Goal: Task Accomplishment & Management: Use online tool/utility

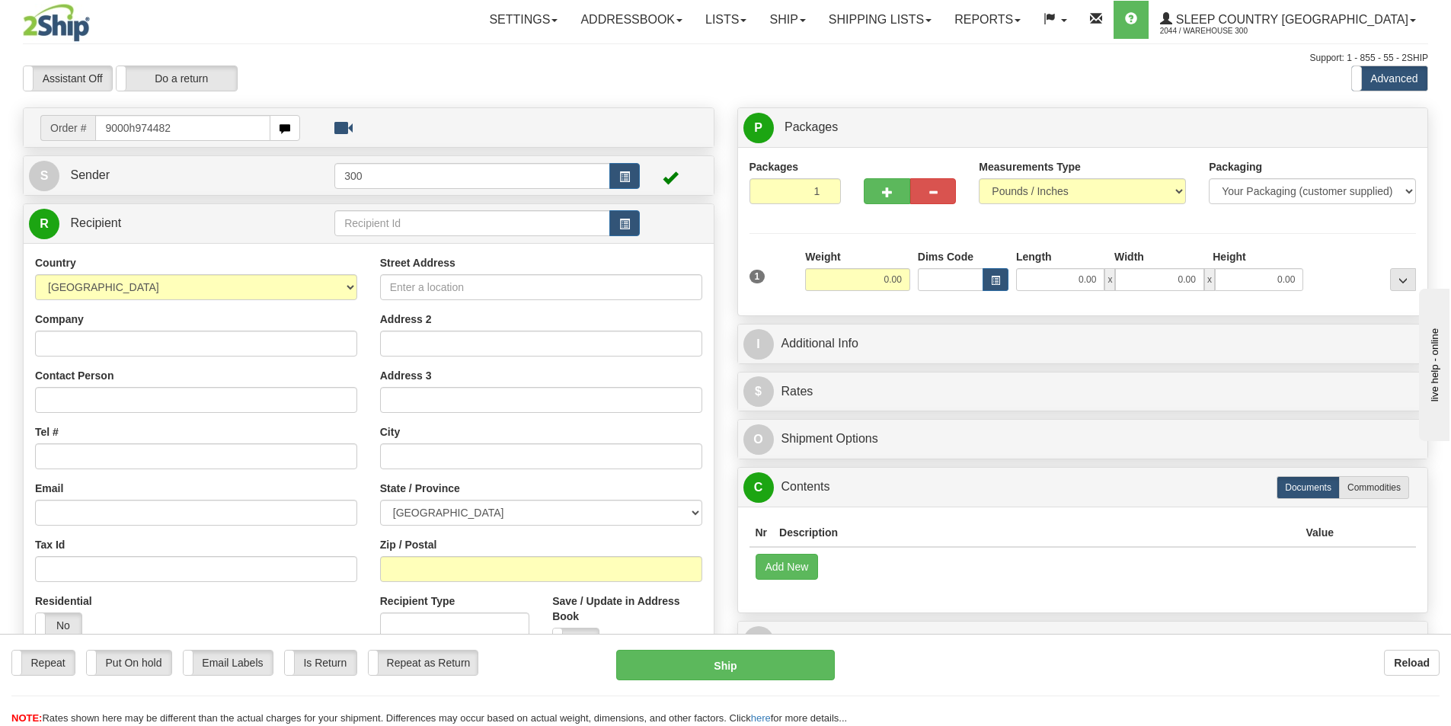
type input "9000h974482"
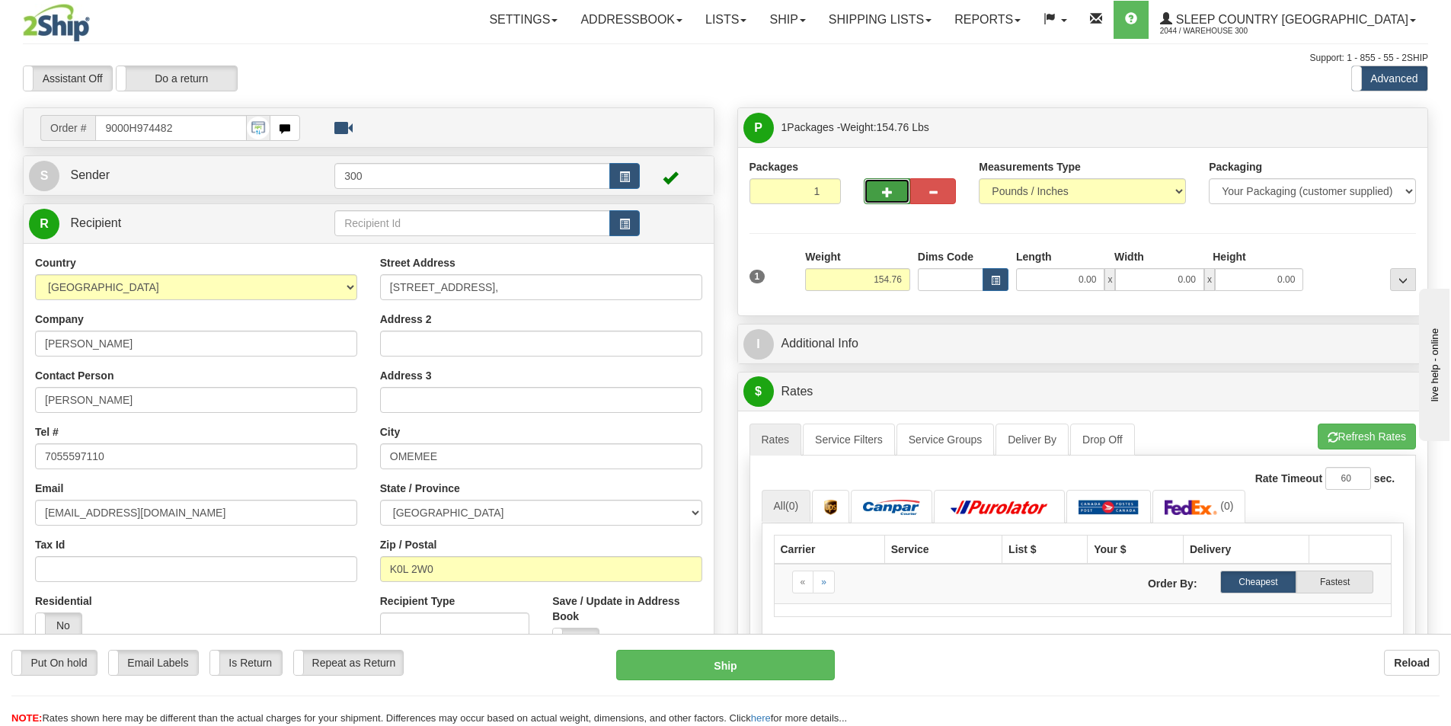
click at [881, 197] on button "button" at bounding box center [886, 191] width 46 height 26
click at [0, 0] on div at bounding box center [0, 0] width 0 height 0
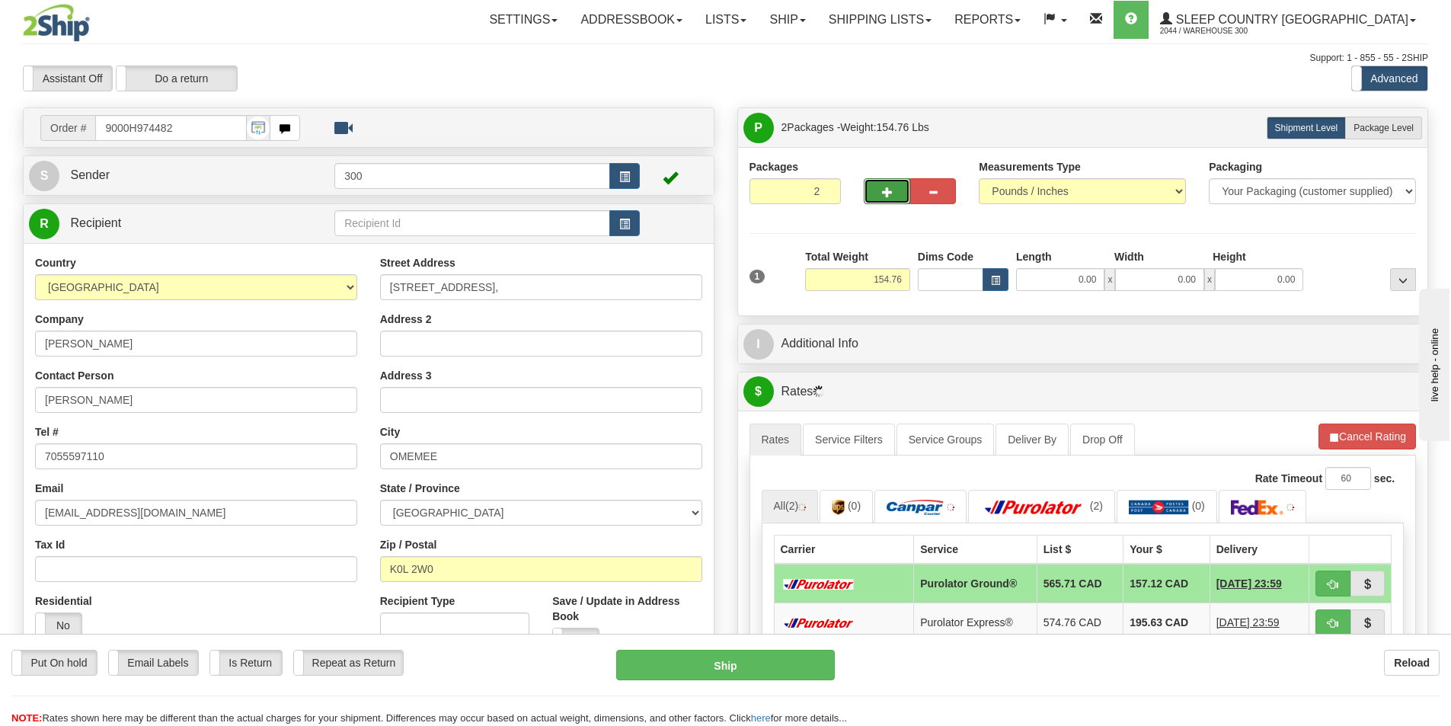
click at [872, 193] on button "button" at bounding box center [886, 191] width 46 height 26
type input "3"
click at [1396, 138] on label "Package Level Pack.." at bounding box center [1383, 128] width 77 height 23
radio input "true"
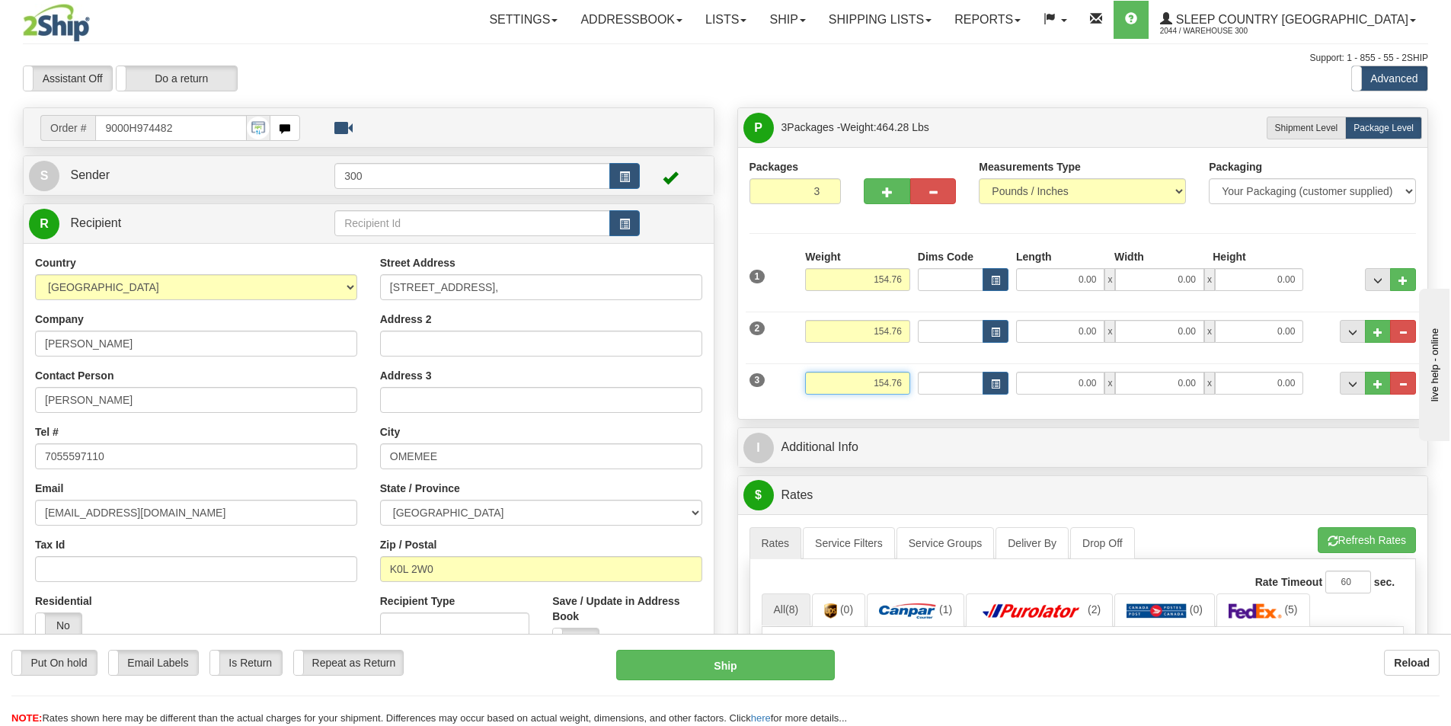
click at [879, 381] on input "154.76" at bounding box center [857, 383] width 105 height 23
drag, startPoint x: 882, startPoint y: 382, endPoint x: 867, endPoint y: 381, distance: 15.2
click at [867, 381] on input "154.76" at bounding box center [857, 383] width 105 height 23
type input "4.76"
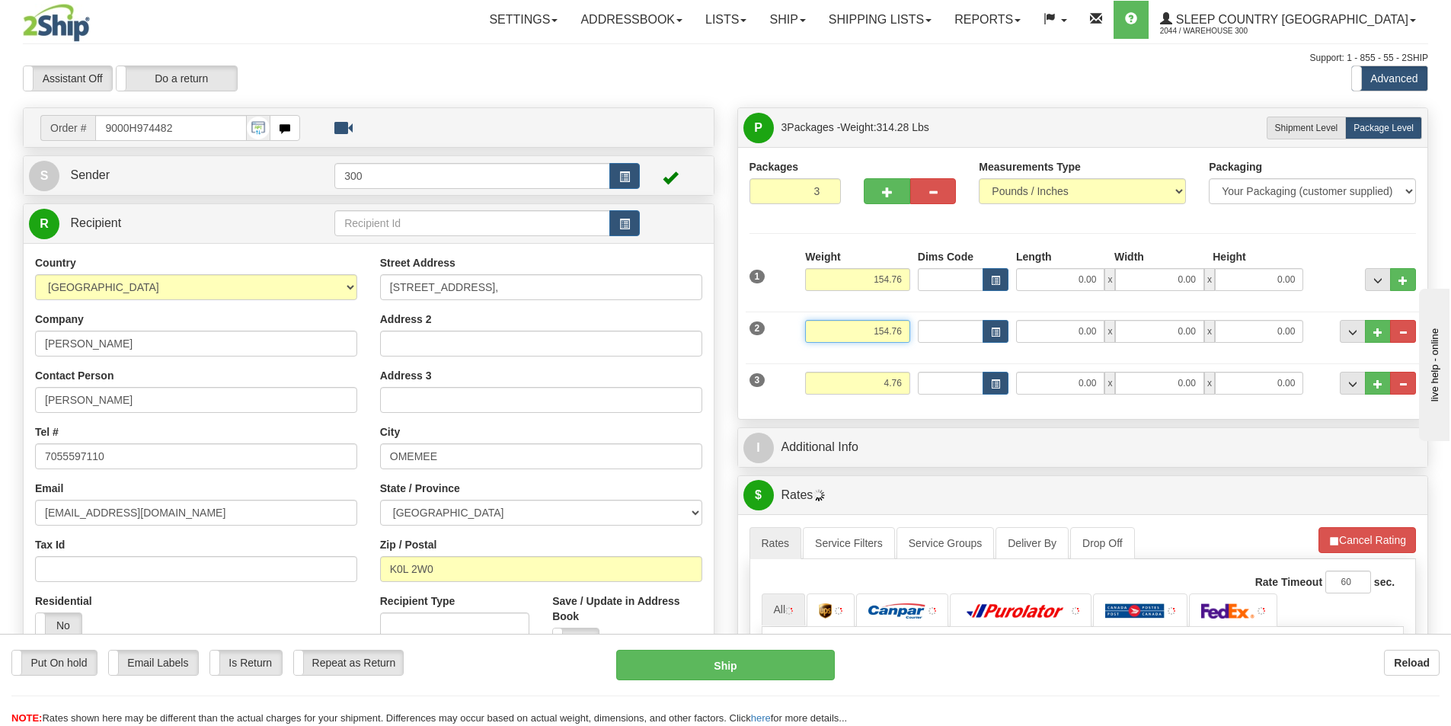
drag, startPoint x: 870, startPoint y: 327, endPoint x: 1063, endPoint y: 356, distance: 194.8
click at [1063, 356] on div "1 Weight 154.76 Dims Code" at bounding box center [1082, 328] width 667 height 158
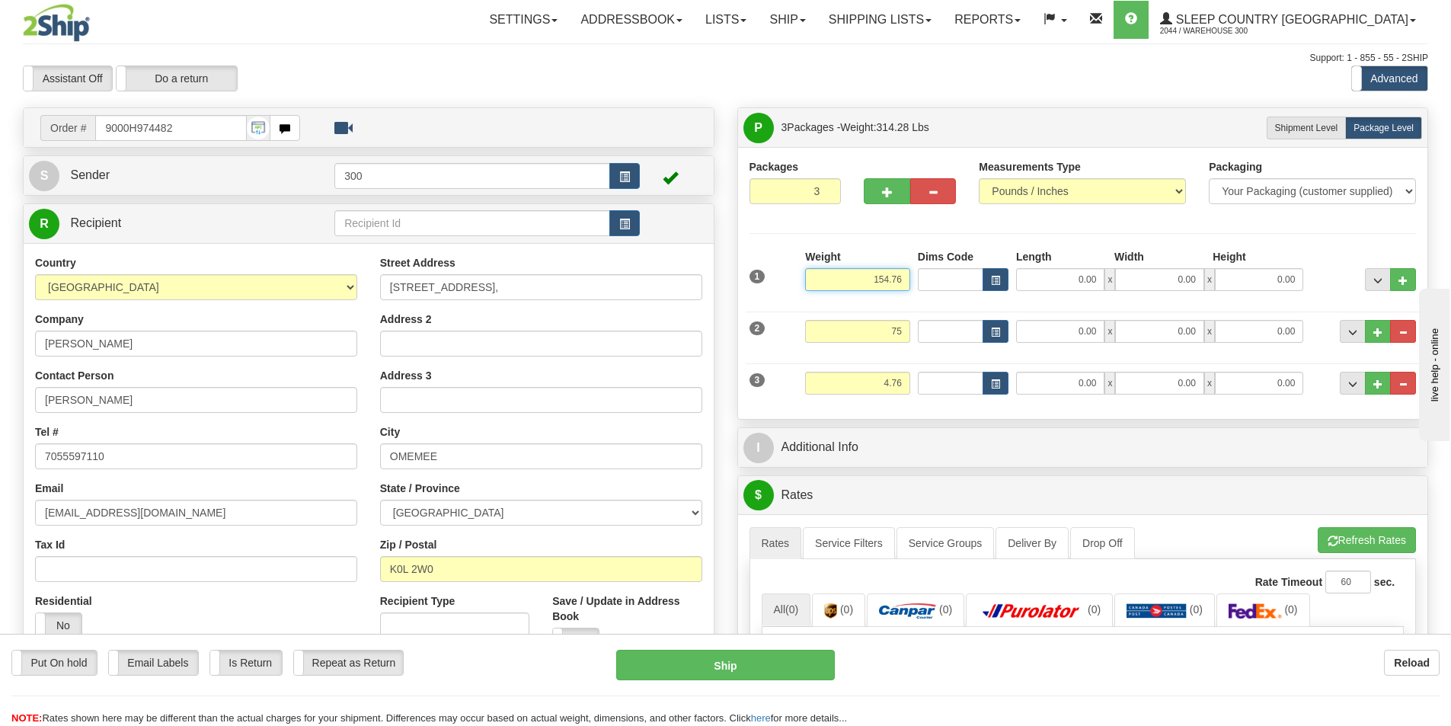
type input "75.00"
drag, startPoint x: 869, startPoint y: 283, endPoint x: 956, endPoint y: 275, distance: 87.1
click at [956, 275] on div "1 Weight 154.76 Dims Code x" at bounding box center [1082, 276] width 675 height 54
drag, startPoint x: 1052, startPoint y: 304, endPoint x: 1052, endPoint y: 292, distance: 12.2
click at [1052, 304] on div "2 Weight 75.00 Dims Code Length Width Height" at bounding box center [1082, 329] width 675 height 51
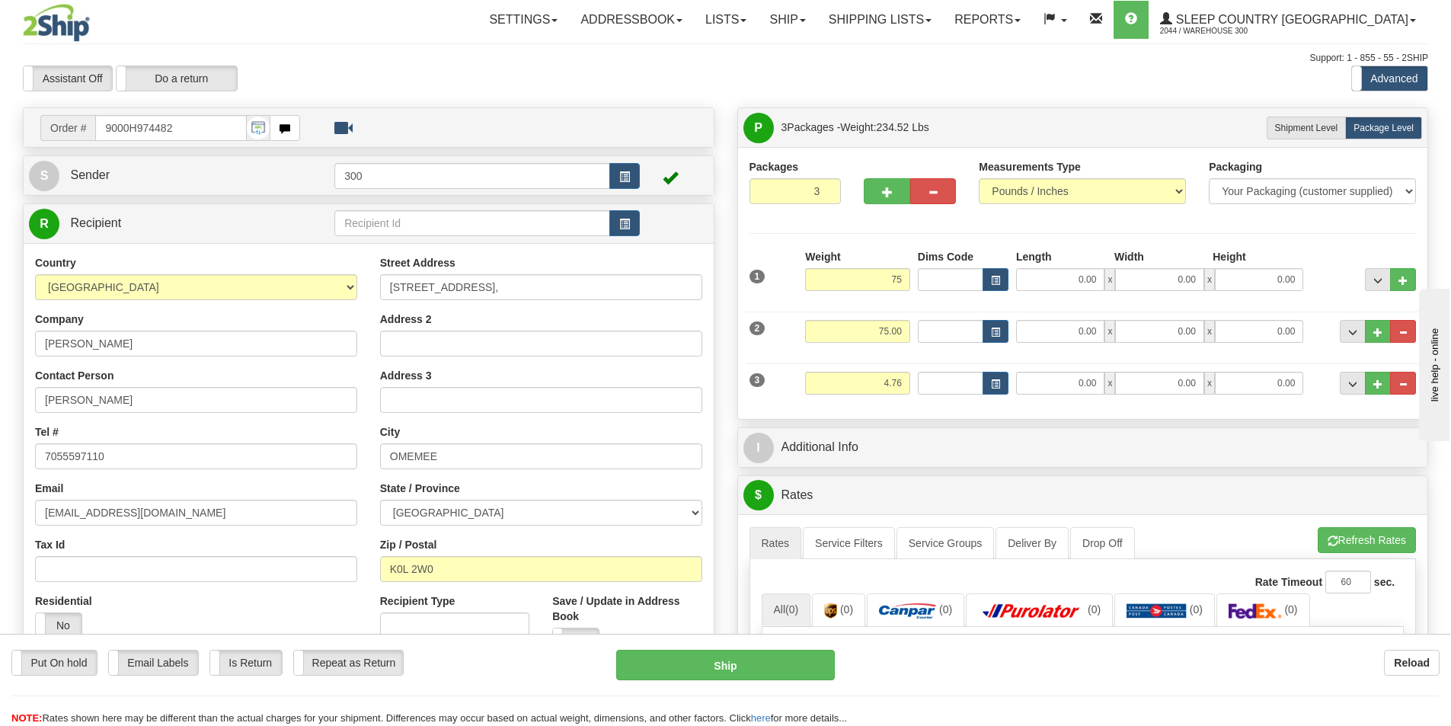
type input "75.00"
click at [1052, 291] on div "1 Weight 75.00 Dims Code x x" at bounding box center [1082, 276] width 675 height 54
click at [1047, 286] on input "0.00" at bounding box center [1060, 279] width 88 height 23
type input "15.00"
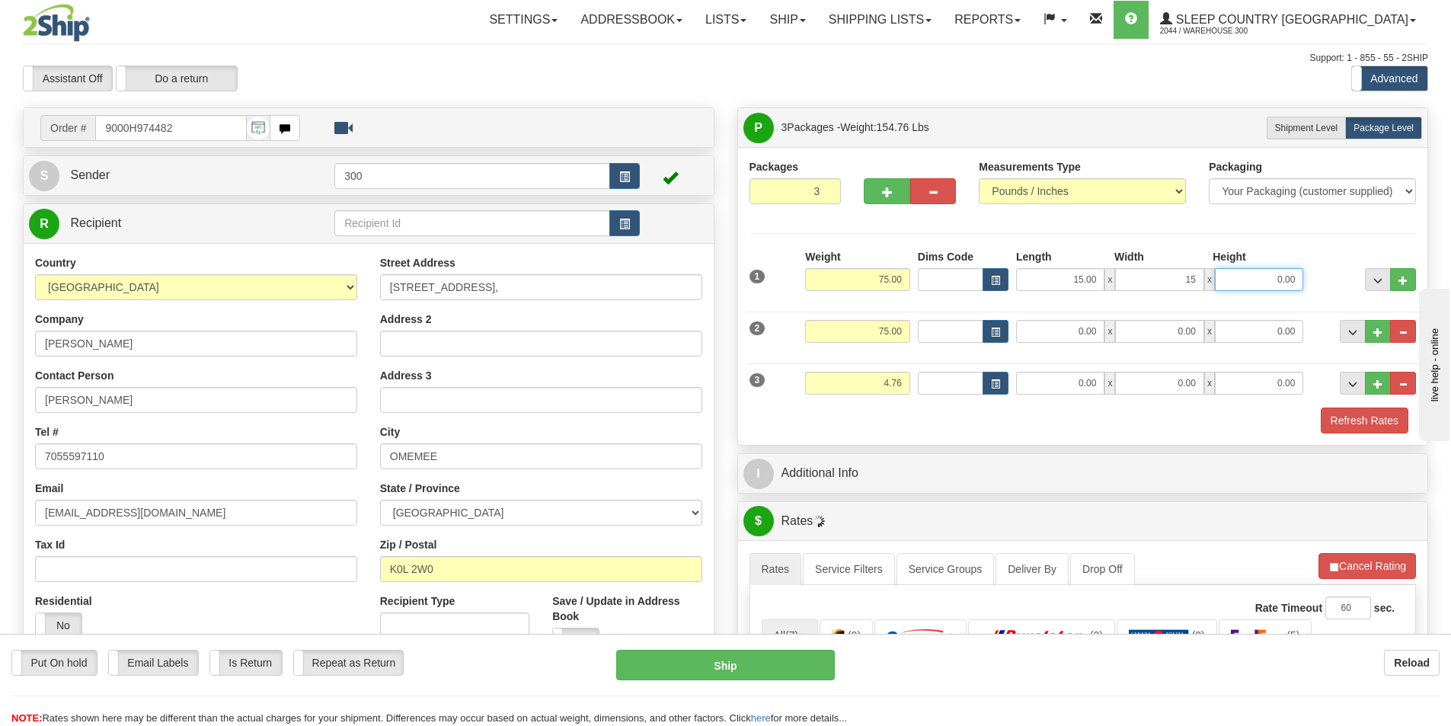
type input "15.00"
type input "42.00"
type input "41.00"
type input "6.00"
type input "67.00"
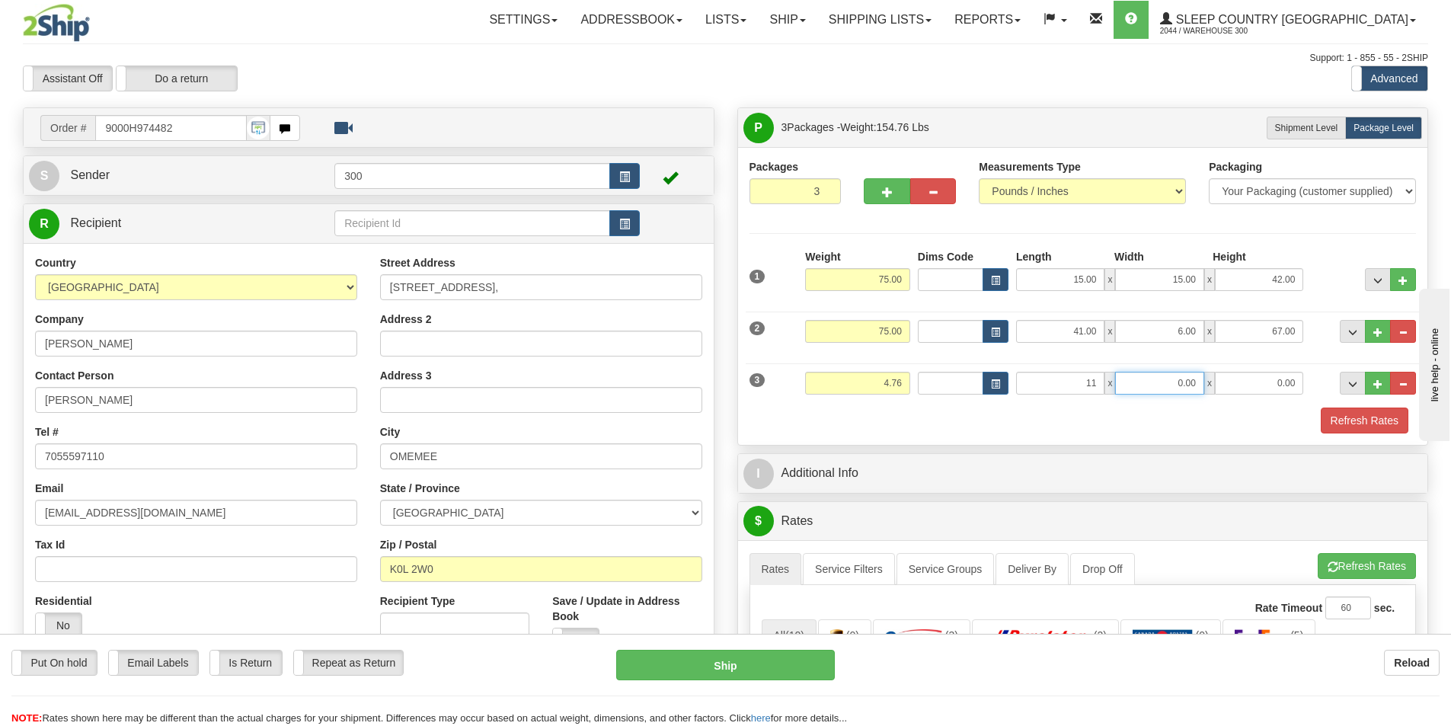
type input "11.00"
type input "13.00"
type input "4.00"
click at [1365, 410] on button "Refresh Rates" at bounding box center [1364, 420] width 88 height 26
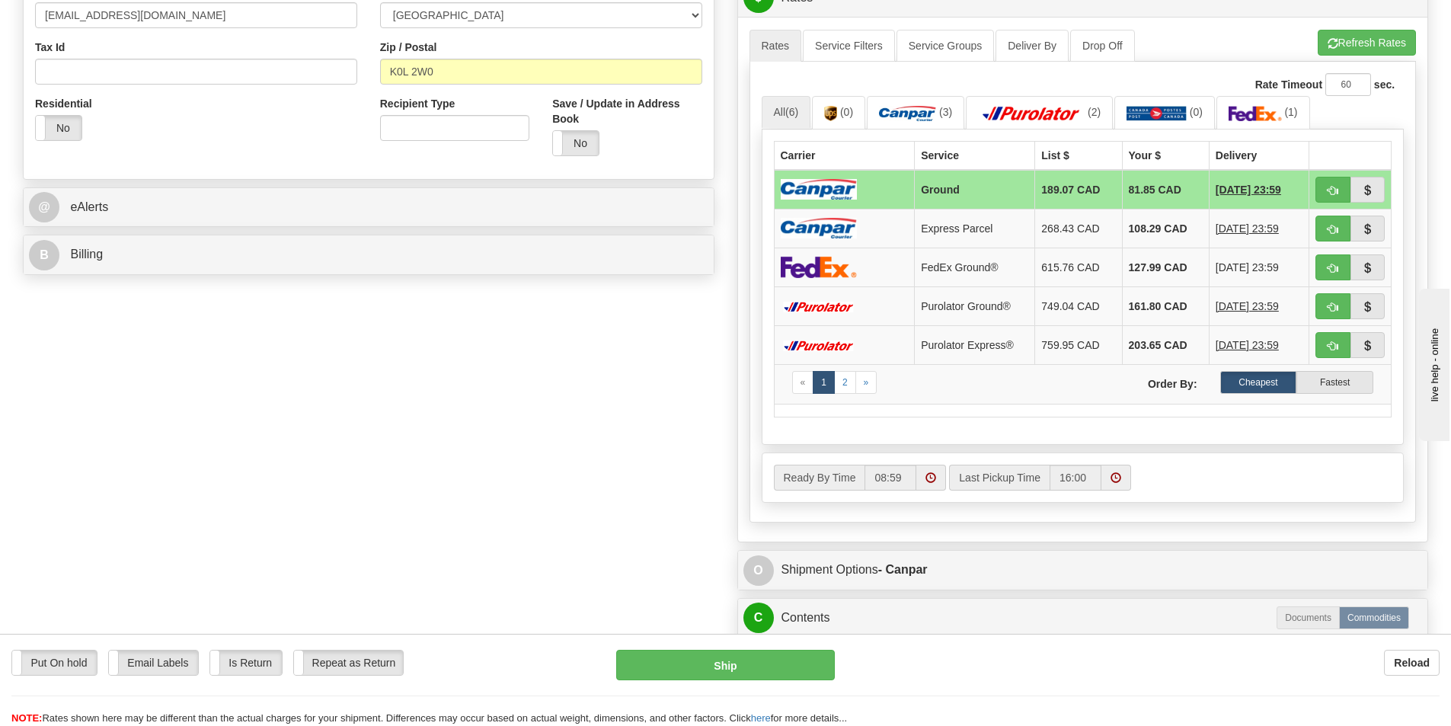
scroll to position [533, 0]
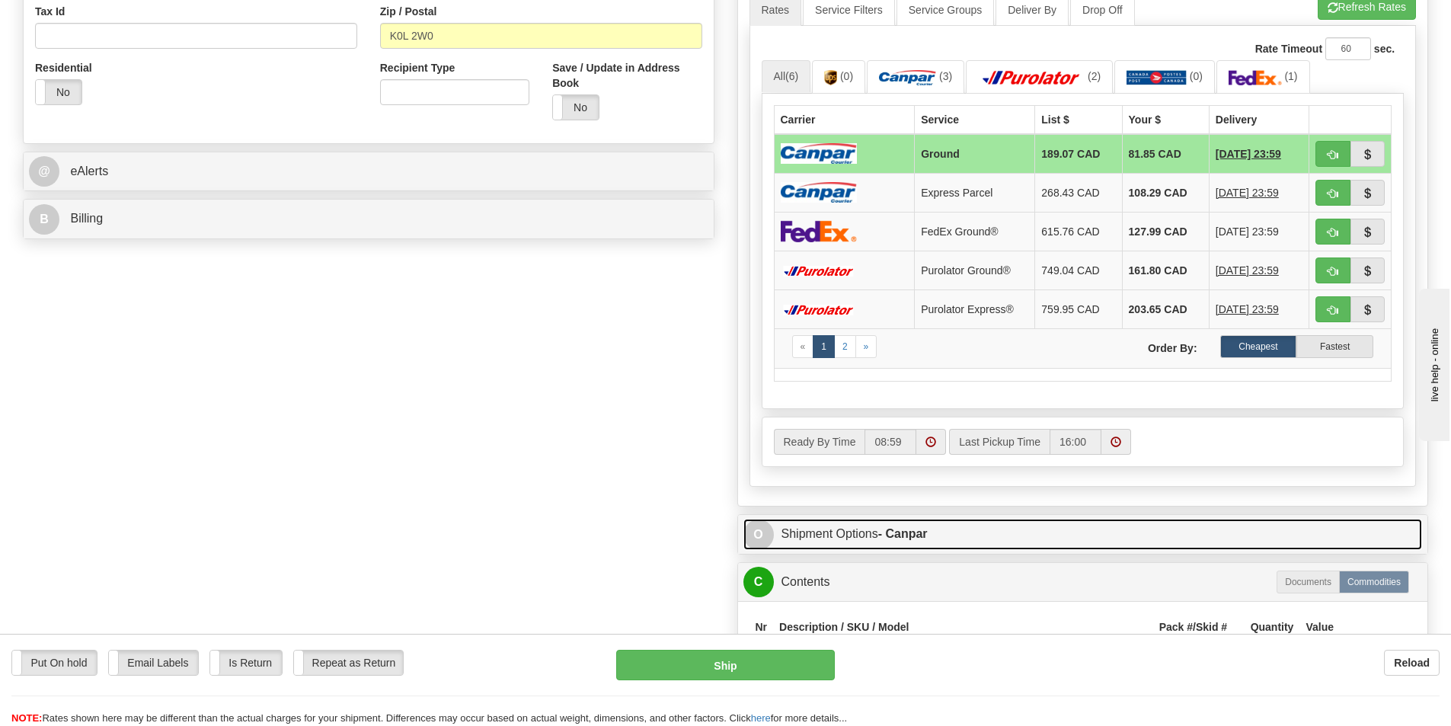
click at [937, 529] on link "O Shipment Options - Canpar" at bounding box center [1082, 534] width 679 height 31
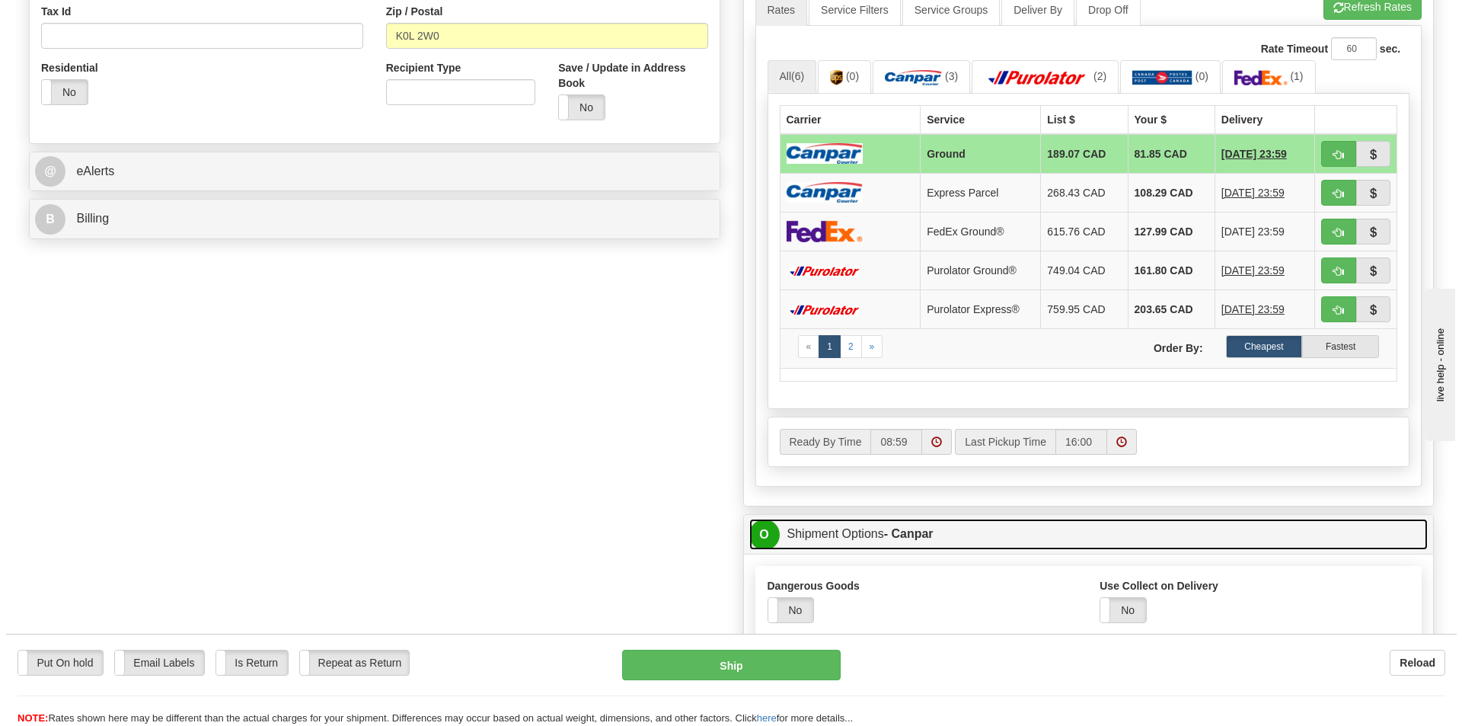
scroll to position [761, 0]
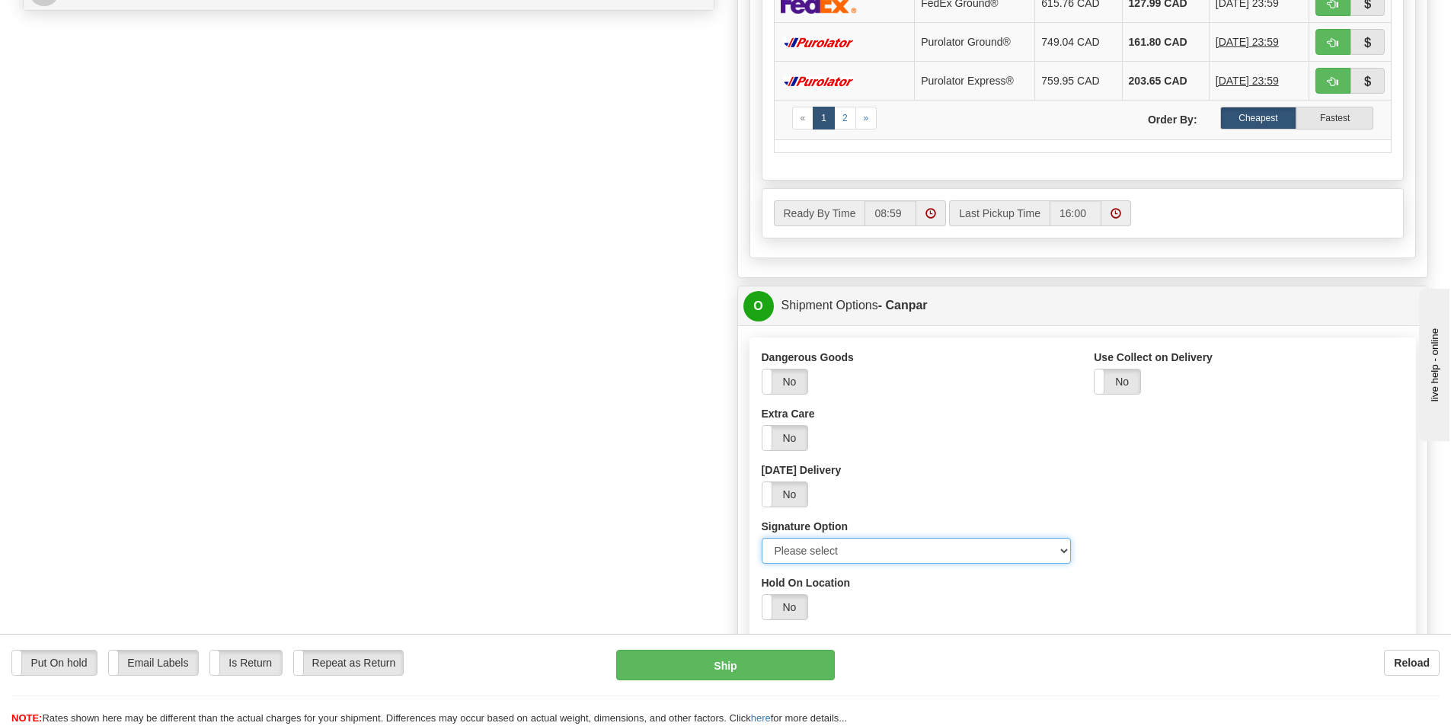
click at [1065, 554] on select "Please select No Signature Required Signature Required Adult Signature" at bounding box center [916, 551] width 310 height 26
select select "2"
click at [761, 538] on select "Please select No Signature Required Signature Required Adult Signature" at bounding box center [916, 551] width 310 height 26
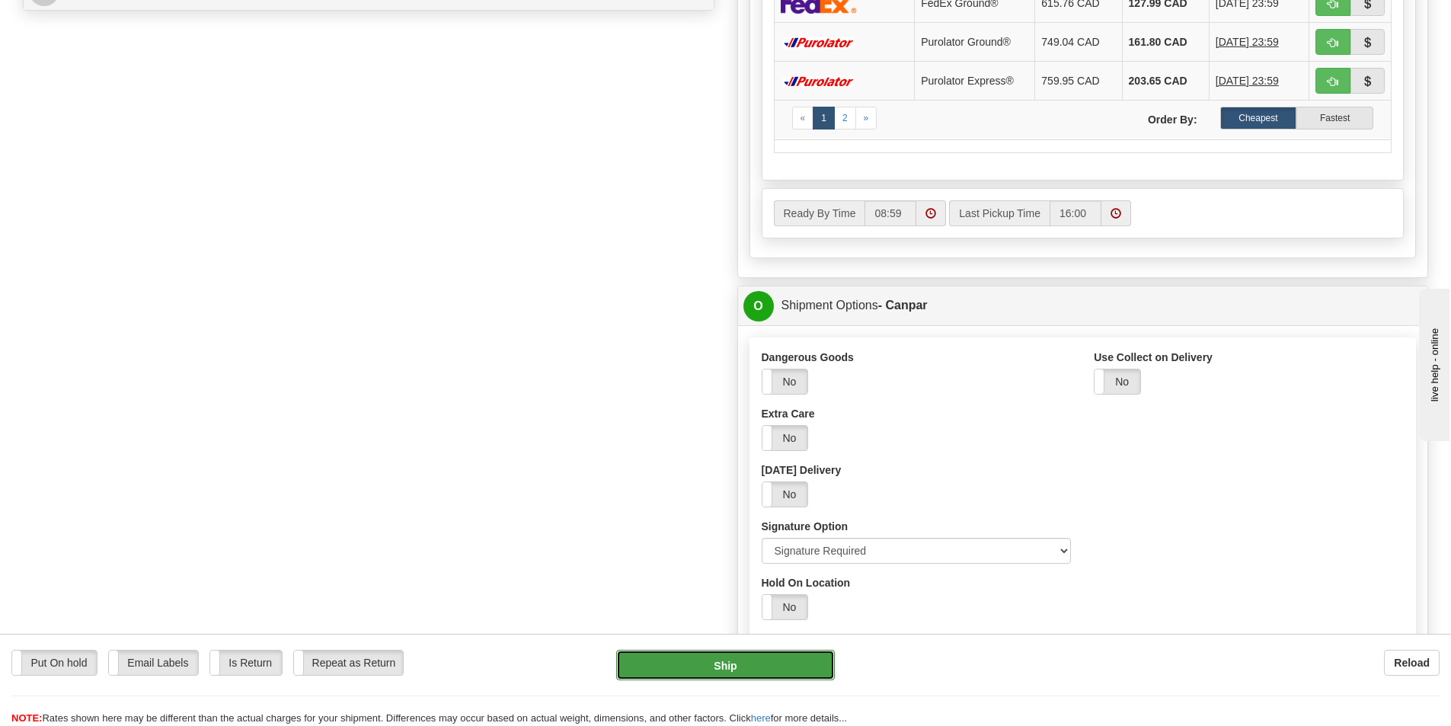
click at [726, 663] on button "Ship" at bounding box center [725, 665] width 219 height 30
type input "1"
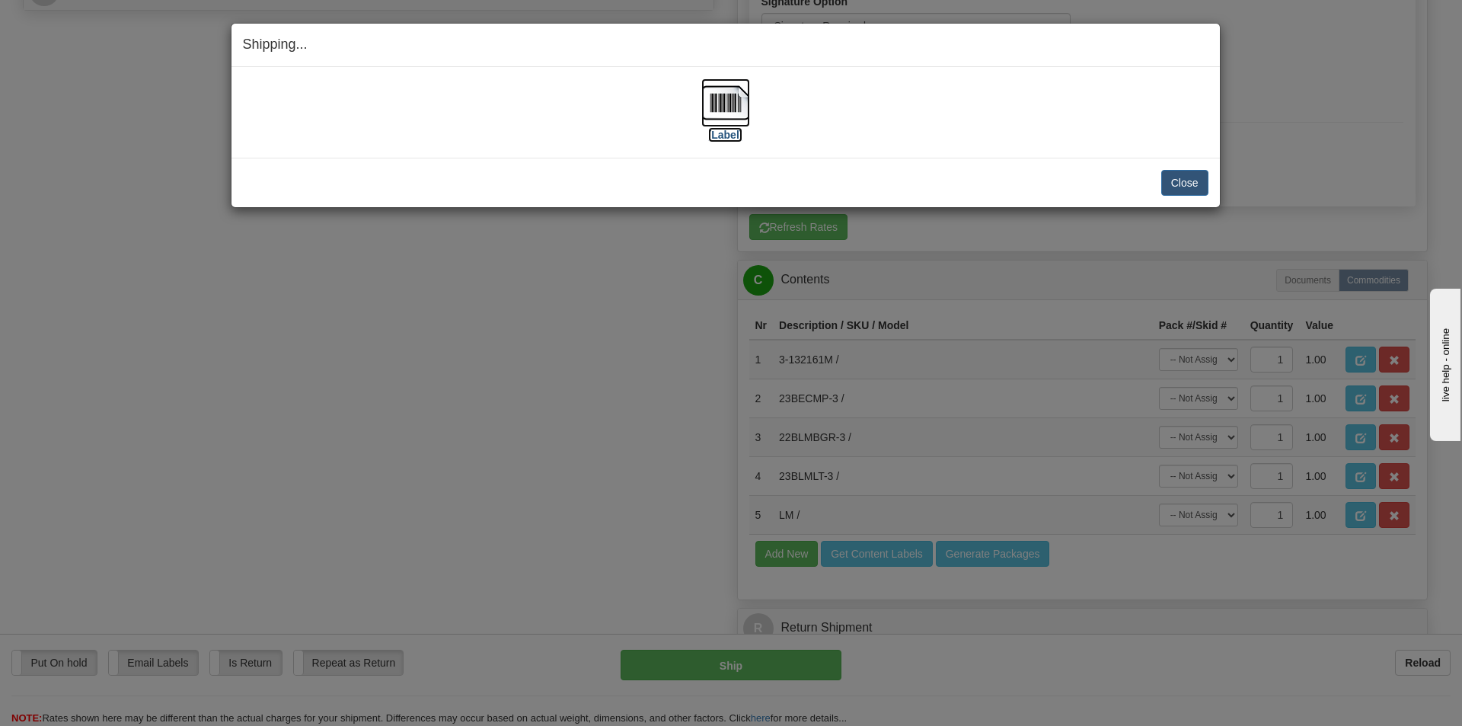
click at [742, 101] on img at bounding box center [725, 102] width 49 height 49
click at [1199, 180] on button "Close" at bounding box center [1184, 183] width 47 height 26
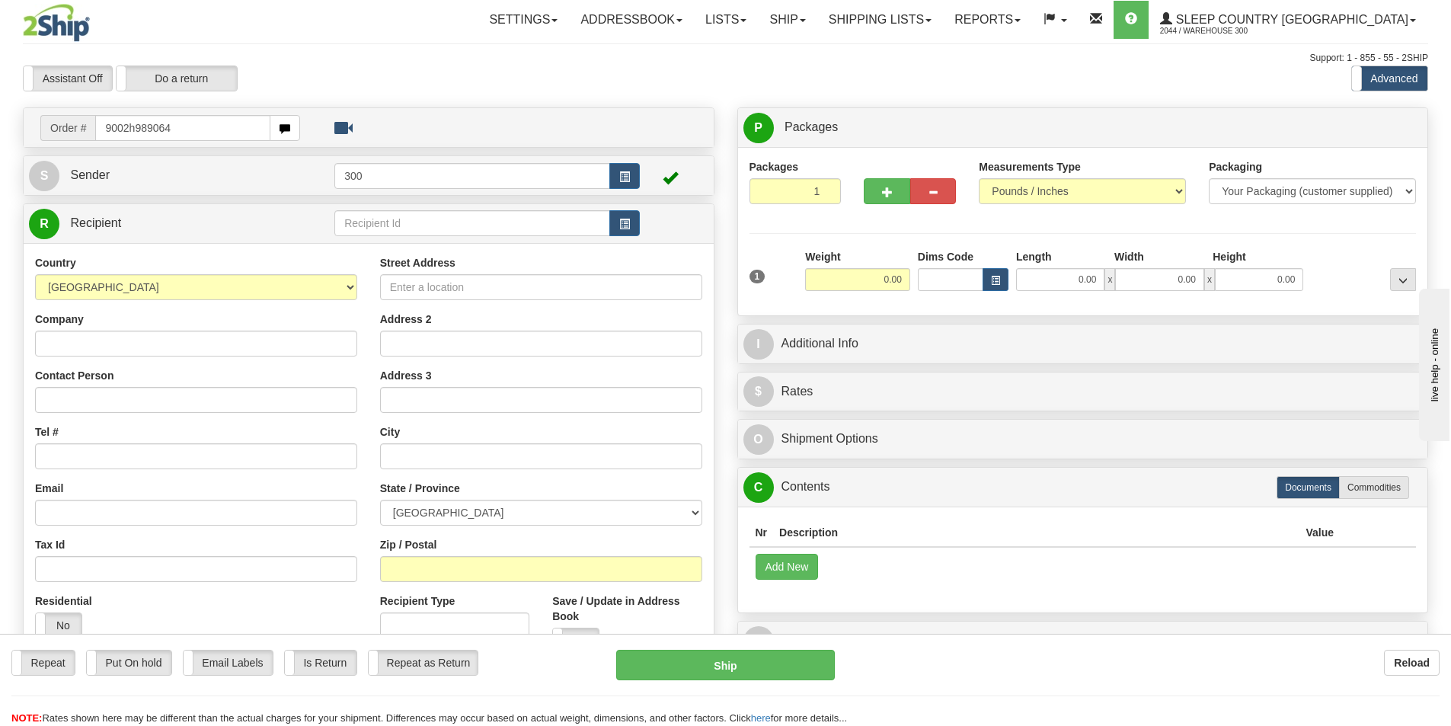
type input "9002h989064"
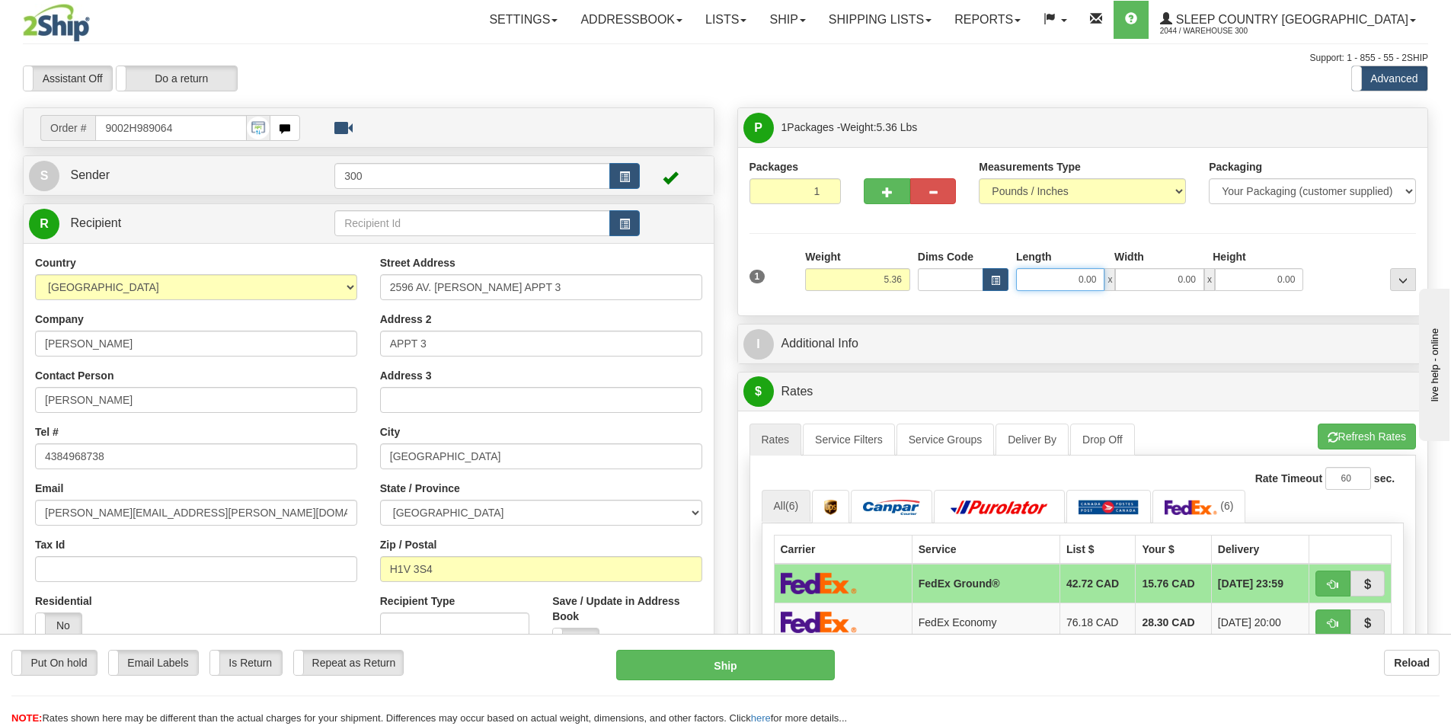
click at [1081, 281] on input "0.00" at bounding box center [1060, 279] width 88 height 23
type input "7.00"
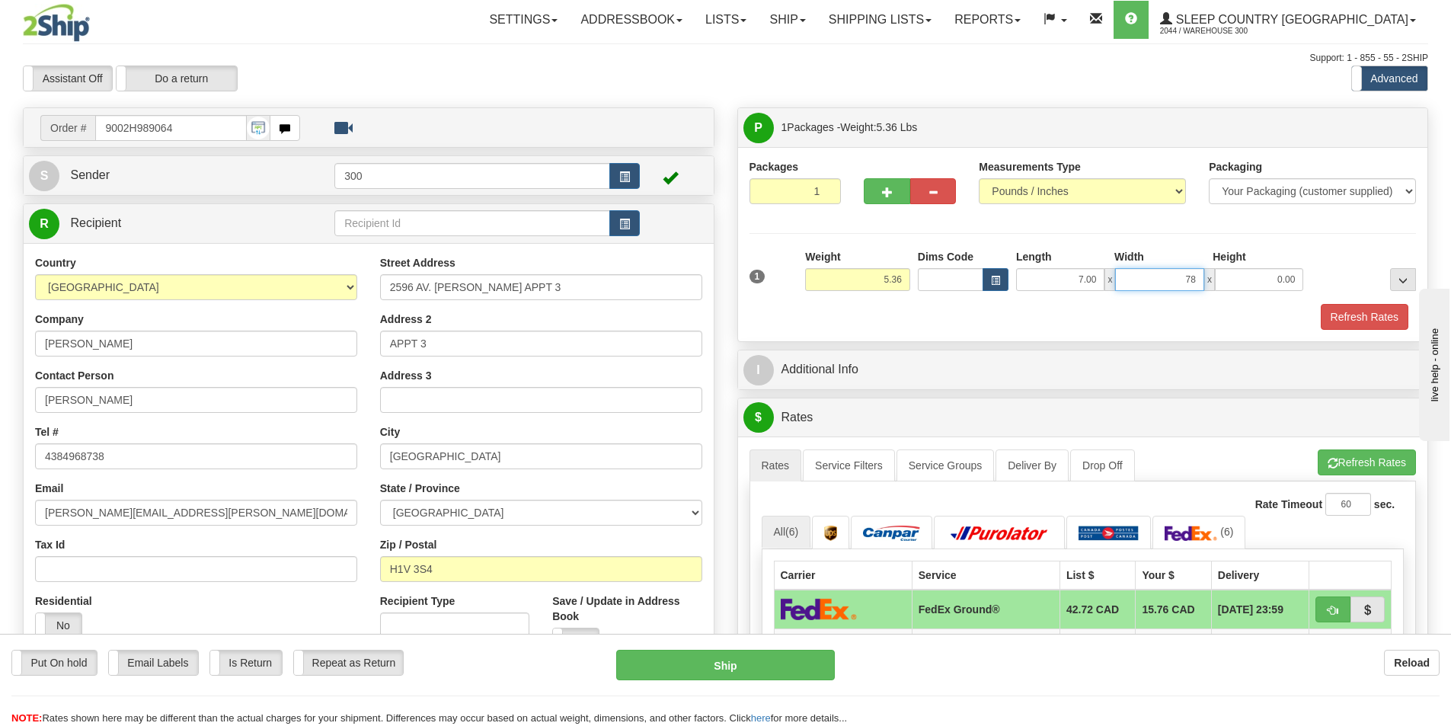
type input "7"
type input "8.00"
type input "9.00"
click at [1354, 308] on button "Refresh Rates" at bounding box center [1364, 317] width 88 height 26
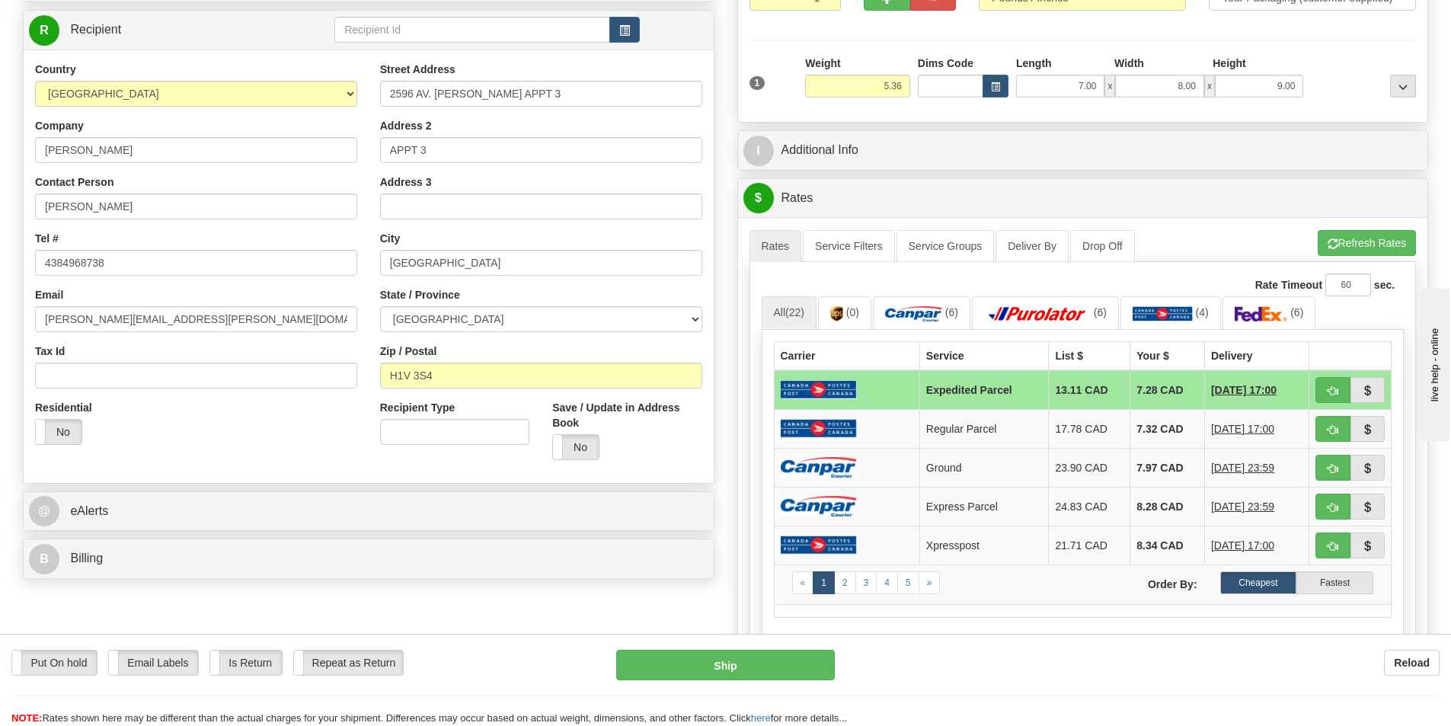
scroll to position [228, 0]
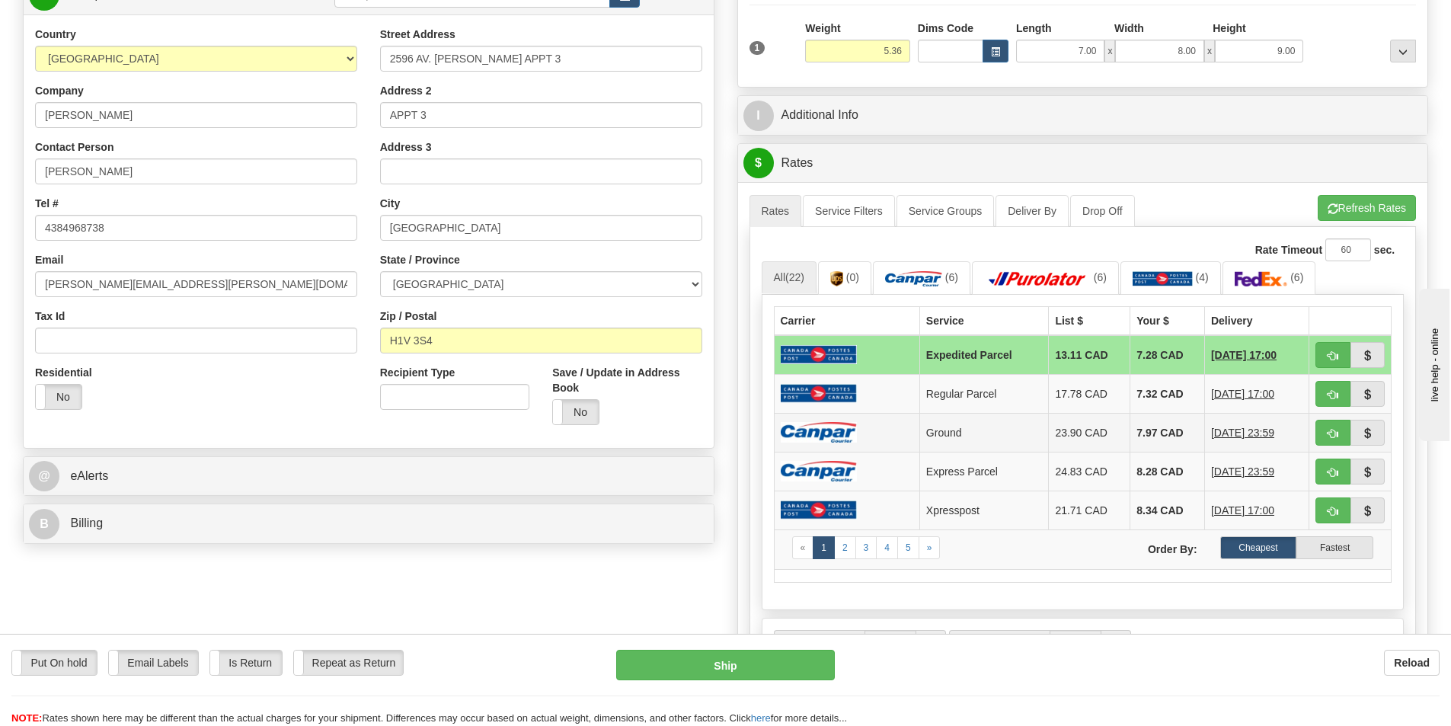
click at [905, 430] on td at bounding box center [846, 432] width 145 height 39
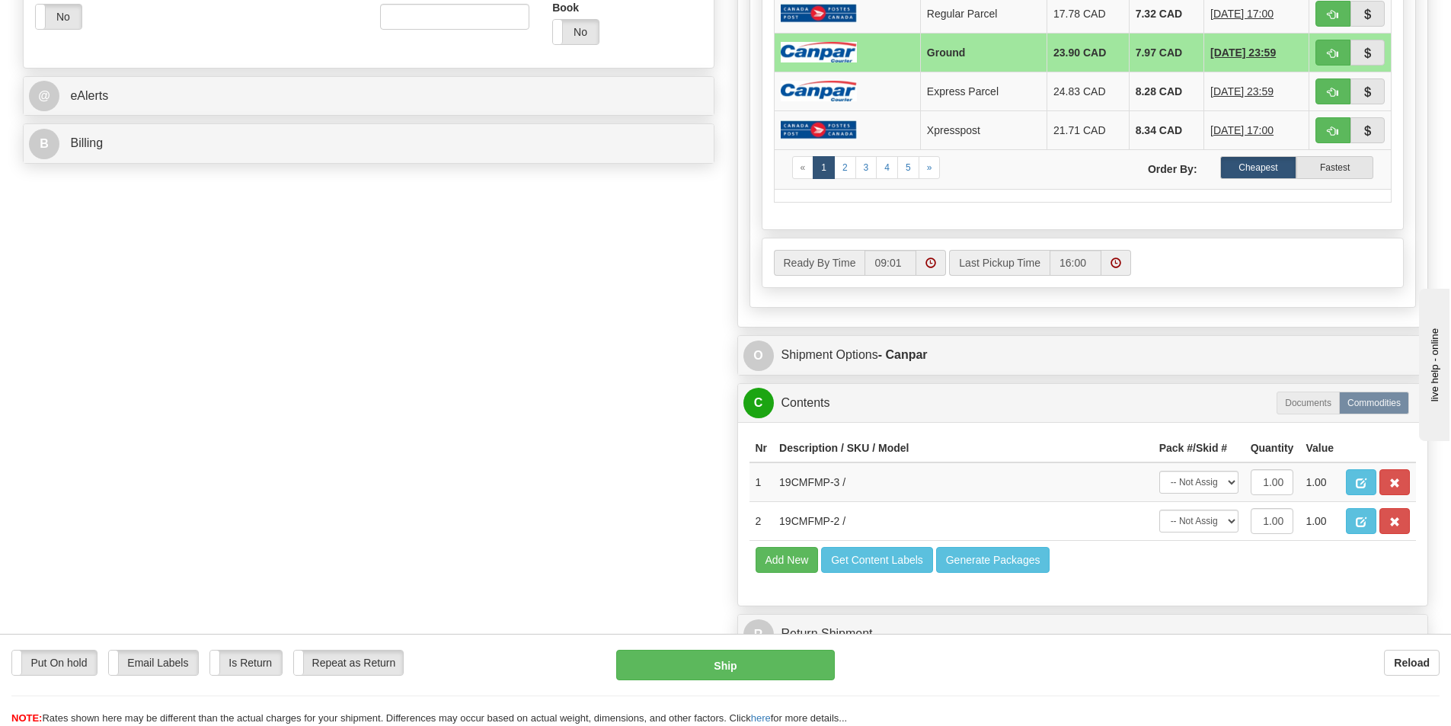
scroll to position [609, 0]
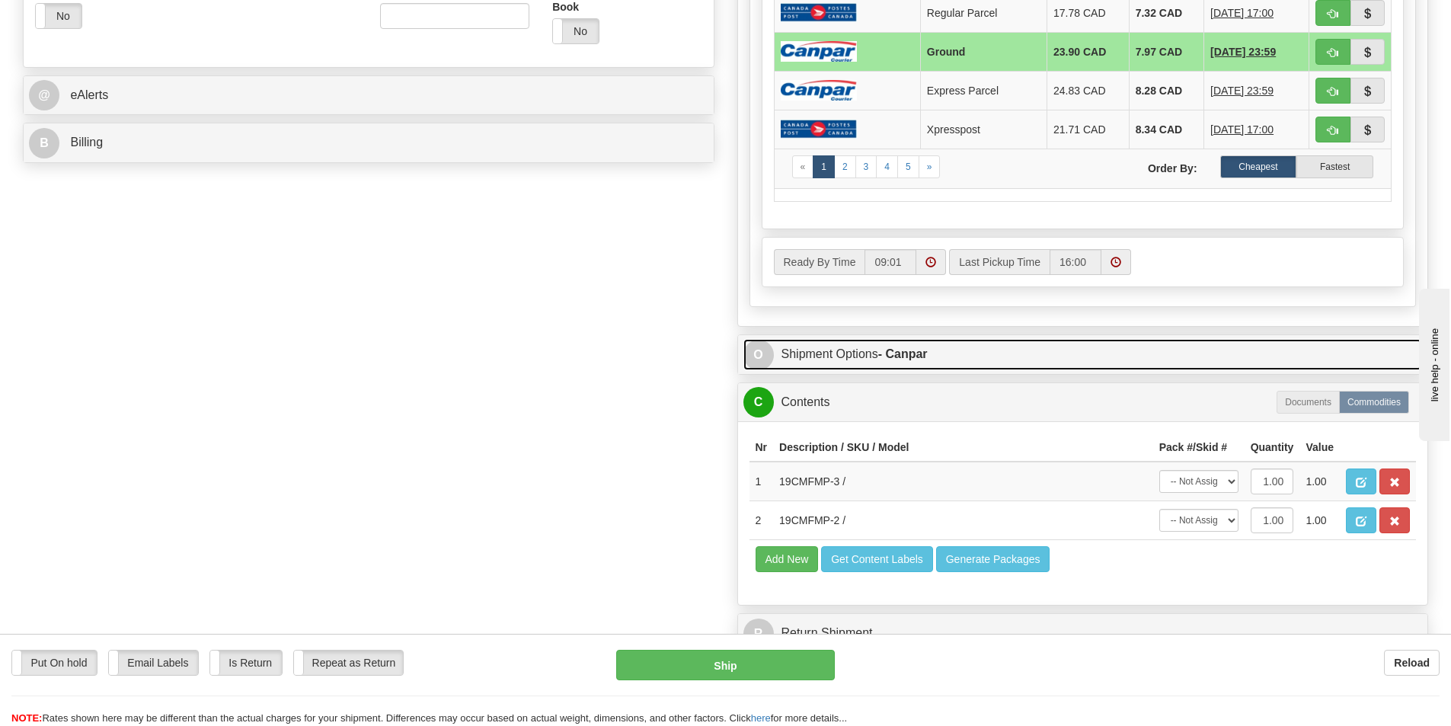
click at [879, 357] on link "O Shipment Options - Canpar" at bounding box center [1082, 354] width 679 height 31
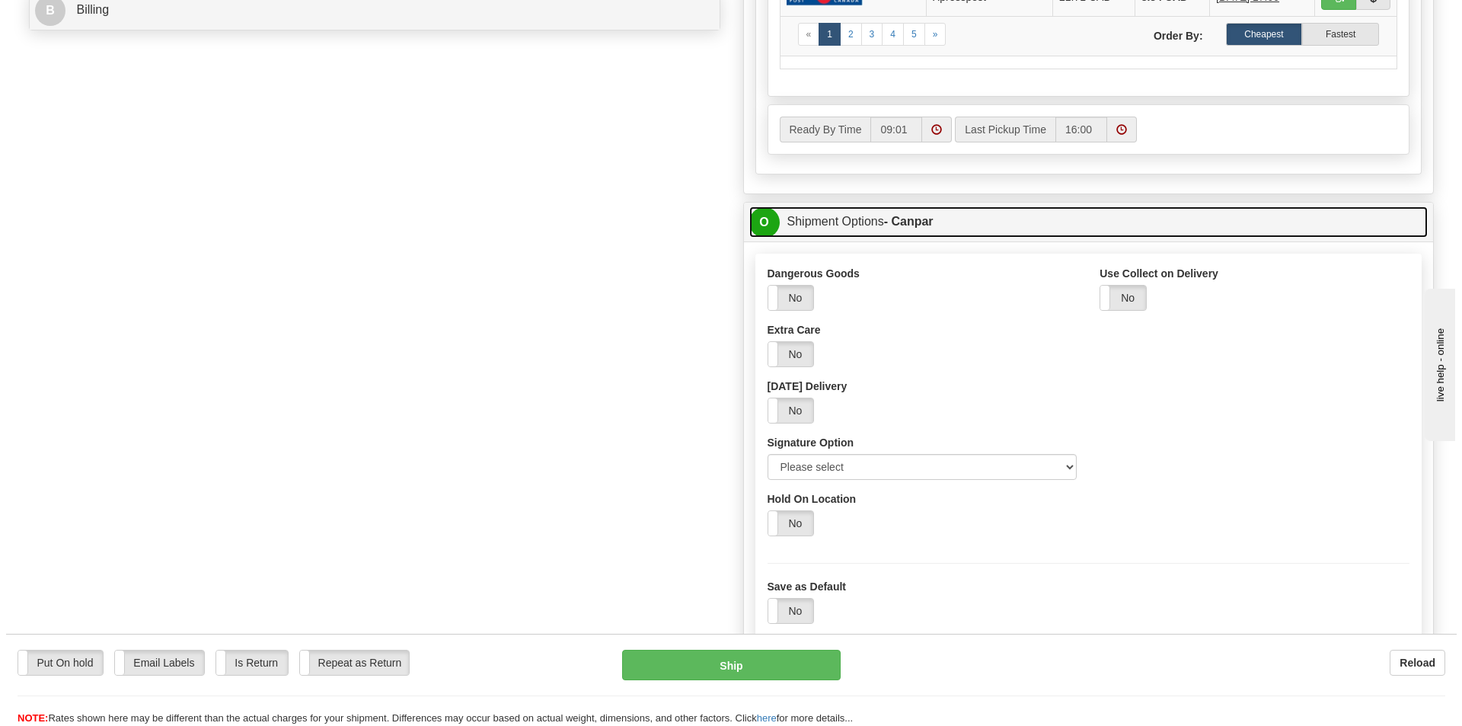
scroll to position [761, 0]
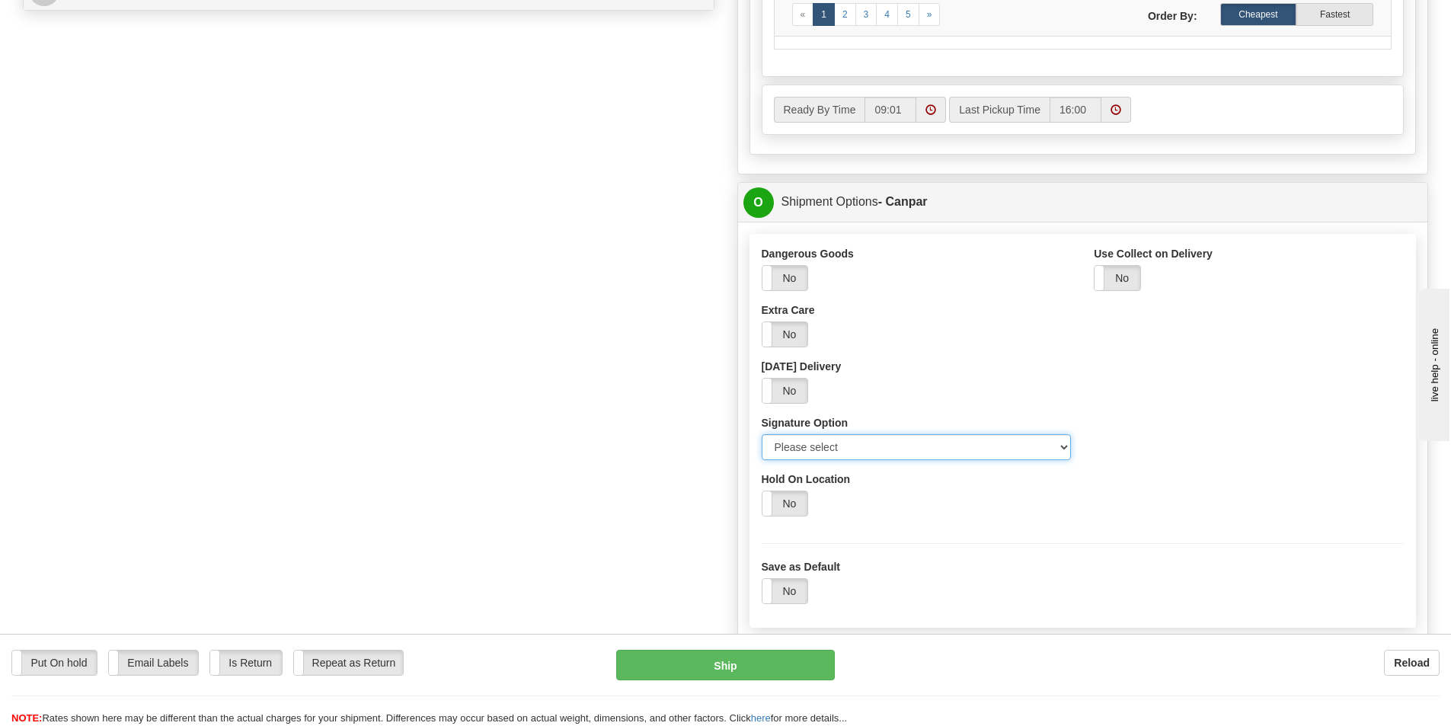
drag, startPoint x: 997, startPoint y: 458, endPoint x: 1002, endPoint y: 448, distance: 10.6
click at [997, 458] on select "Please select No Signature Required Signature Required Adult Signature" at bounding box center [916, 447] width 310 height 26
select select "2"
click at [761, 434] on select "Please select No Signature Required Signature Required Adult Signature" at bounding box center [916, 447] width 310 height 26
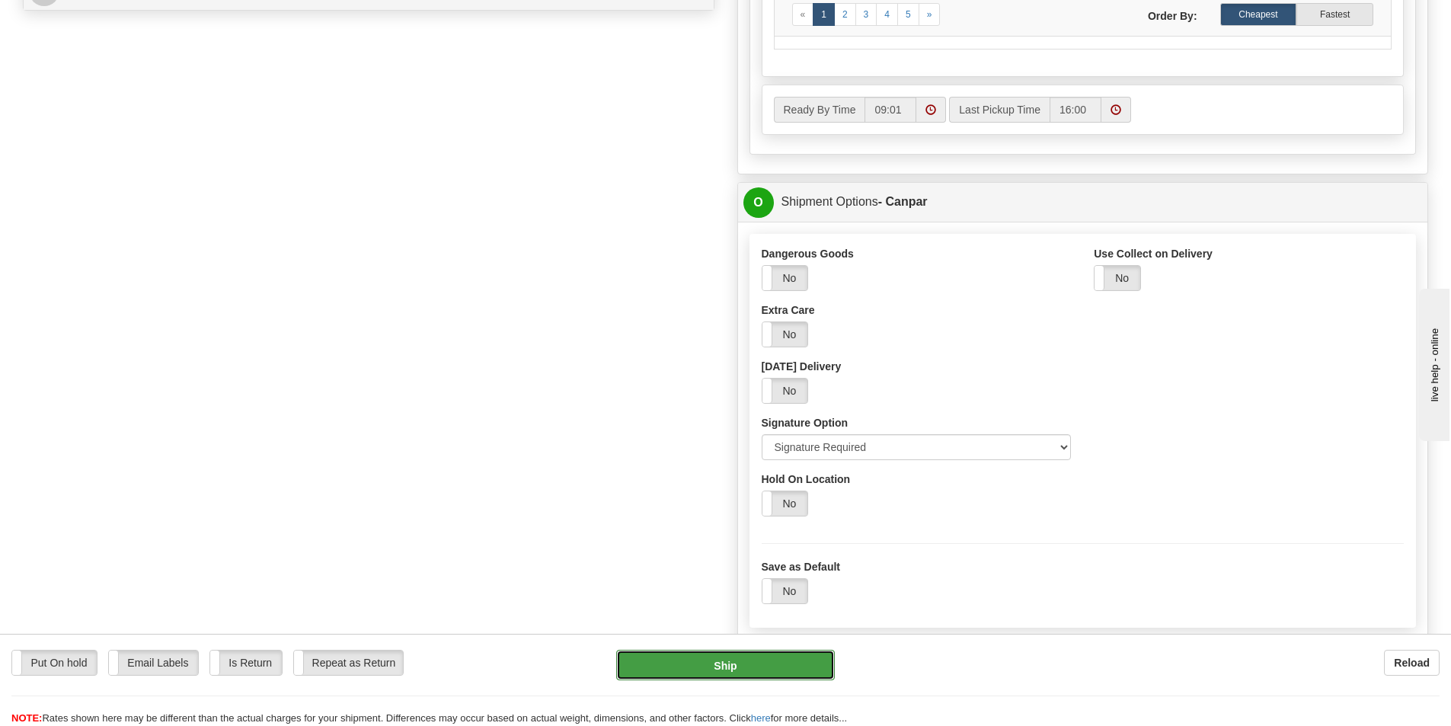
click at [729, 675] on button "Ship" at bounding box center [725, 665] width 219 height 30
type input "1"
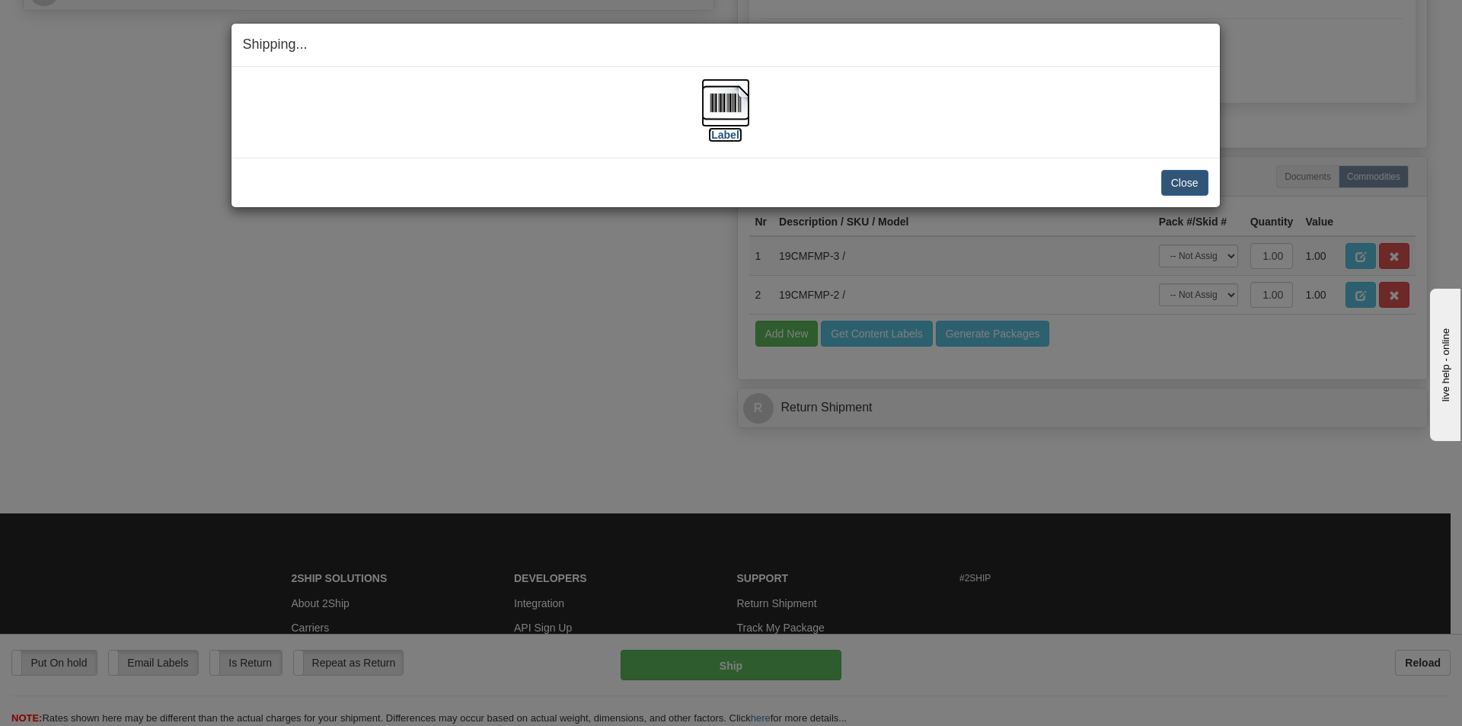
click at [725, 91] on img at bounding box center [725, 102] width 49 height 49
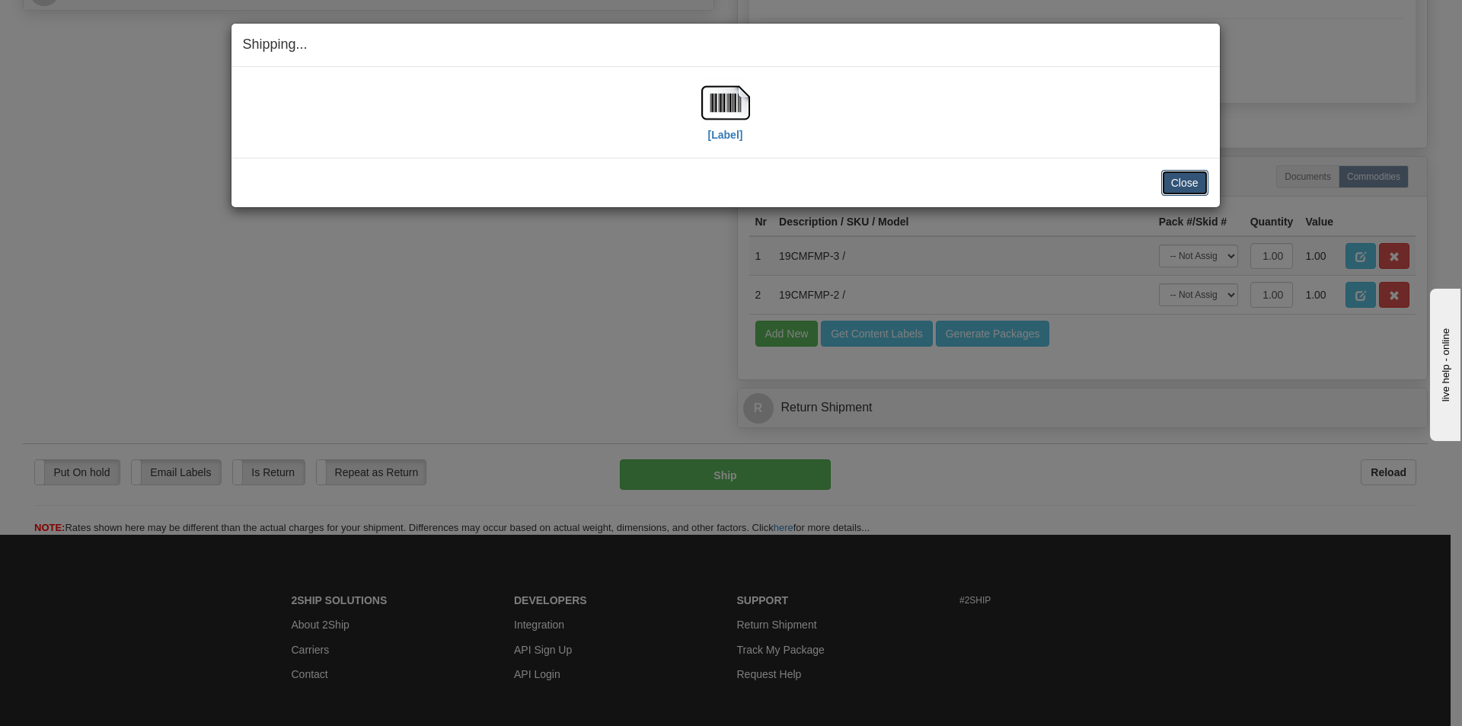
click at [1190, 178] on button "Close" at bounding box center [1184, 183] width 47 height 26
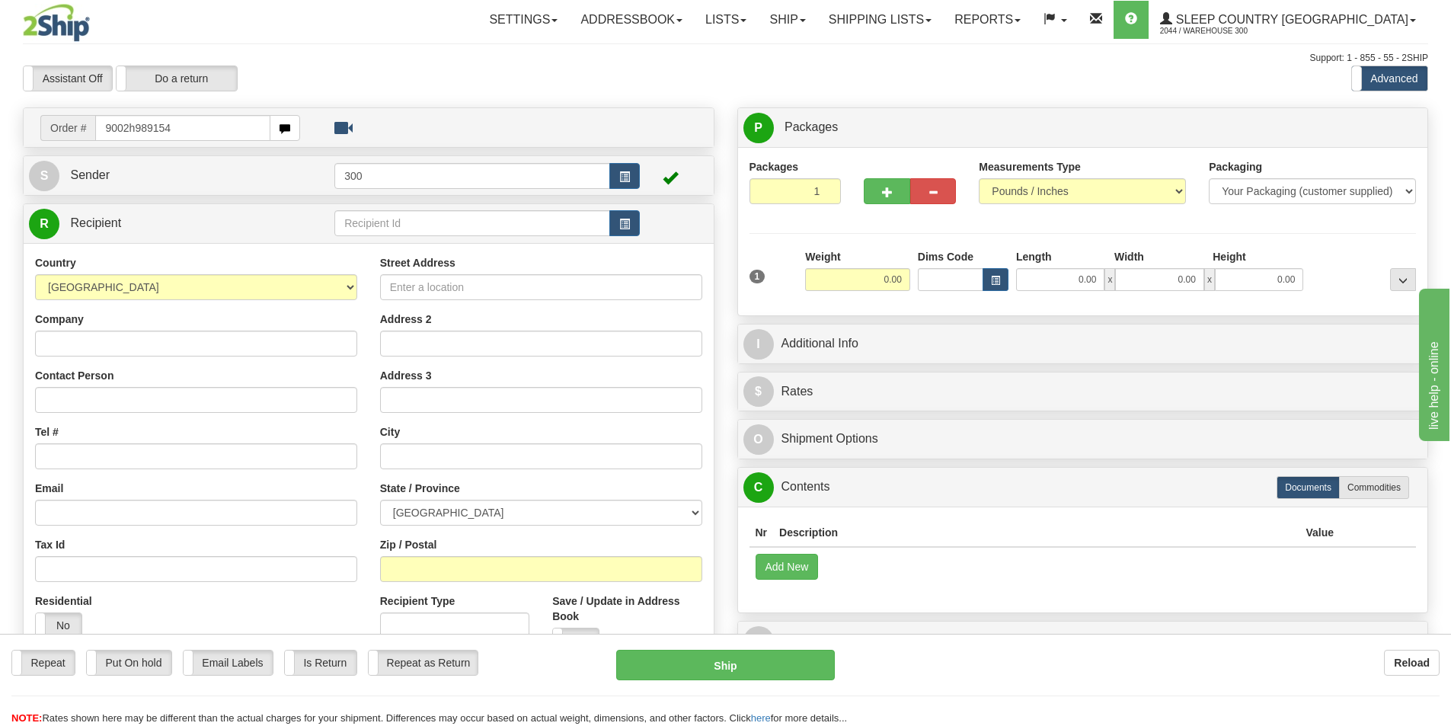
type input "9002h989154"
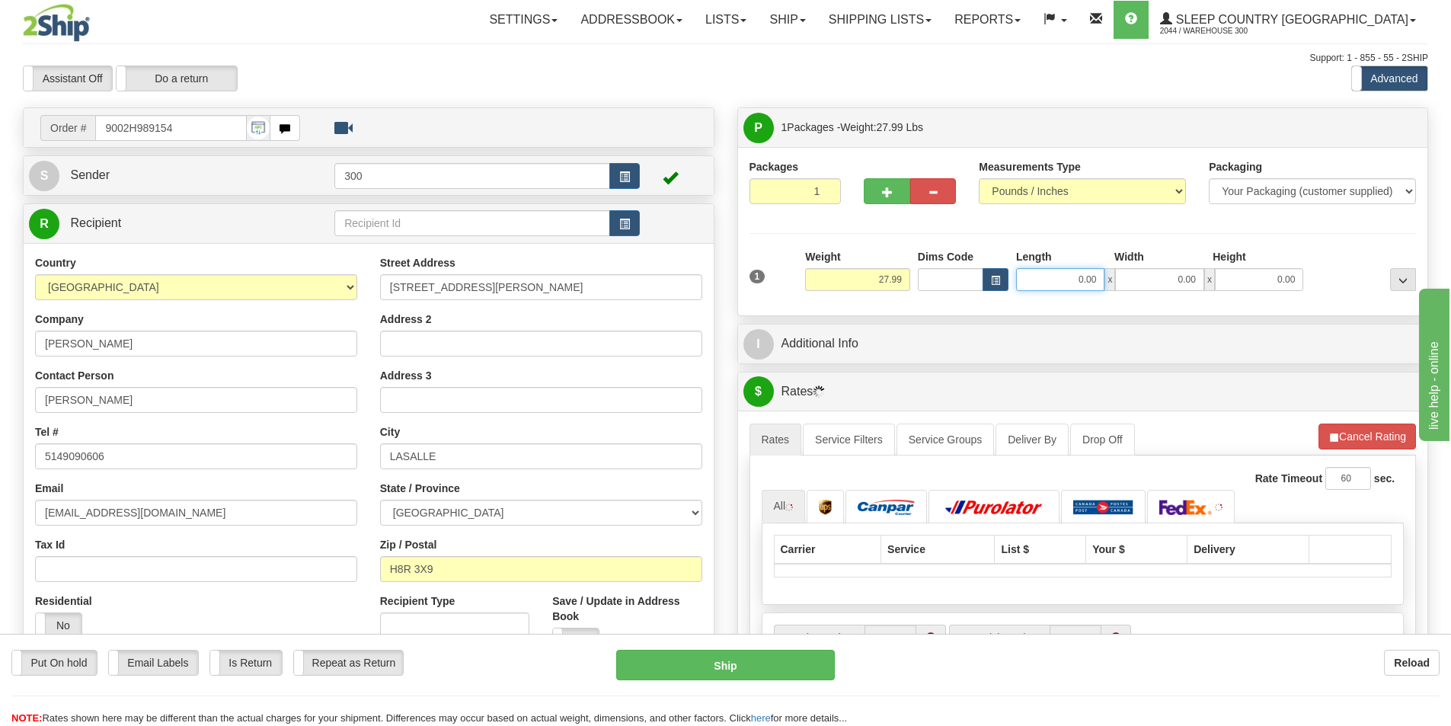
click at [1084, 279] on input "0.00" at bounding box center [1060, 279] width 88 height 23
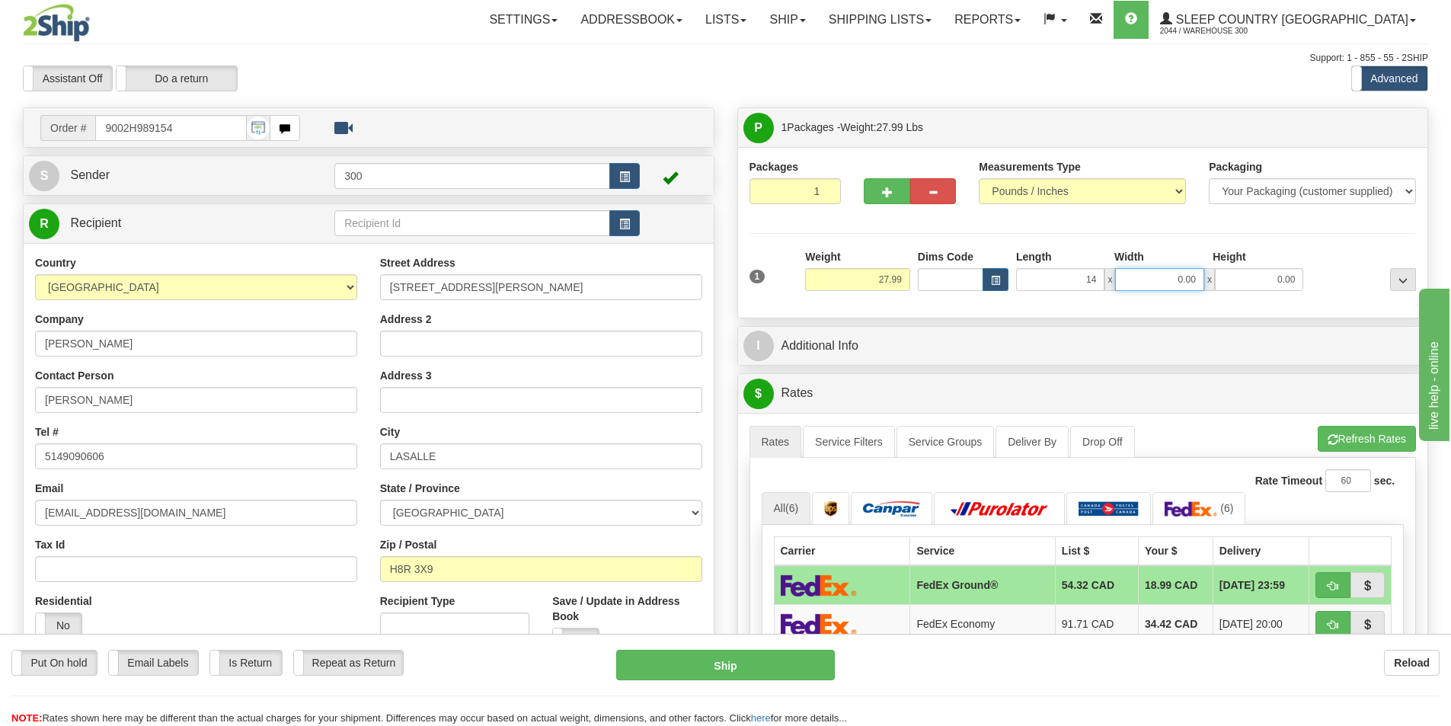
type input "14.00"
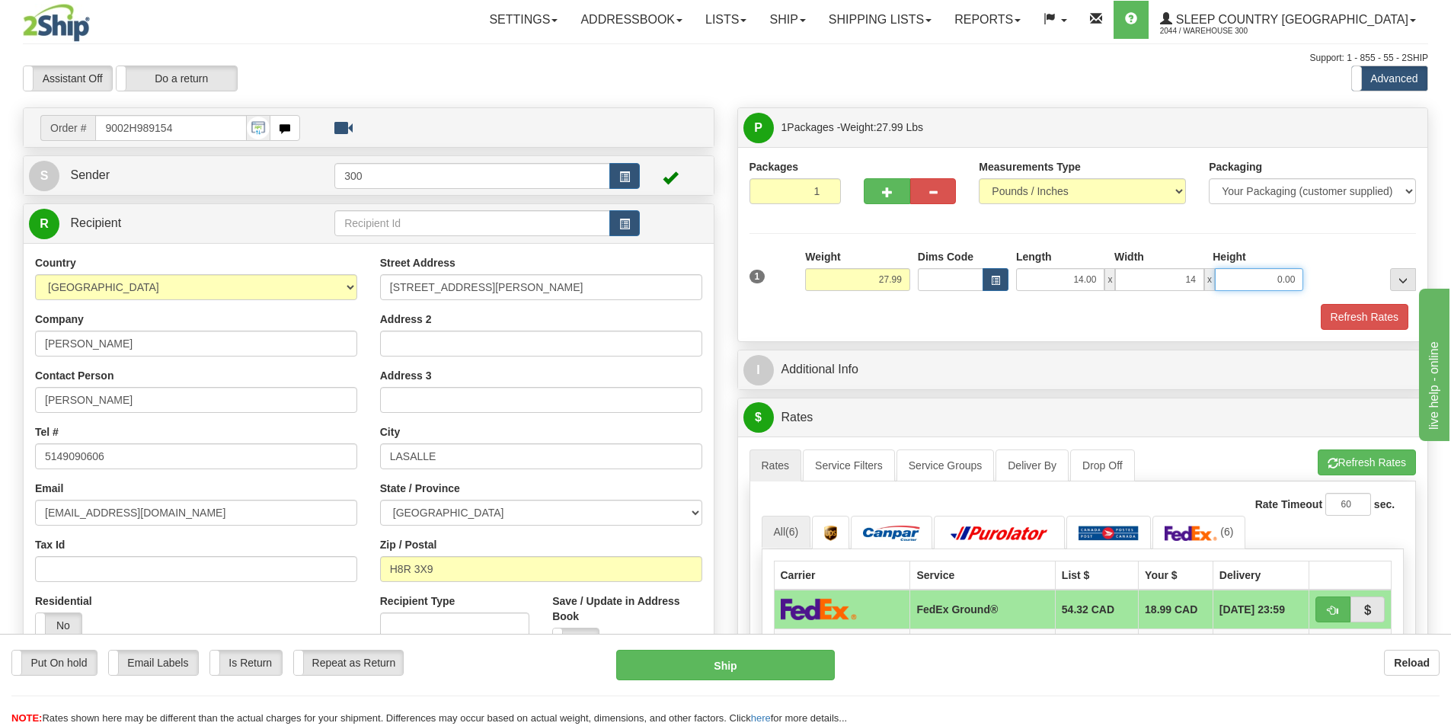
type input "14.00"
type input "40.00"
click at [1352, 322] on button "Refresh Rates" at bounding box center [1364, 317] width 88 height 26
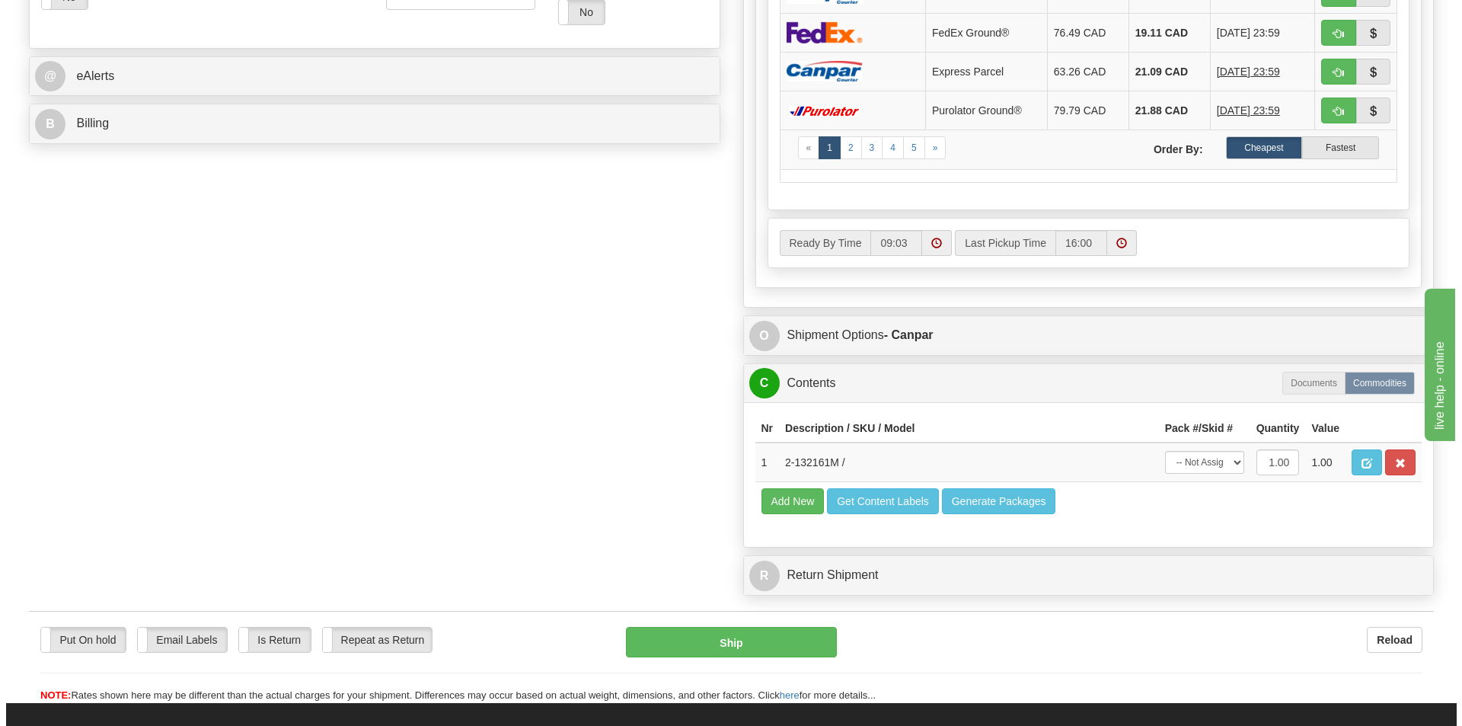
scroll to position [761, 0]
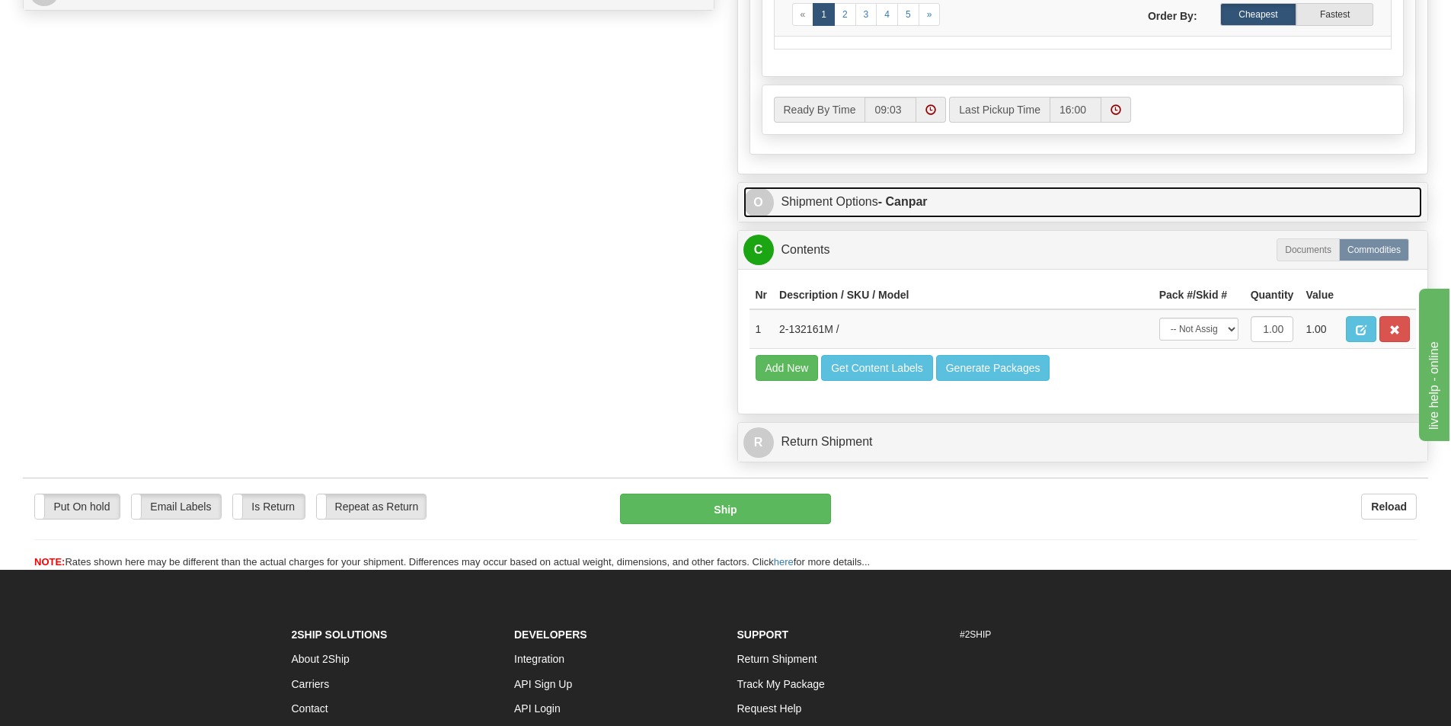
click at [1013, 216] on link "O Shipment Options - Canpar" at bounding box center [1082, 202] width 679 height 31
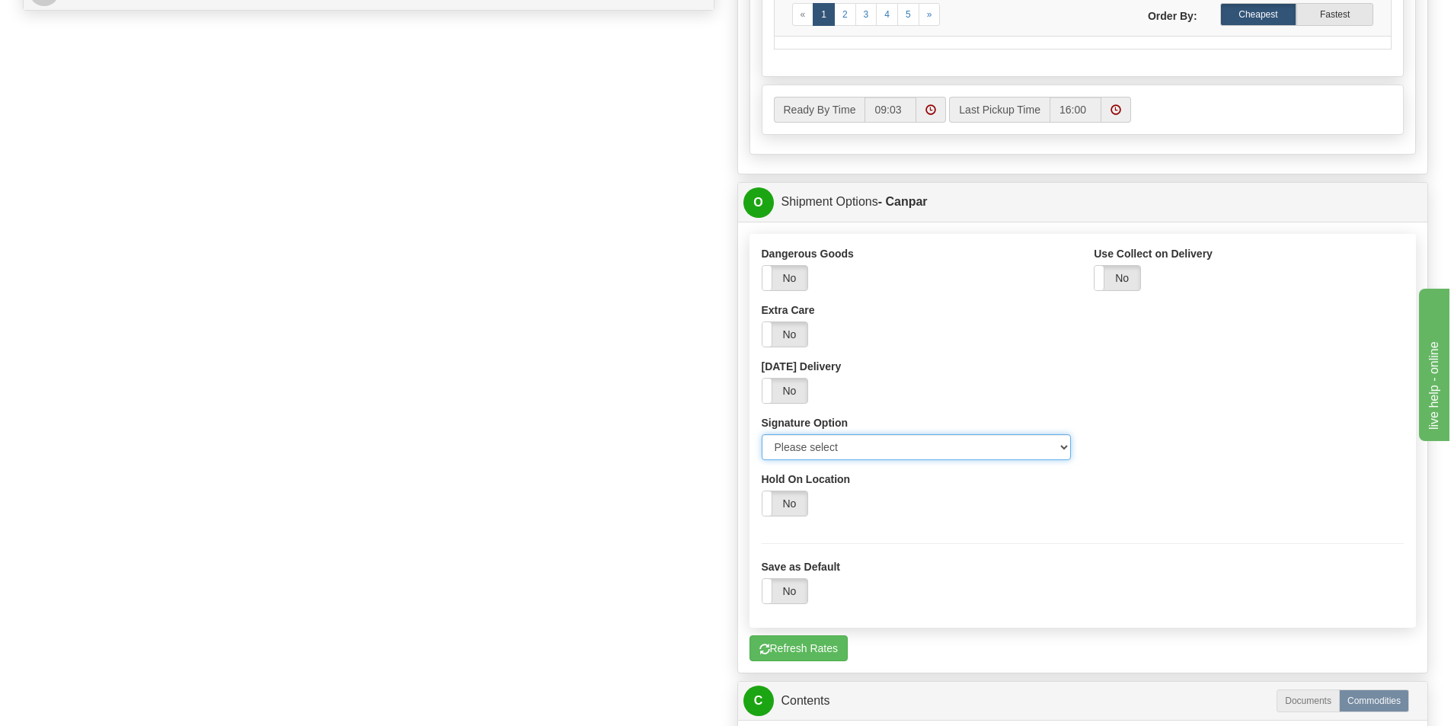
click at [899, 445] on select "Please select No Signature Required Signature Required Adult Signature" at bounding box center [916, 447] width 310 height 26
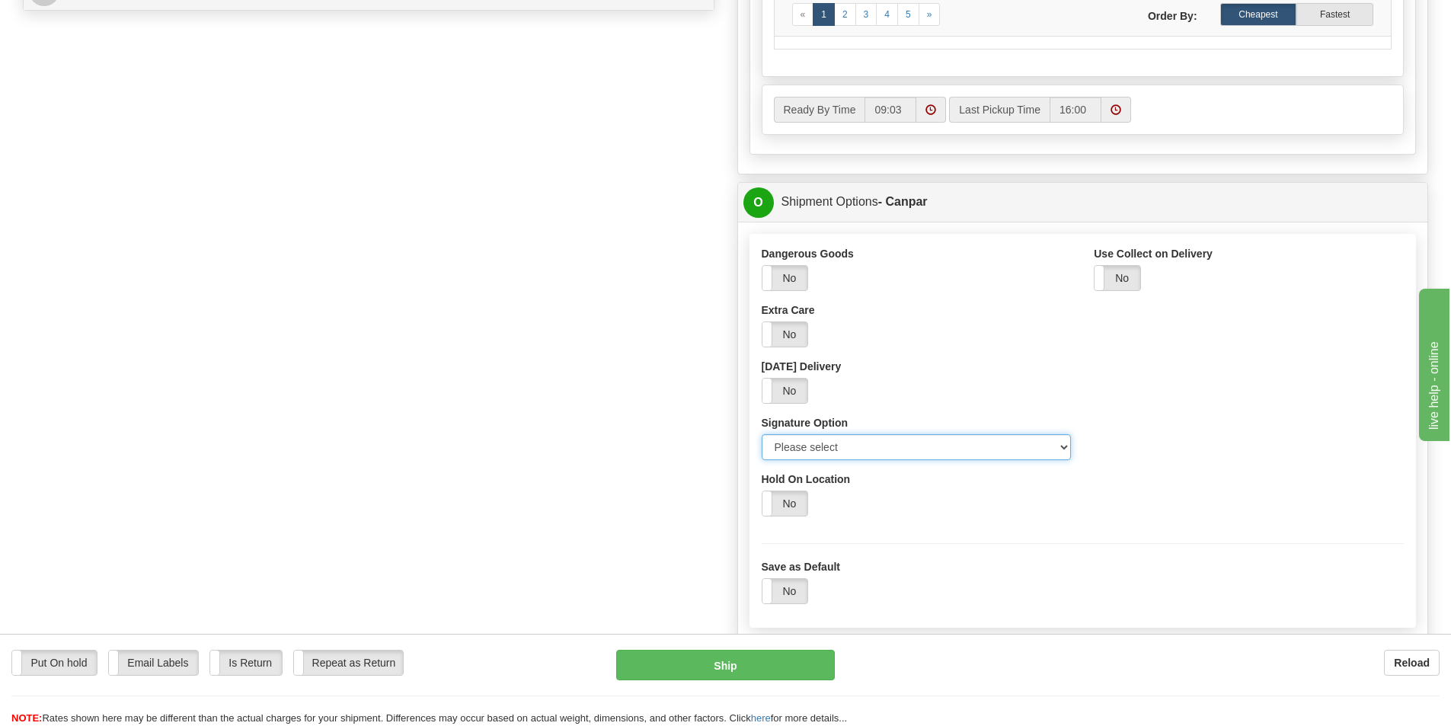
select select "2"
click at [761, 434] on select "Please select No Signature Required Signature Required Adult Signature" at bounding box center [916, 447] width 310 height 26
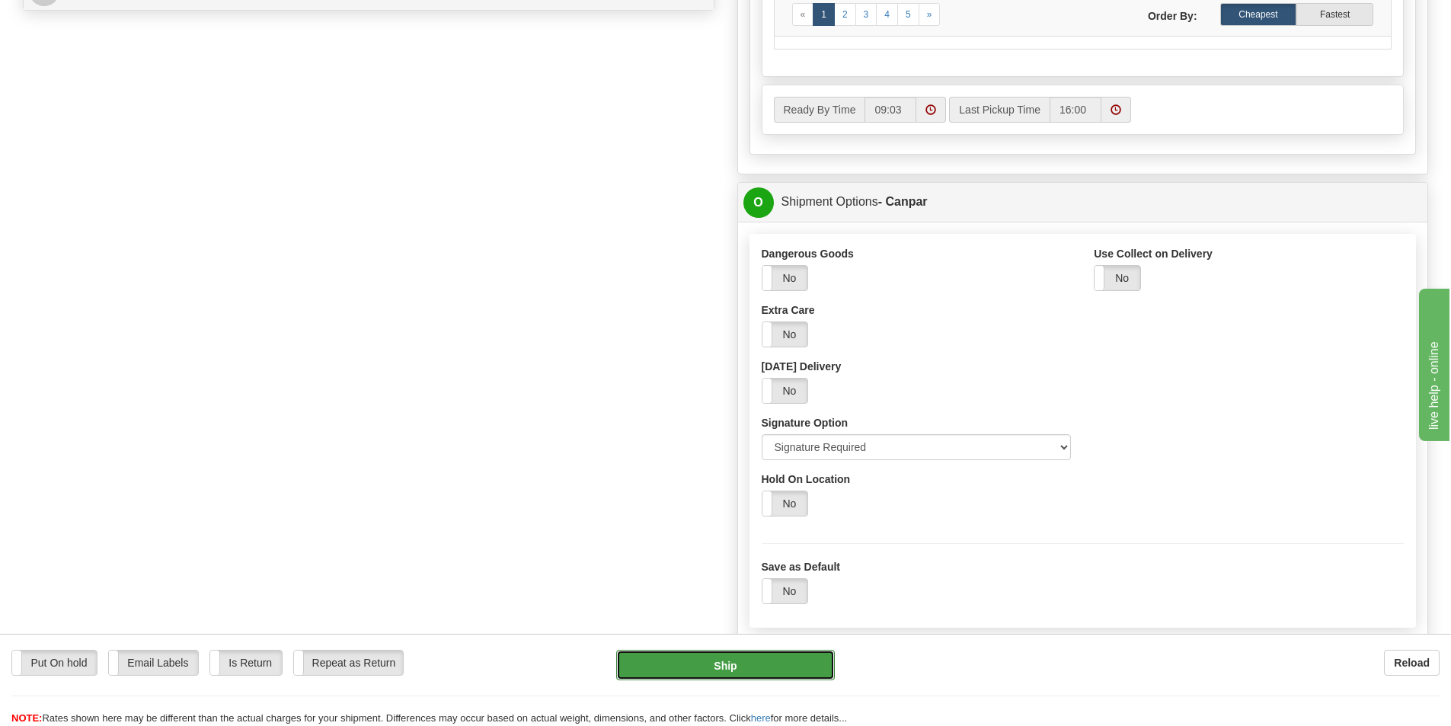
click at [789, 663] on button "Ship" at bounding box center [725, 665] width 219 height 30
type input "1"
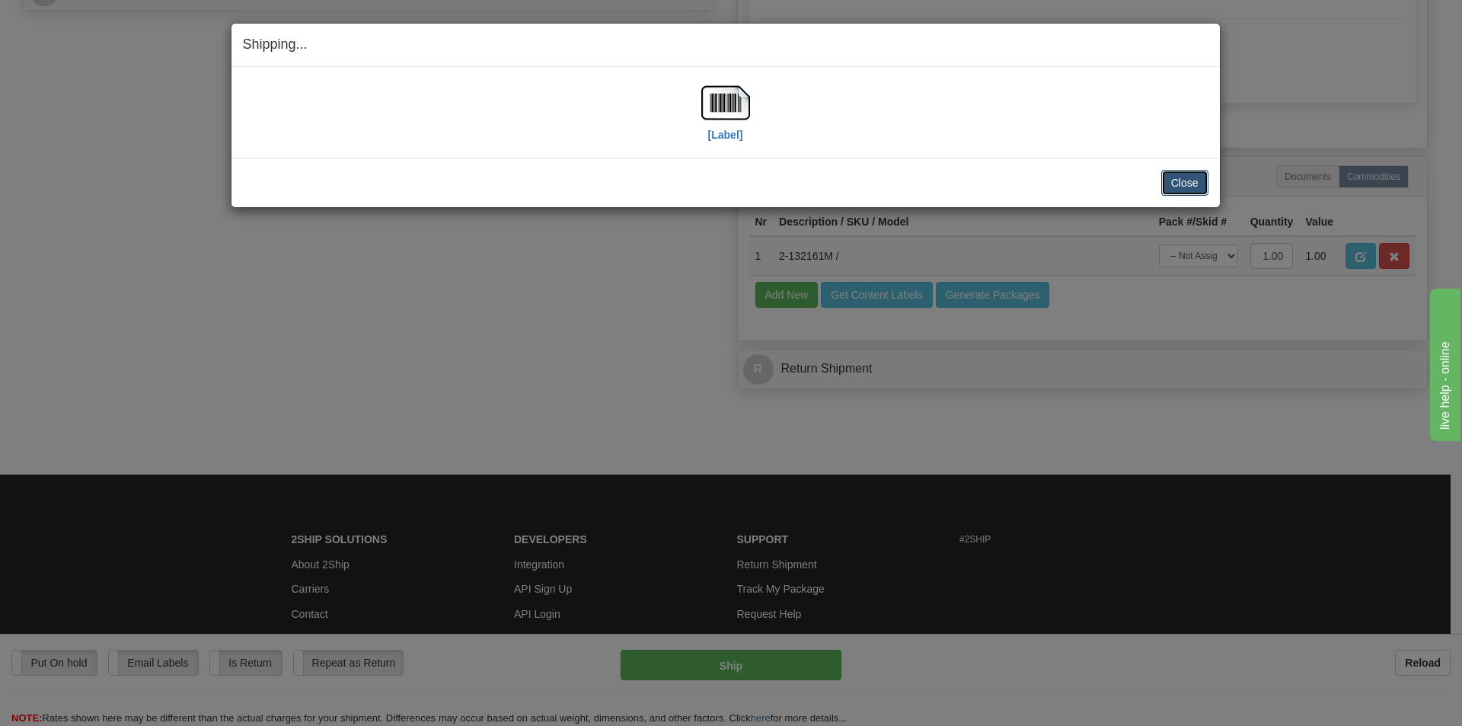
click at [1176, 178] on button "Close" at bounding box center [1184, 183] width 47 height 26
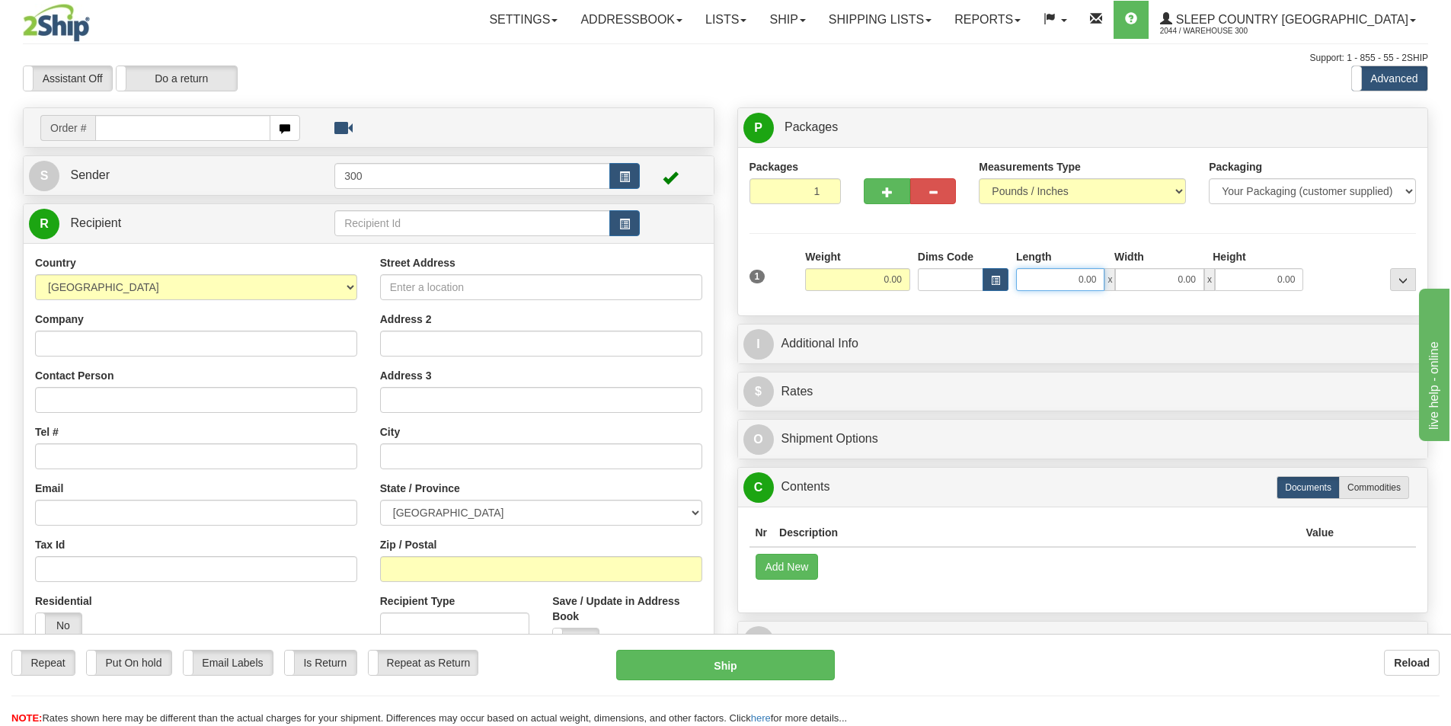
click at [1079, 279] on input "0.00" at bounding box center [1060, 279] width 88 height 23
type input "13.00"
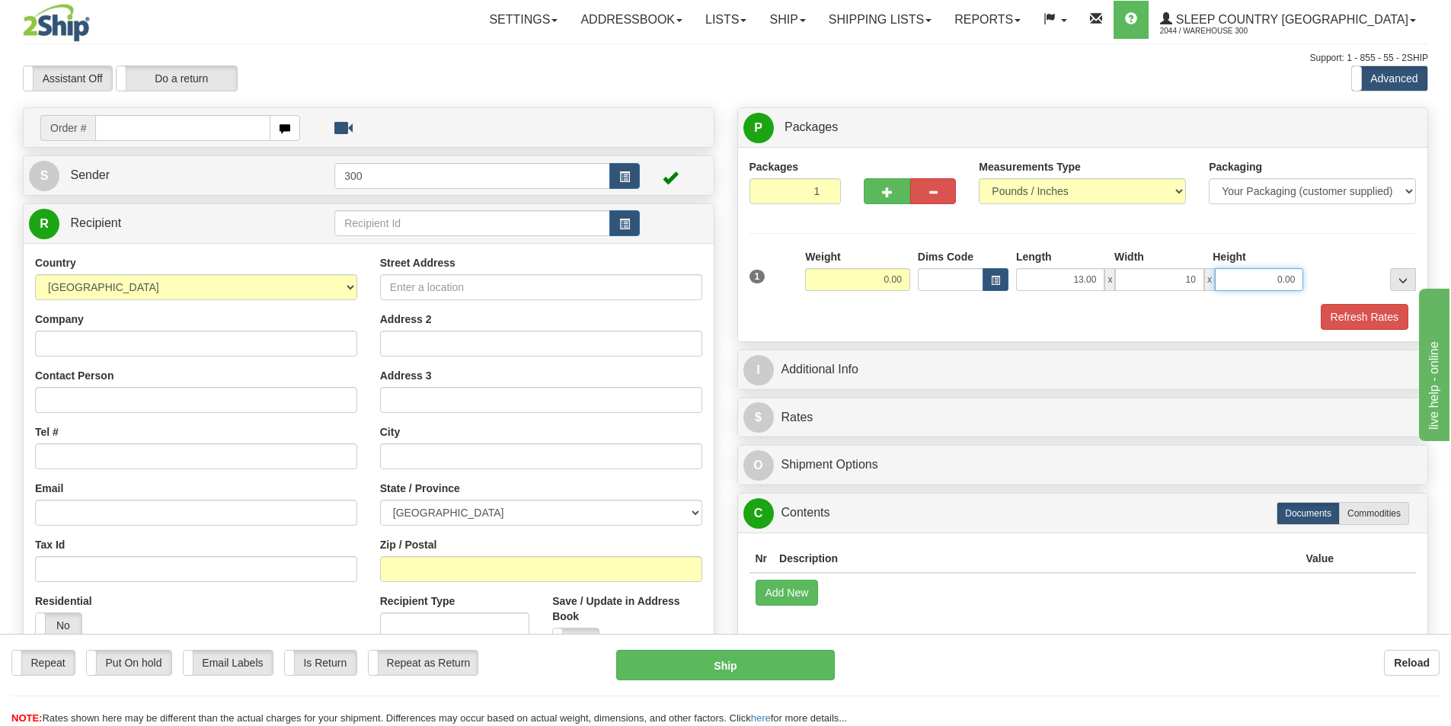
type input "10.00"
type input "3.00"
click at [1372, 314] on button "Refresh Rates" at bounding box center [1364, 317] width 88 height 26
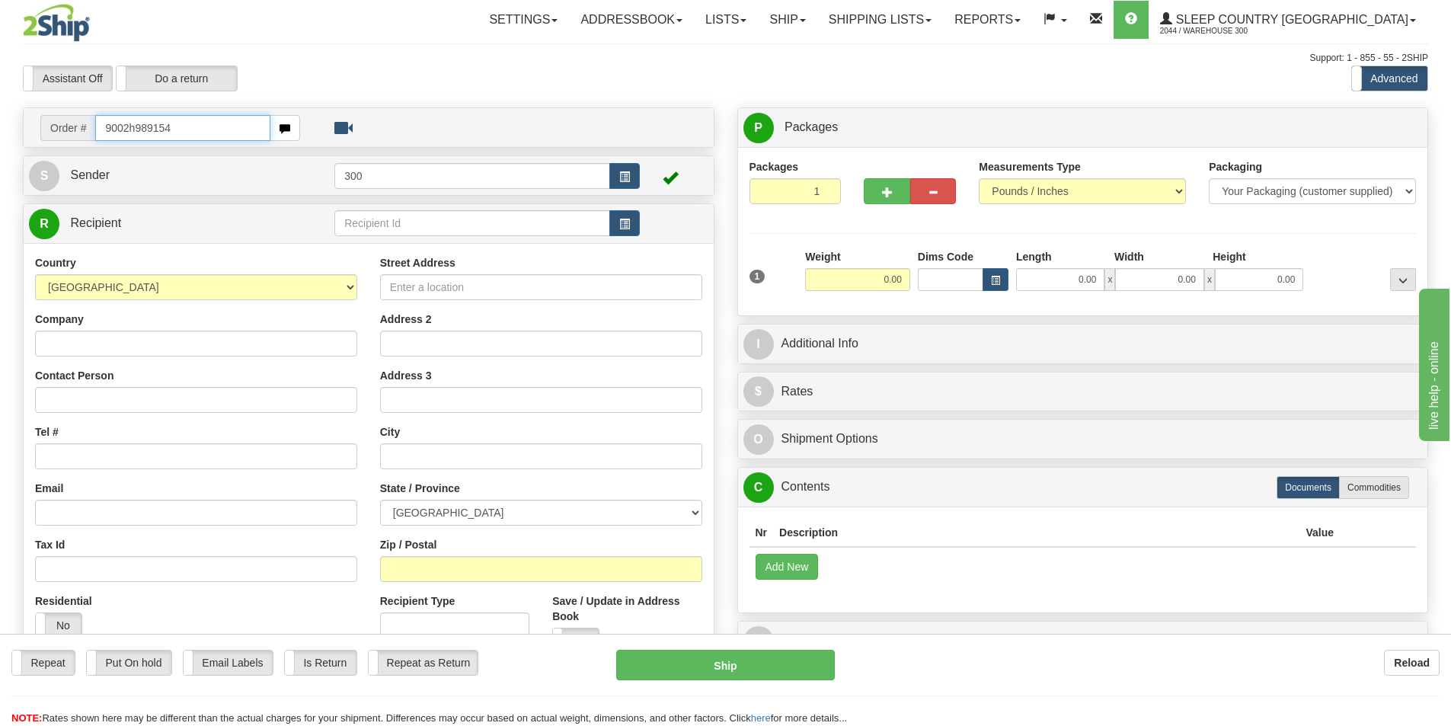
type input "9002h989154"
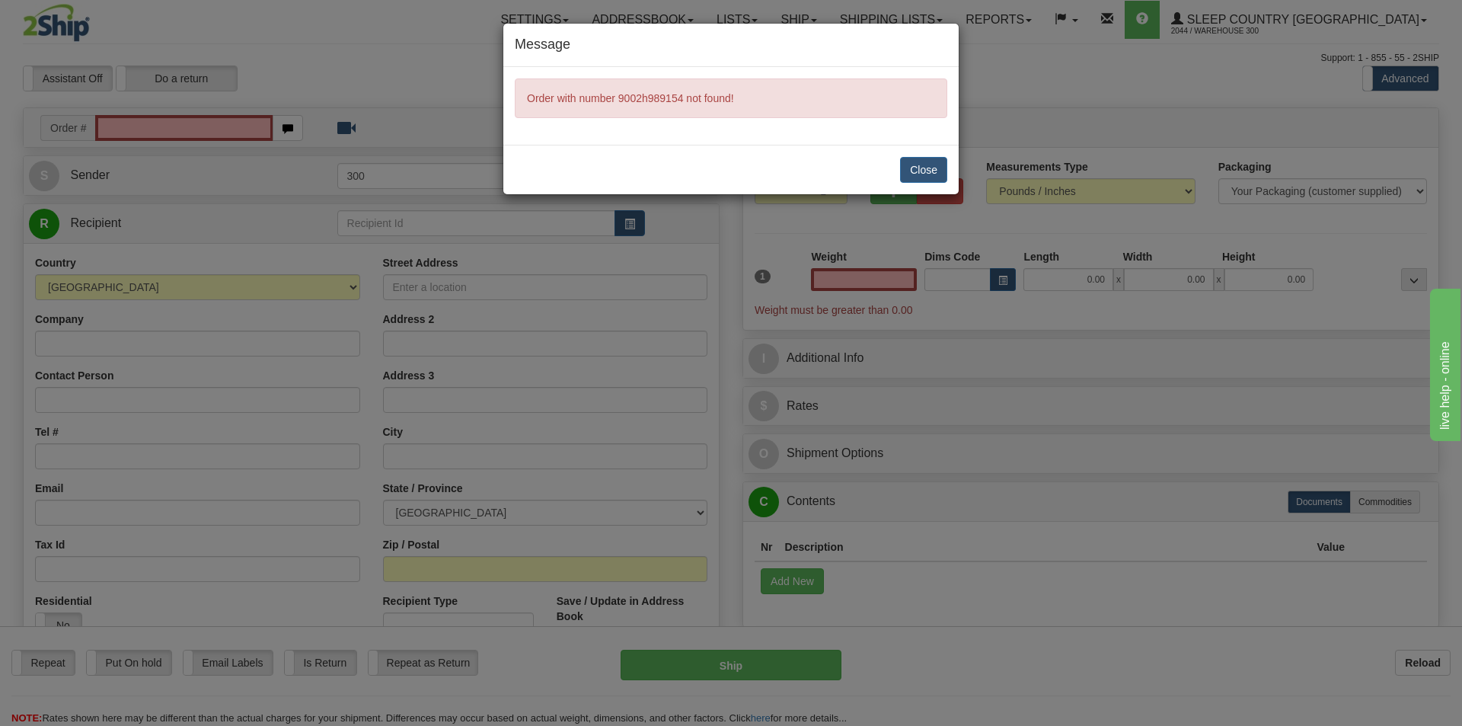
type input "0.00"
click at [907, 177] on button "Close" at bounding box center [923, 170] width 47 height 26
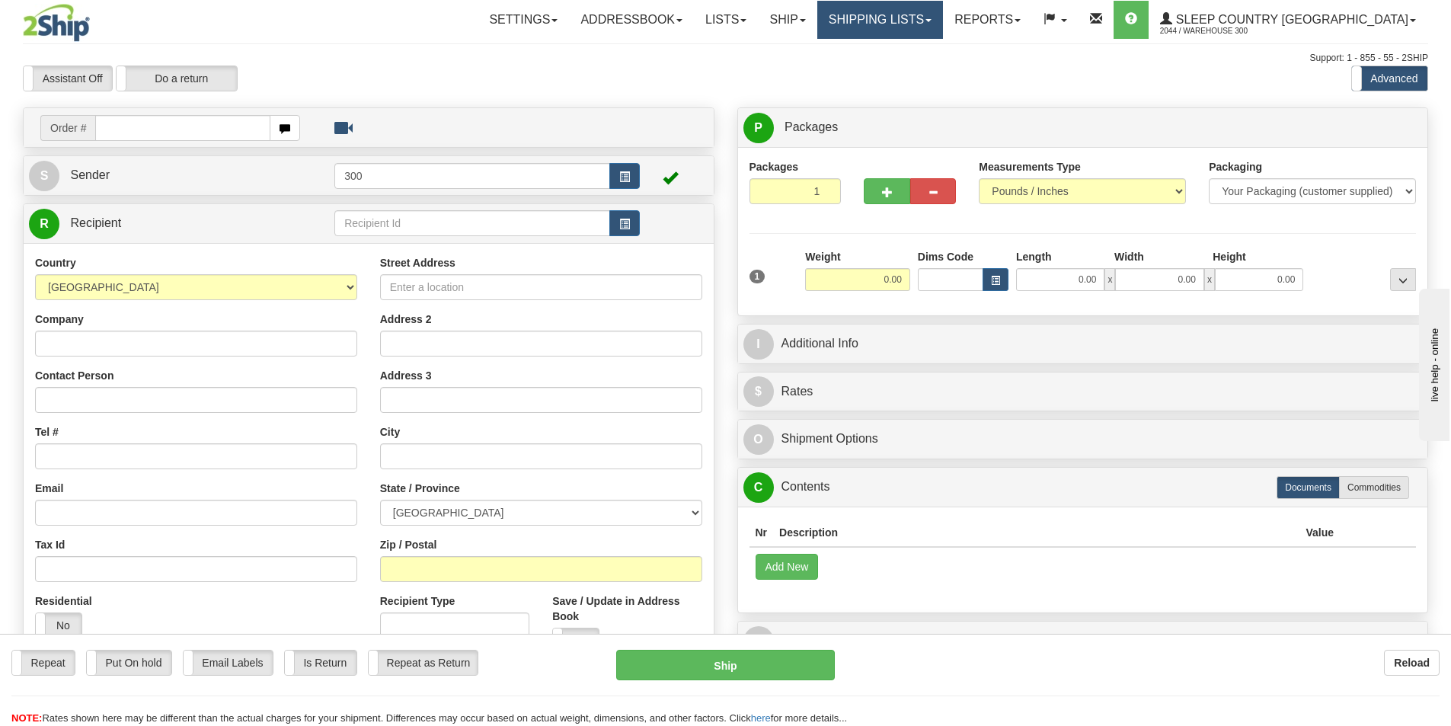
click at [943, 30] on link "Shipping lists" at bounding box center [880, 20] width 126 height 38
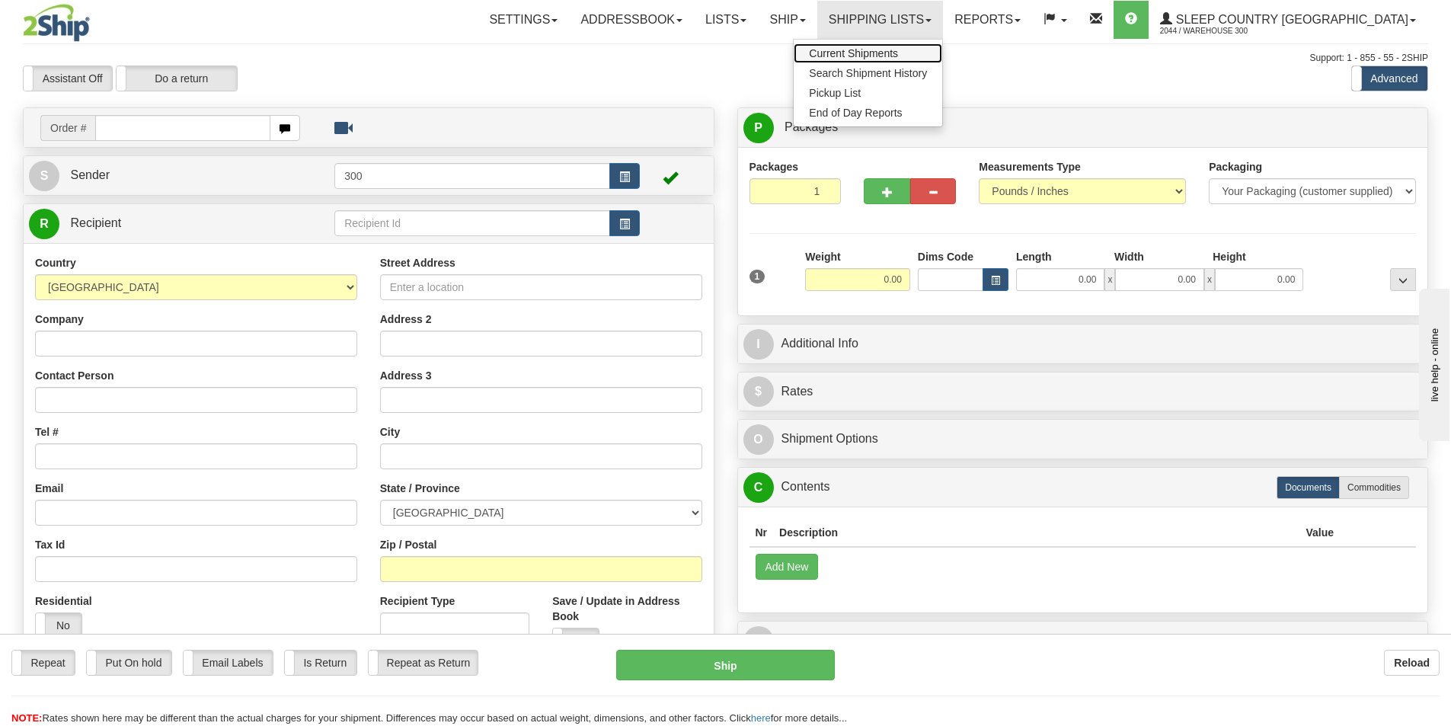
click at [898, 56] on span "Current Shipments" at bounding box center [853, 53] width 89 height 12
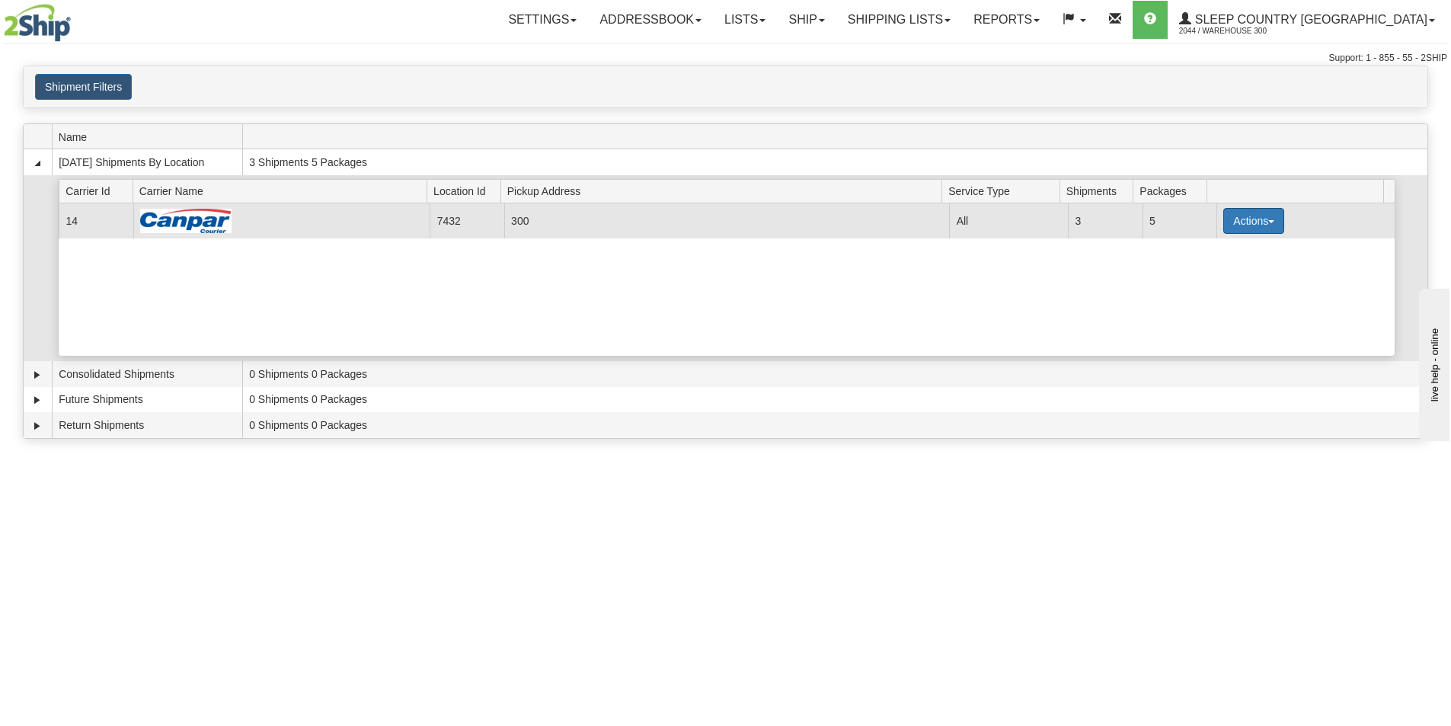
click at [1262, 216] on button "Actions" at bounding box center [1253, 221] width 61 height 26
click at [1218, 250] on span "Details" at bounding box center [1196, 249] width 41 height 11
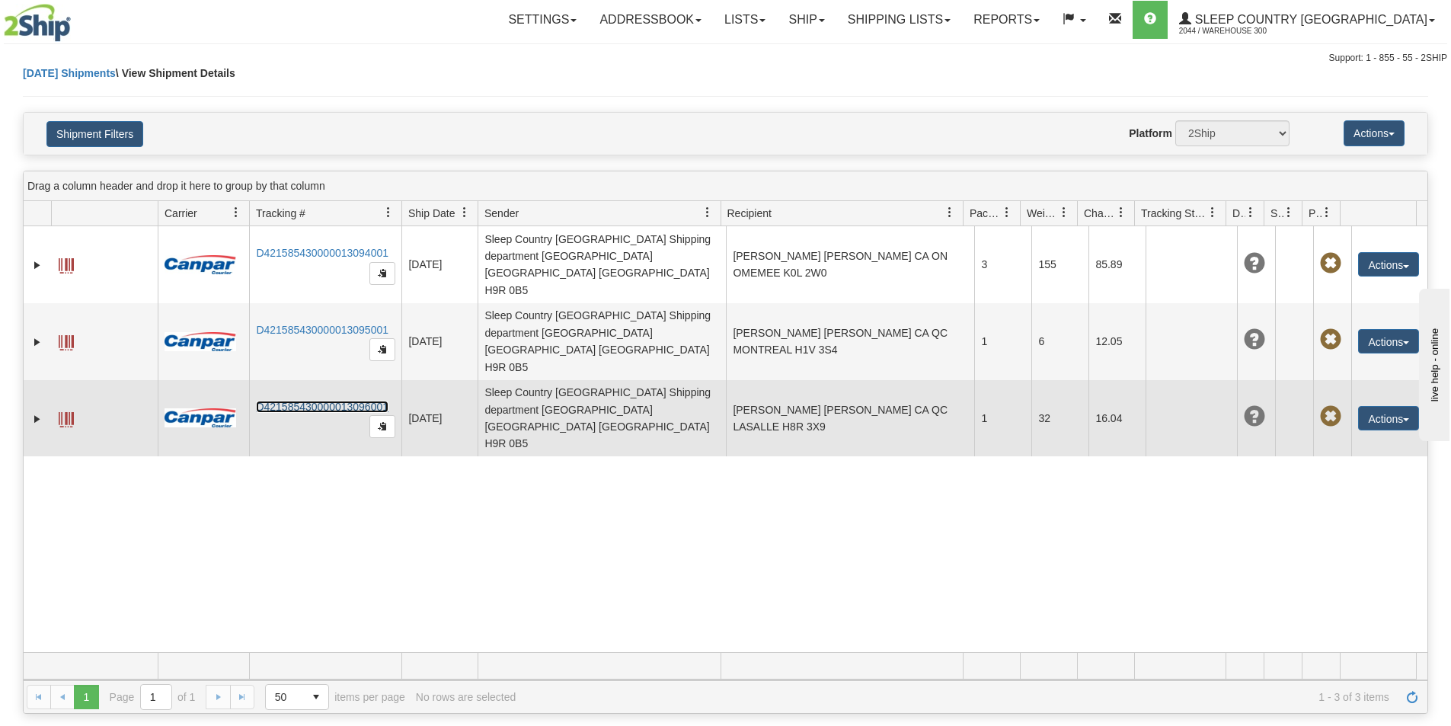
click at [347, 401] on link "D421585430000013096001" at bounding box center [322, 407] width 132 height 12
click at [1397, 406] on button "Actions" at bounding box center [1388, 418] width 61 height 24
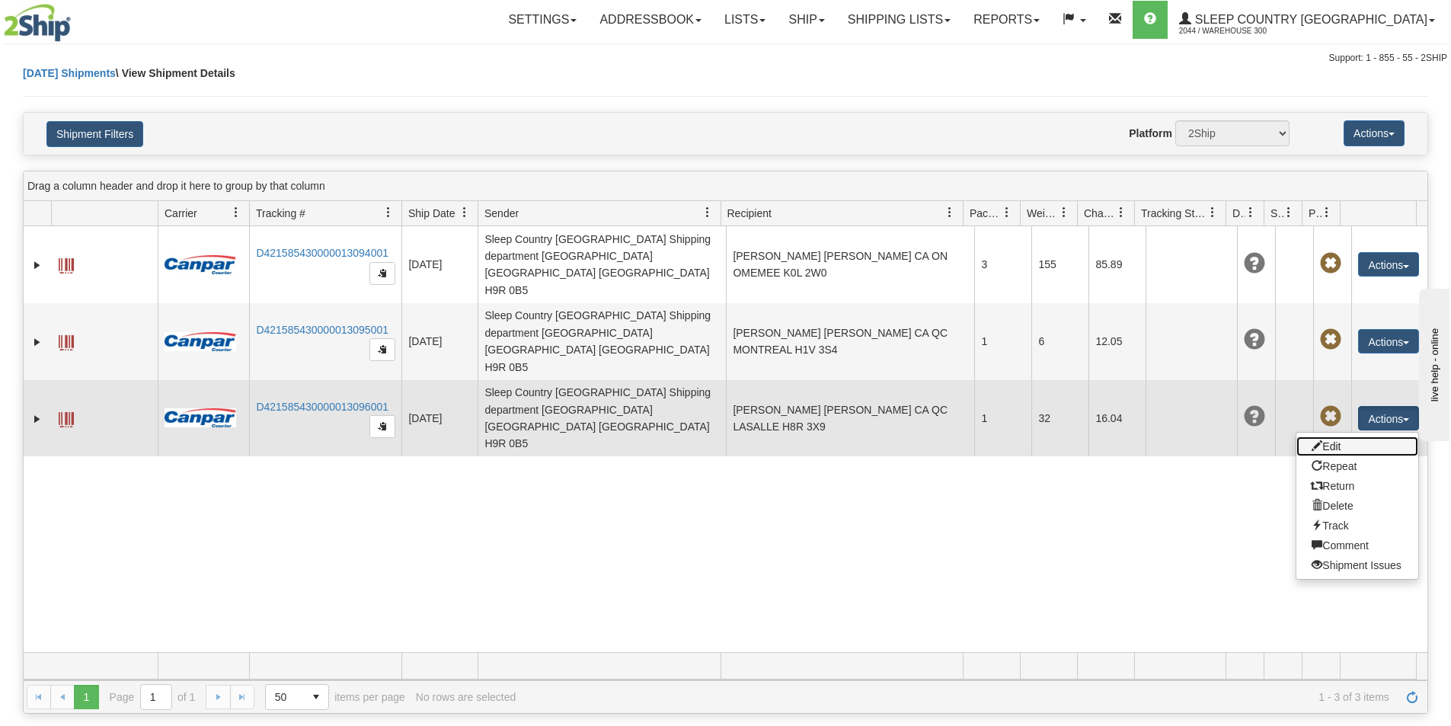
click at [1373, 436] on link "Edit" at bounding box center [1357, 446] width 122 height 20
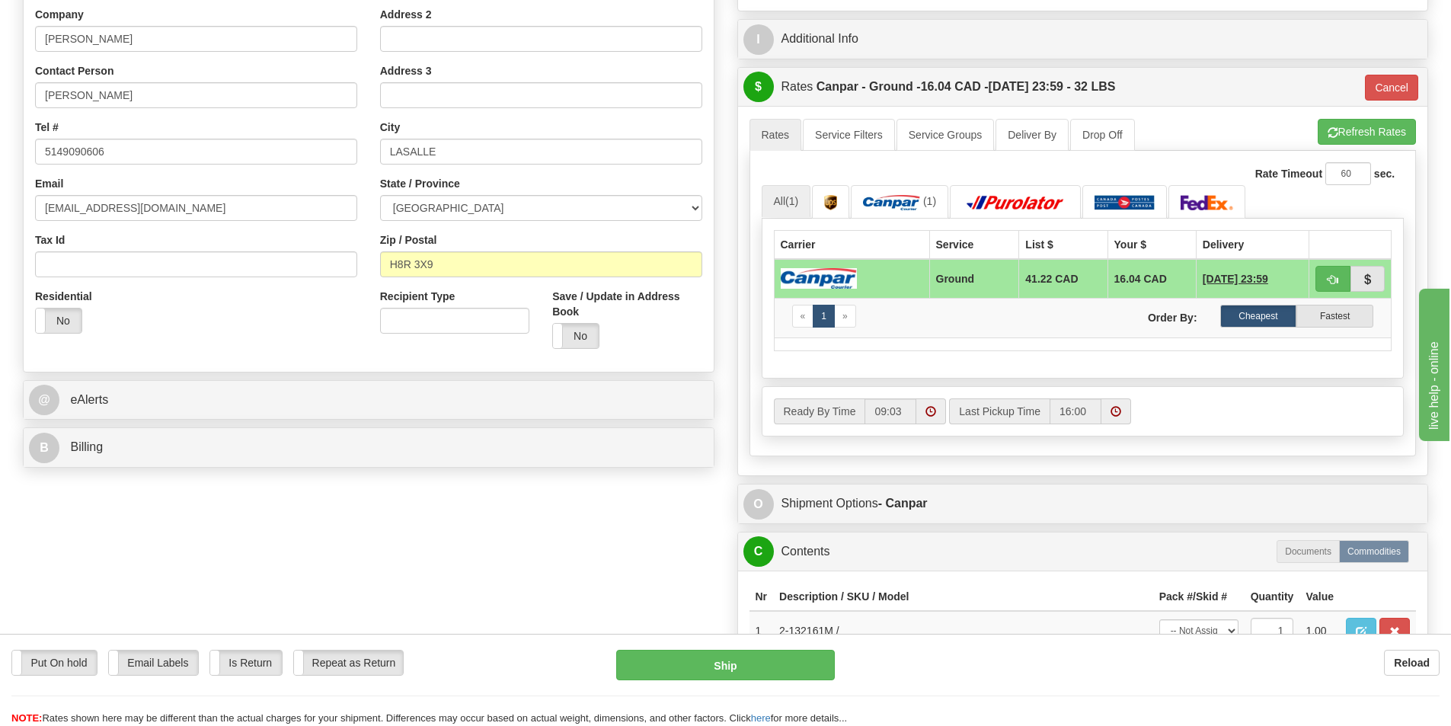
scroll to position [381, 0]
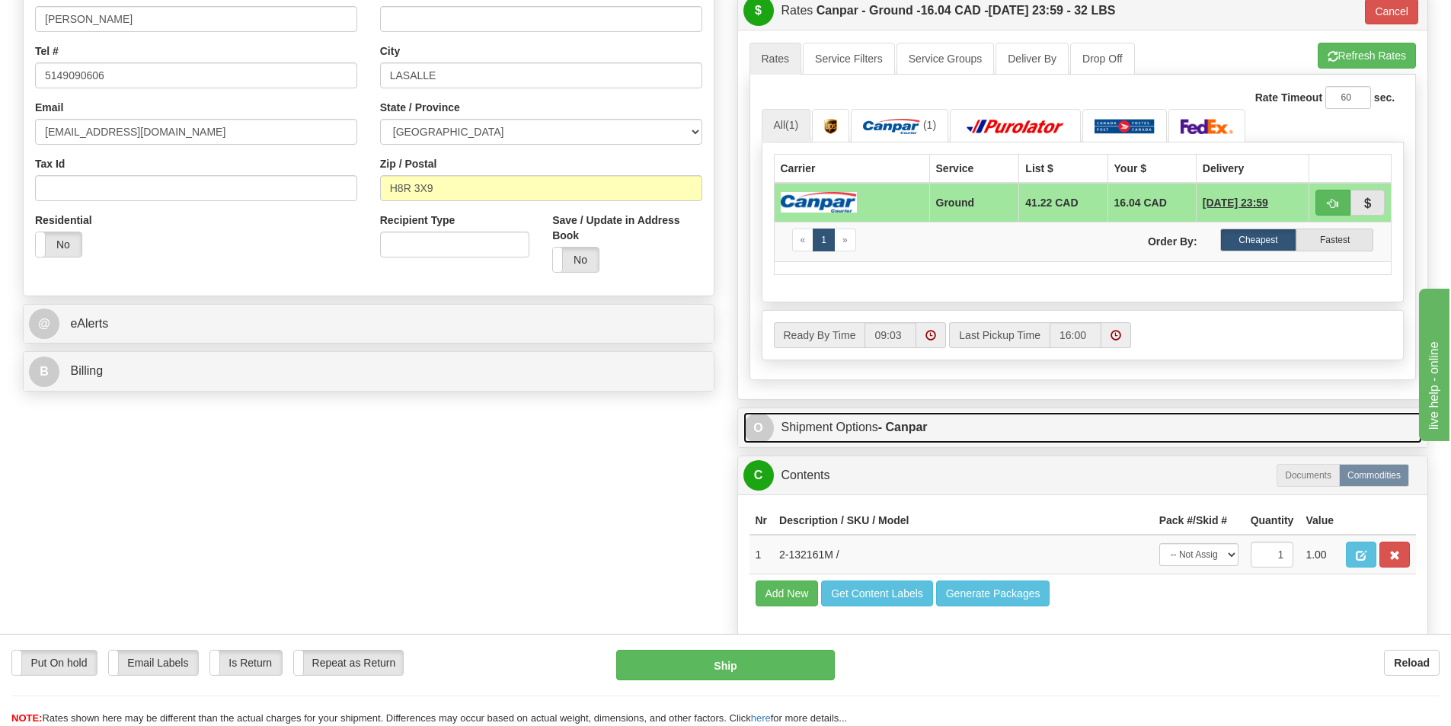
click at [955, 416] on link "O Shipment Options - Canpar" at bounding box center [1082, 427] width 679 height 31
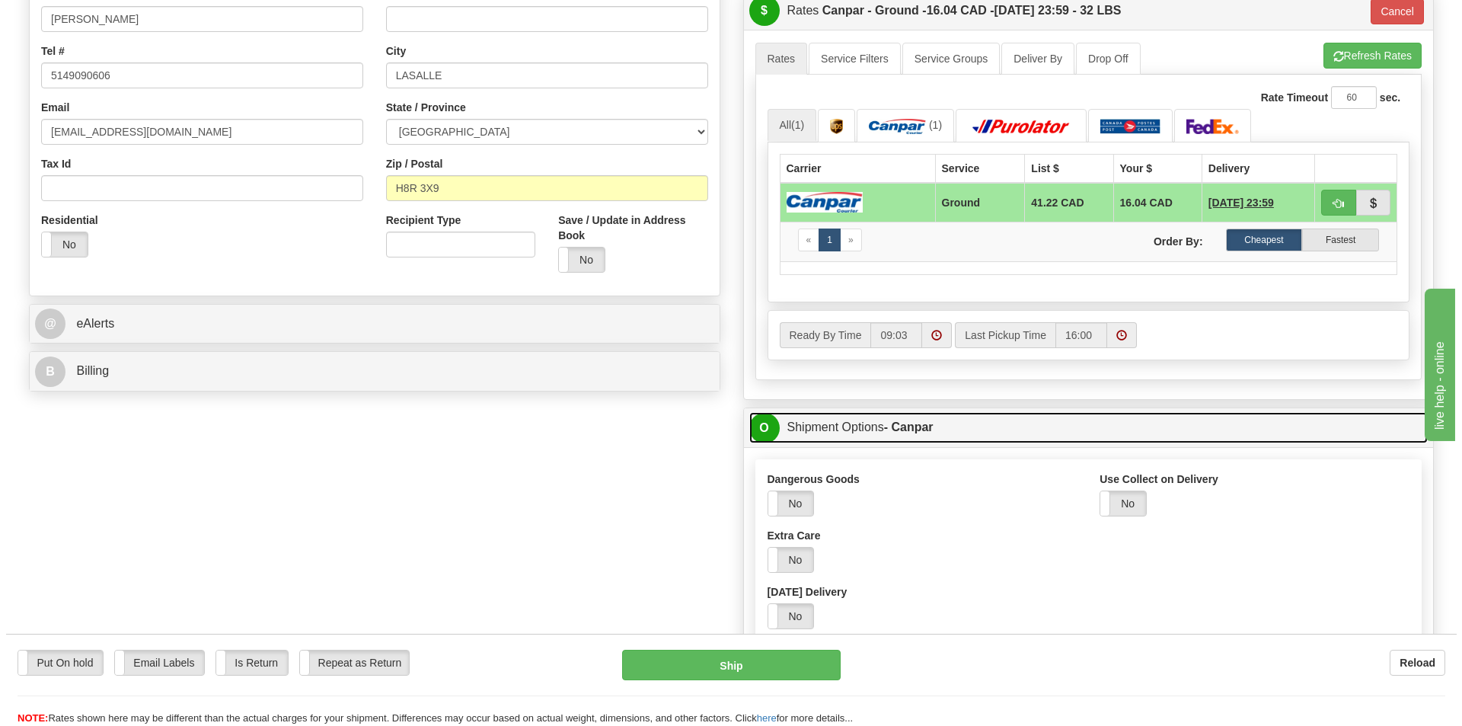
scroll to position [685, 0]
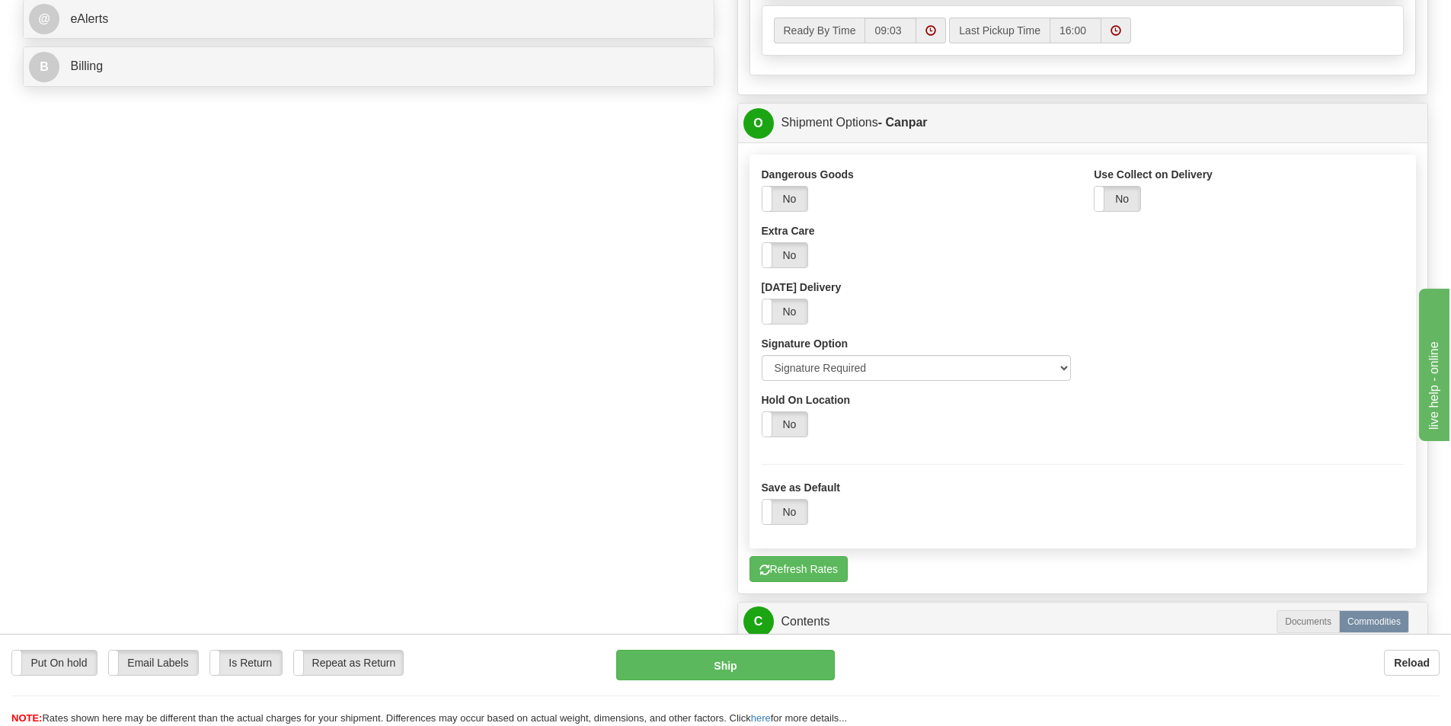
click at [735, 648] on div "Put On hold Put On hold Print Order Slip Print Order Slip Email Labels Email La…" at bounding box center [725, 680] width 1451 height 92
click at [723, 657] on button "Ship" at bounding box center [725, 665] width 219 height 30
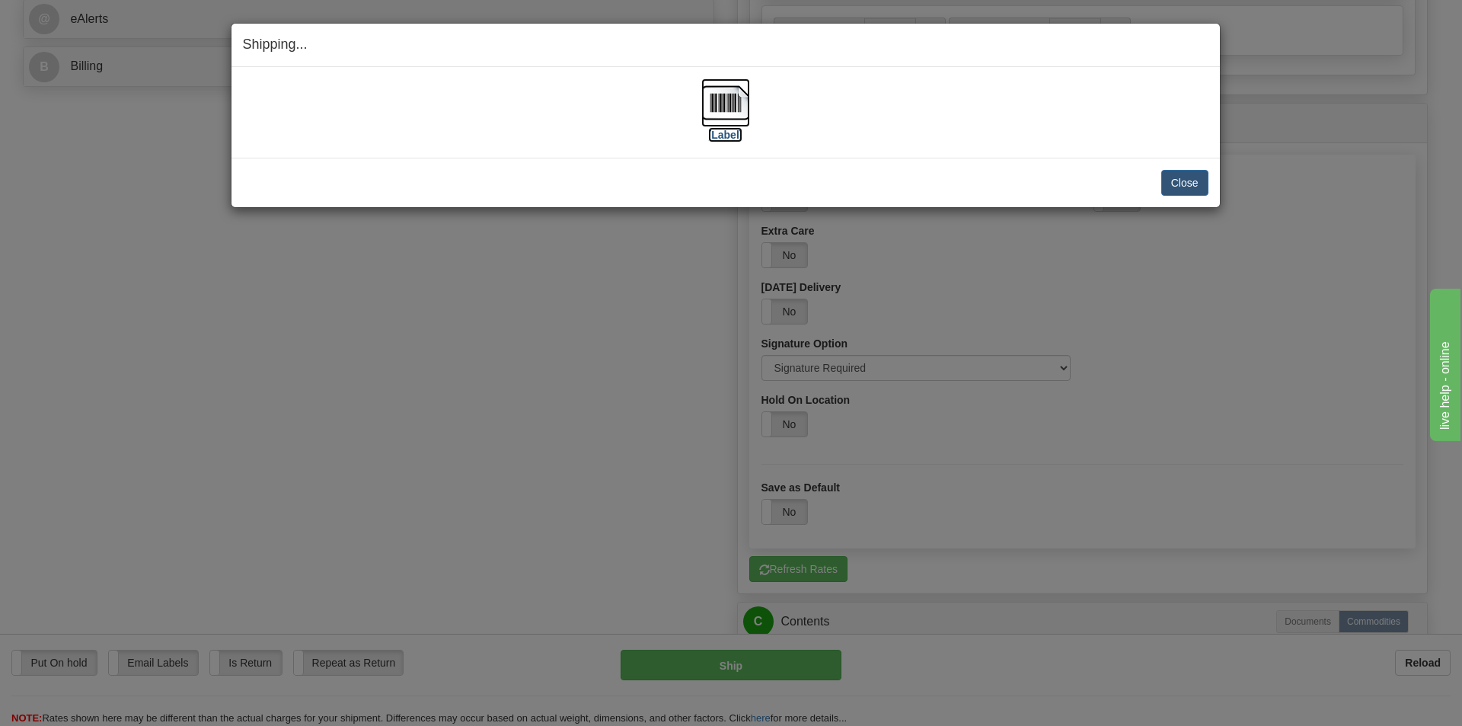
click at [734, 97] on img at bounding box center [725, 102] width 49 height 49
click at [1171, 180] on button "Close" at bounding box center [1184, 183] width 47 height 26
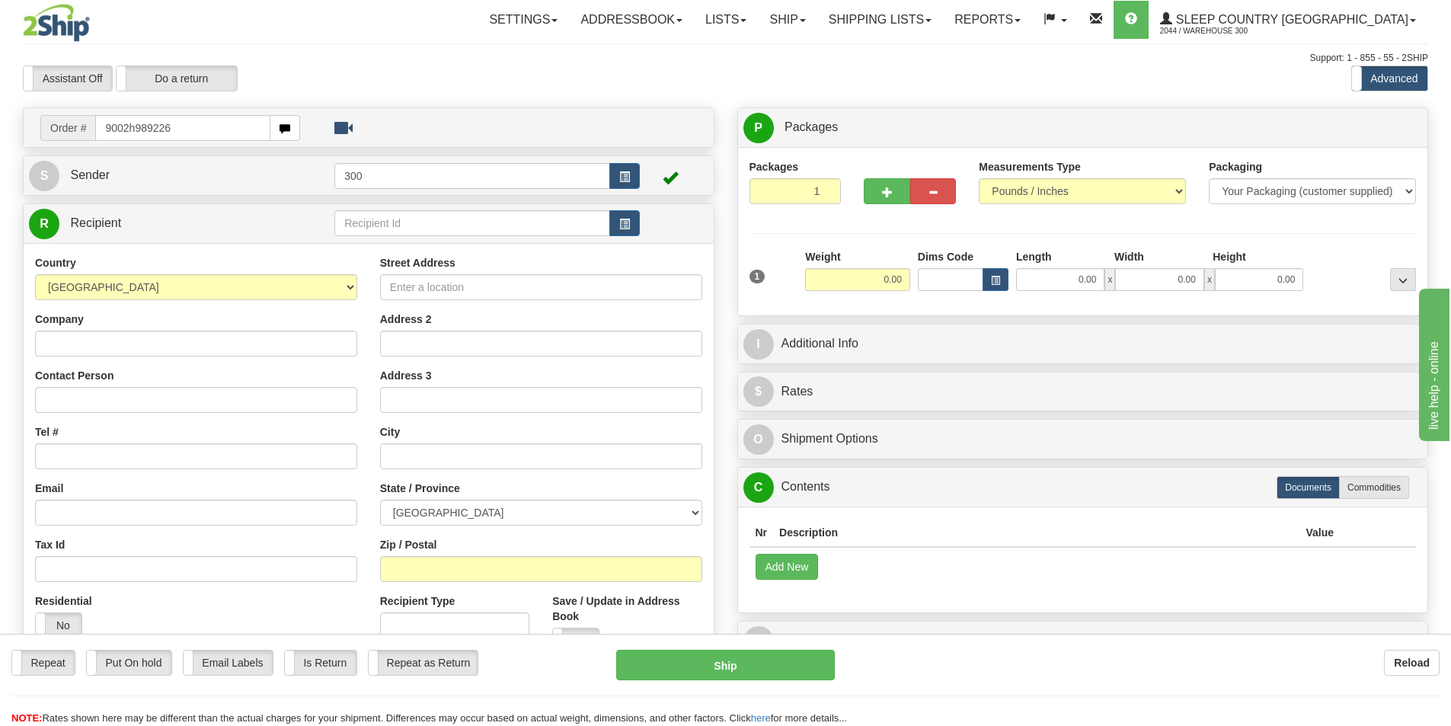
type input "9002h989226"
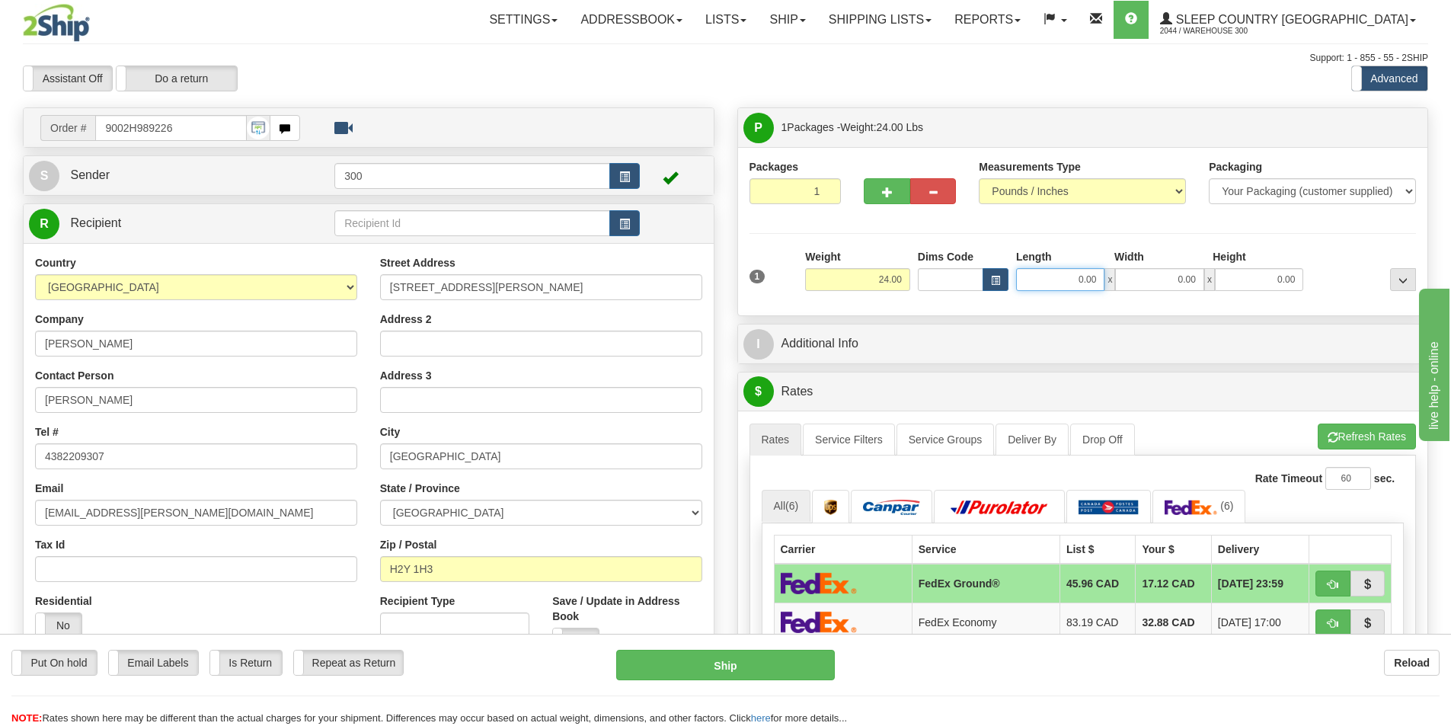
click at [1065, 281] on input "0.00" at bounding box center [1060, 279] width 88 height 23
type input "13.00"
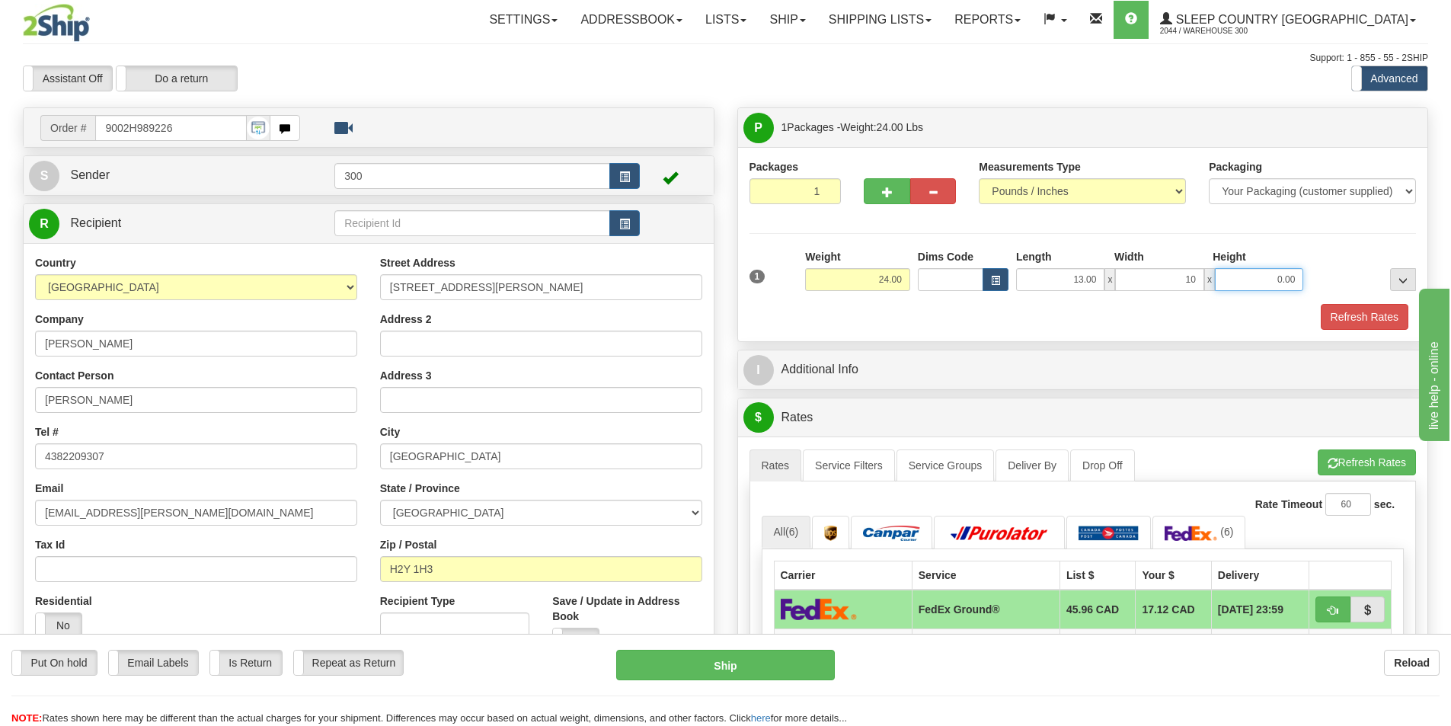
type input "10.00"
type input "3.00"
click at [1327, 306] on button "Refresh Rates" at bounding box center [1364, 317] width 88 height 26
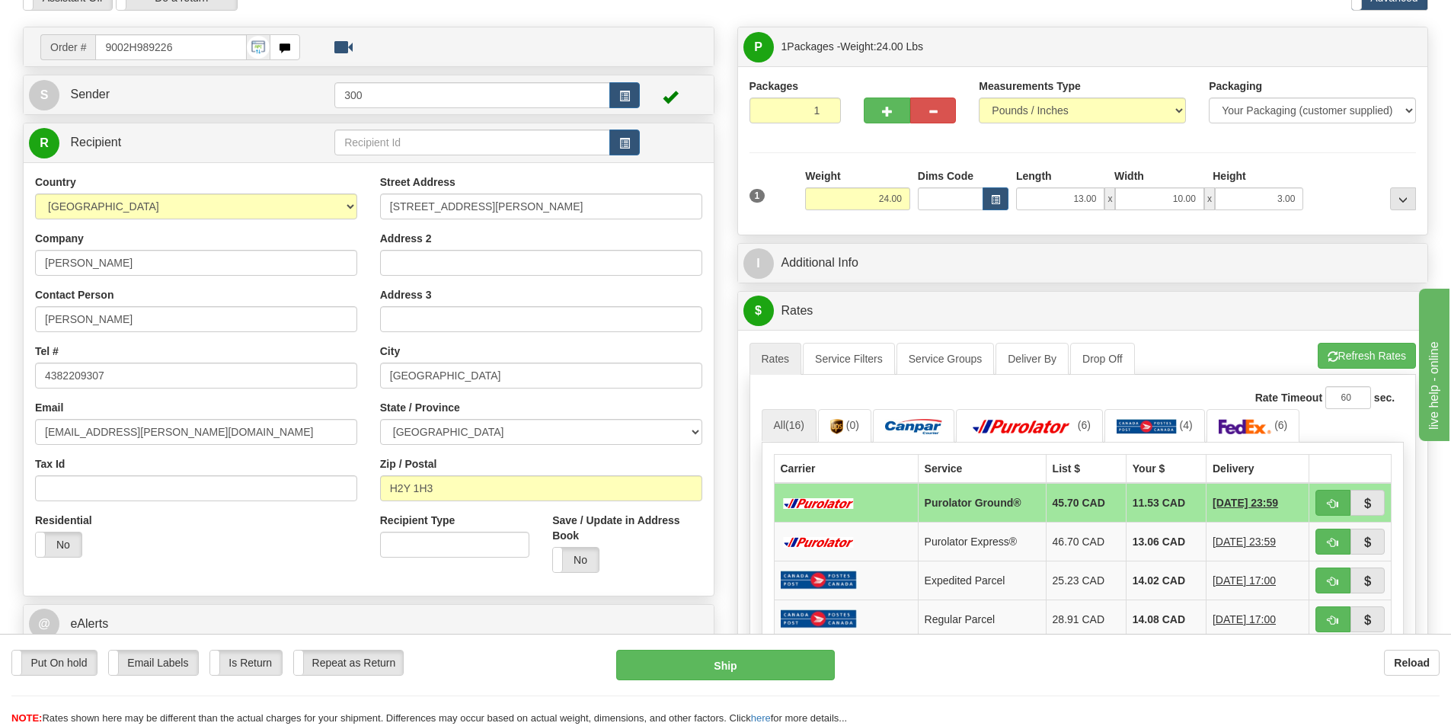
scroll to position [76, 0]
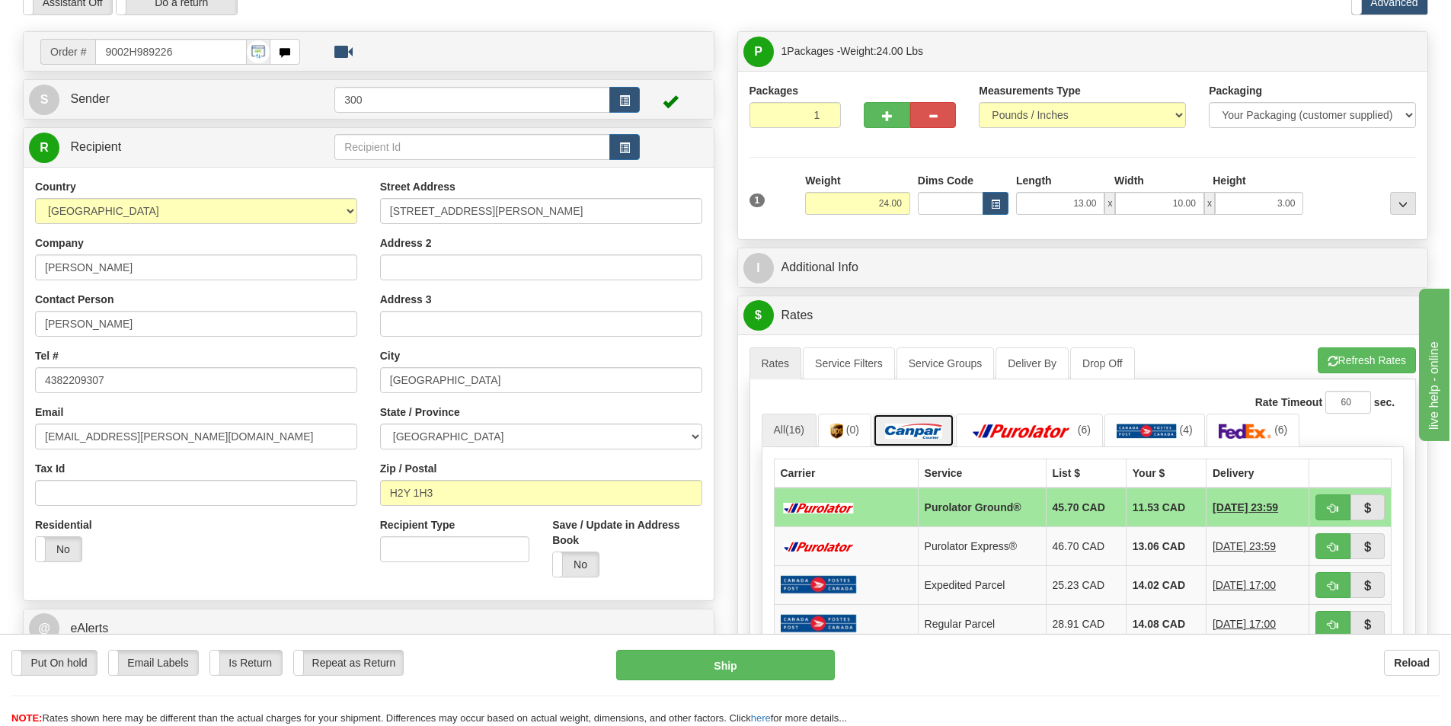
click at [933, 432] on img at bounding box center [913, 430] width 57 height 15
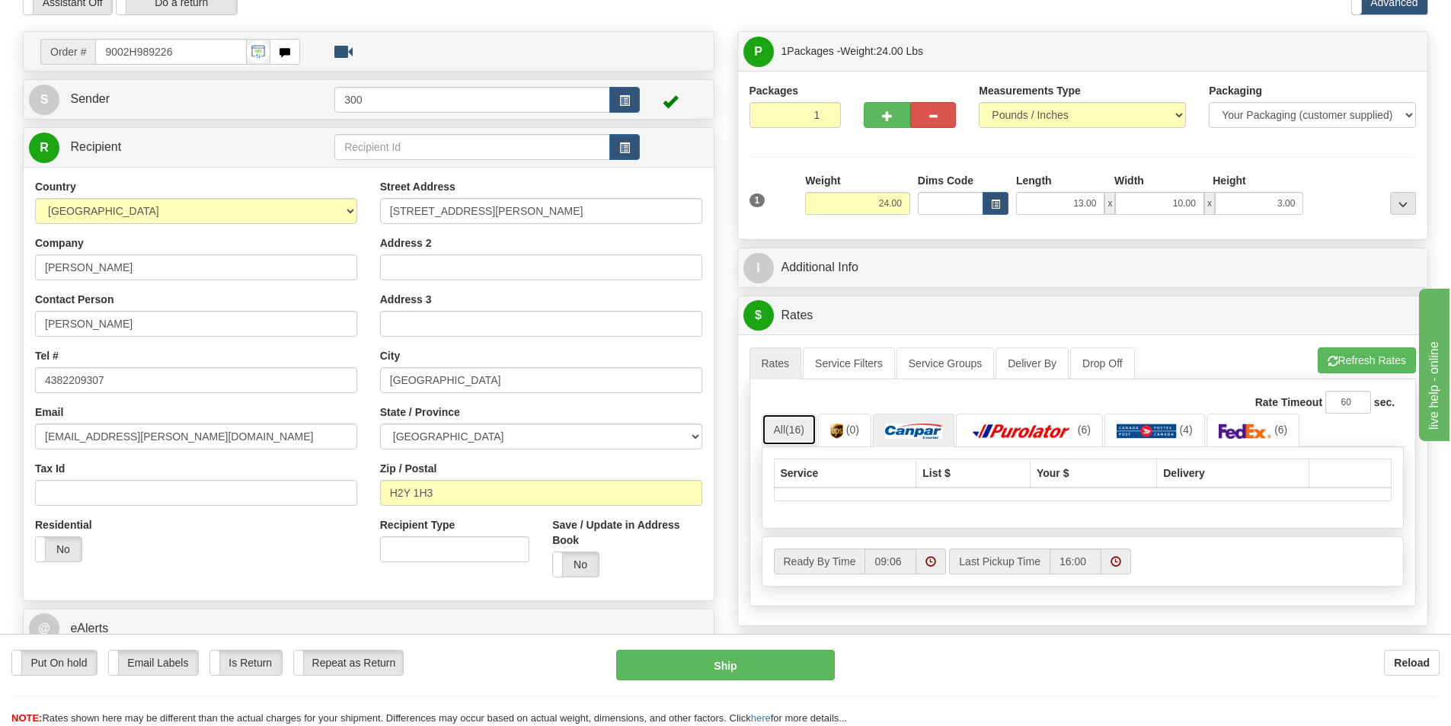
click at [802, 420] on link "All (16)" at bounding box center [788, 429] width 55 height 32
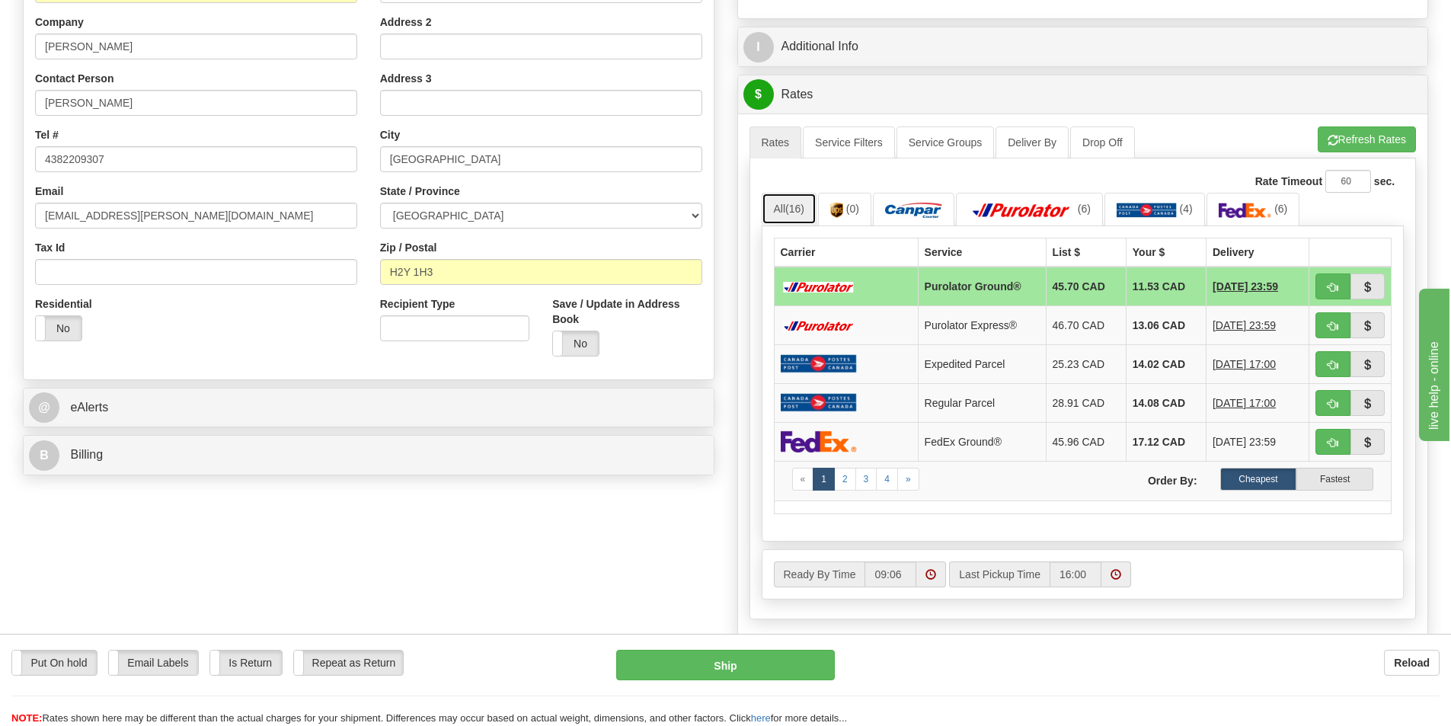
scroll to position [381, 0]
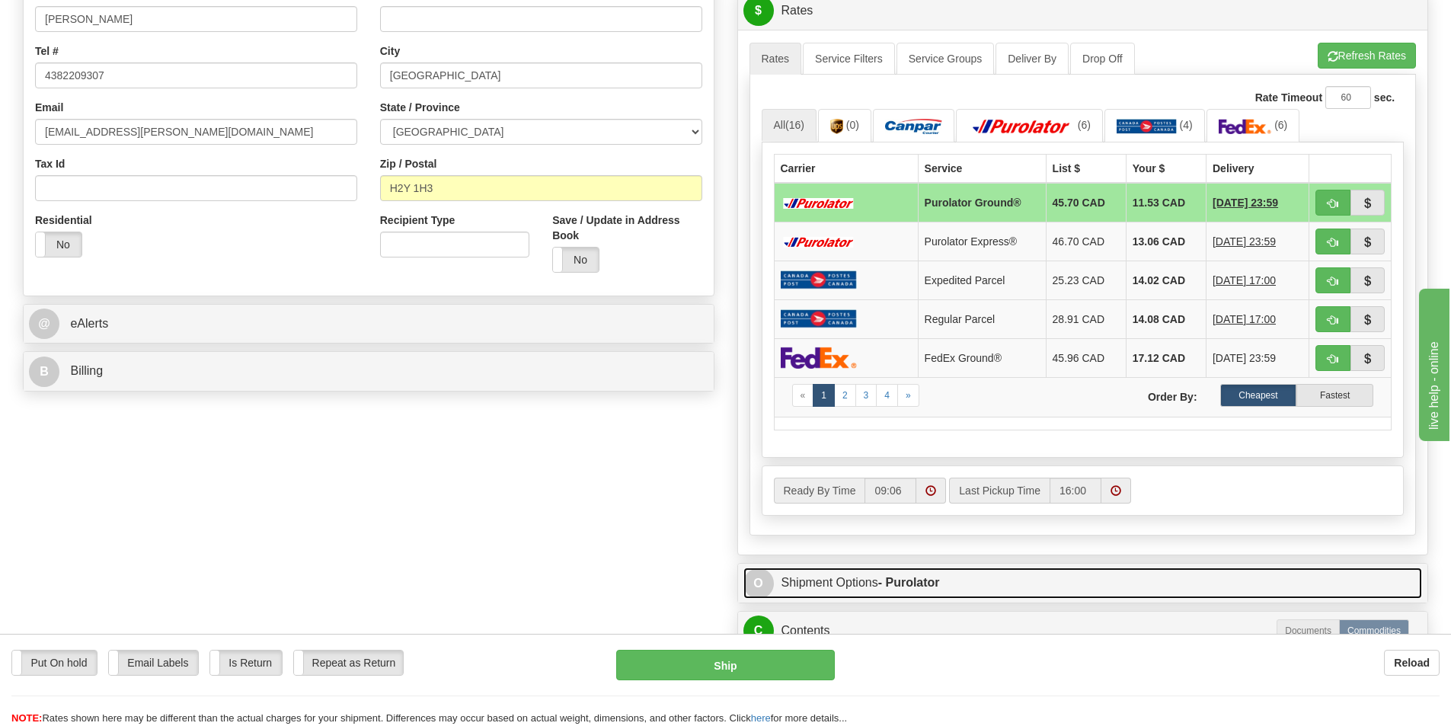
click at [863, 587] on link "O Shipment Options - Purolator" at bounding box center [1082, 582] width 679 height 31
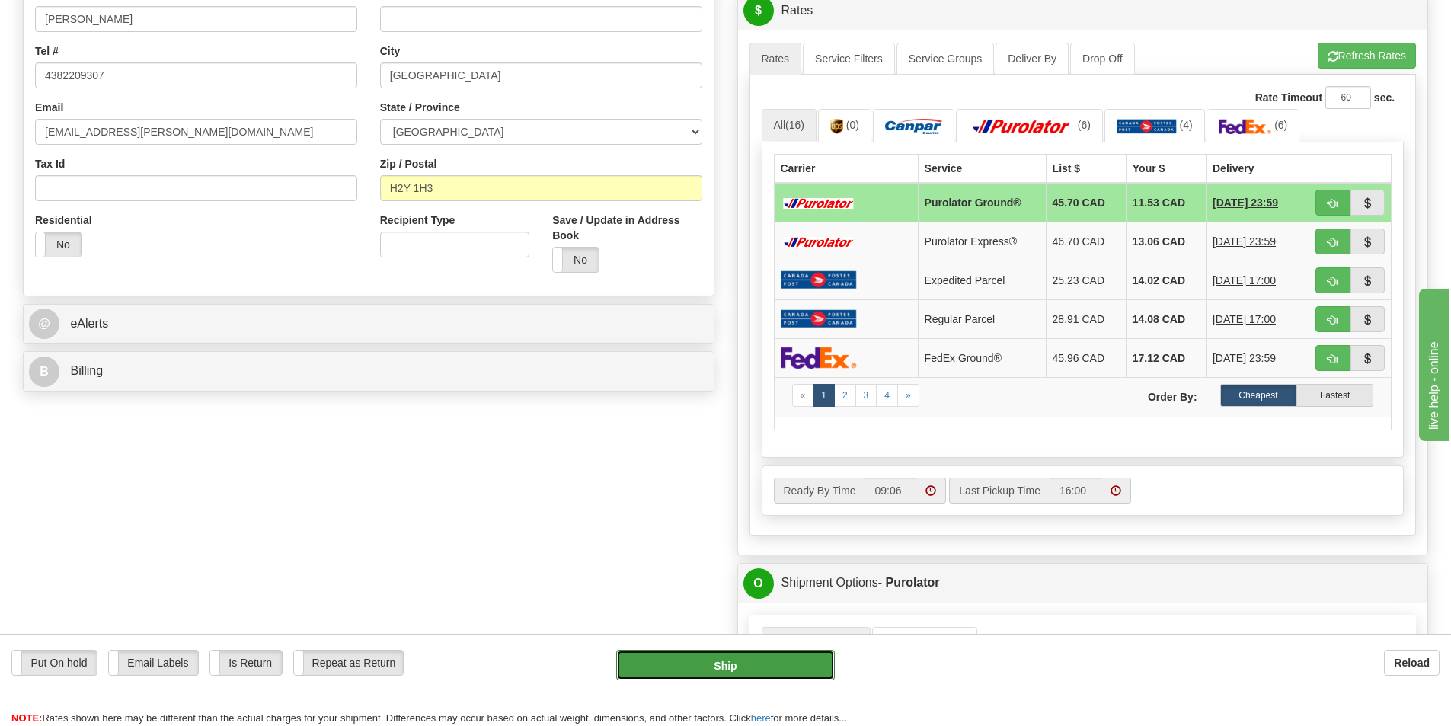
click at [728, 667] on button "Ship" at bounding box center [725, 665] width 219 height 30
type input "260"
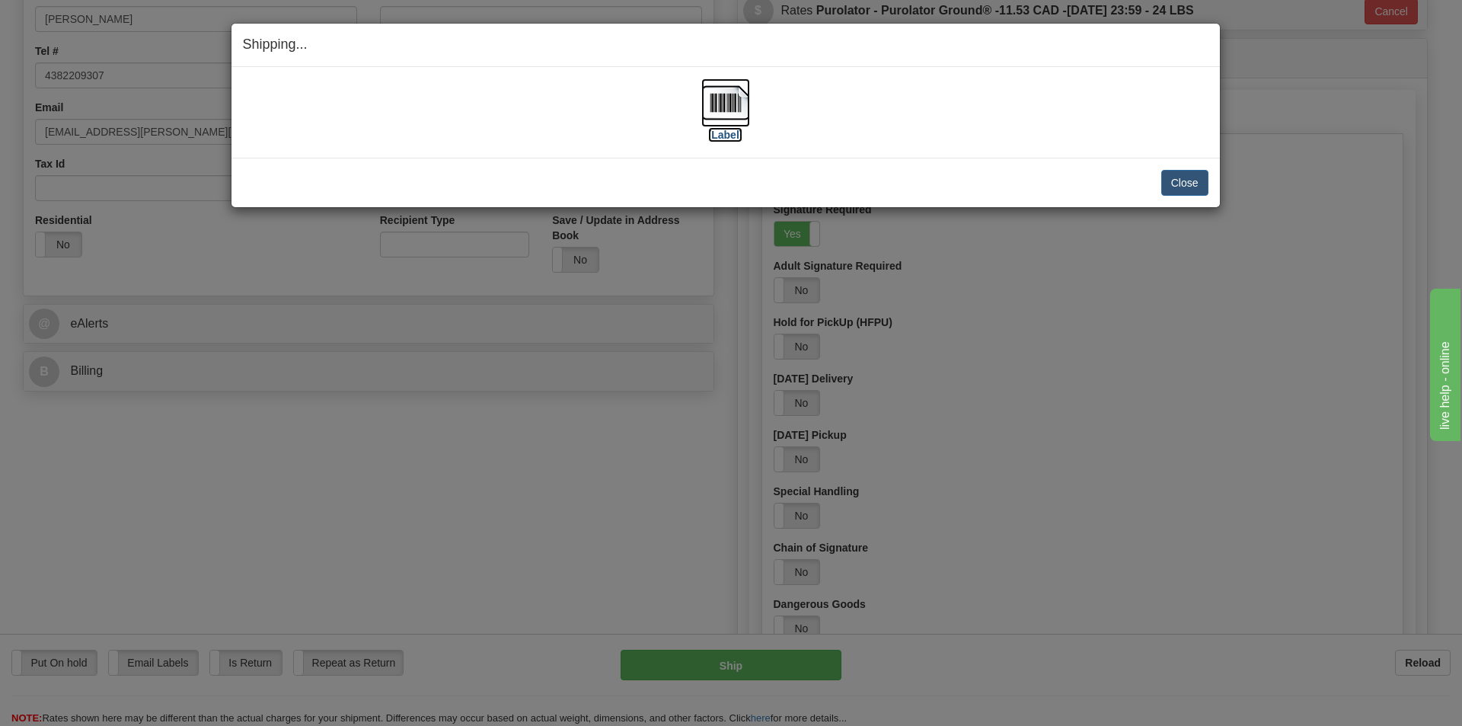
click at [736, 113] on img at bounding box center [725, 102] width 49 height 49
click at [1199, 190] on button "Close" at bounding box center [1184, 183] width 47 height 26
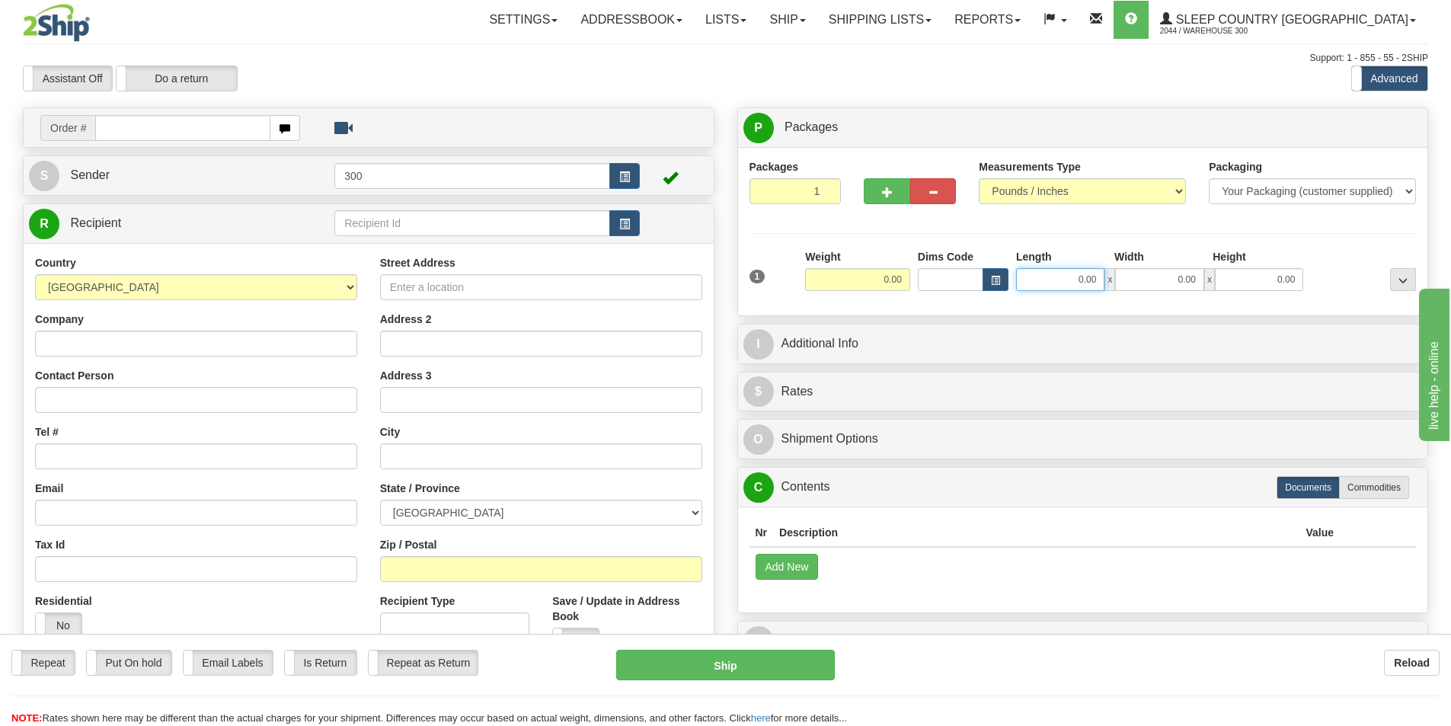
click at [1071, 286] on input "0.00" at bounding box center [1060, 279] width 88 height 23
type input "13.00"
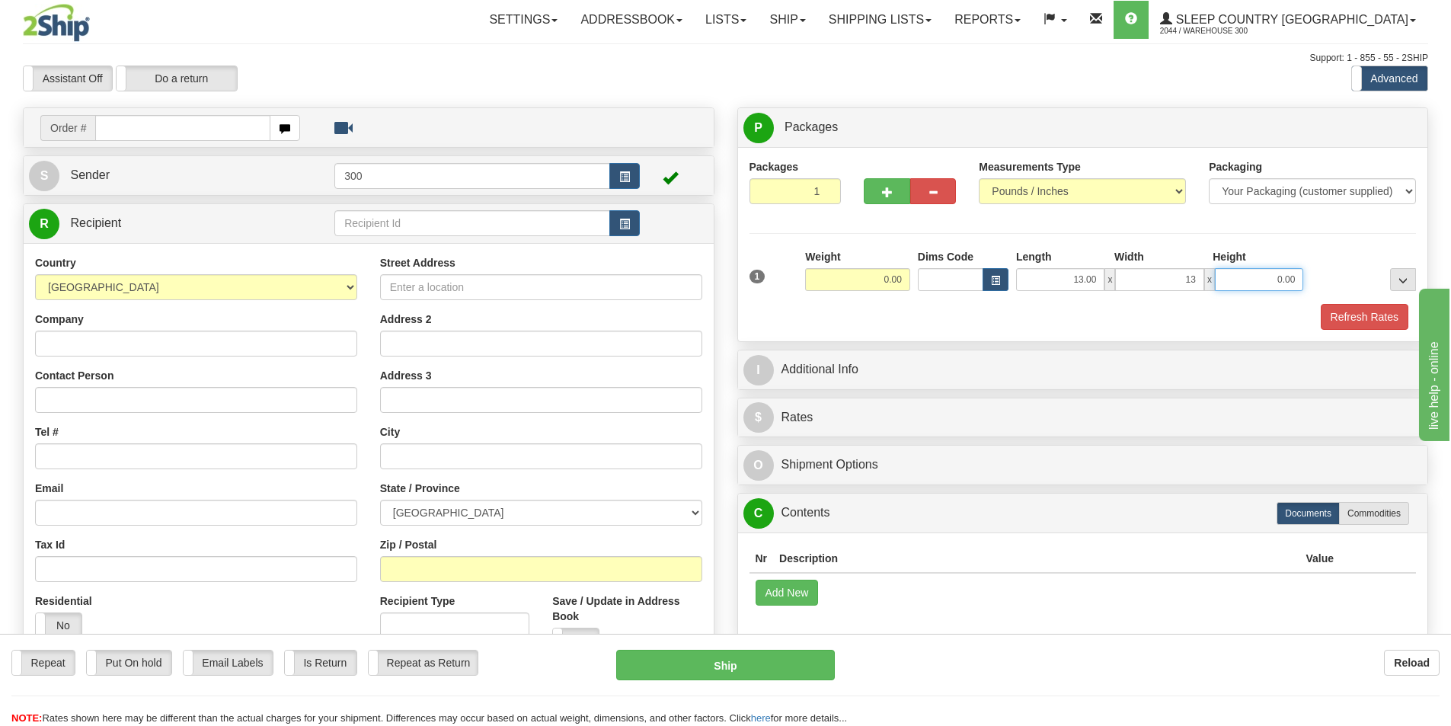
type input "13.00"
type input "41.00"
click at [1348, 317] on button "Refresh Rates" at bounding box center [1364, 317] width 88 height 26
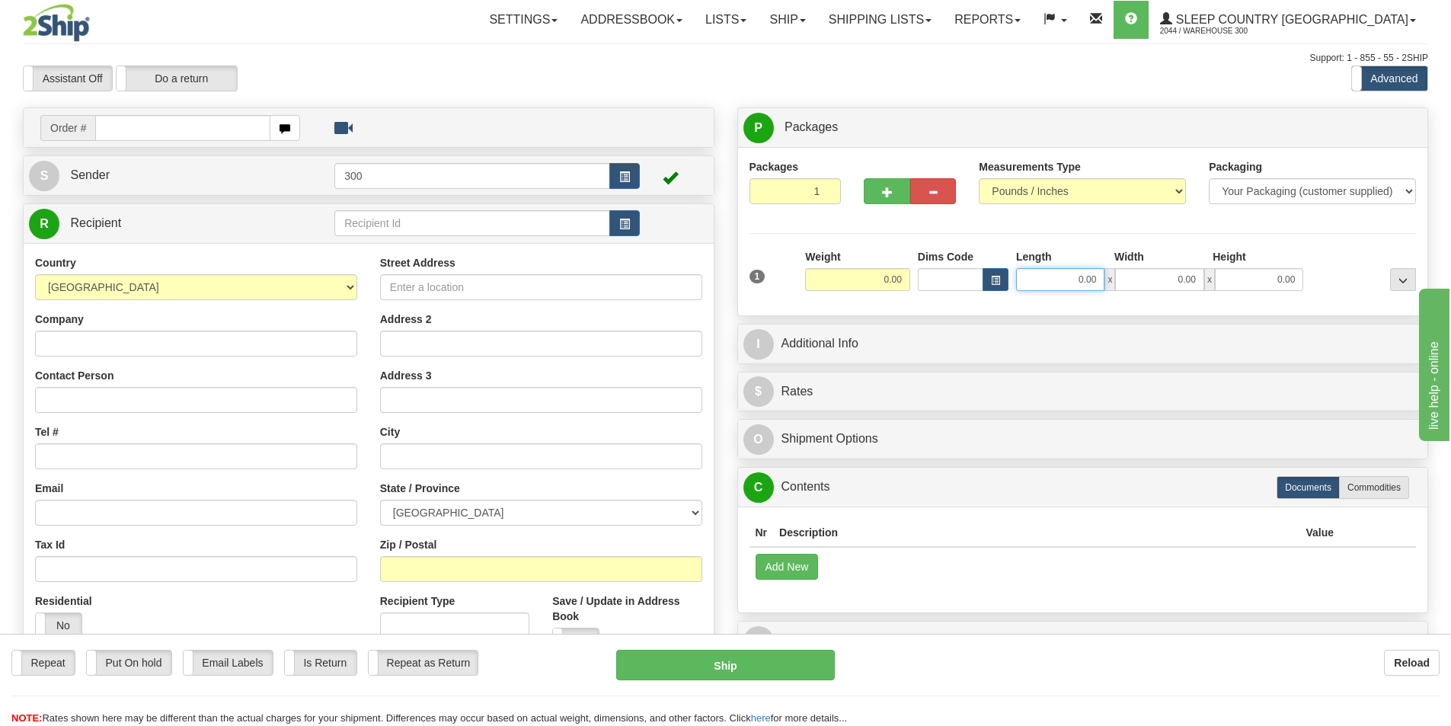
click at [1079, 279] on input "0.00" at bounding box center [1060, 279] width 88 height 23
type input "9002h989252"
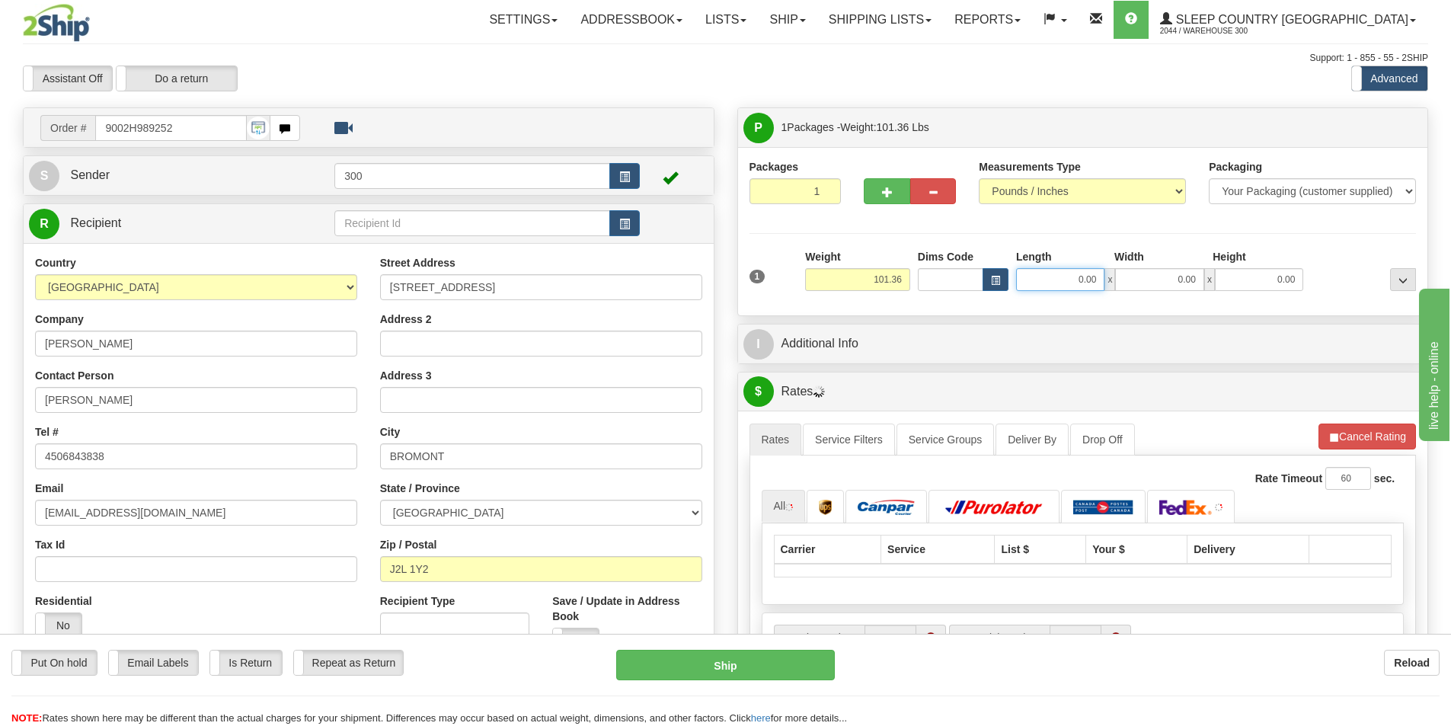
click at [1070, 283] on input "0.00" at bounding box center [1060, 279] width 88 height 23
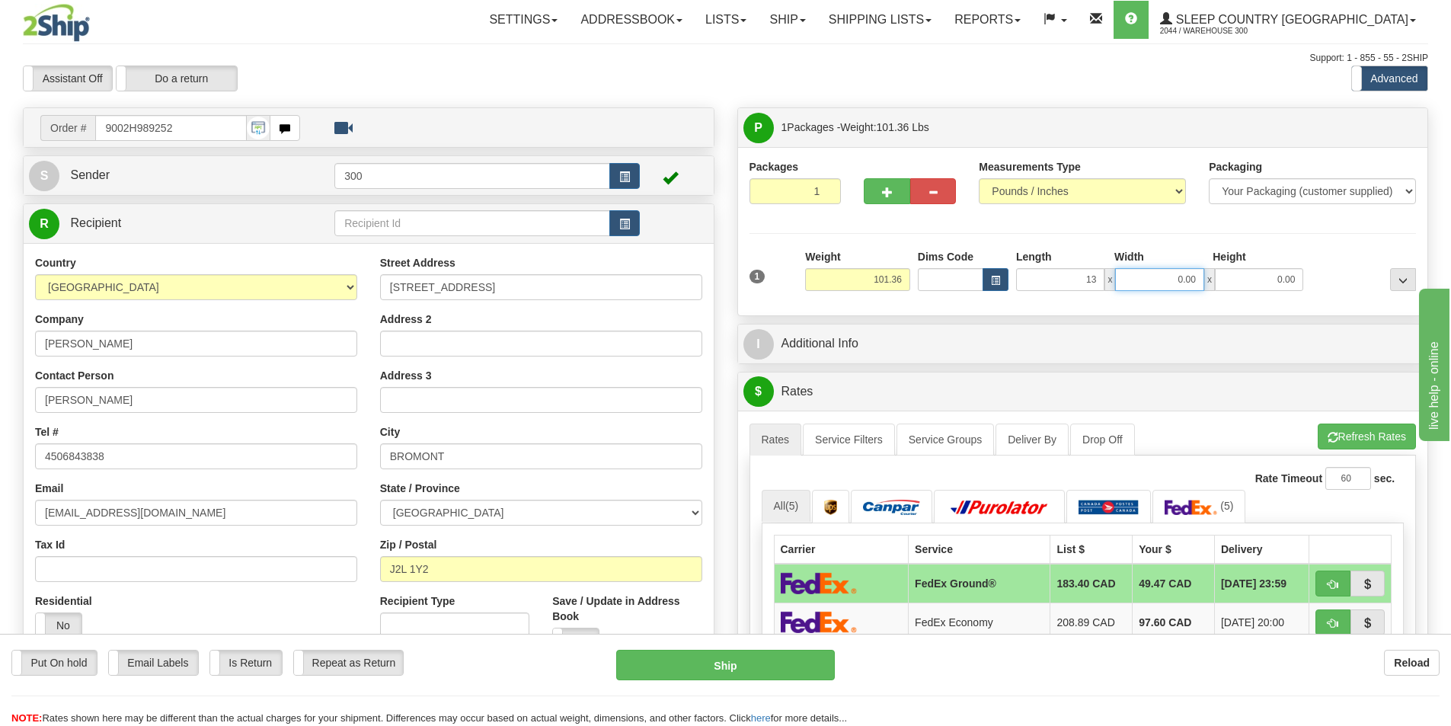
type input "13.00"
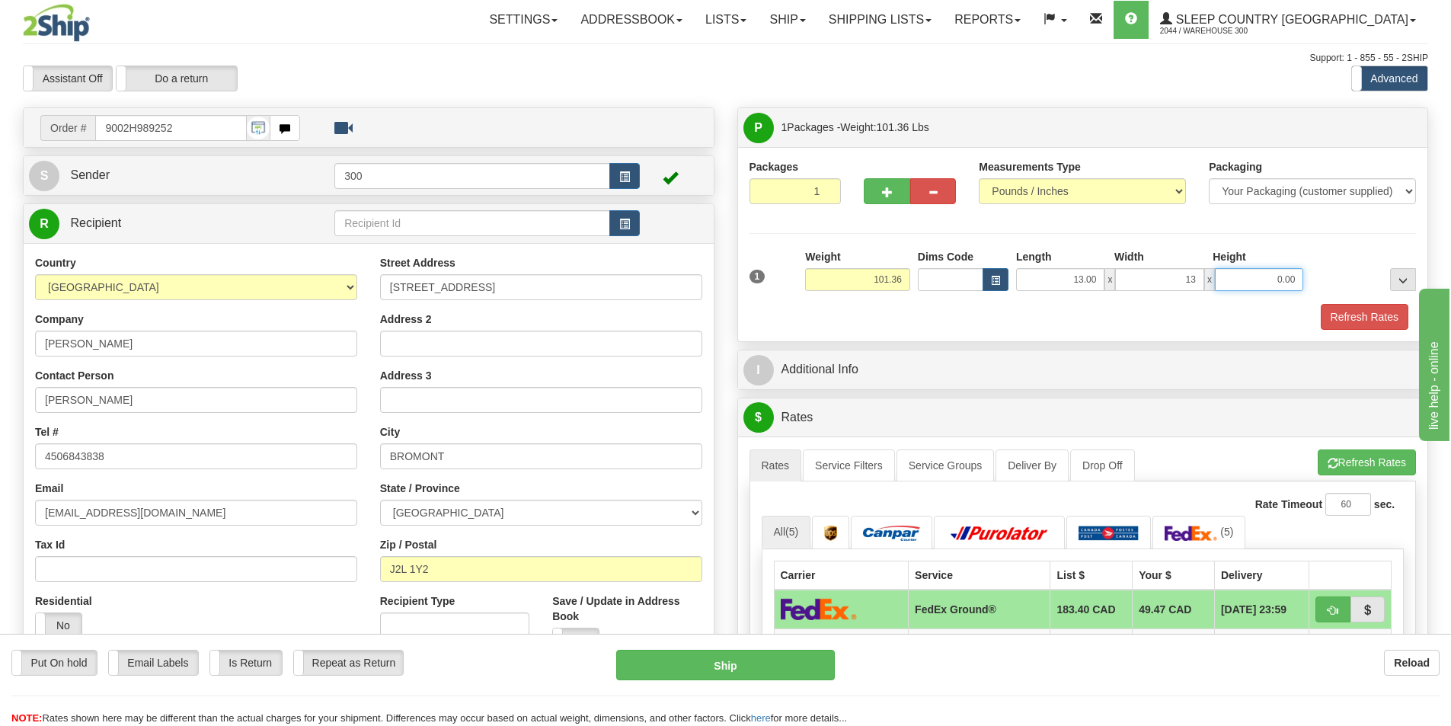
type input "13.00"
type input "41.00"
click at [1367, 311] on button "Refresh Rates" at bounding box center [1364, 317] width 88 height 26
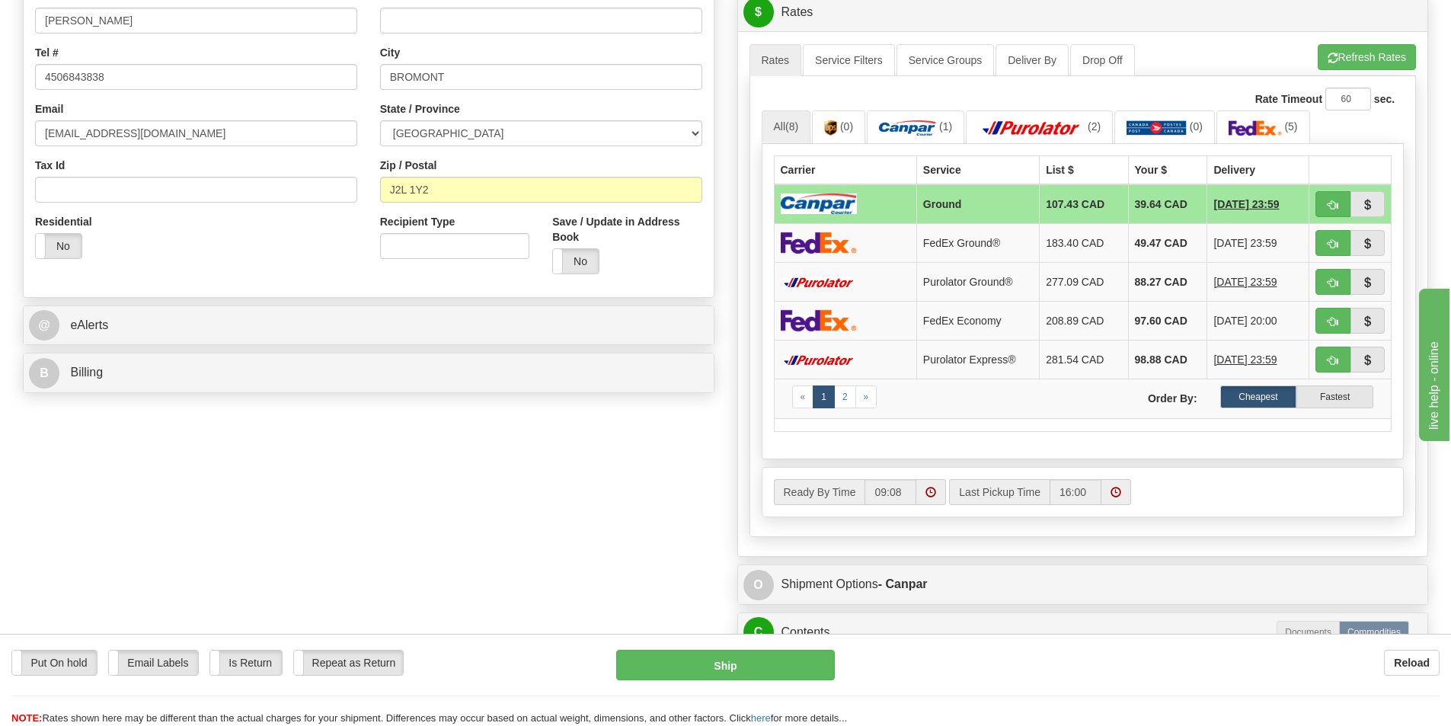
scroll to position [381, 0]
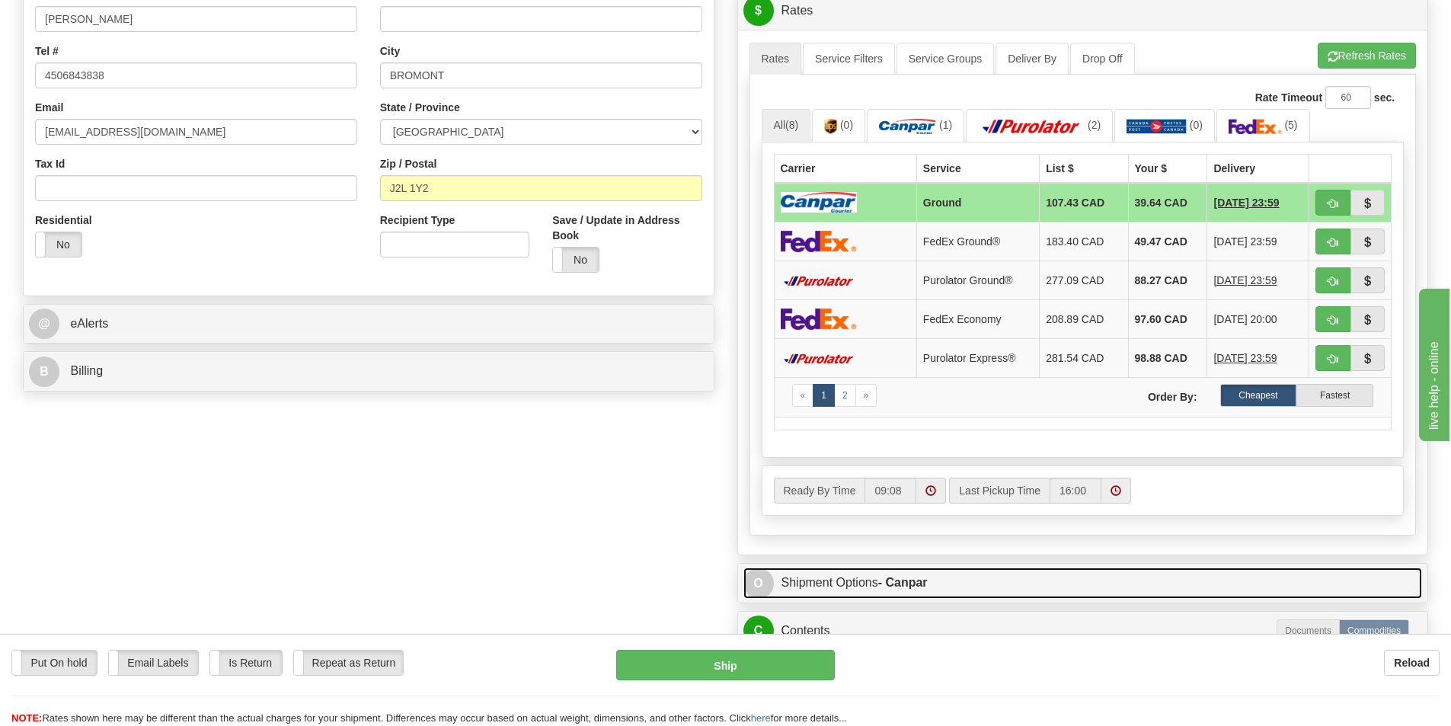
click at [849, 582] on link "O Shipment Options - Canpar" at bounding box center [1082, 582] width 679 height 31
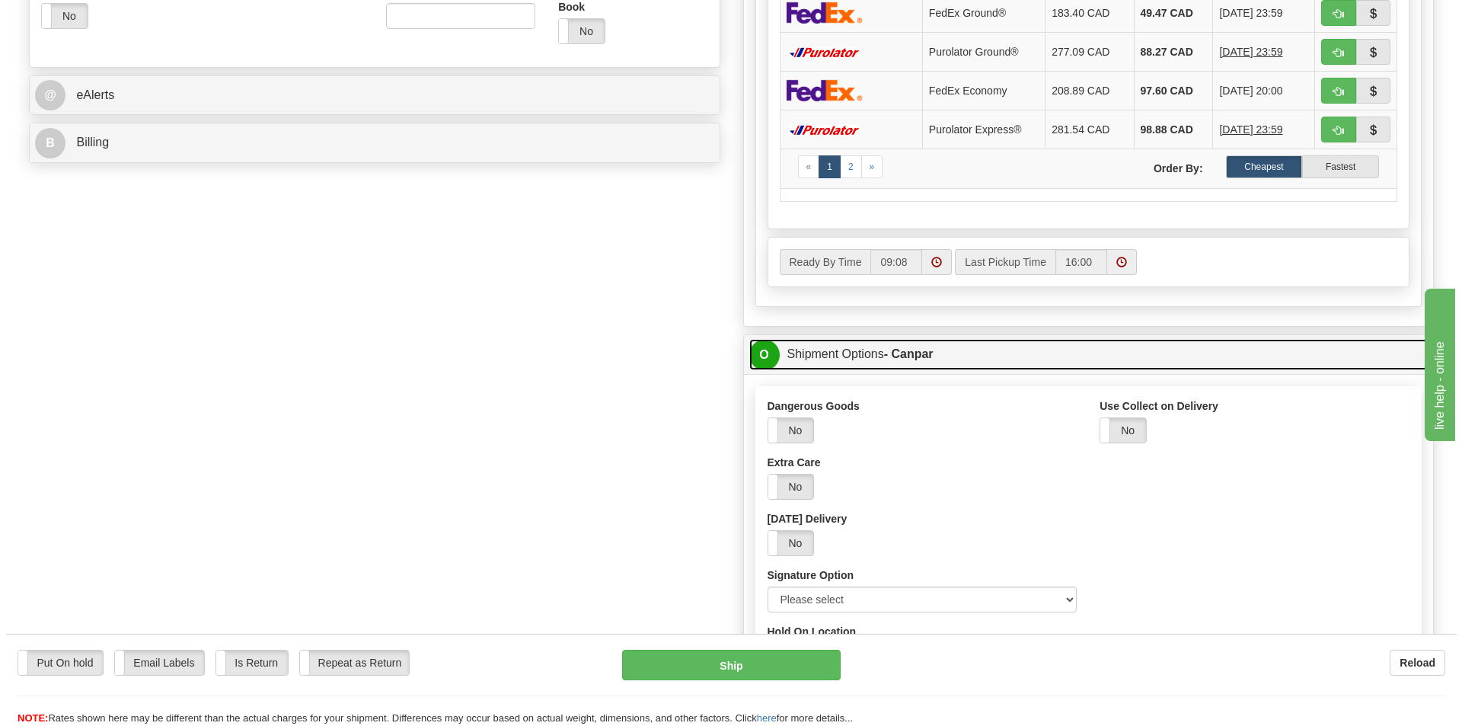
scroll to position [685, 0]
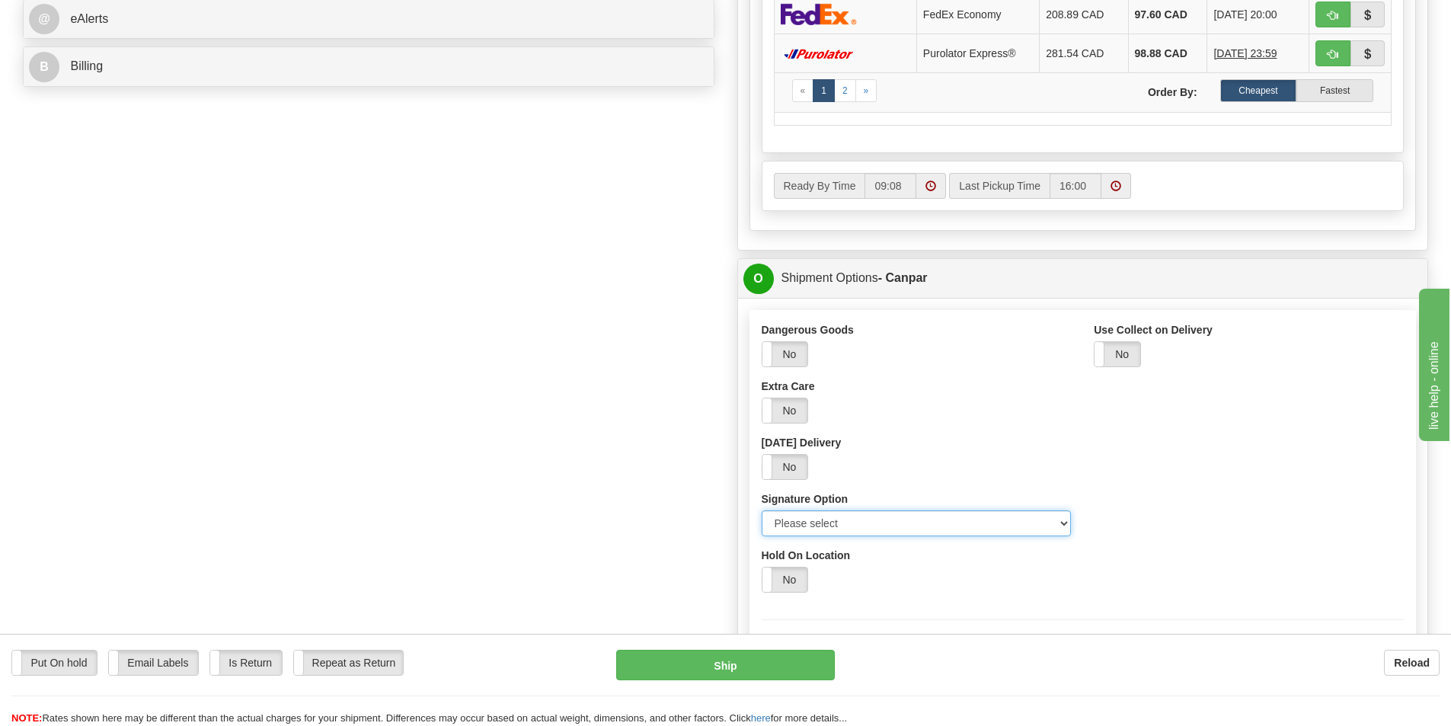
click at [967, 516] on select "Please select No Signature Required Signature Required Adult Signature" at bounding box center [916, 523] width 310 height 26
select select "2"
click at [761, 510] on select "Please select No Signature Required Signature Required Adult Signature" at bounding box center [916, 523] width 310 height 26
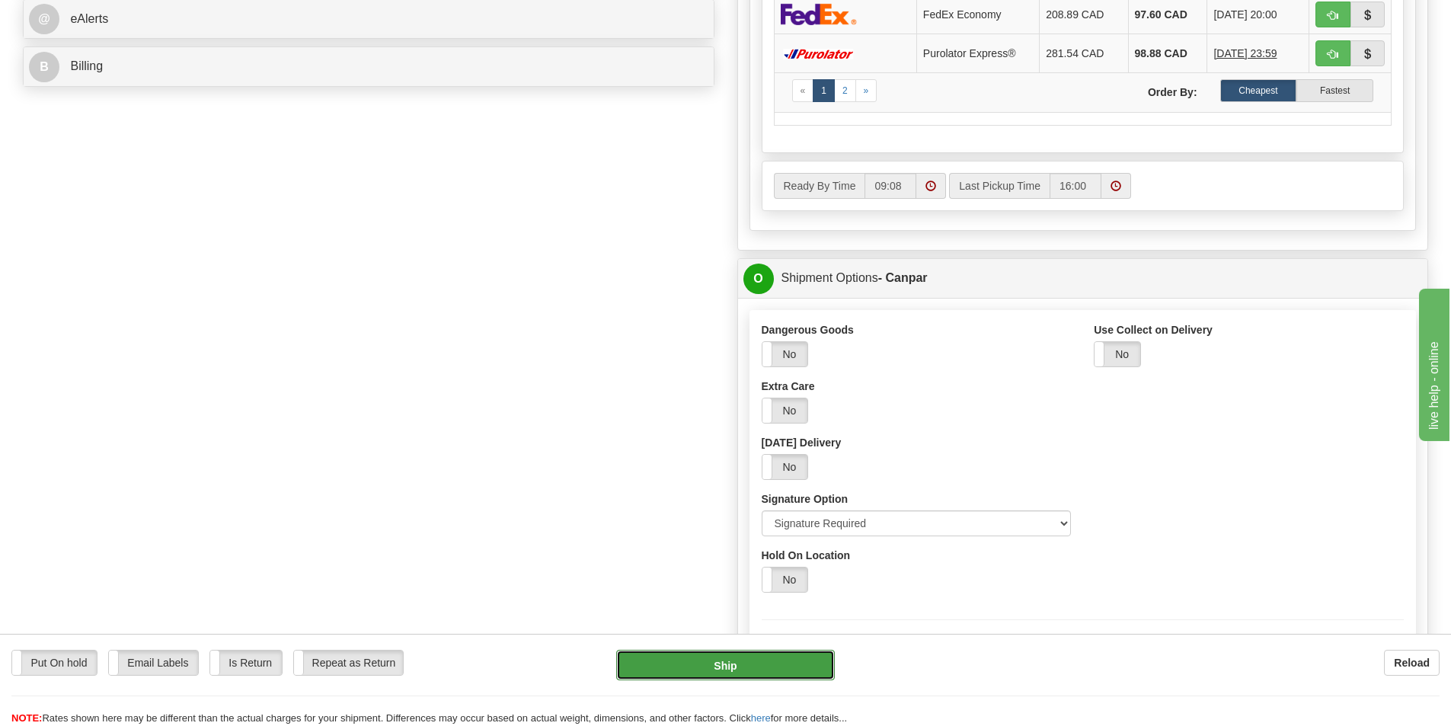
click at [726, 662] on button "Ship" at bounding box center [725, 665] width 219 height 30
type input "1"
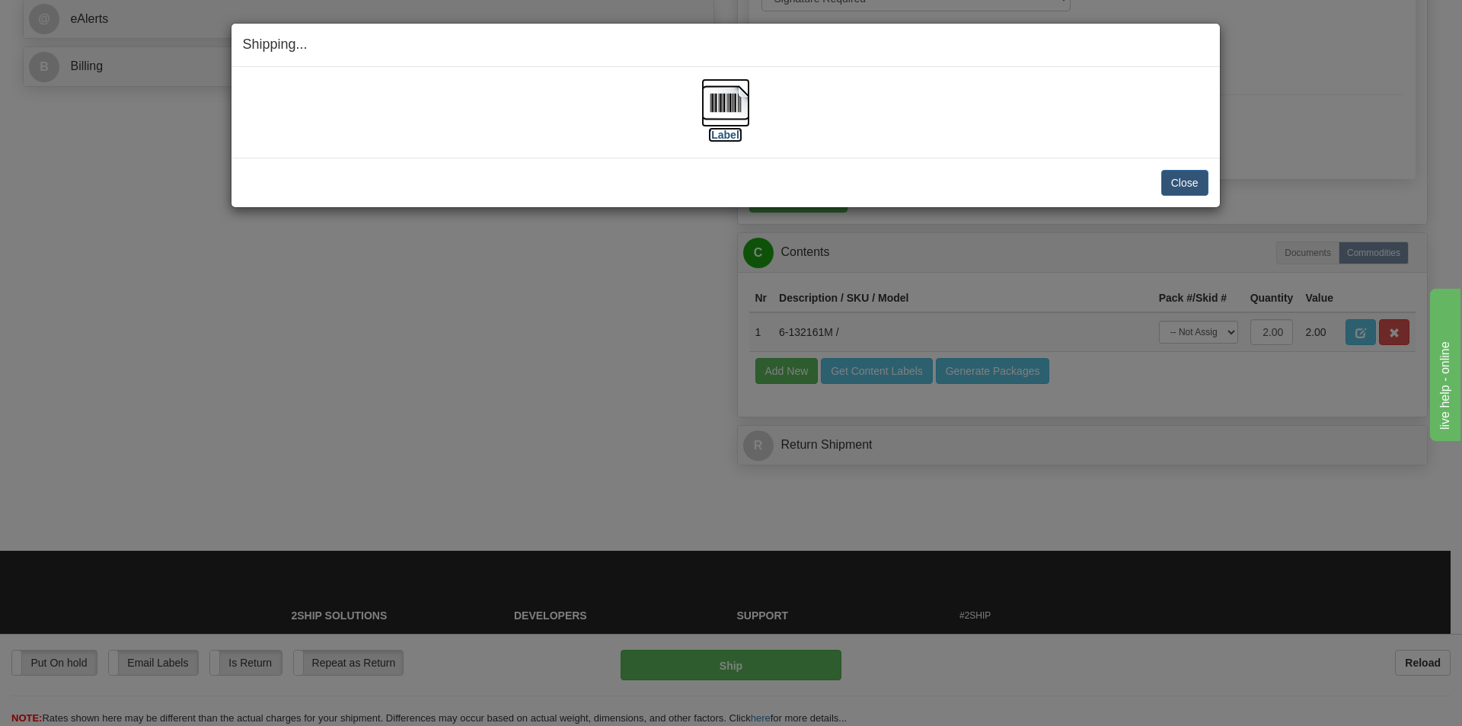
click at [739, 104] on img at bounding box center [725, 102] width 49 height 49
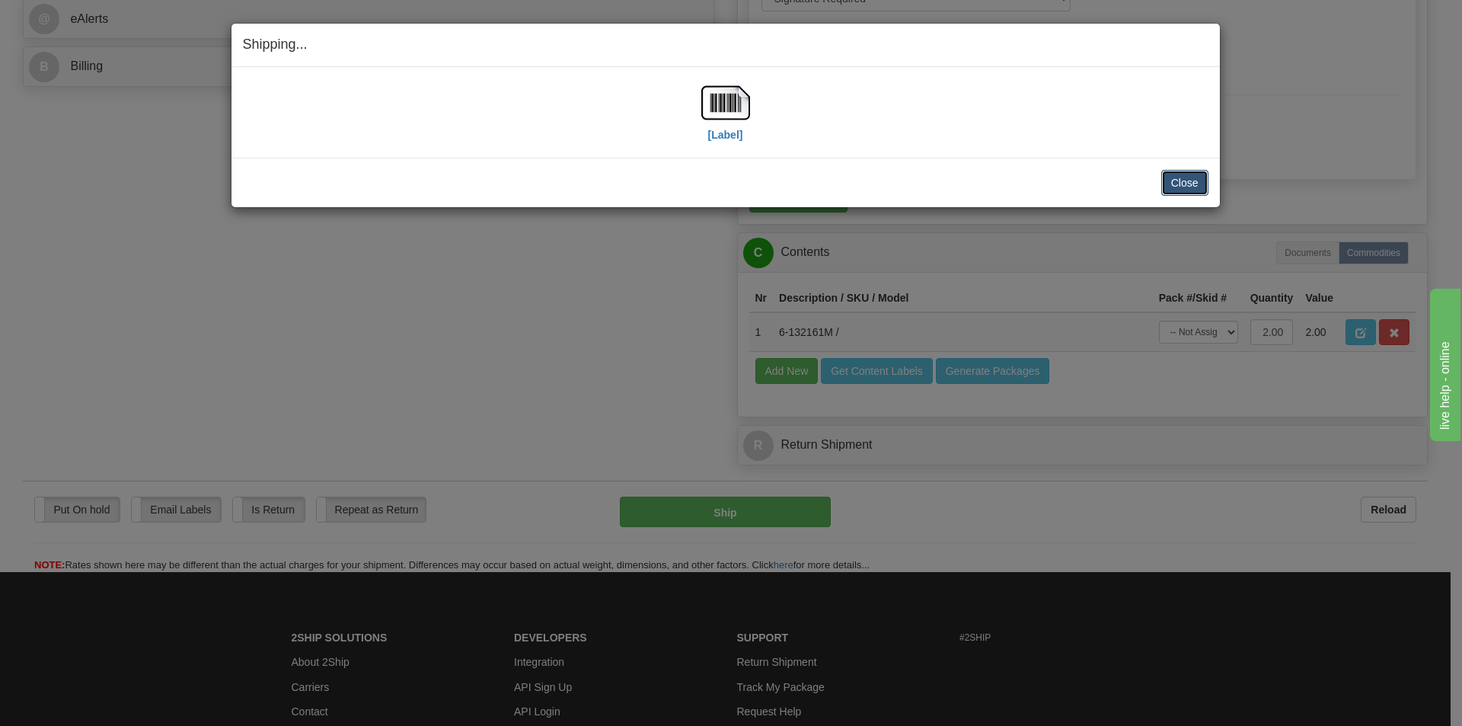
click at [1187, 184] on button "Close" at bounding box center [1184, 183] width 47 height 26
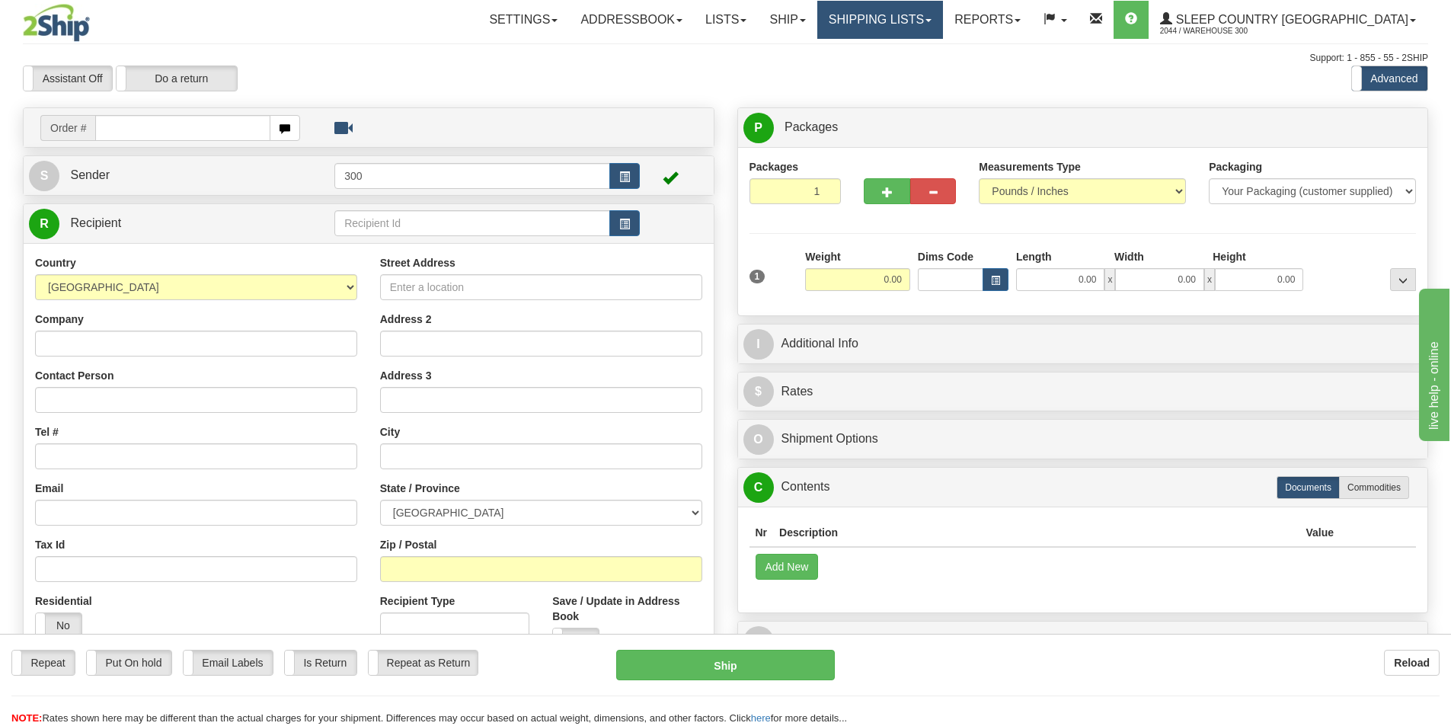
click at [943, 19] on link "Shipping lists" at bounding box center [880, 20] width 126 height 38
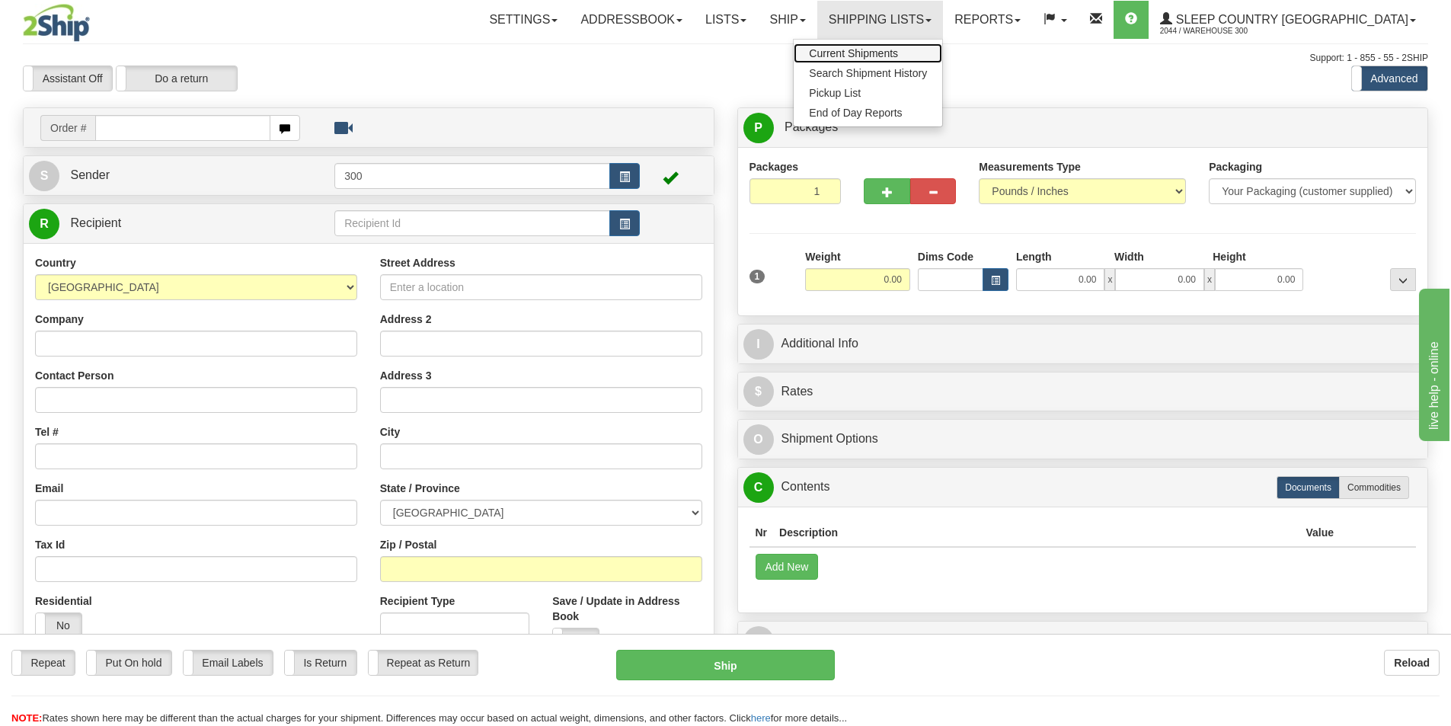
click at [942, 54] on link "Current Shipments" at bounding box center [867, 53] width 148 height 20
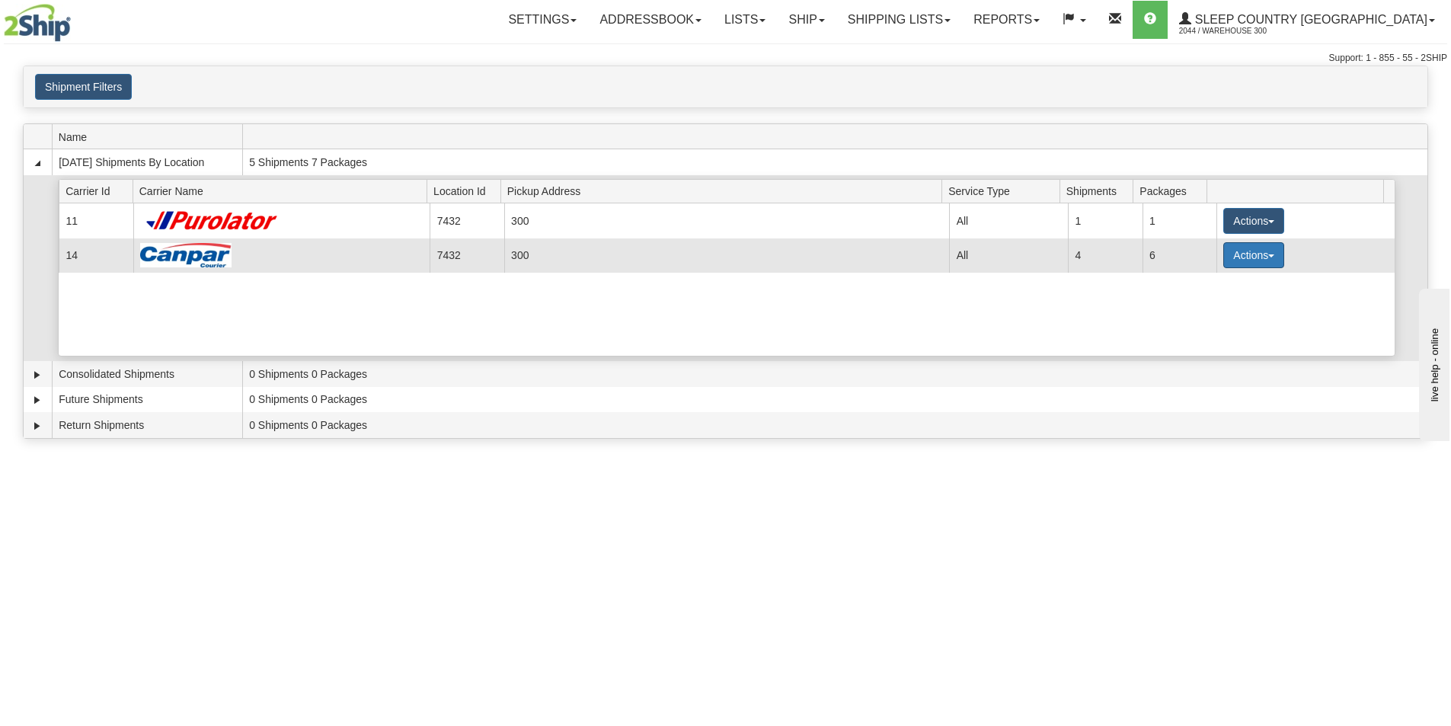
click at [1264, 248] on button "Actions" at bounding box center [1253, 255] width 61 height 26
click at [1251, 283] on link "Details" at bounding box center [1222, 284] width 122 height 20
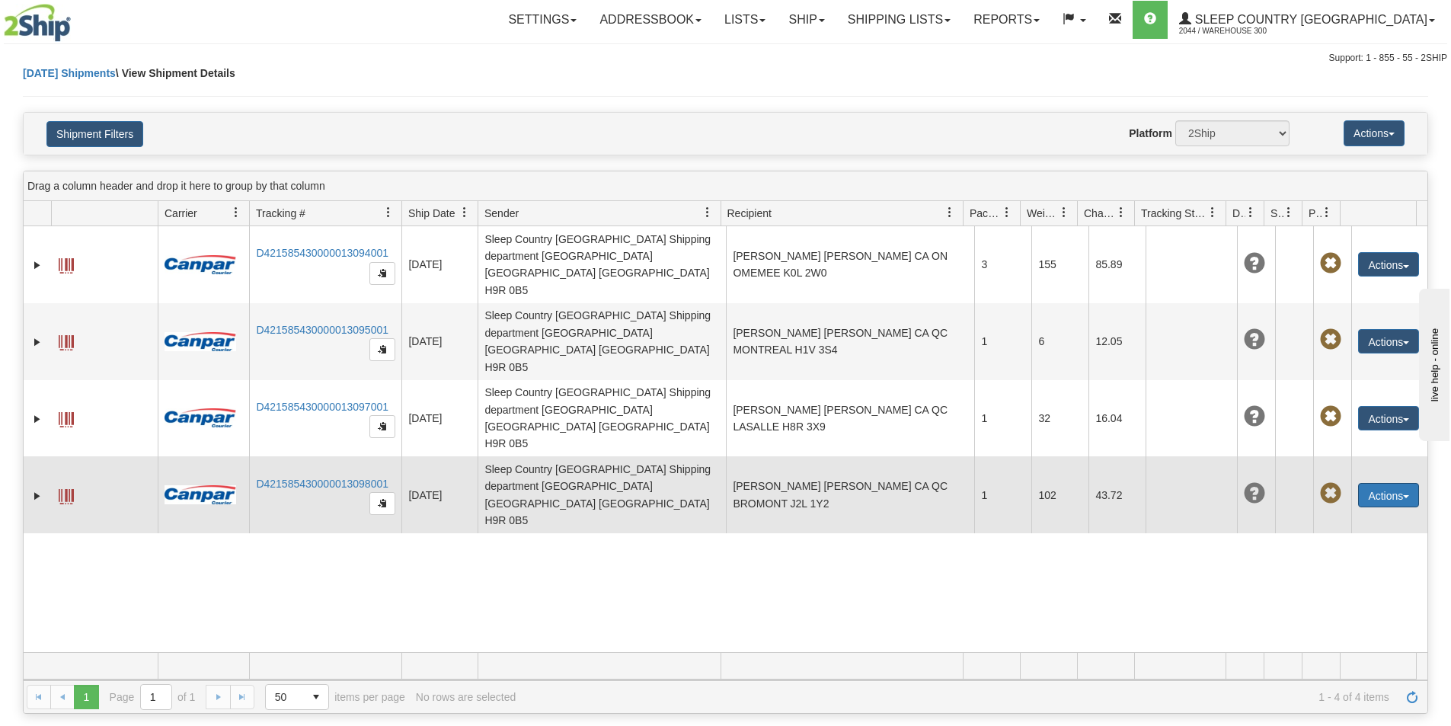
click at [1378, 483] on button "Actions" at bounding box center [1388, 495] width 61 height 24
click at [1326, 513] on link "Edit" at bounding box center [1357, 523] width 122 height 20
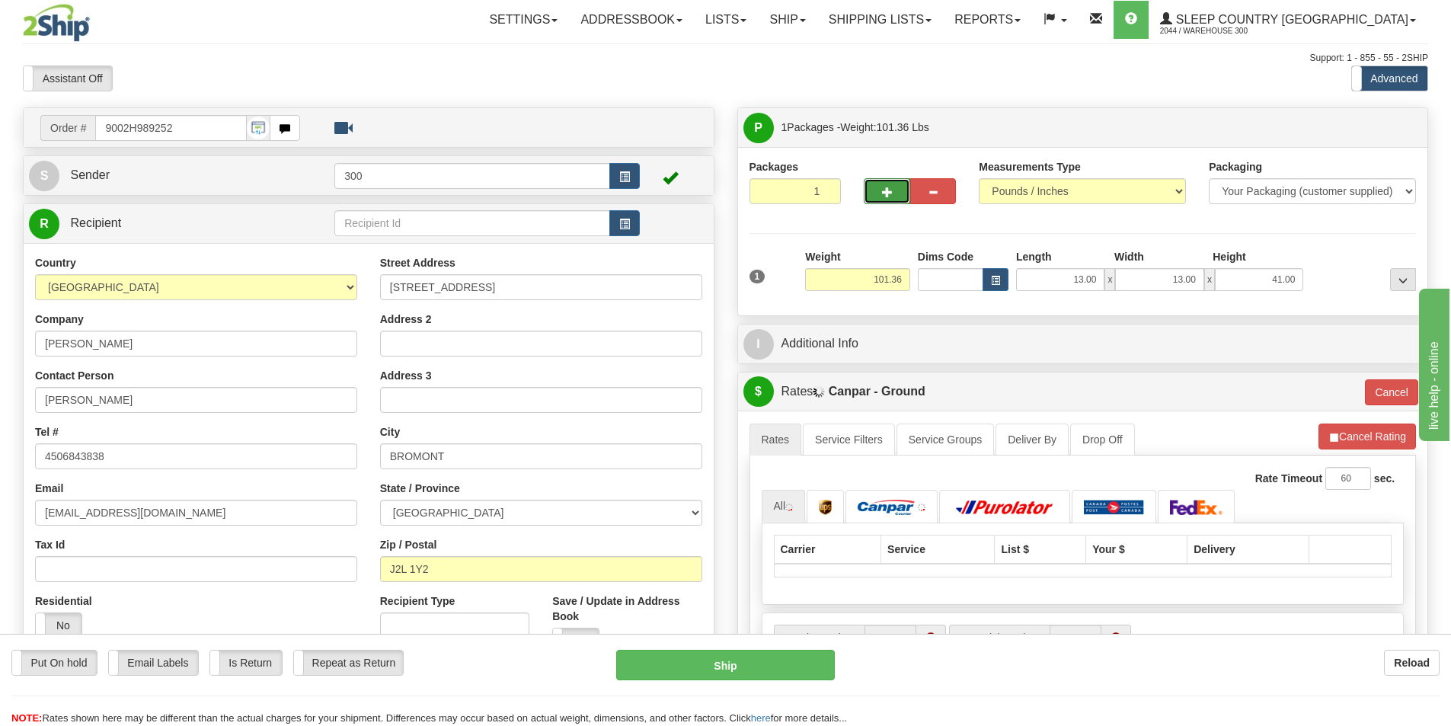
click at [898, 198] on button "button" at bounding box center [886, 191] width 46 height 26
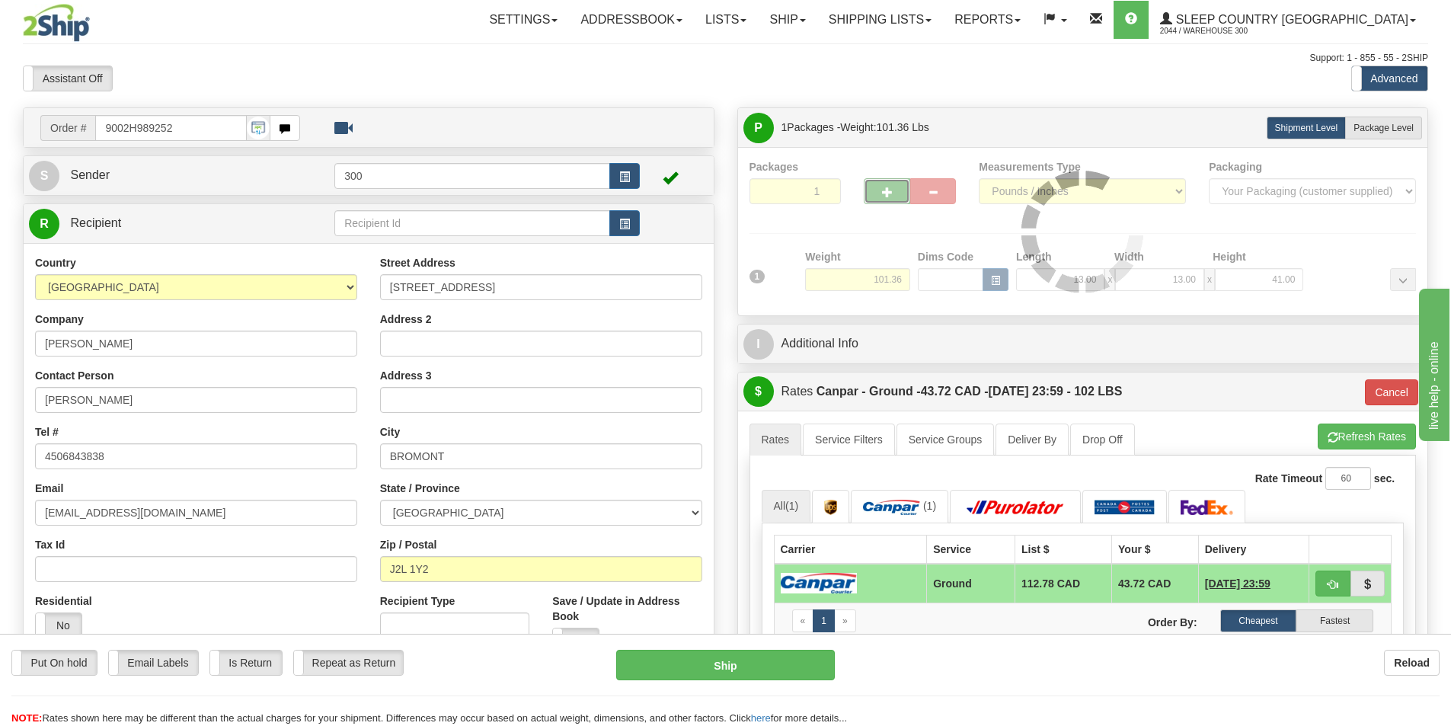
type input "2"
type input "1"
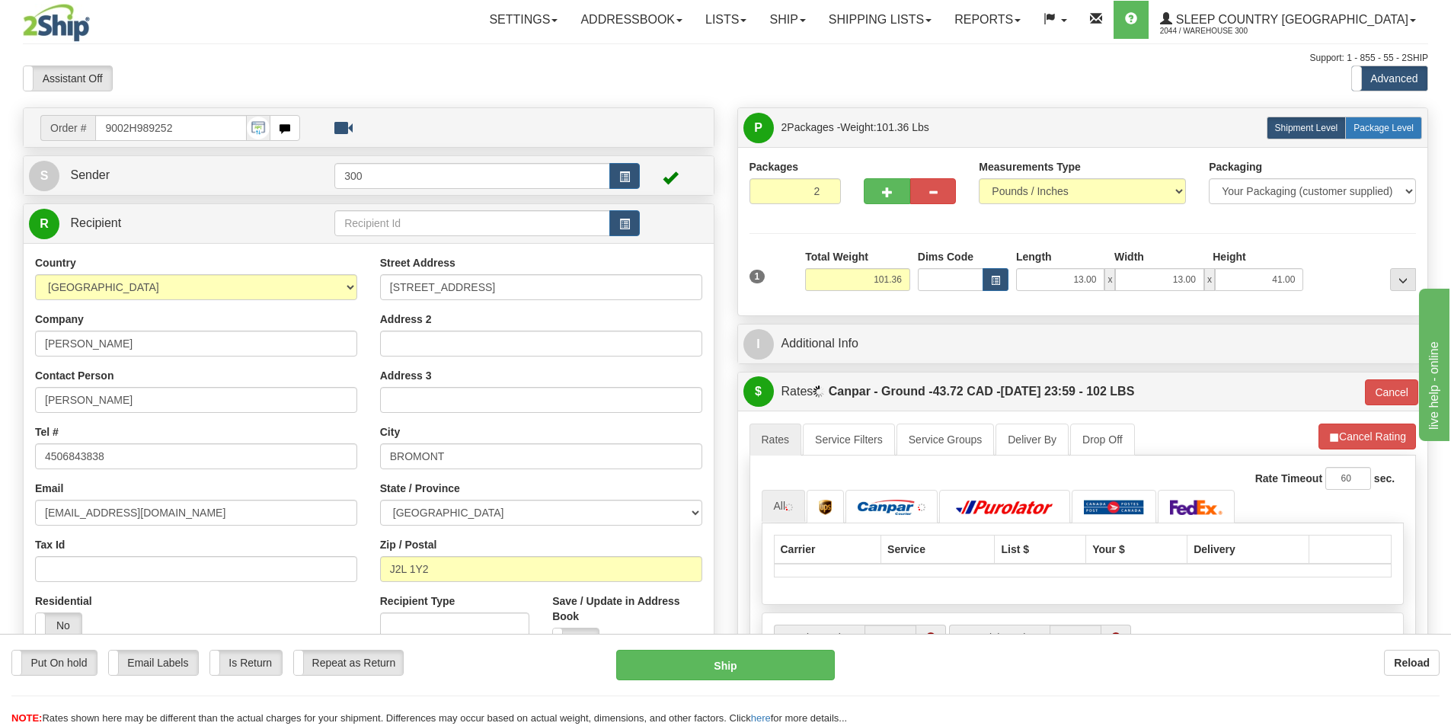
click at [1374, 121] on label "Package Level Pack.." at bounding box center [1383, 128] width 77 height 23
radio input "true"
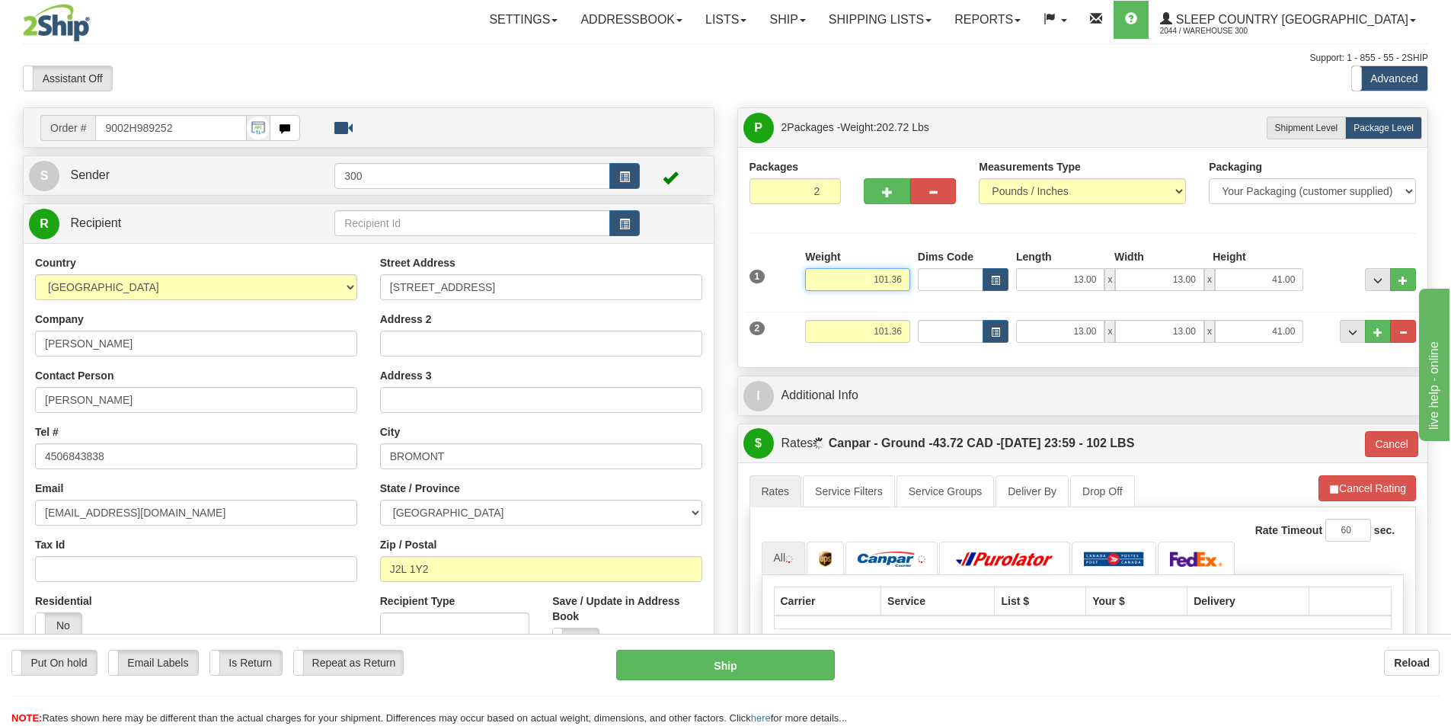
click at [872, 281] on input "101.36" at bounding box center [857, 279] width 105 height 23
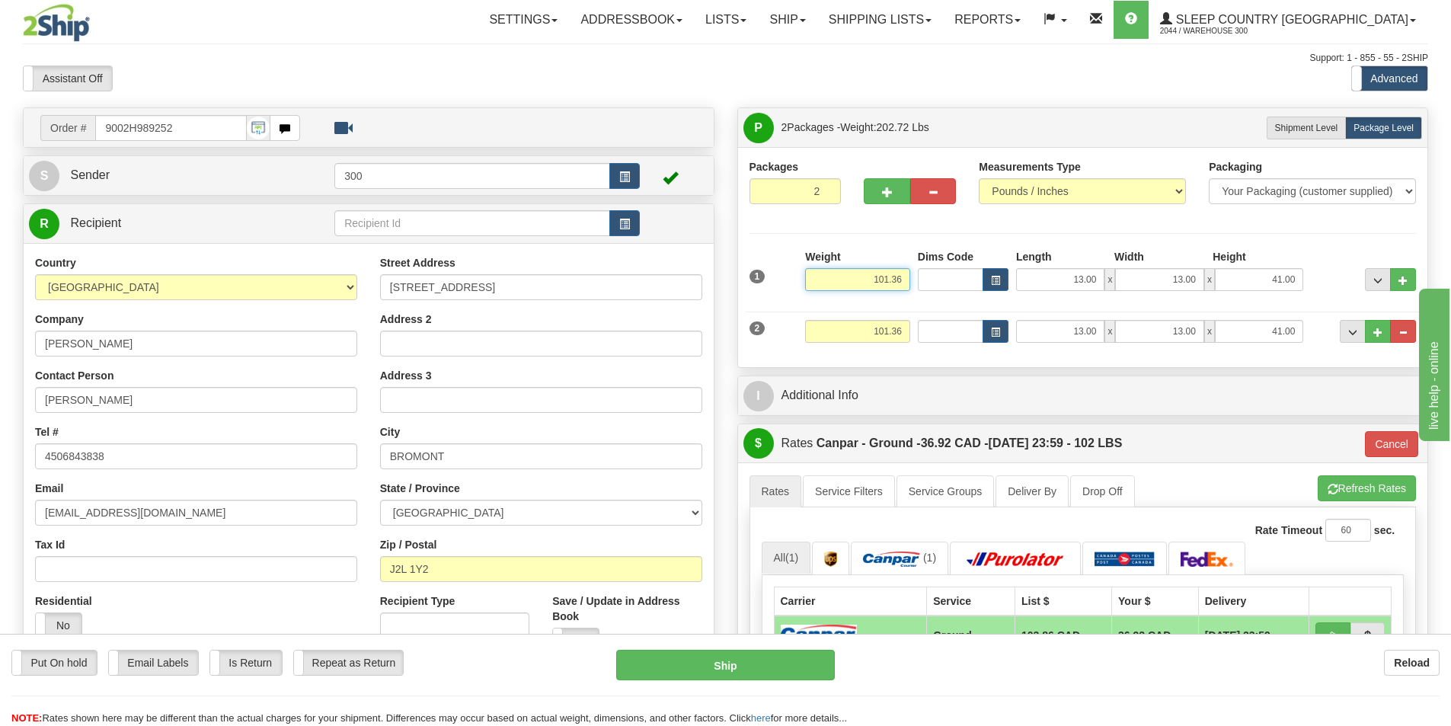
drag, startPoint x: 871, startPoint y: 270, endPoint x: 1580, endPoint y: 319, distance: 710.6
click at [1450, 319] on html "Training Course Close Toggle navigation Settings Shipping Preferences New Sende…" at bounding box center [725, 363] width 1451 height 726
drag, startPoint x: 867, startPoint y: 283, endPoint x: 916, endPoint y: 265, distance: 51.8
click at [916, 265] on div "1 Weight 50.68 Dims Code x x" at bounding box center [1082, 276] width 675 height 54
type input "50.68"
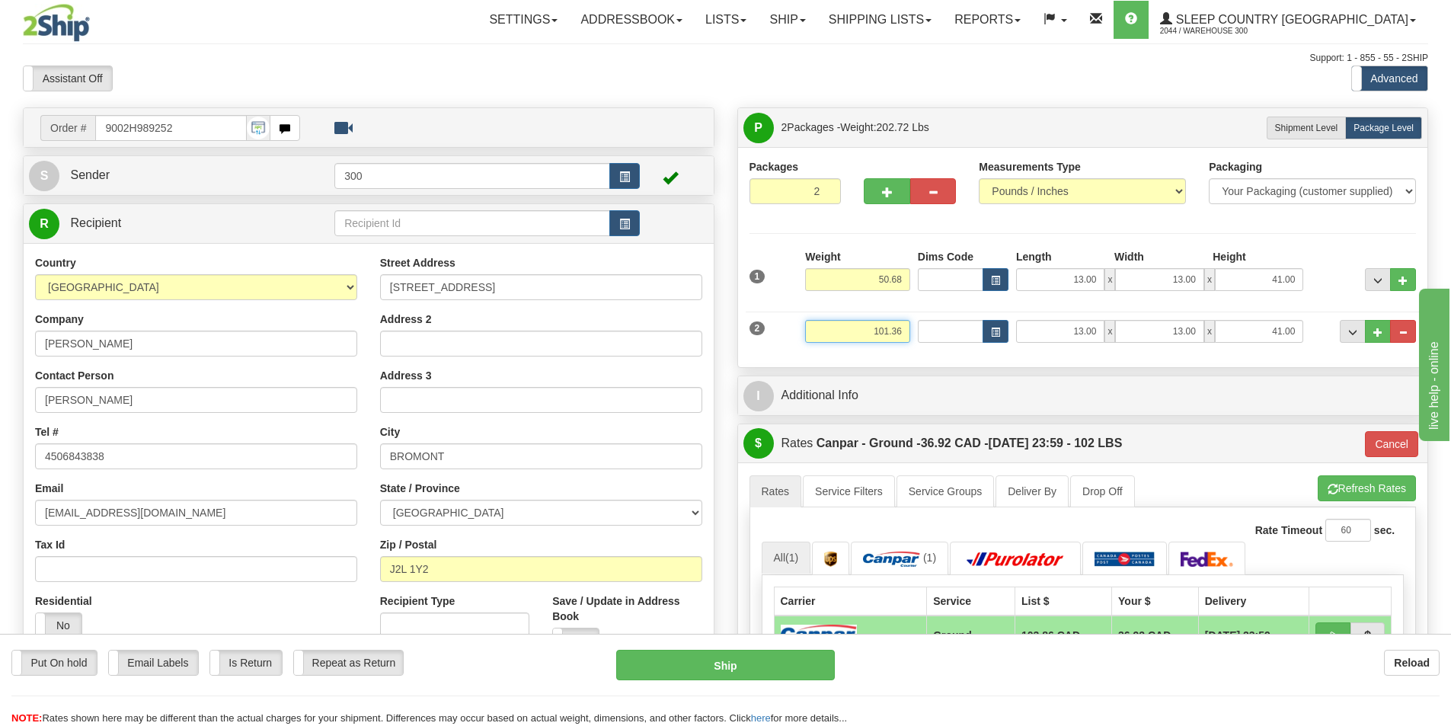
click at [882, 330] on input "101.36" at bounding box center [857, 331] width 105 height 23
type input "1"
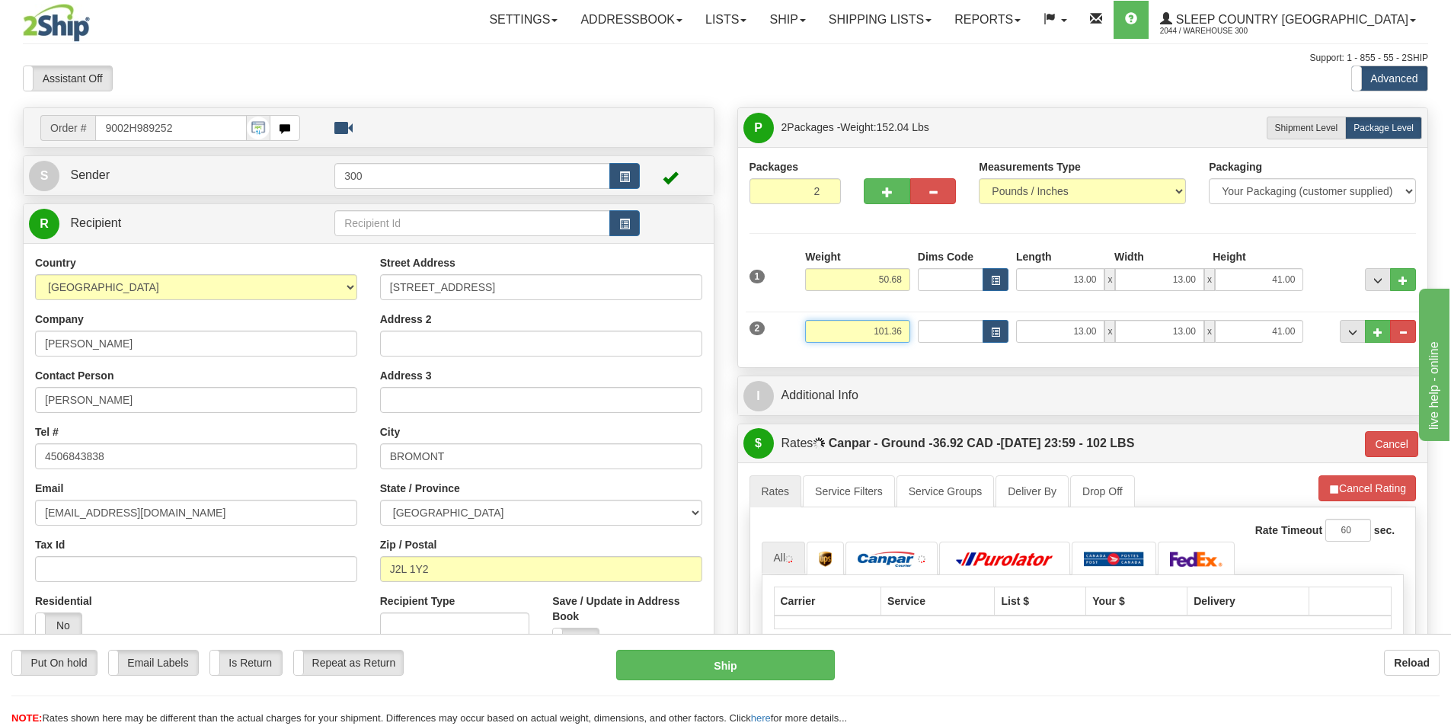
drag, startPoint x: 849, startPoint y: 327, endPoint x: 1027, endPoint y: 353, distance: 180.2
click at [1030, 353] on div "2 Weight 101.36 Dims Code Length Width 13.00" at bounding box center [1082, 329] width 675 height 51
paste input "50.68"
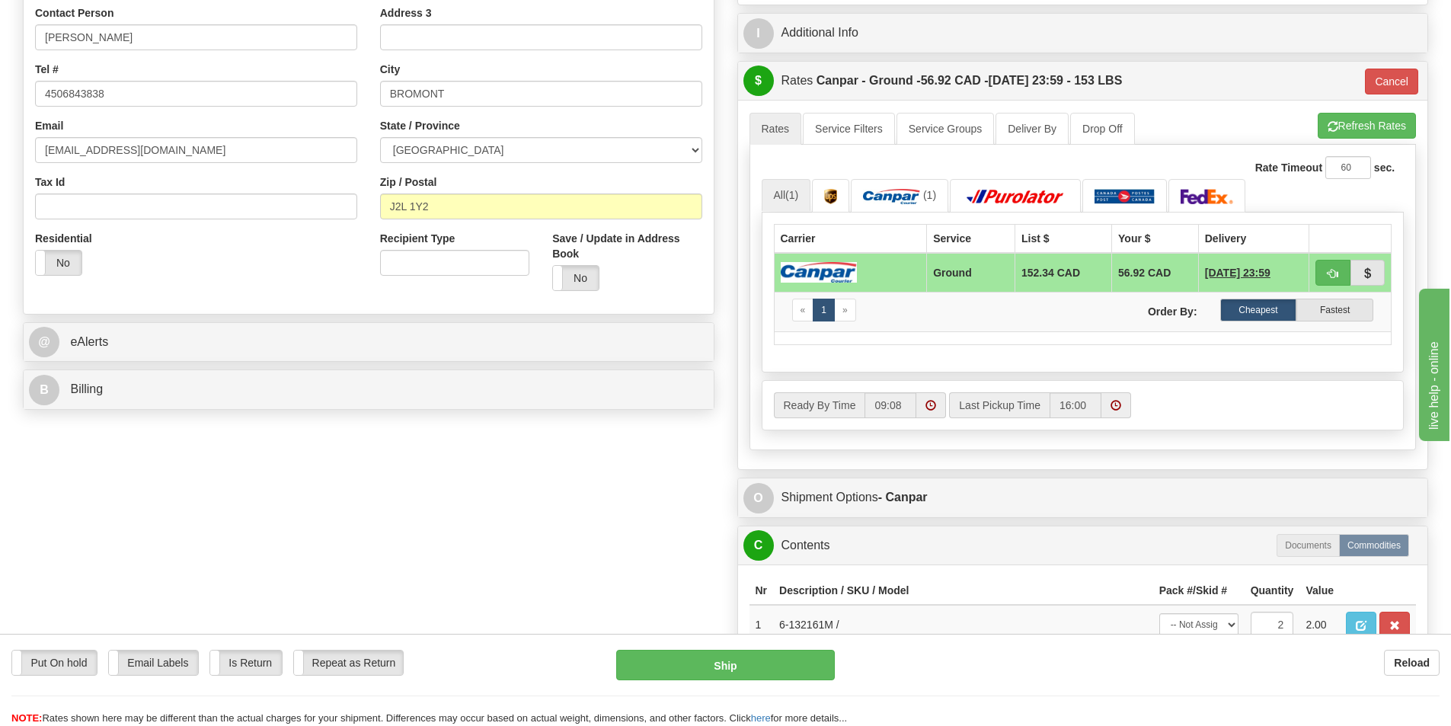
scroll to position [381, 0]
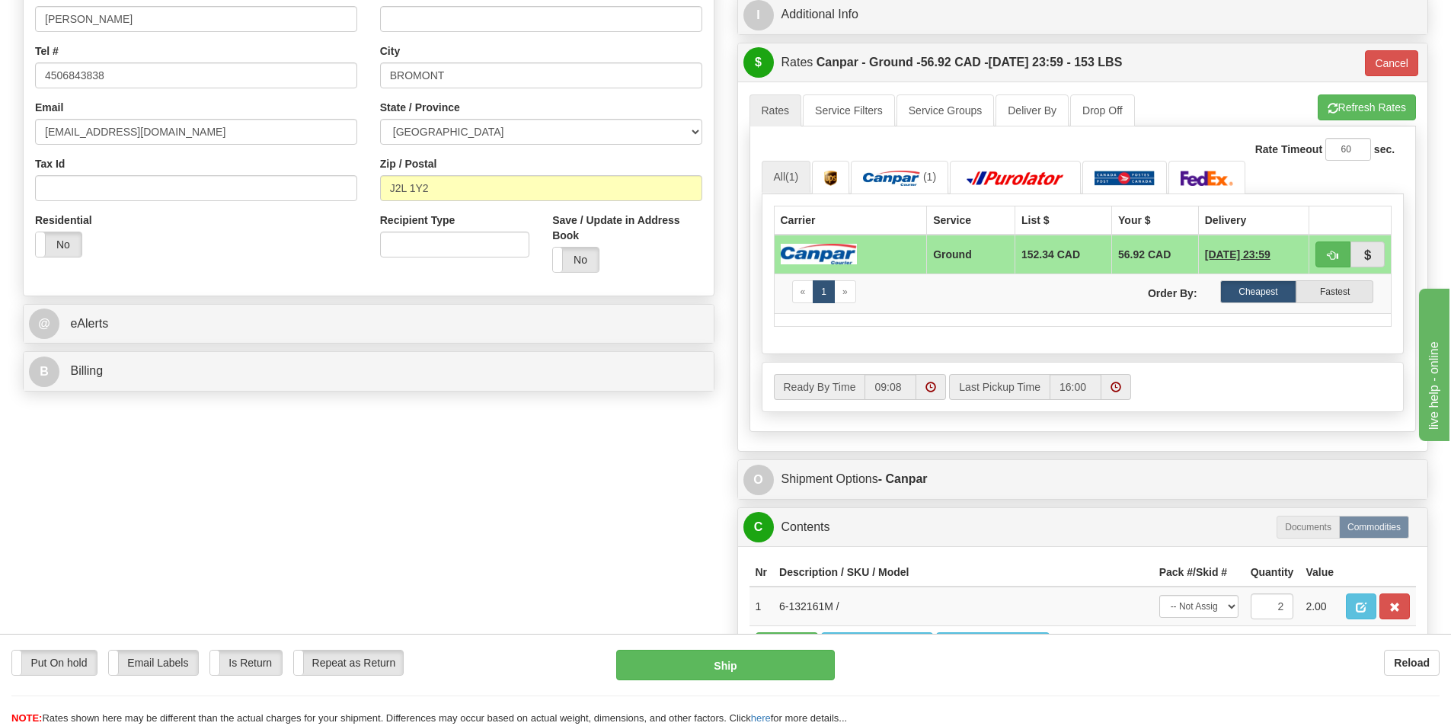
type input "50.68"
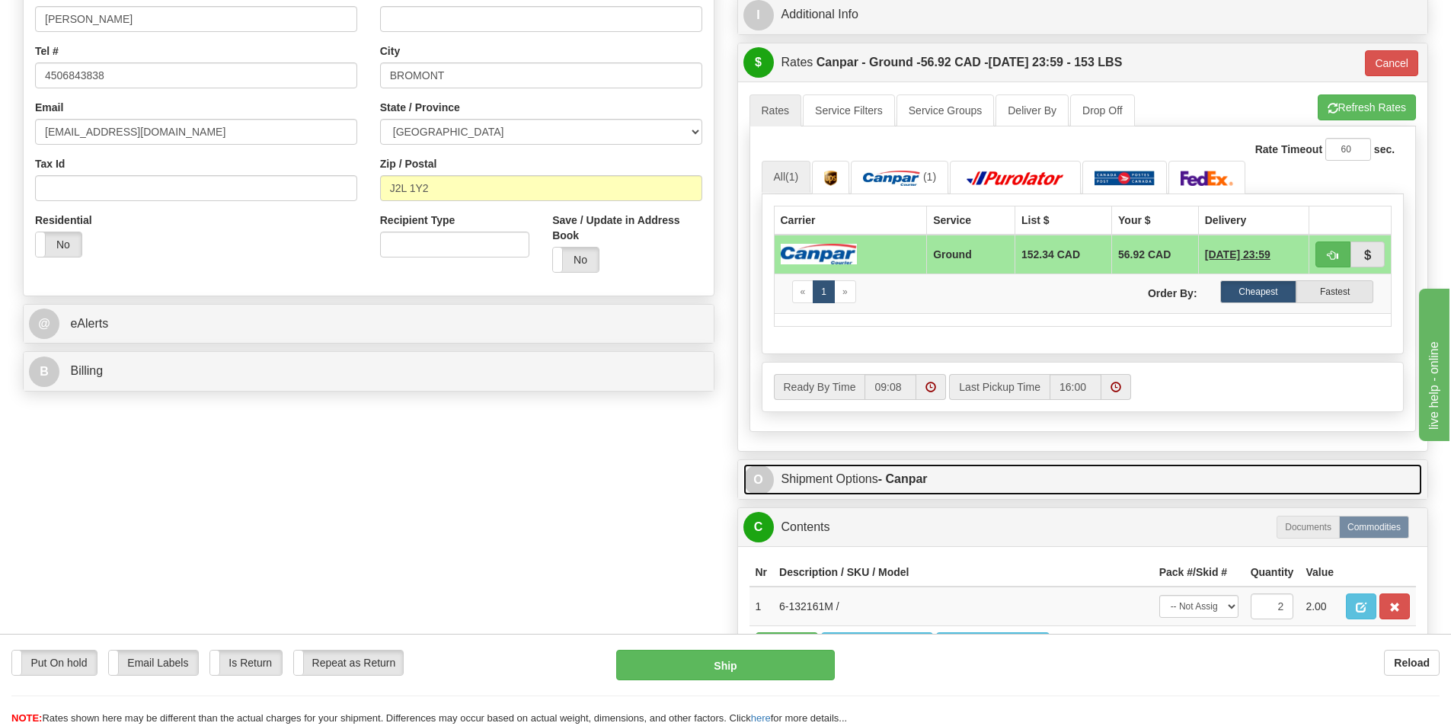
type input "1"
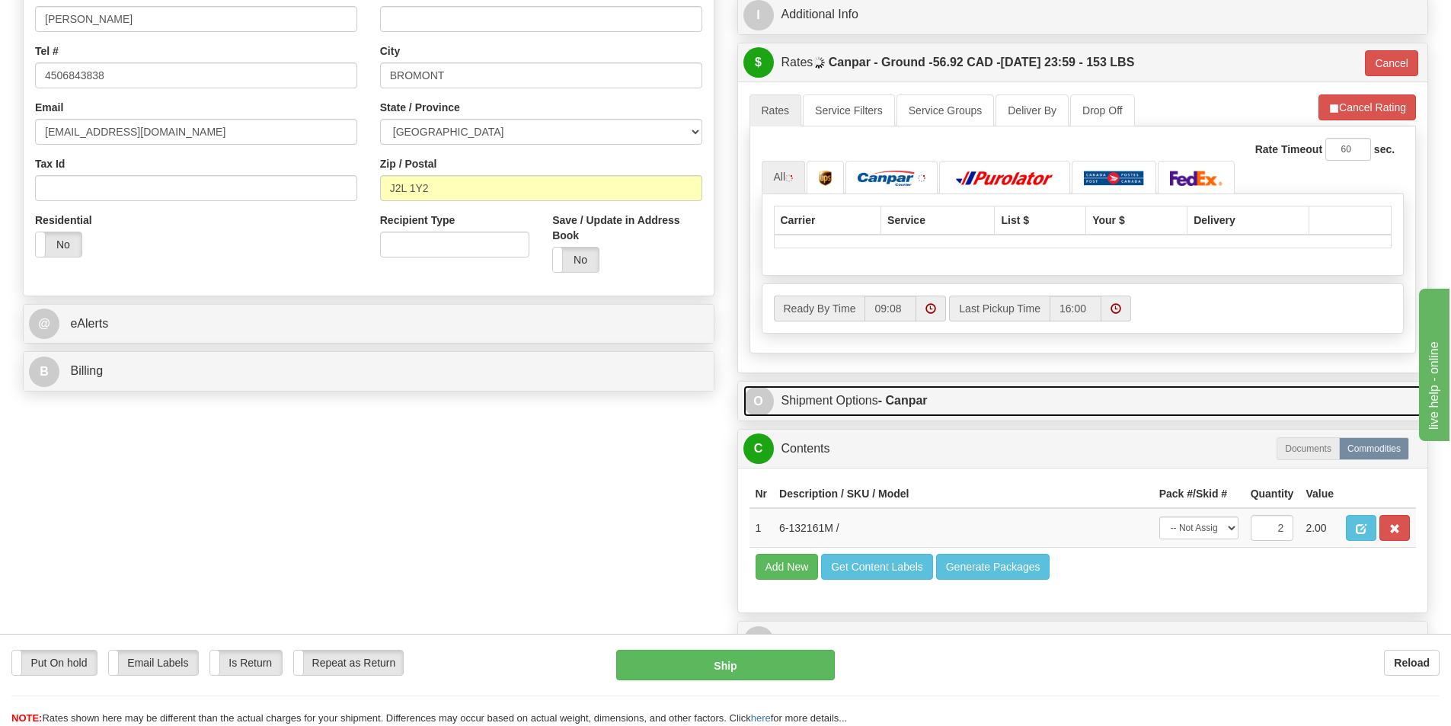
click at [844, 477] on div "P Packages 2 Packages - Weight: 101.36 Lbs Shipment Level Shipm. Package Level …" at bounding box center [1083, 198] width 714 height 942
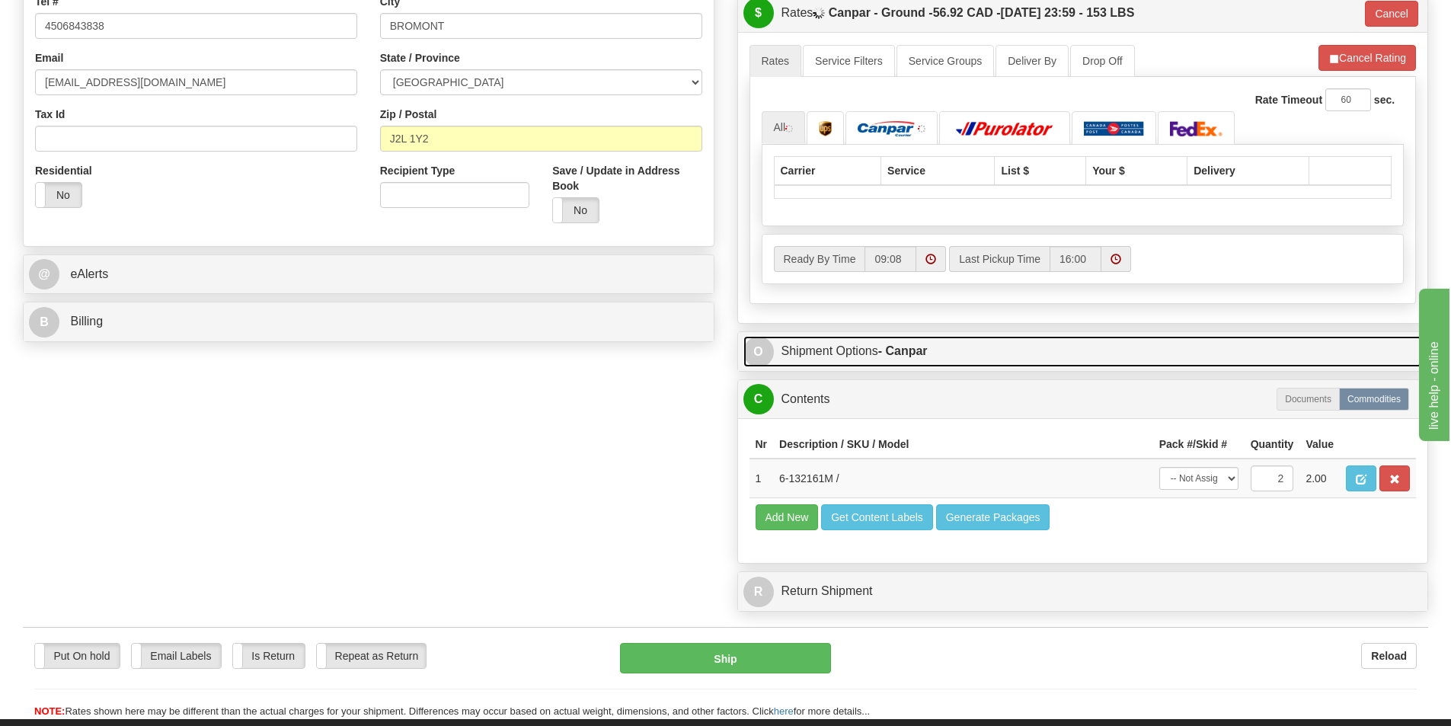
scroll to position [457, 0]
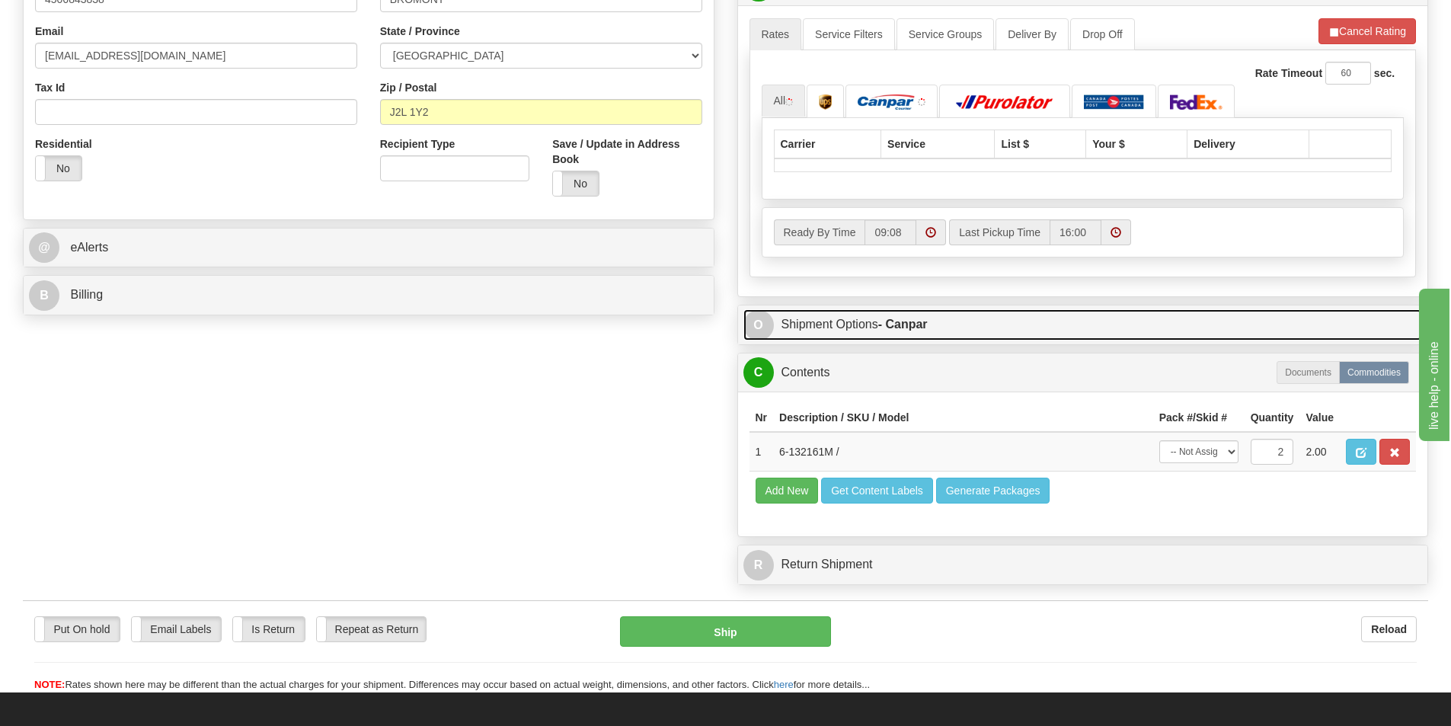
click at [889, 328] on strong "- Canpar" at bounding box center [902, 324] width 49 height 13
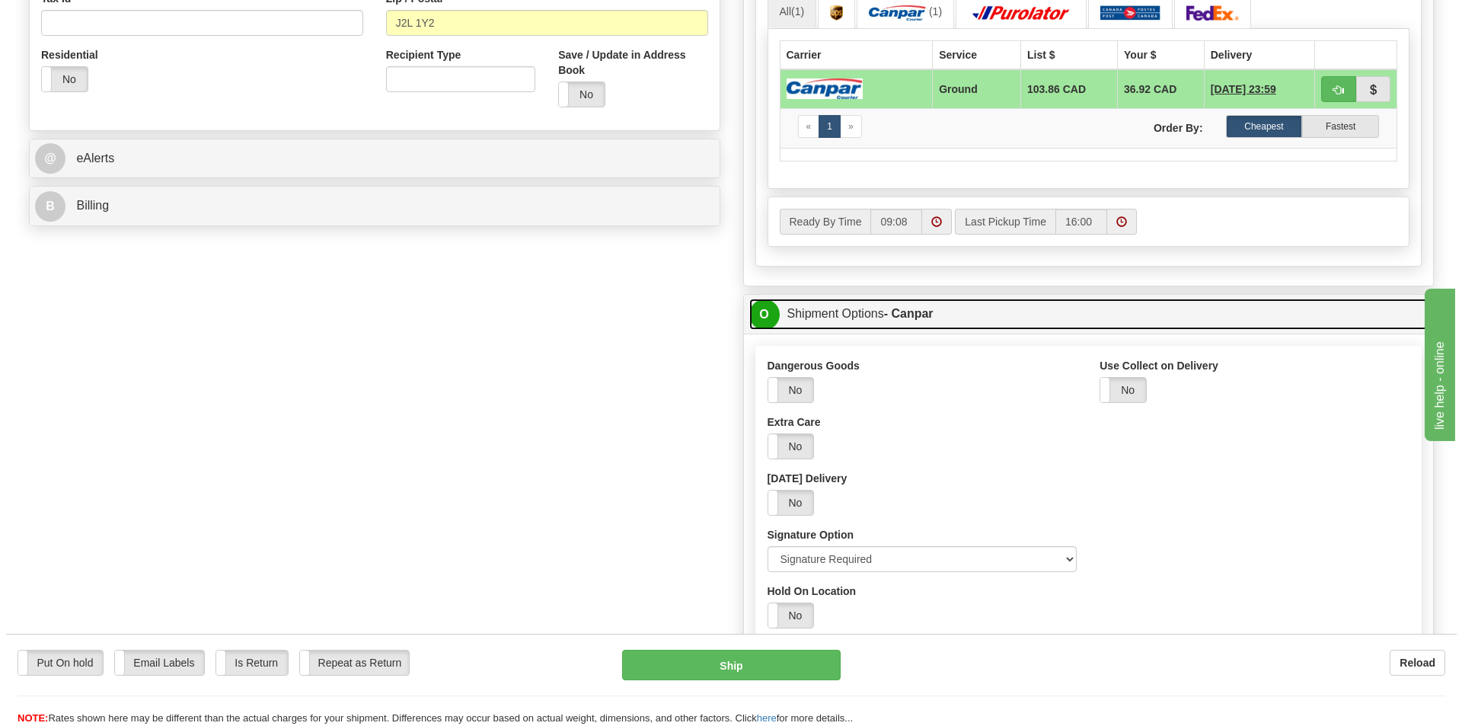
scroll to position [609, 0]
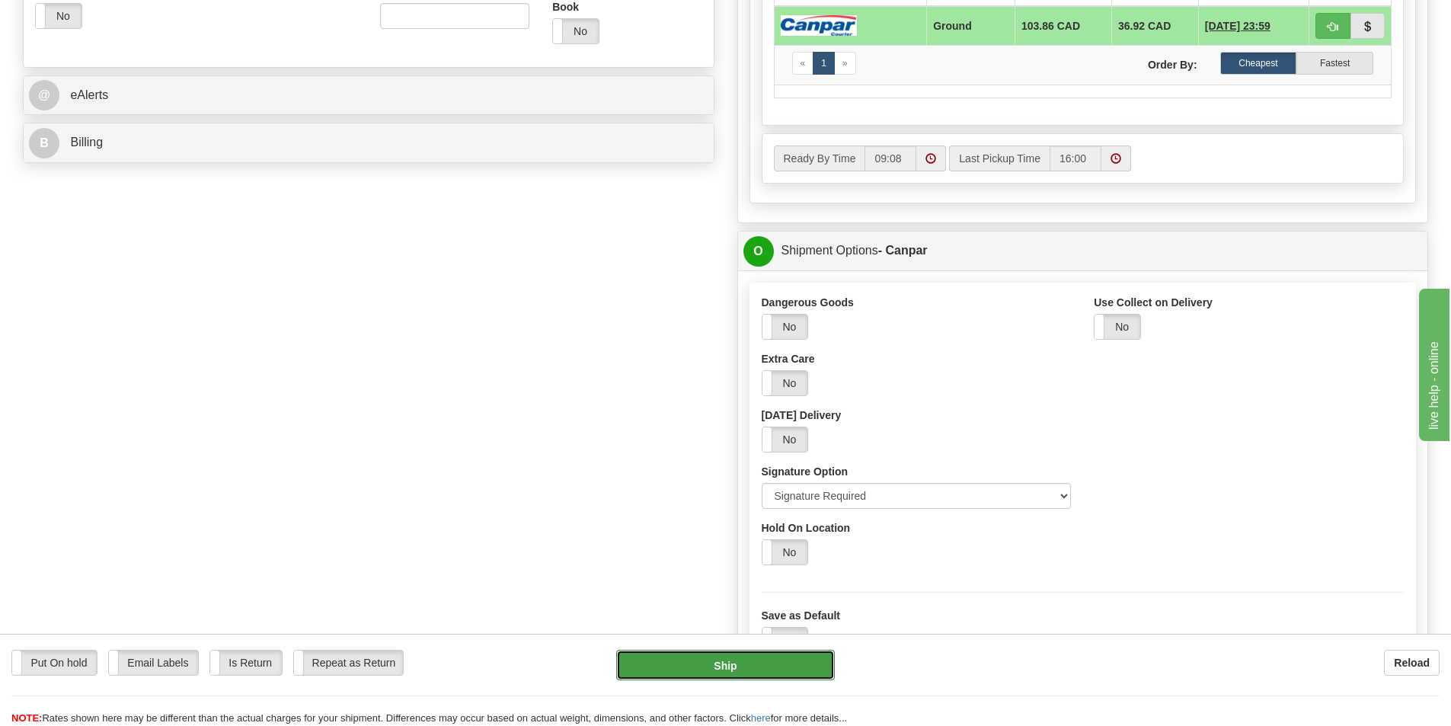
click at [737, 652] on button "Ship" at bounding box center [725, 665] width 219 height 30
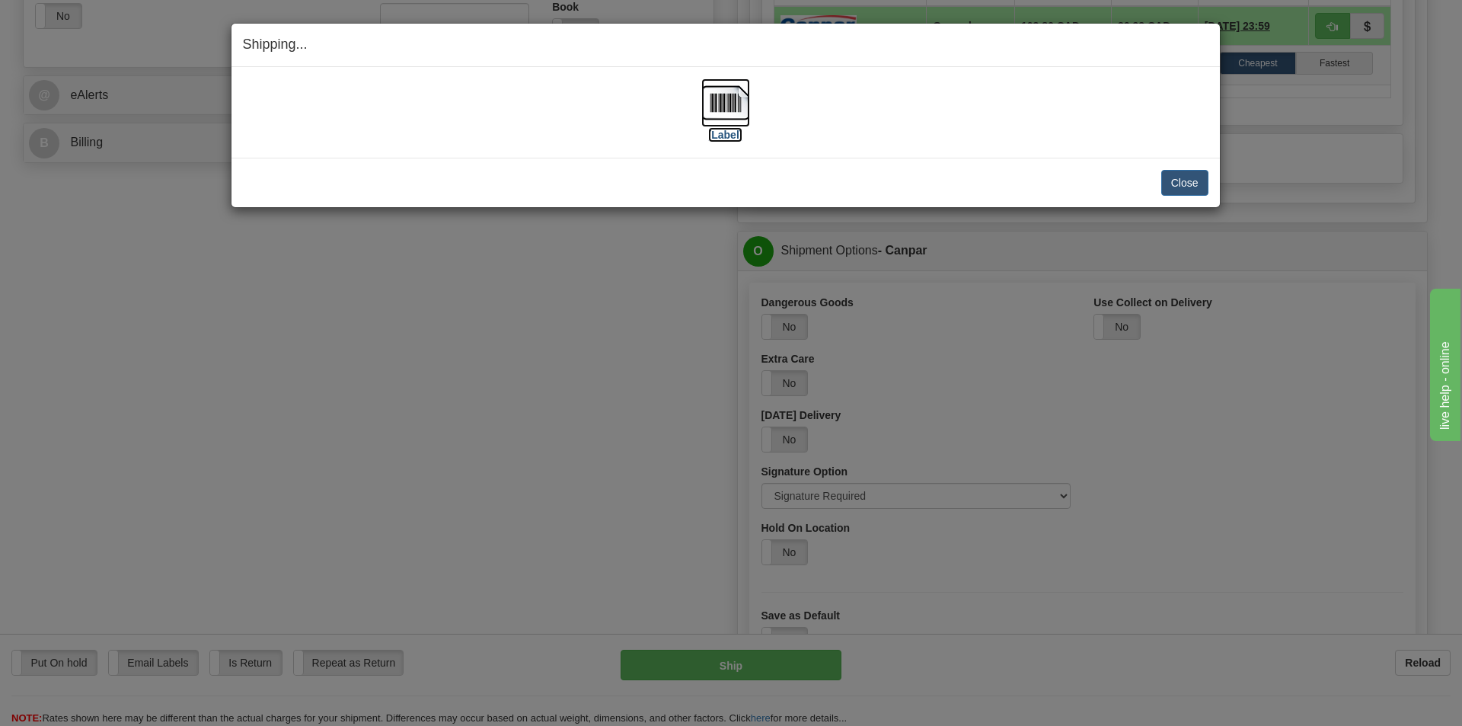
click at [728, 111] on img at bounding box center [725, 102] width 49 height 49
click at [1185, 168] on div "Close [PERSON_NAME] Shipment and Quit Pickup Quit Pickup ONLY" at bounding box center [725, 182] width 988 height 49
click at [1190, 185] on button "Close" at bounding box center [1184, 183] width 47 height 26
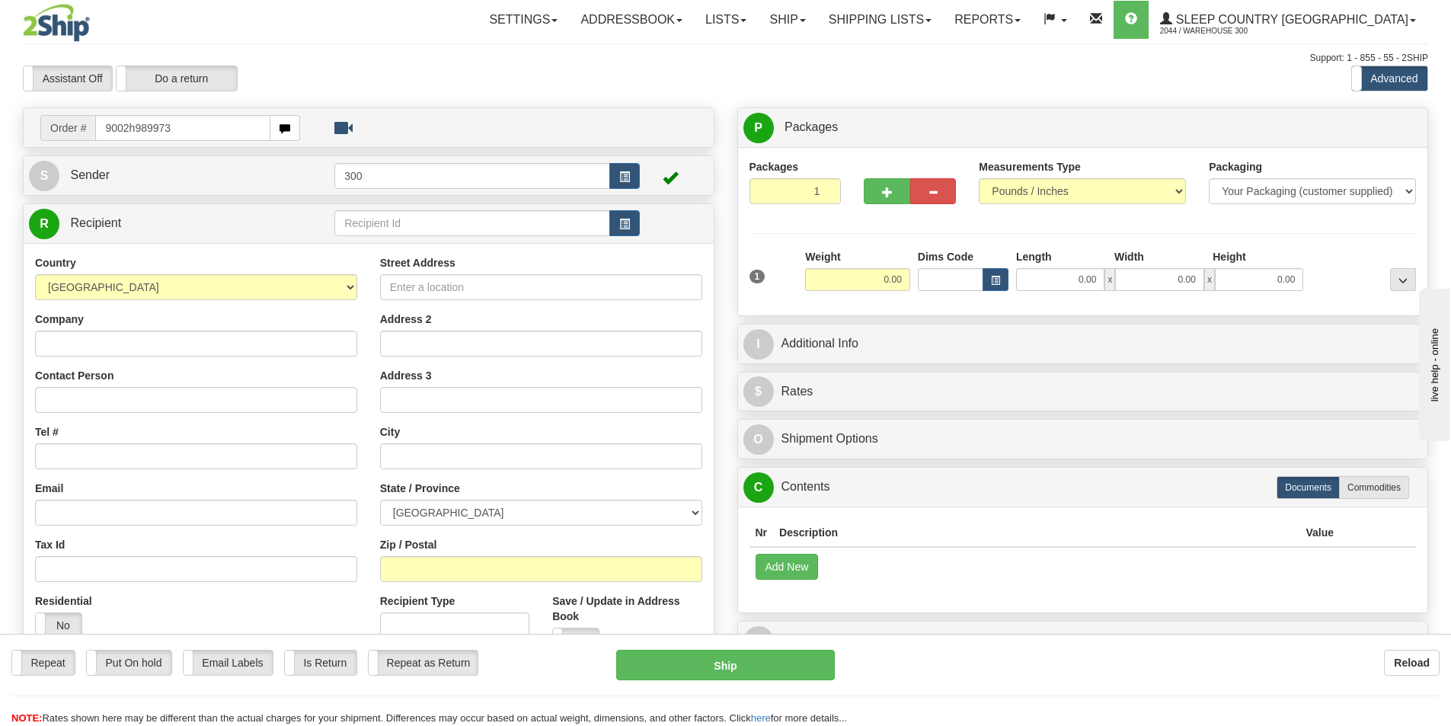
type input "9002h989973"
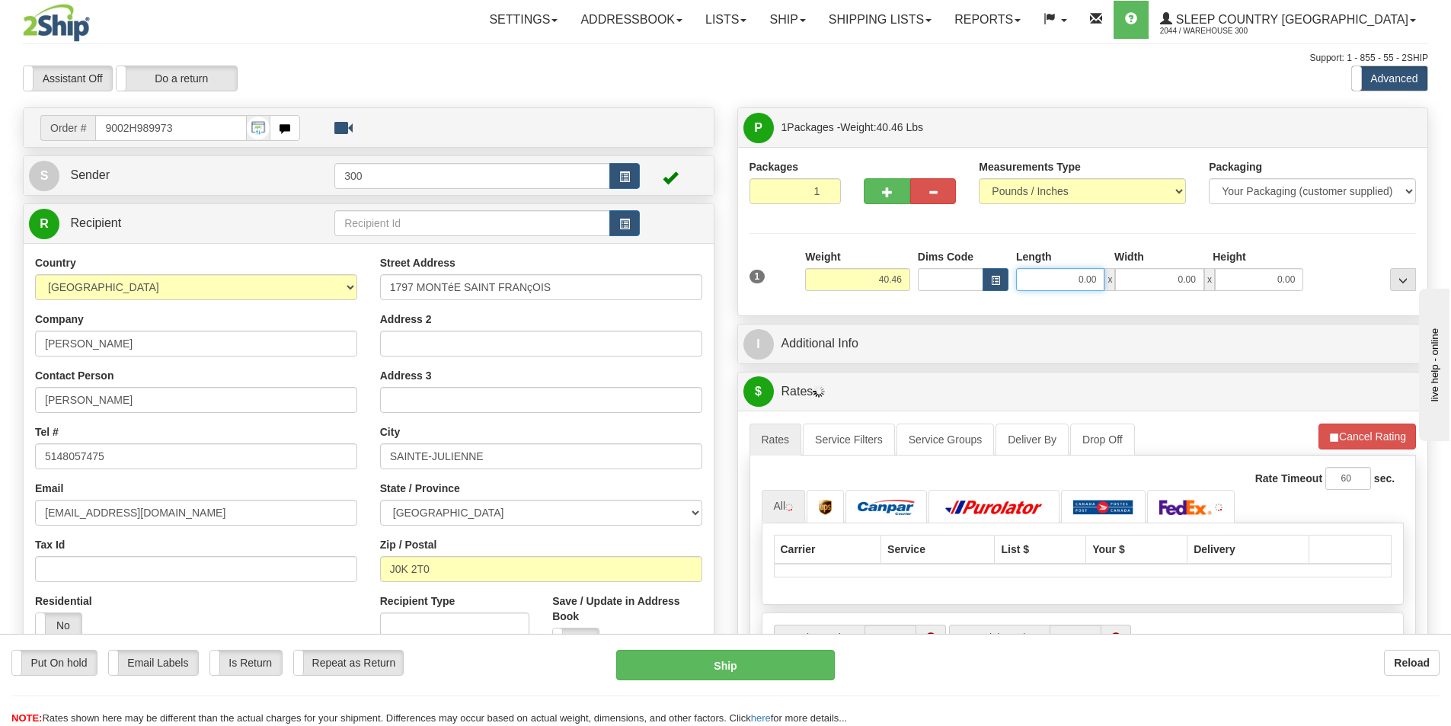
click at [1061, 276] on input "0.00" at bounding box center [1060, 279] width 88 height 23
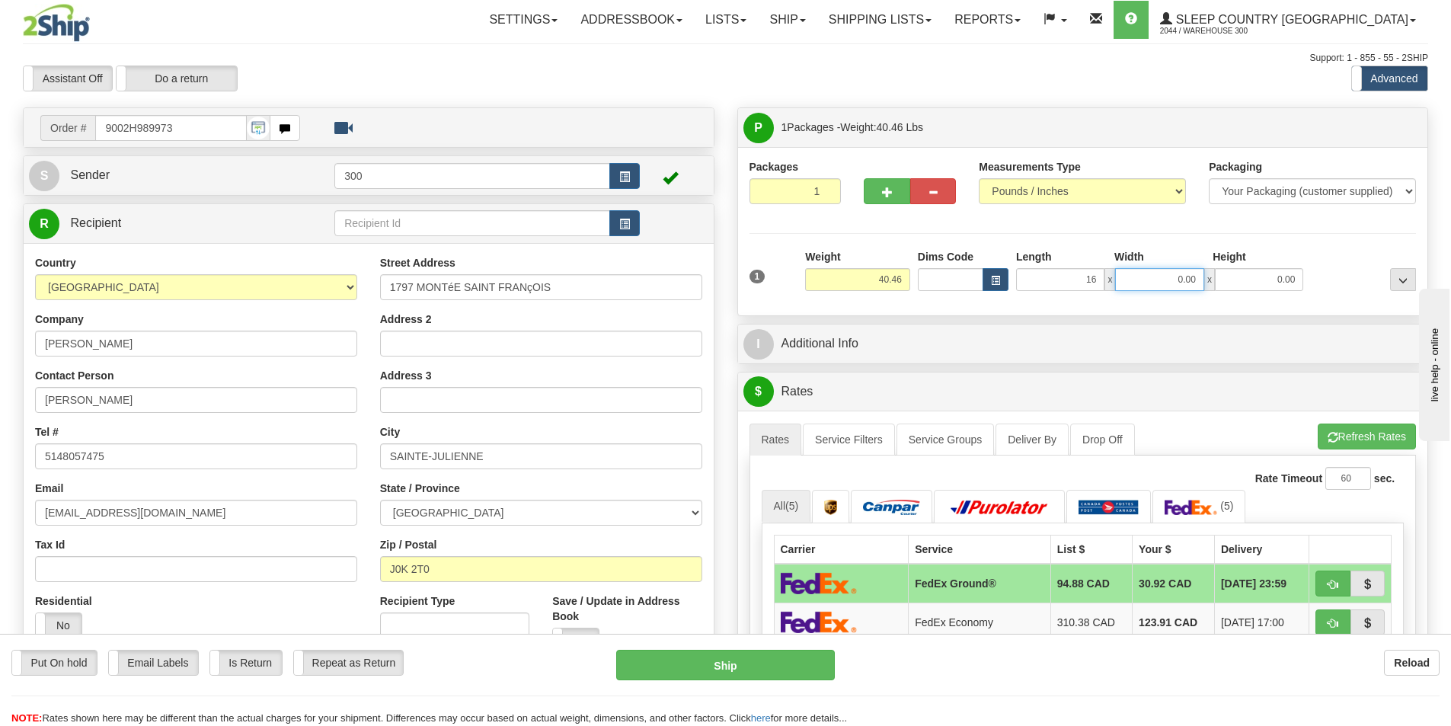
type input "16.00"
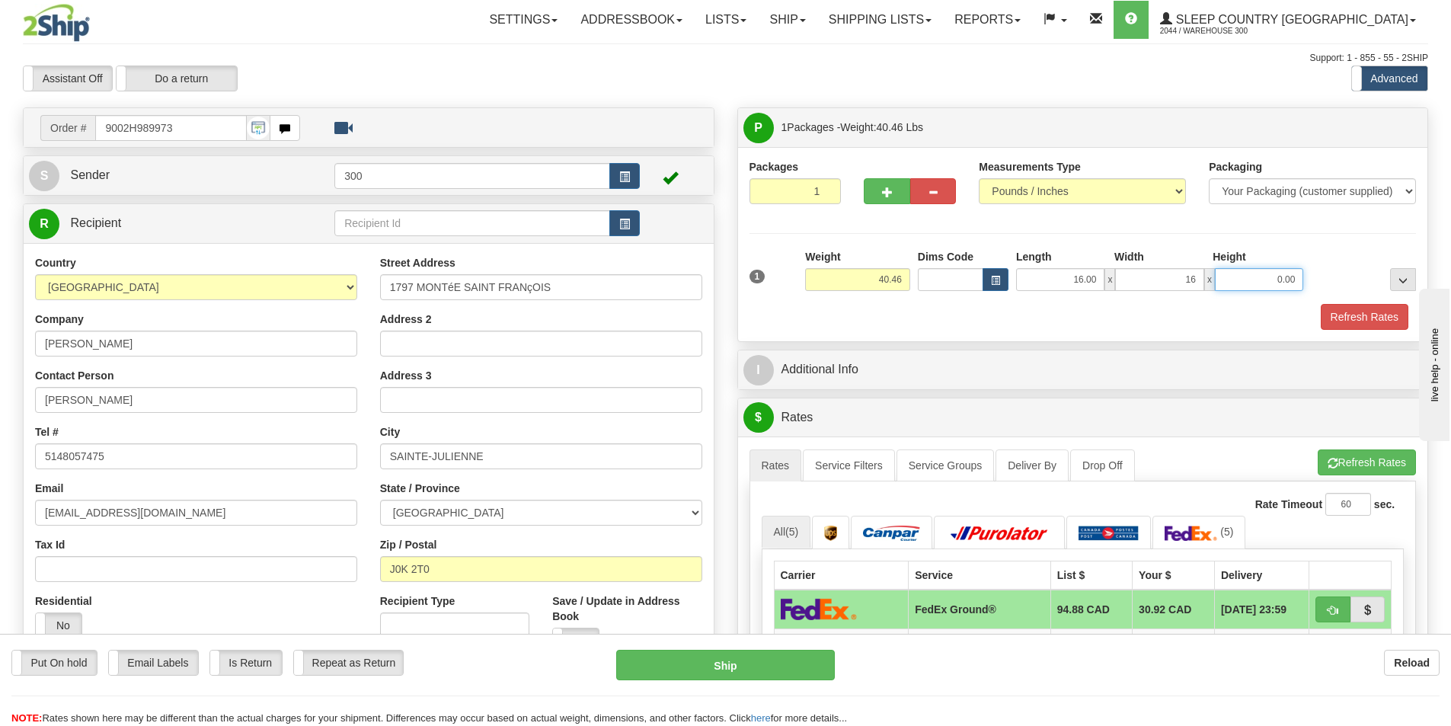
type input "16.00"
type input "40.00"
click at [1334, 318] on button "Refresh Rates" at bounding box center [1364, 317] width 88 height 26
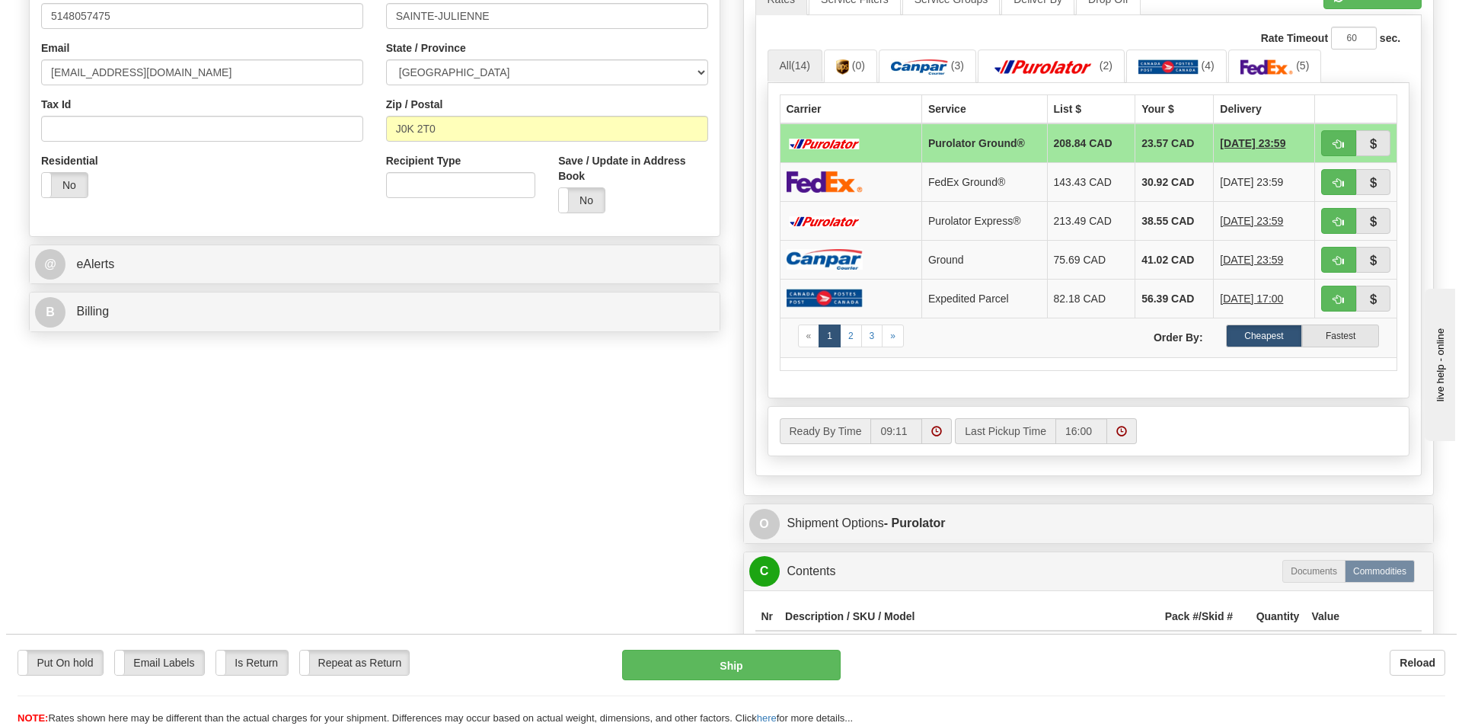
scroll to position [533, 0]
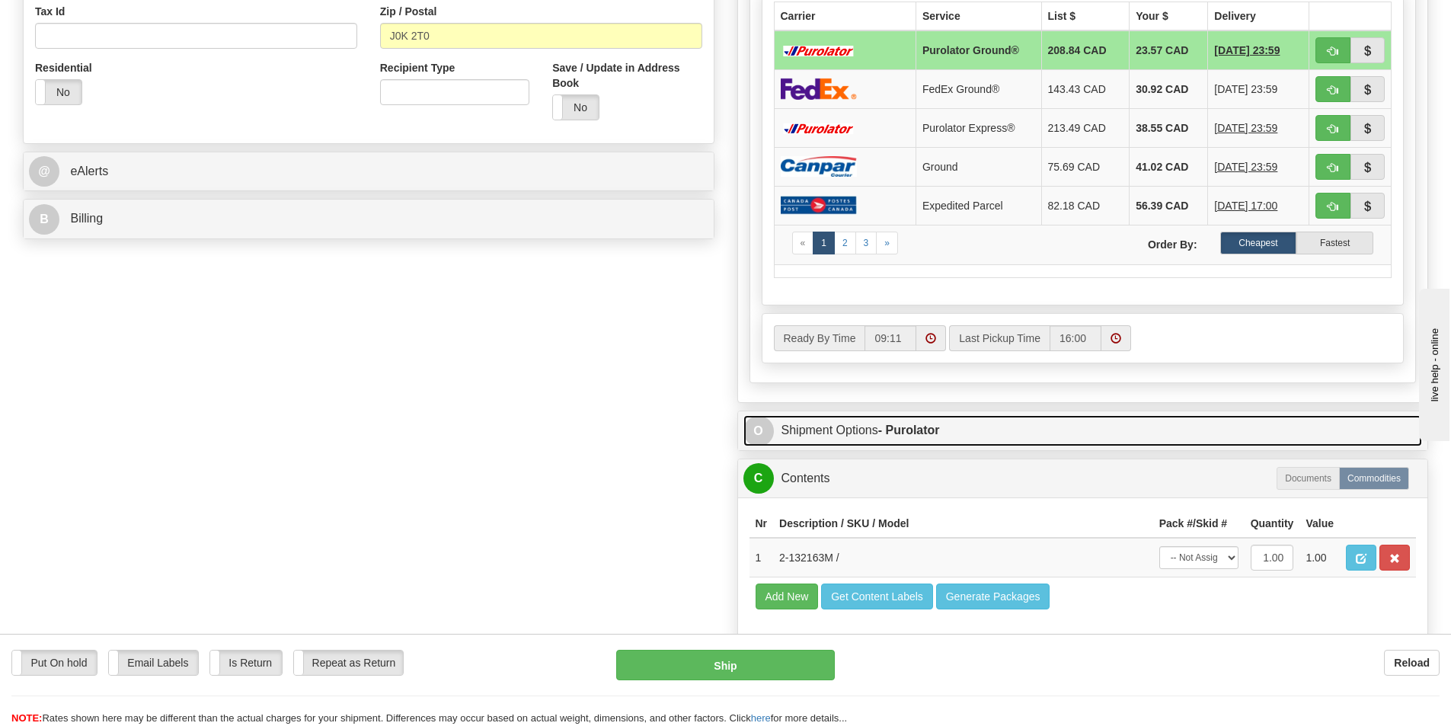
click at [897, 430] on strong "- Purolator" at bounding box center [909, 429] width 62 height 13
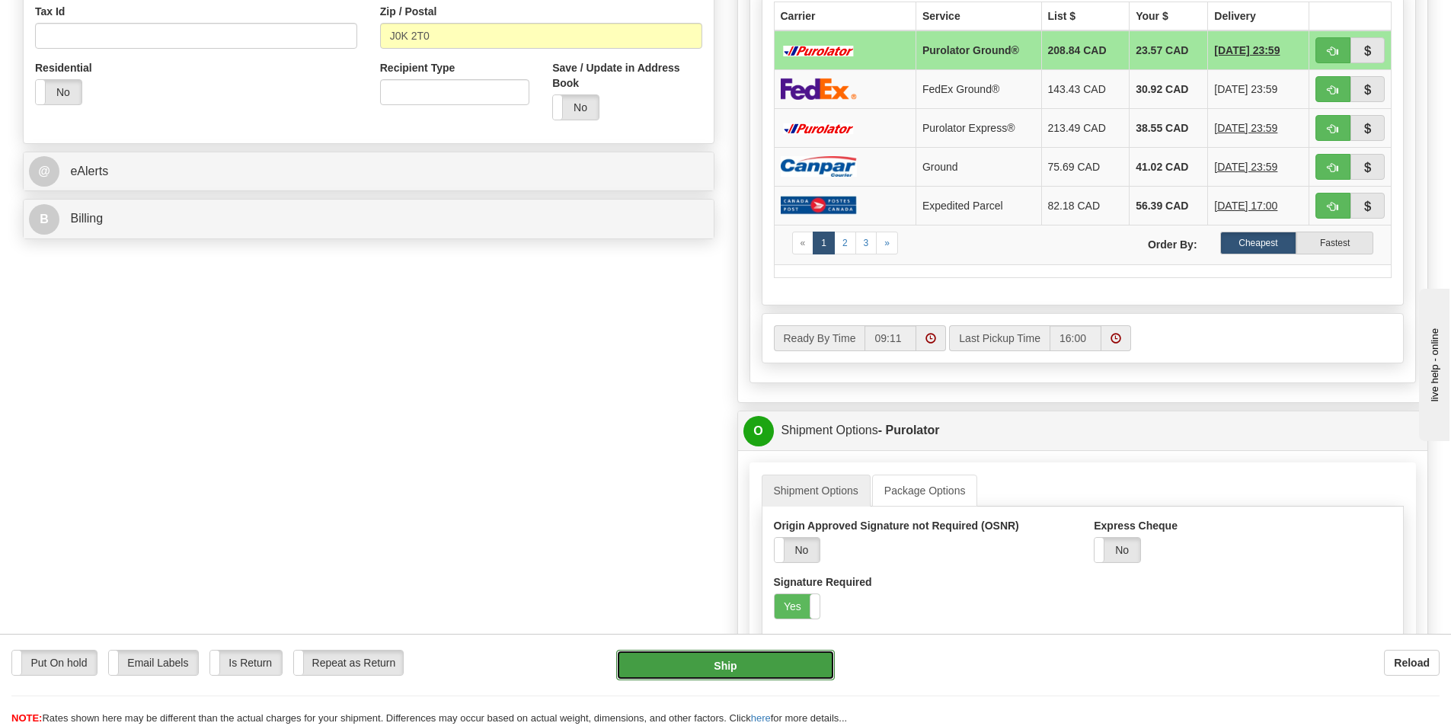
click at [749, 668] on button "Ship" at bounding box center [725, 665] width 219 height 30
type input "260"
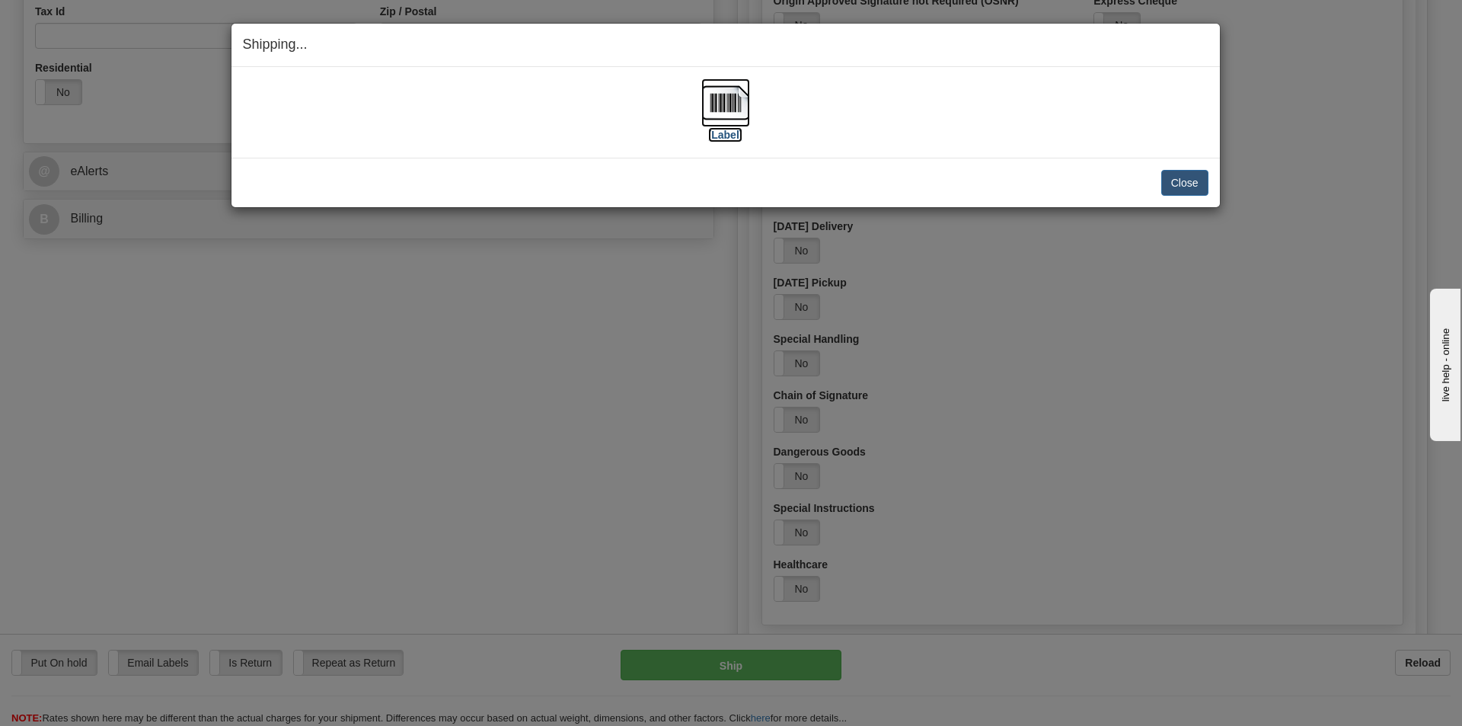
click at [724, 107] on img at bounding box center [725, 102] width 49 height 49
click at [1192, 182] on button "Close" at bounding box center [1184, 183] width 47 height 26
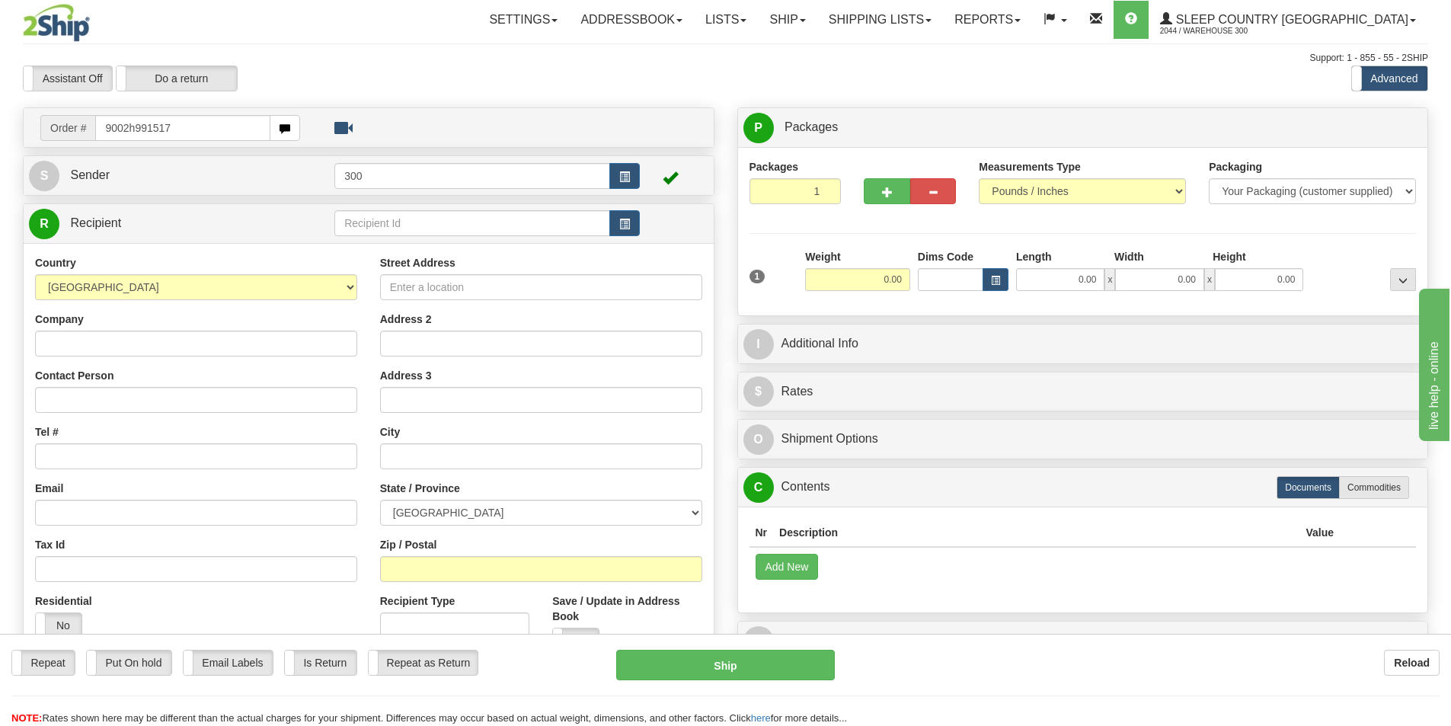
type input "9002h991517"
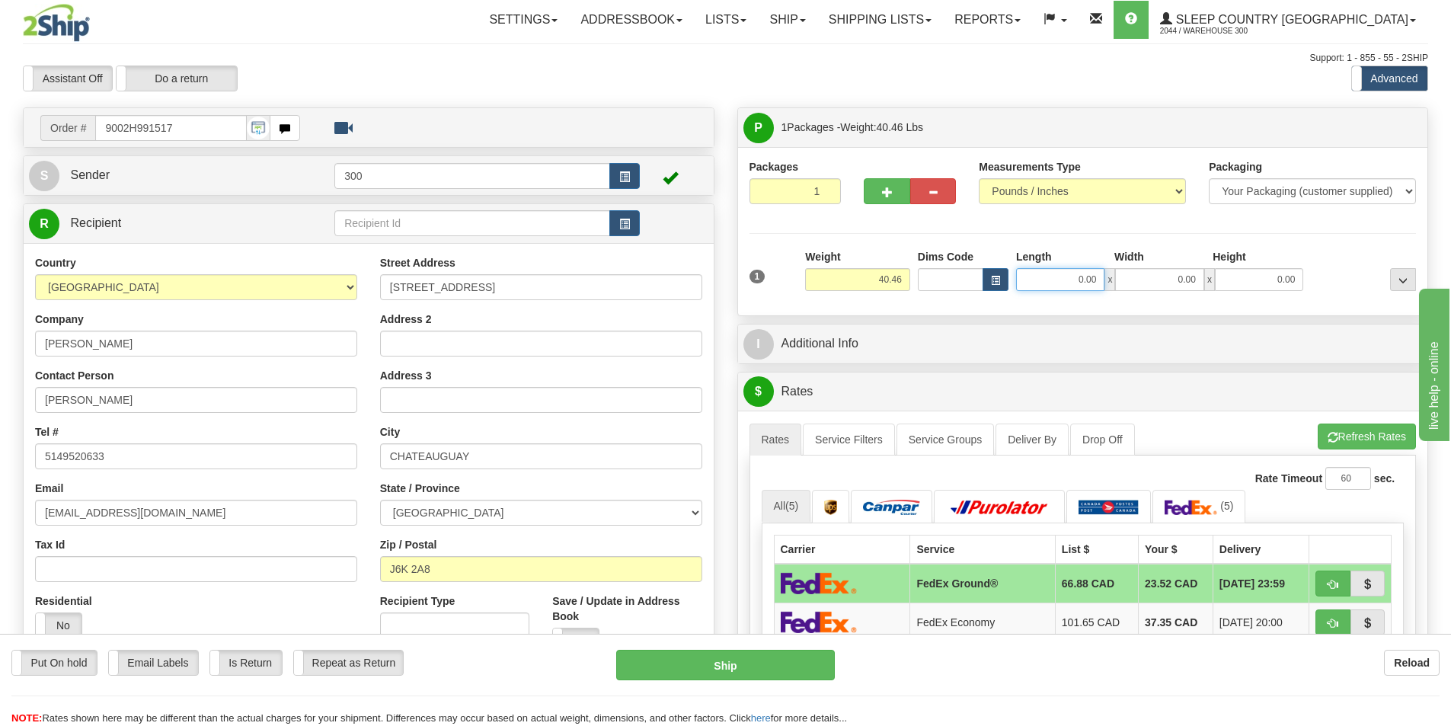
click at [1035, 279] on input "0.00" at bounding box center [1060, 279] width 88 height 23
type input "16.00"
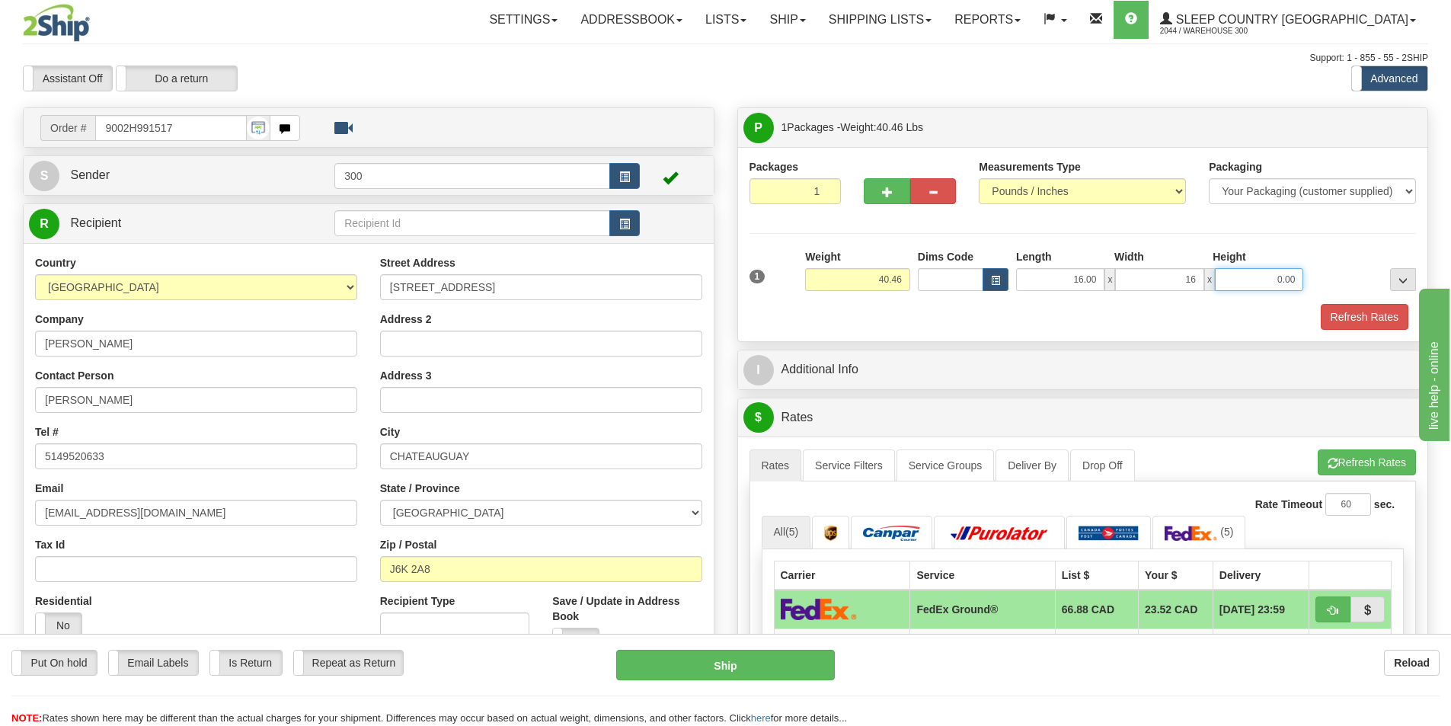
type input "16.00"
type input "40.00"
click at [1379, 322] on button "Refresh Rates" at bounding box center [1364, 317] width 88 height 26
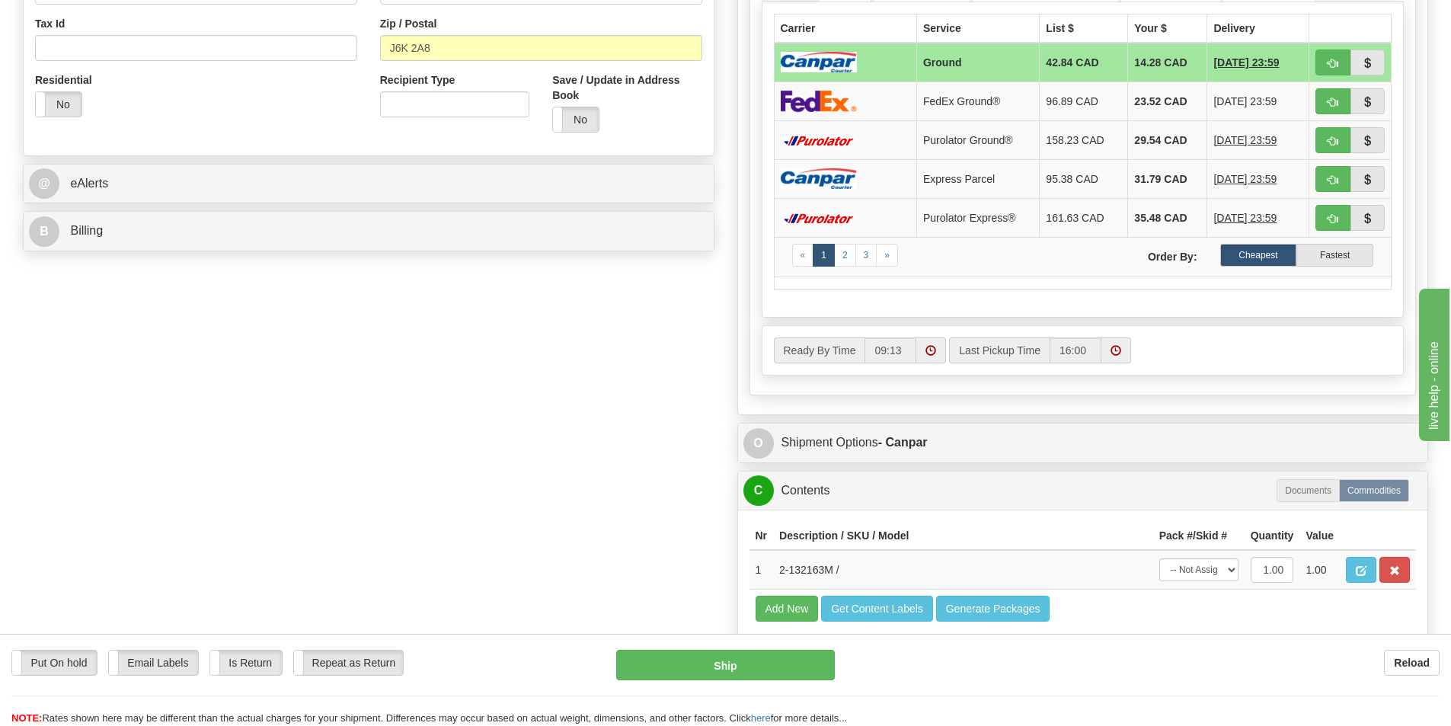
scroll to position [533, 0]
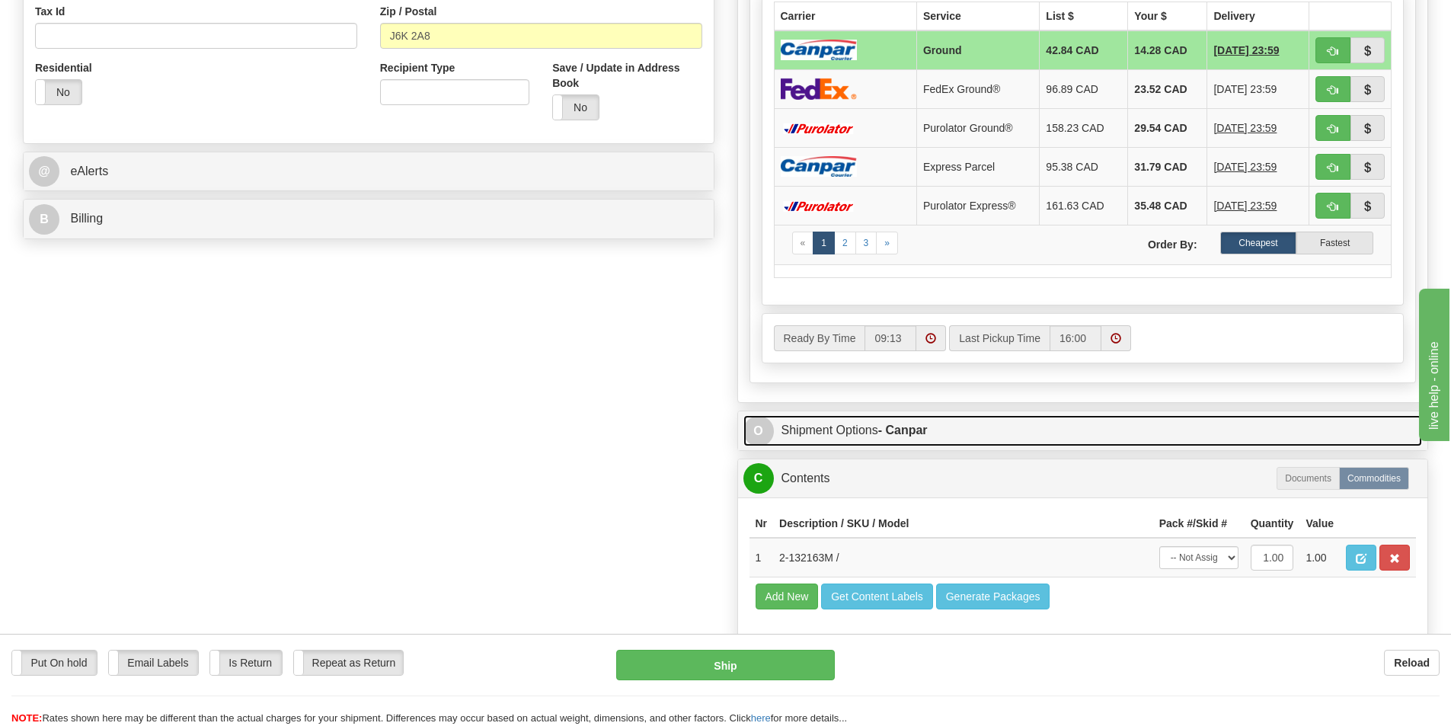
click at [919, 442] on link "O Shipment Options - Canpar" at bounding box center [1082, 430] width 679 height 31
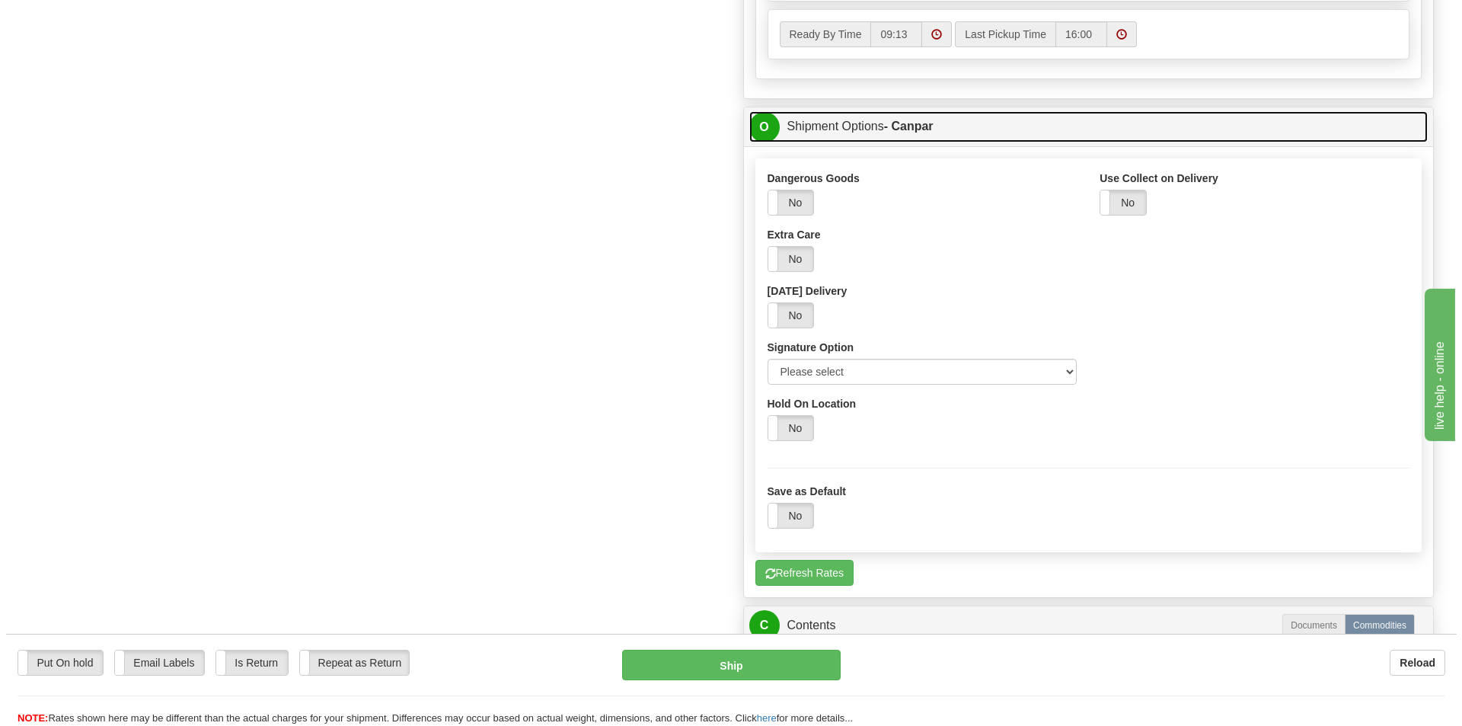
scroll to position [838, 0]
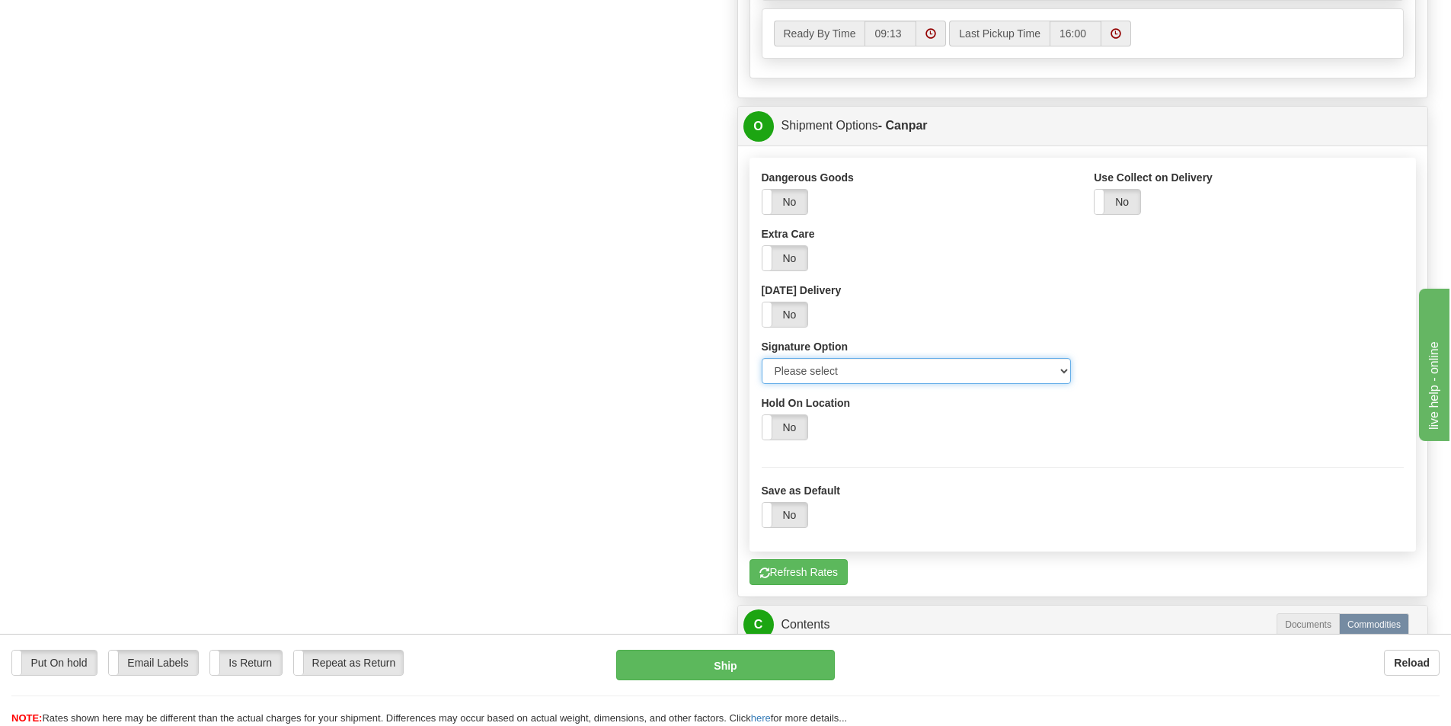
click at [1055, 367] on select "Please select No Signature Required Signature Required Adult Signature" at bounding box center [916, 371] width 310 height 26
select select "2"
click at [761, 358] on select "Please select No Signature Required Signature Required Adult Signature" at bounding box center [916, 371] width 310 height 26
click at [777, 682] on div "Put On hold Put On hold Email Labels Email Labels Edit Is Return Is Return Repe…" at bounding box center [725, 688] width 1451 height 76
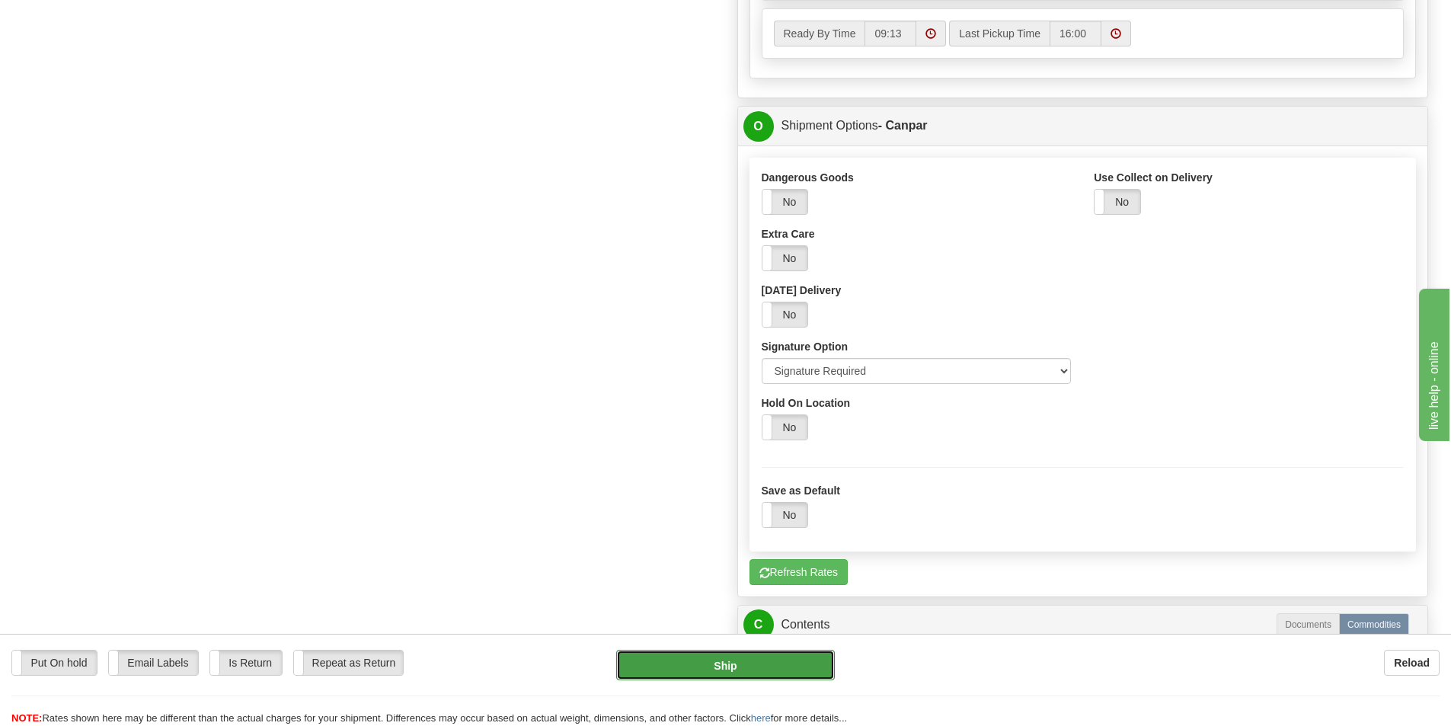
click at [777, 672] on button "Ship" at bounding box center [725, 665] width 219 height 30
type input "1"
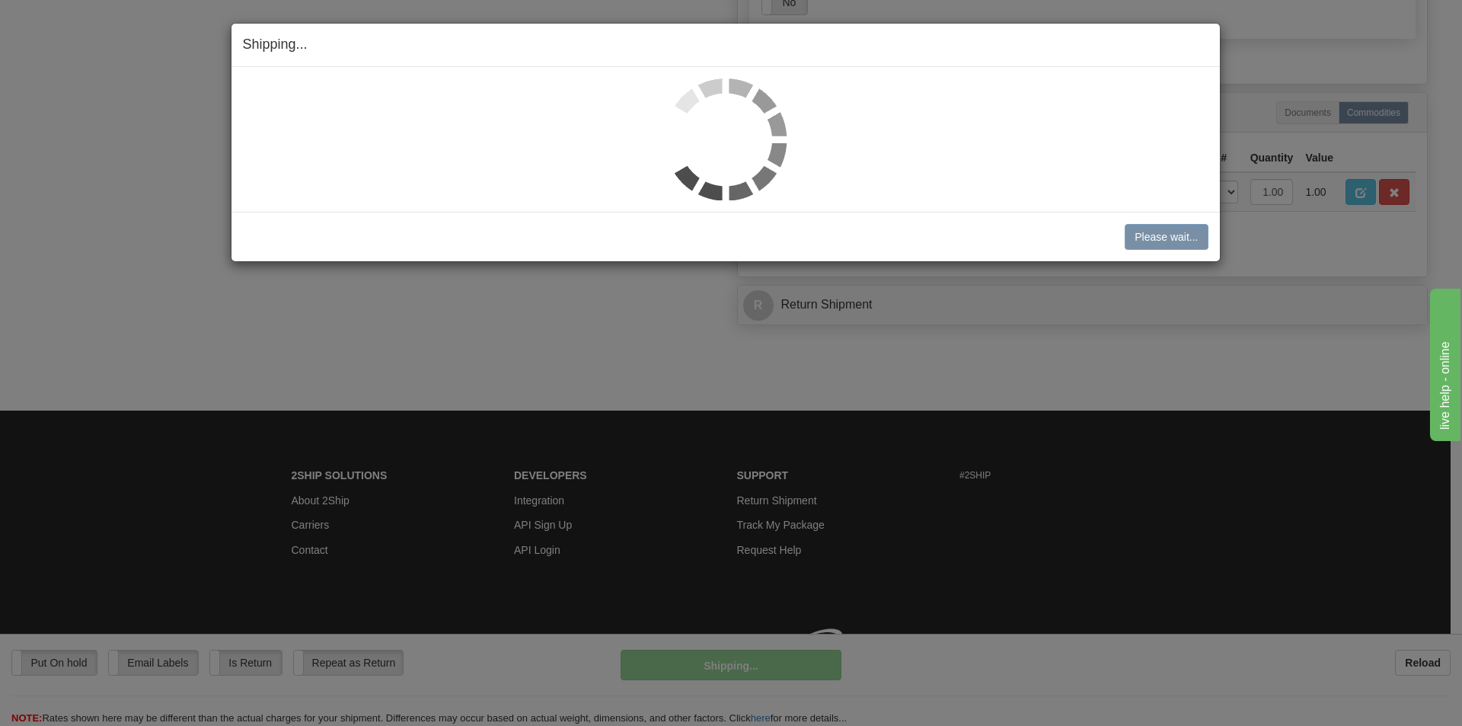
scroll to position [819, 0]
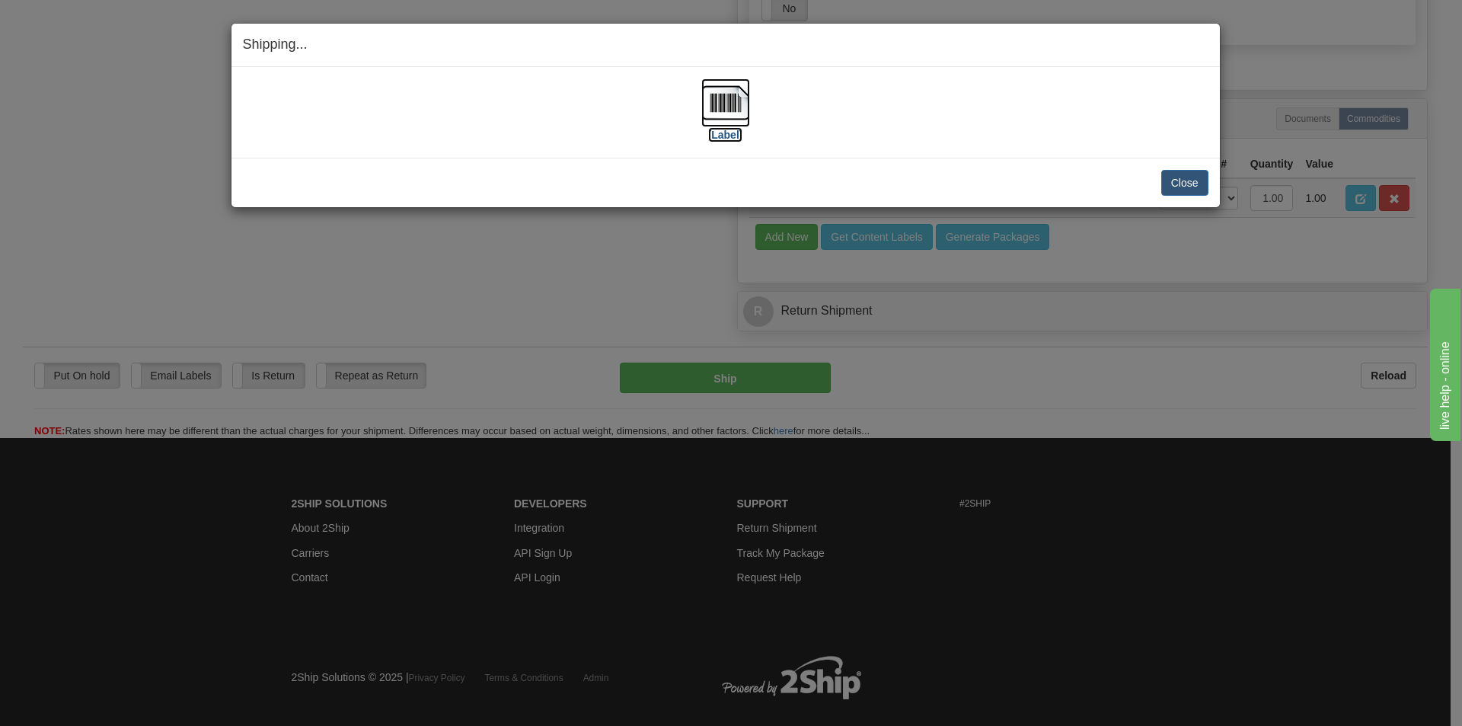
click at [732, 113] on img at bounding box center [725, 102] width 49 height 49
click at [1165, 179] on button "Close" at bounding box center [1184, 183] width 47 height 26
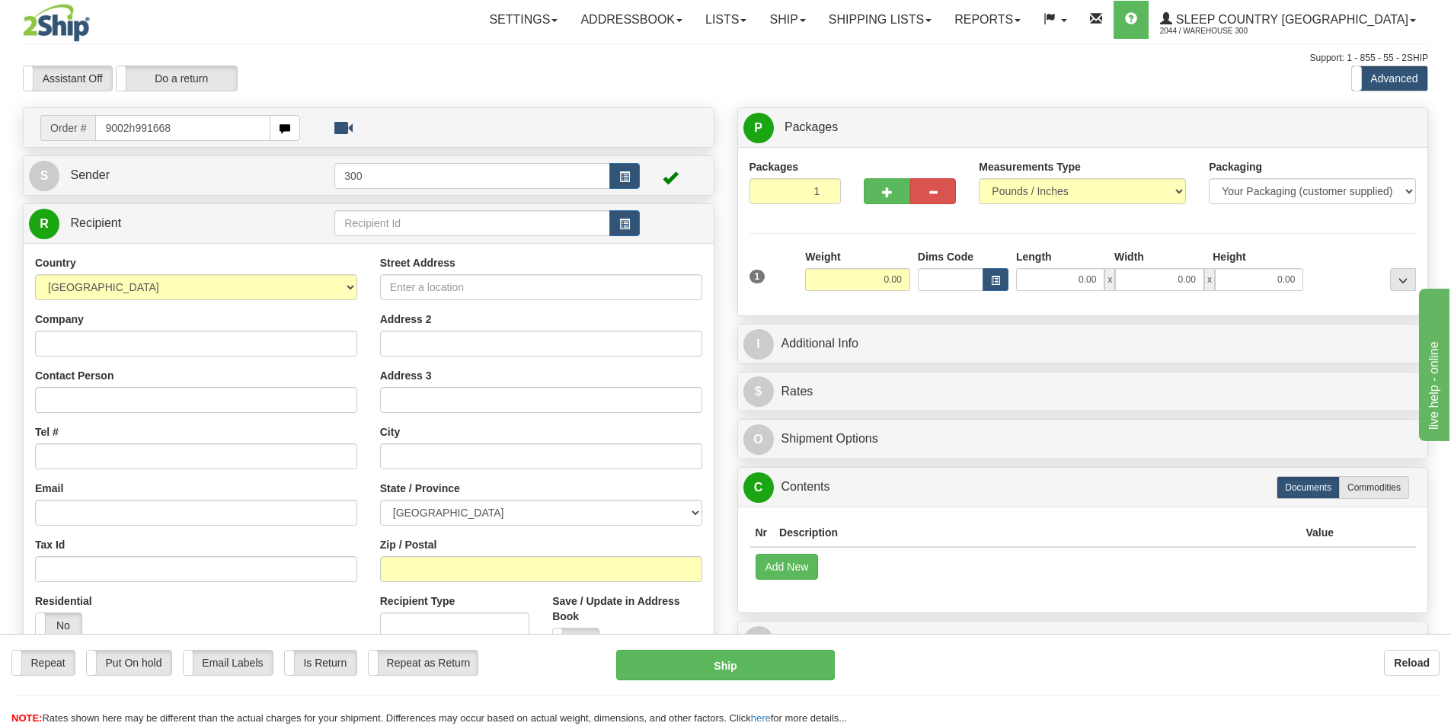
type input "9002h991668"
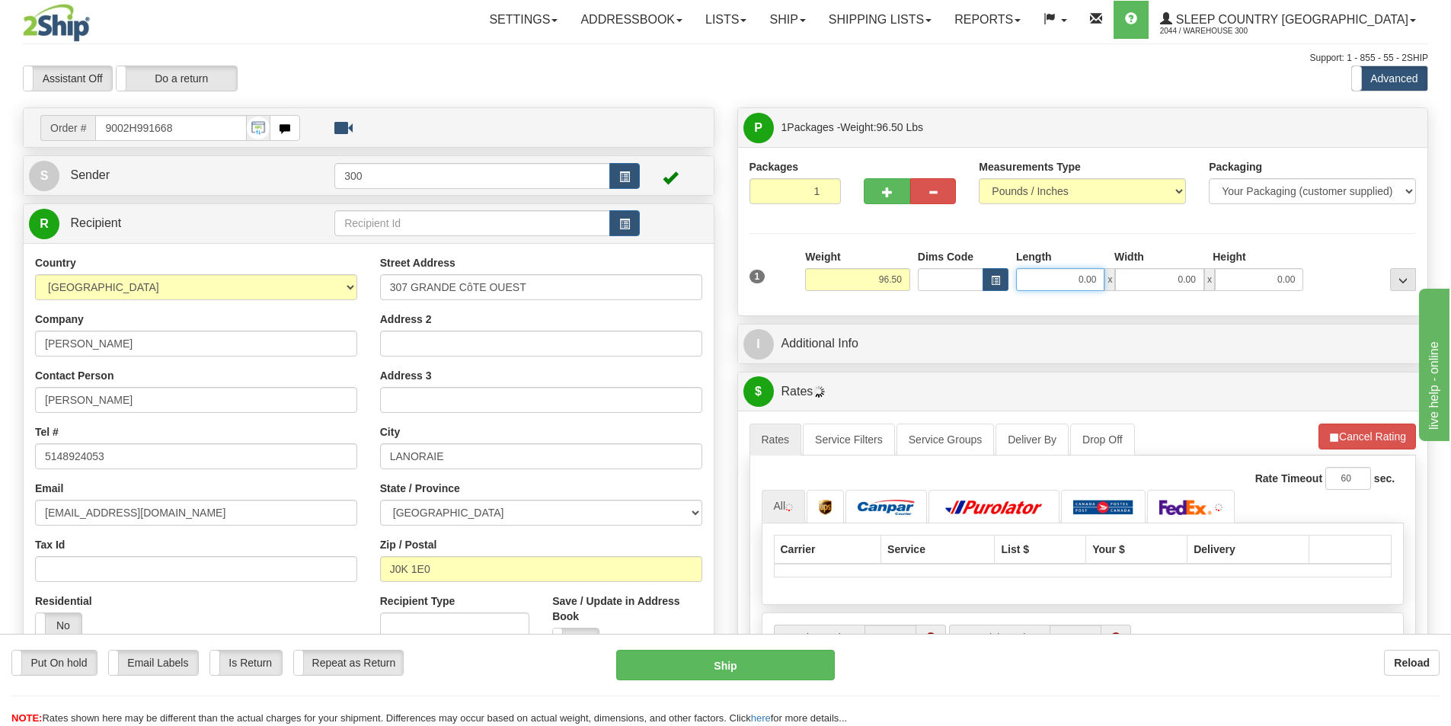
click at [1058, 289] on input "0.00" at bounding box center [1060, 279] width 88 height 23
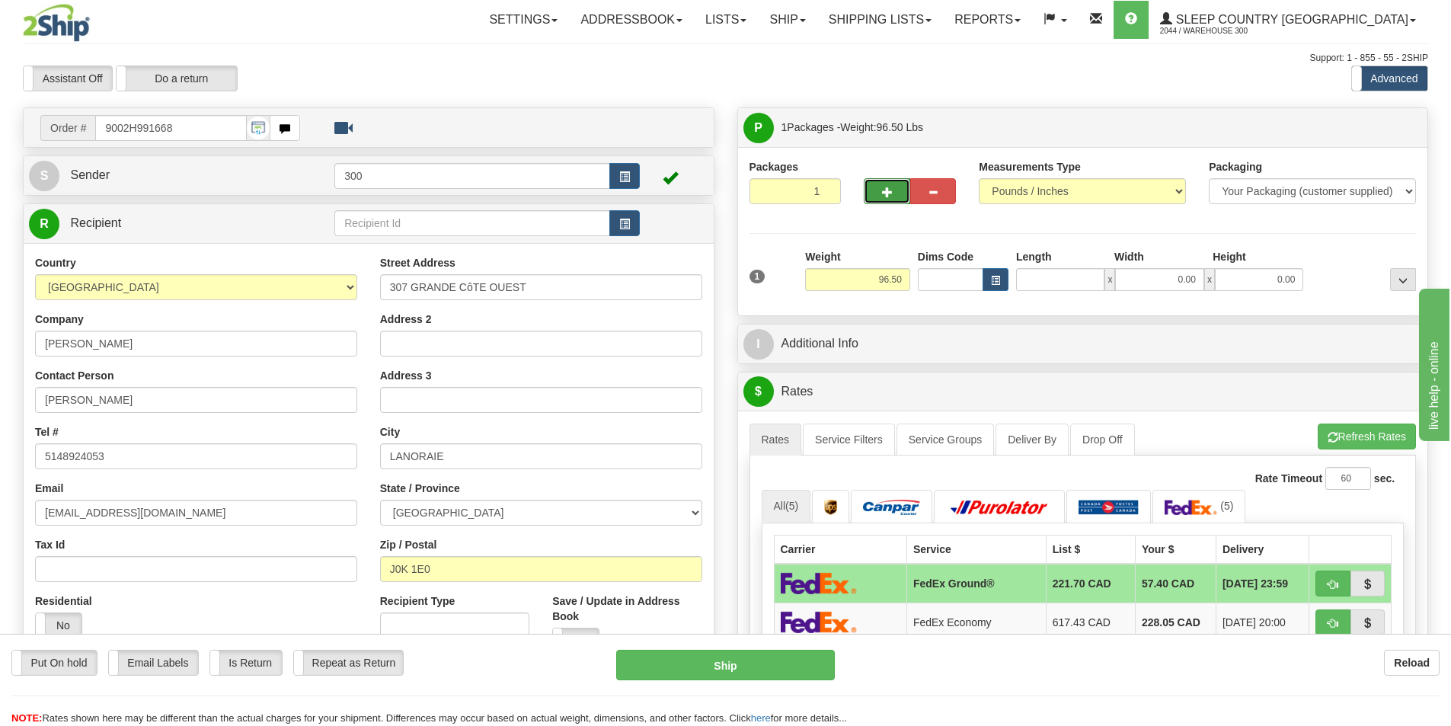
type input "0.00"
click at [889, 197] on span "button" at bounding box center [887, 192] width 11 height 10
type input "2"
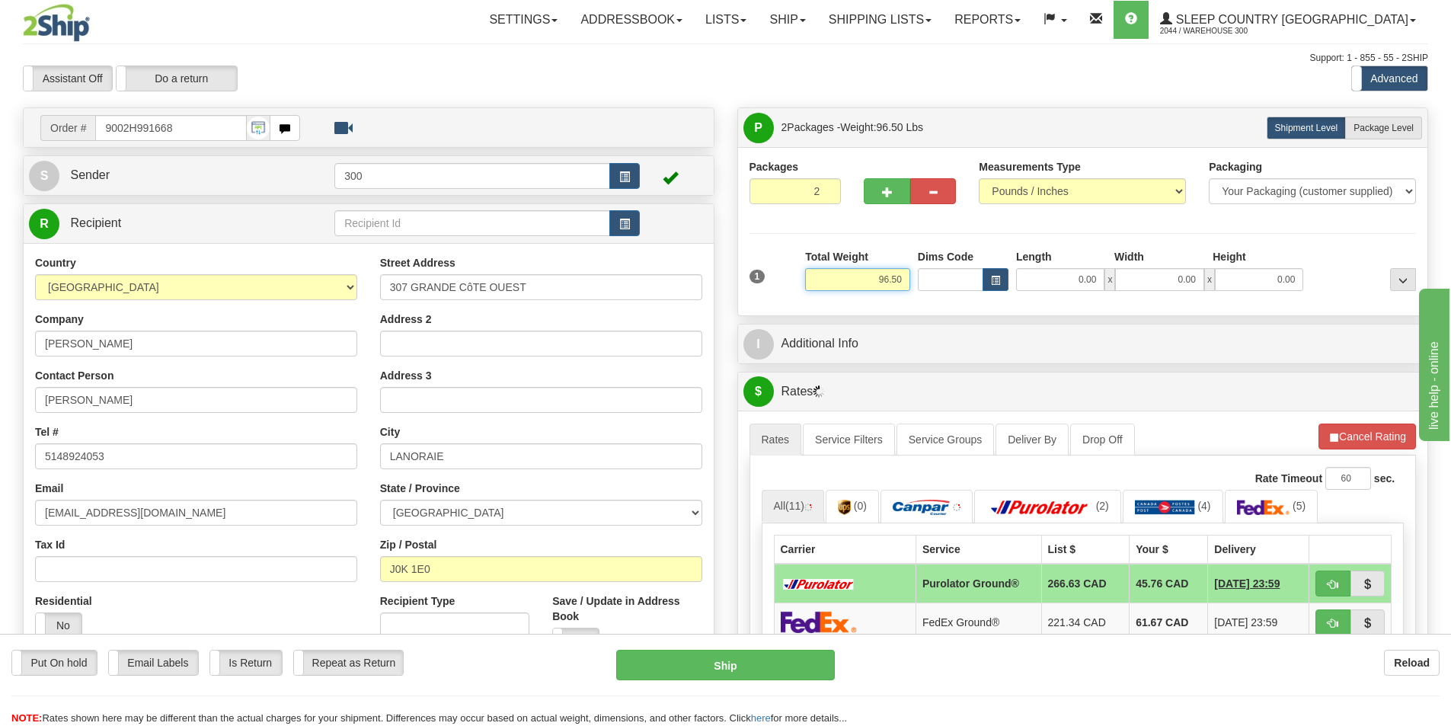
click at [885, 281] on input "96.50" at bounding box center [857, 279] width 105 height 23
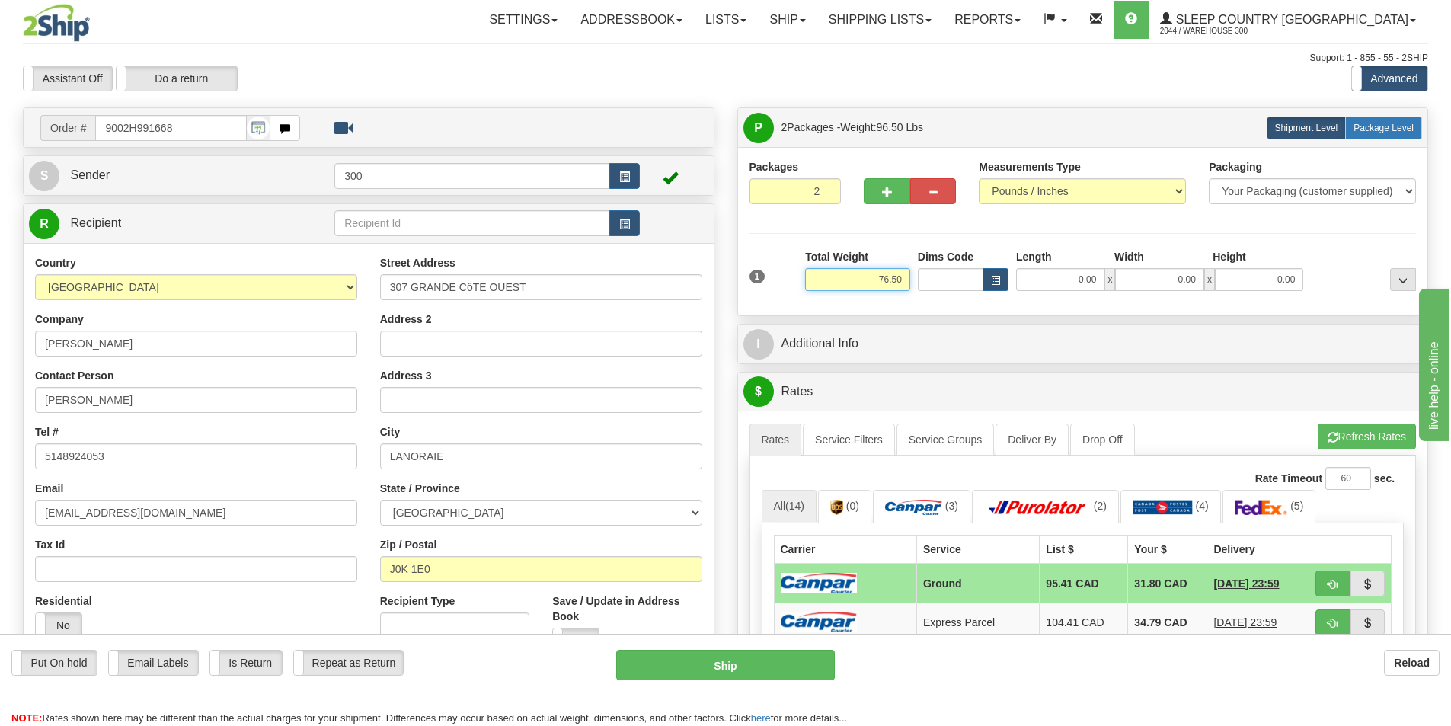
type input "76.50"
click at [1403, 129] on span "Package Level" at bounding box center [1383, 128] width 60 height 11
radio input "true"
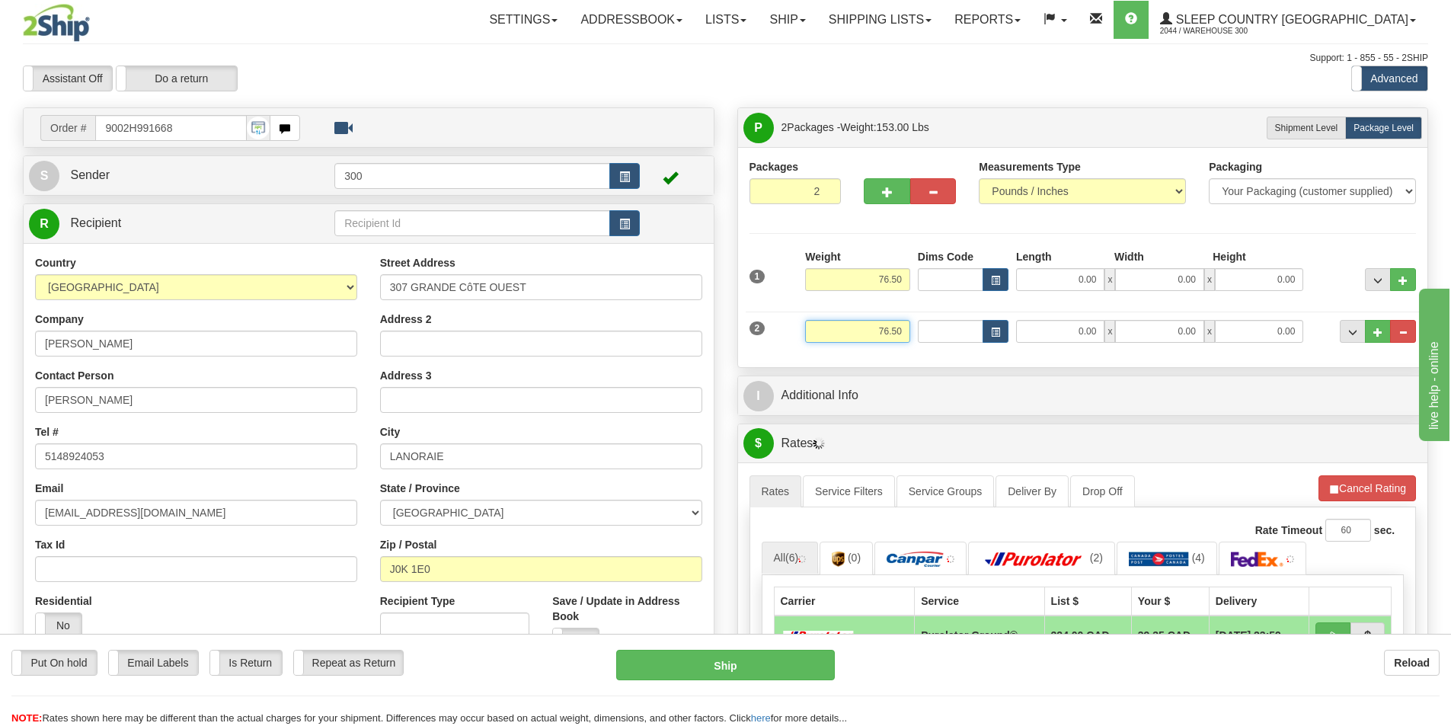
drag, startPoint x: 899, startPoint y: 337, endPoint x: 971, endPoint y: 337, distance: 71.6
click at [971, 337] on div "2 Weight 76.50 Dims Code Length Width Height" at bounding box center [1082, 329] width 675 height 51
type input "20.00"
click at [1069, 279] on input "0.00" at bounding box center [1060, 279] width 88 height 23
type input "0.00"
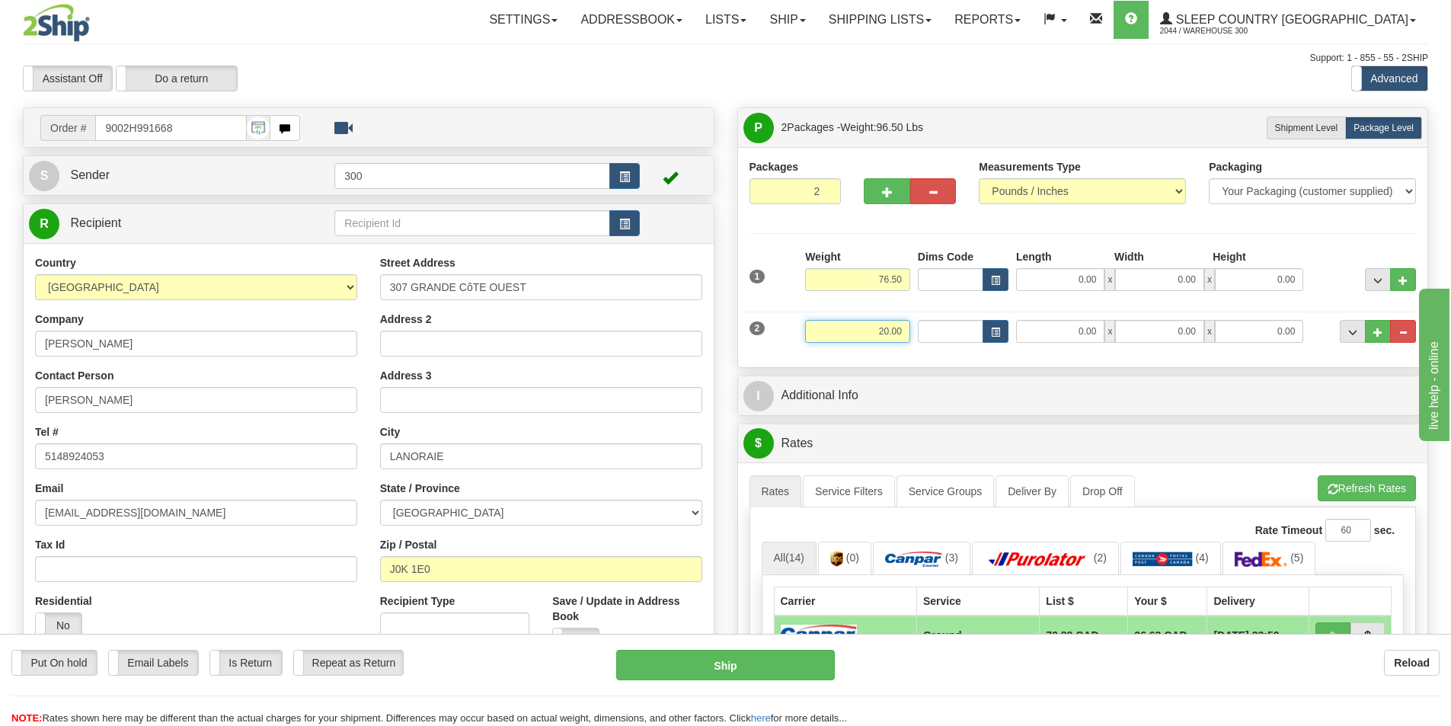
drag, startPoint x: 877, startPoint y: 331, endPoint x: 892, endPoint y: 334, distance: 15.4
click at [892, 334] on input "20.00" at bounding box center [857, 331] width 105 height 23
click at [879, 276] on input "76.50" at bounding box center [857, 279] width 105 height 23
click at [879, 281] on input "76.50" at bounding box center [857, 279] width 105 height 23
click at [881, 281] on input "76.50" at bounding box center [857, 279] width 105 height 23
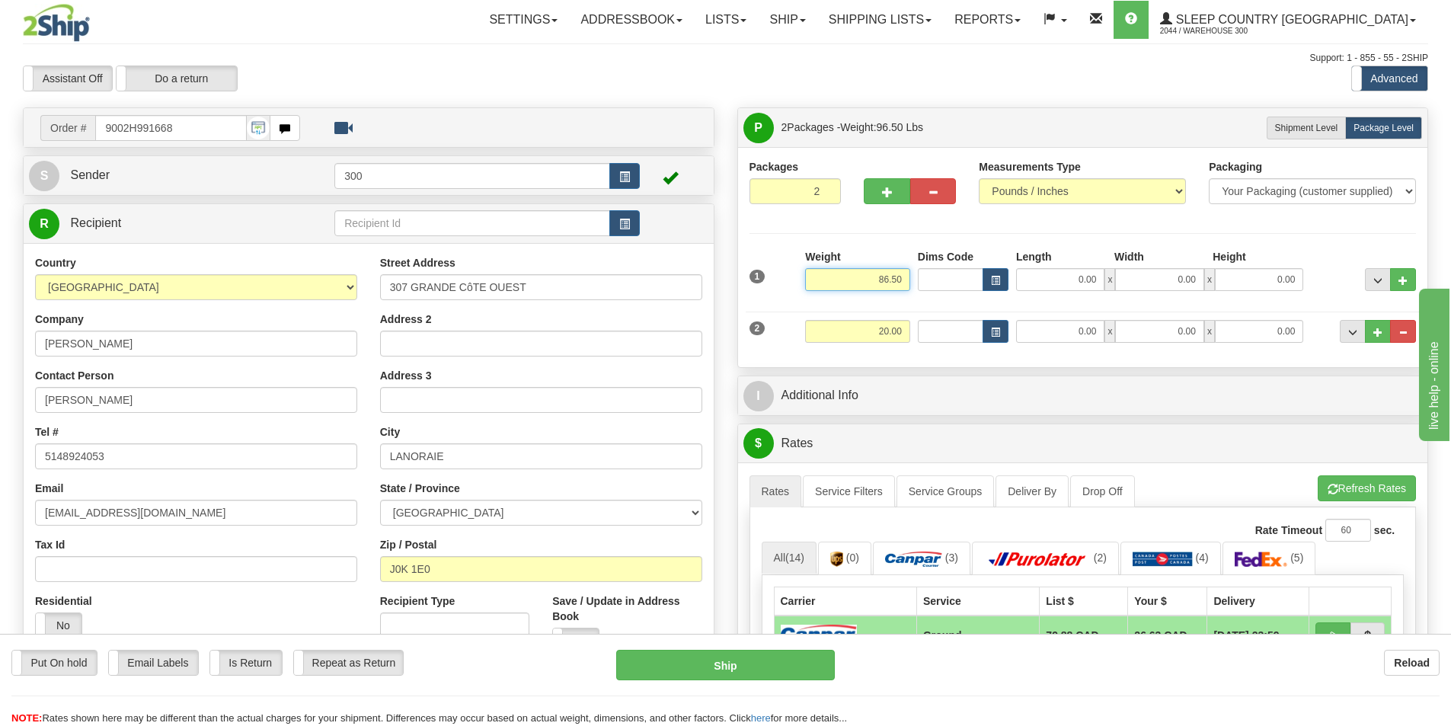
type input "86.50"
click at [882, 327] on input "20.00" at bounding box center [857, 331] width 105 height 23
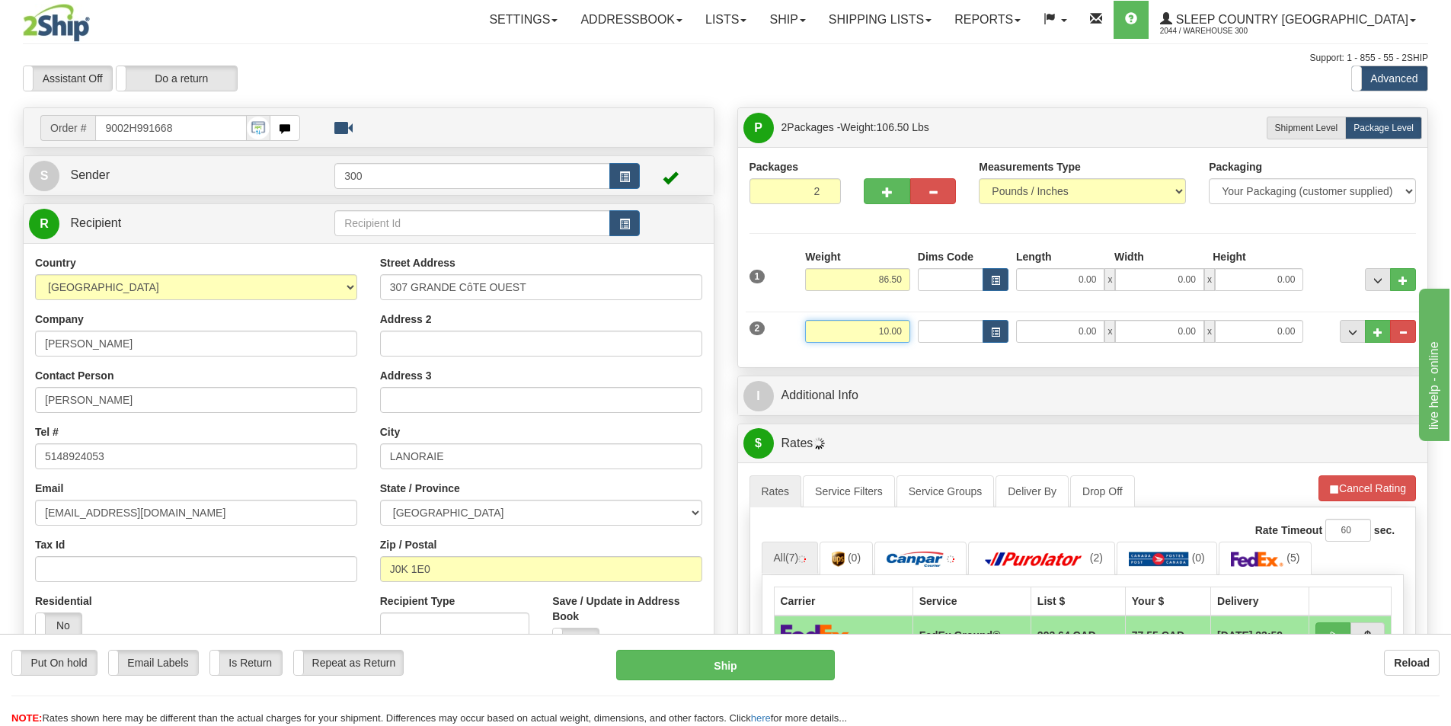
type input "10.00"
click at [1056, 289] on input "0.00" at bounding box center [1060, 279] width 88 height 23
type input "10.00"
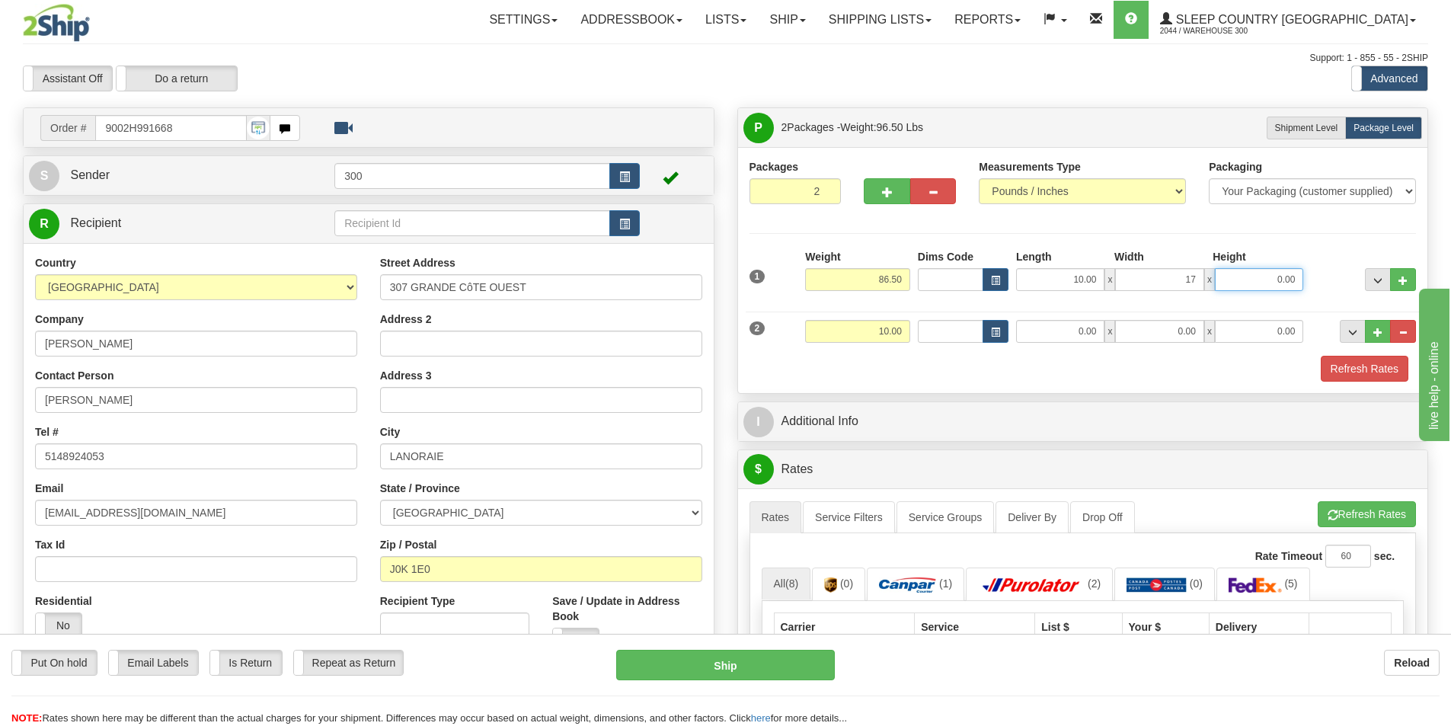
type input "17.00"
type input "82.00"
type input "5.25"
type input "16.00"
type input "32.00"
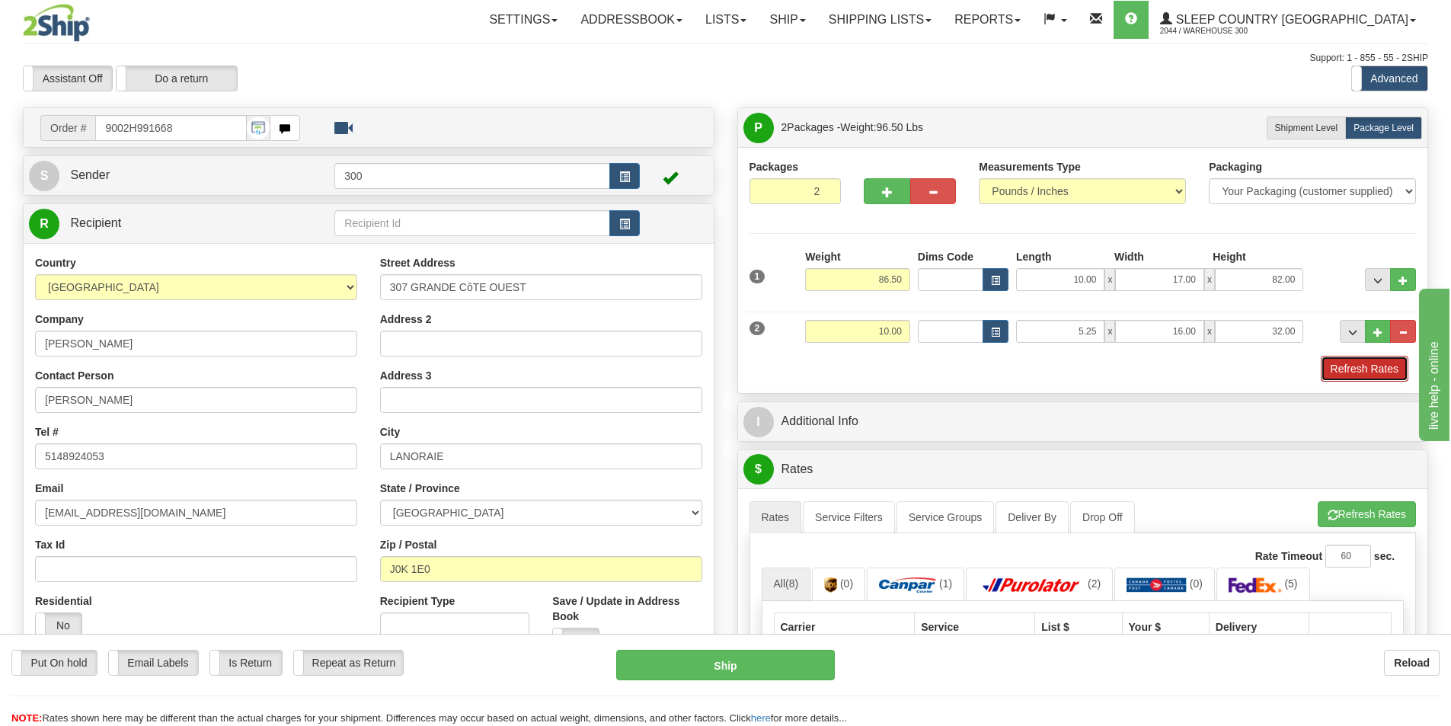
click at [1348, 373] on button "Refresh Rates" at bounding box center [1364, 369] width 88 height 26
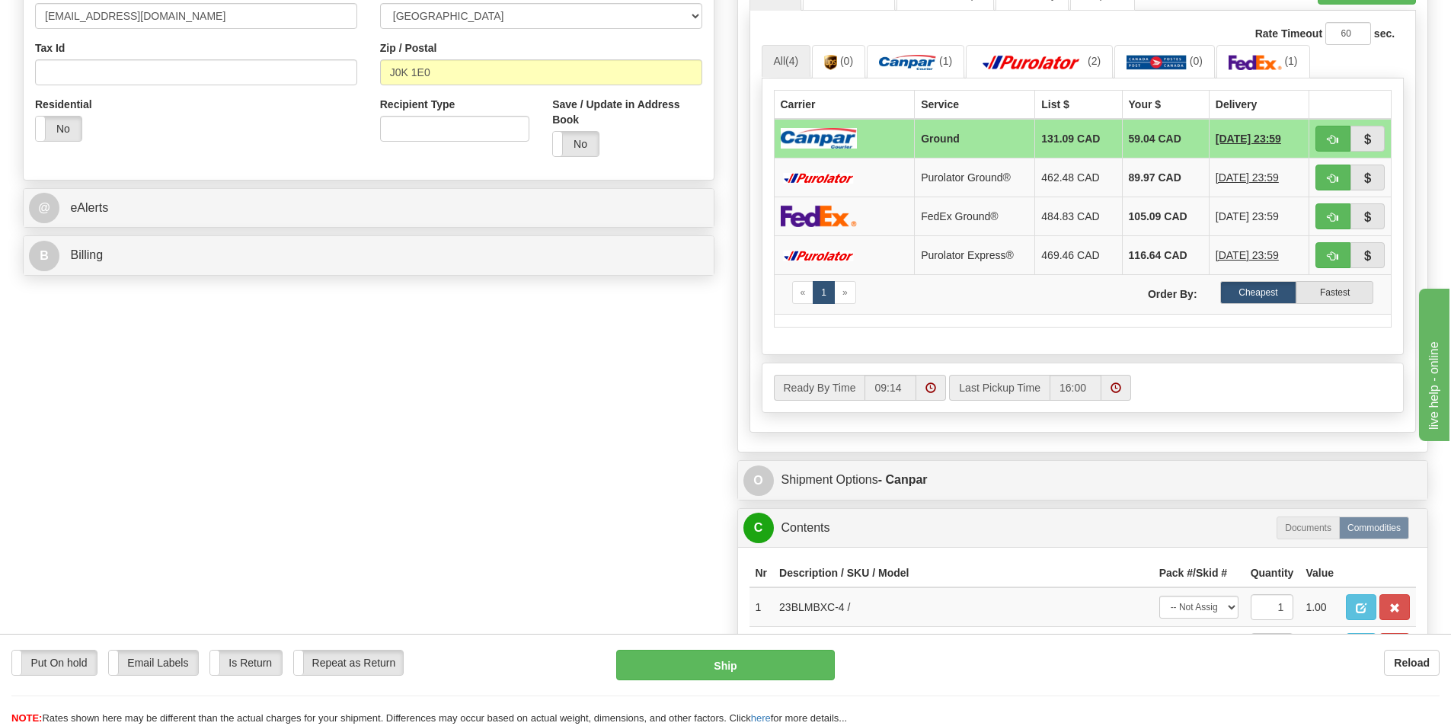
scroll to position [533, 0]
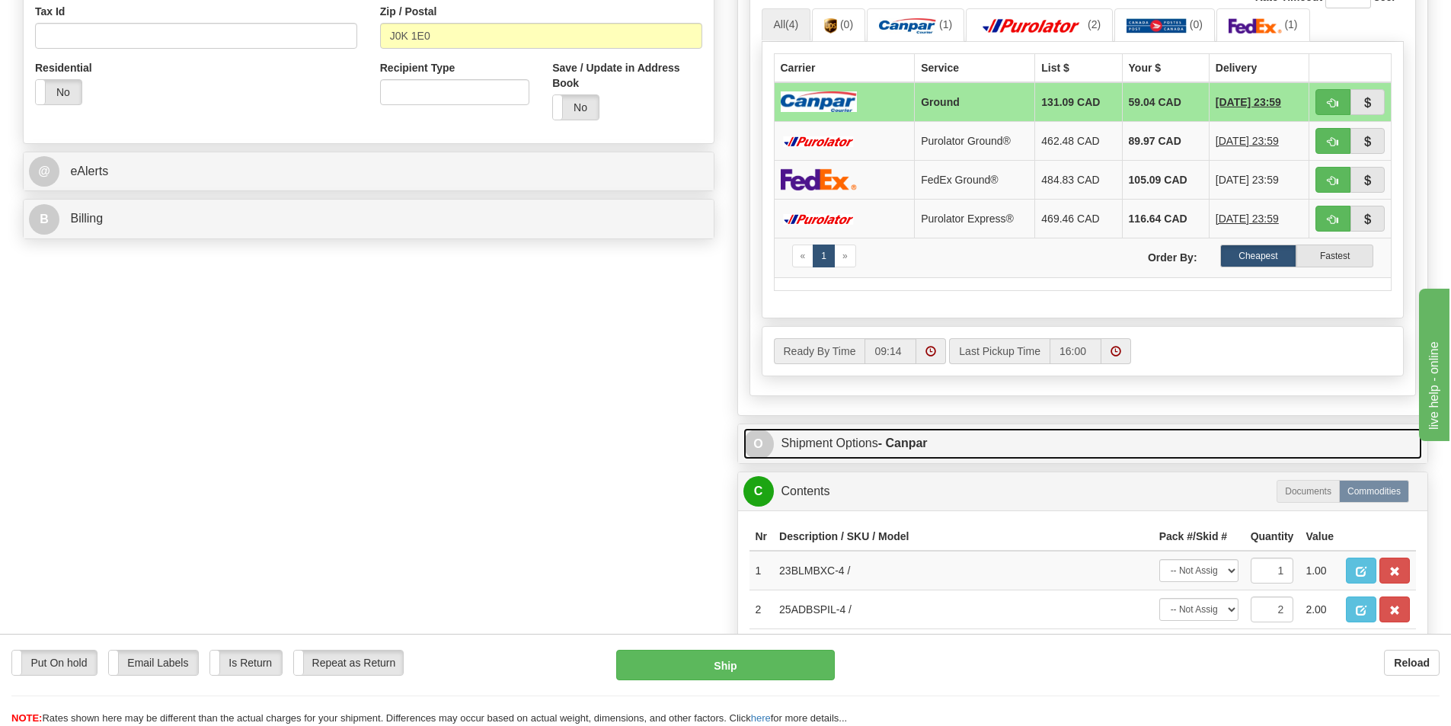
click at [907, 439] on strong "- Canpar" at bounding box center [902, 442] width 49 height 13
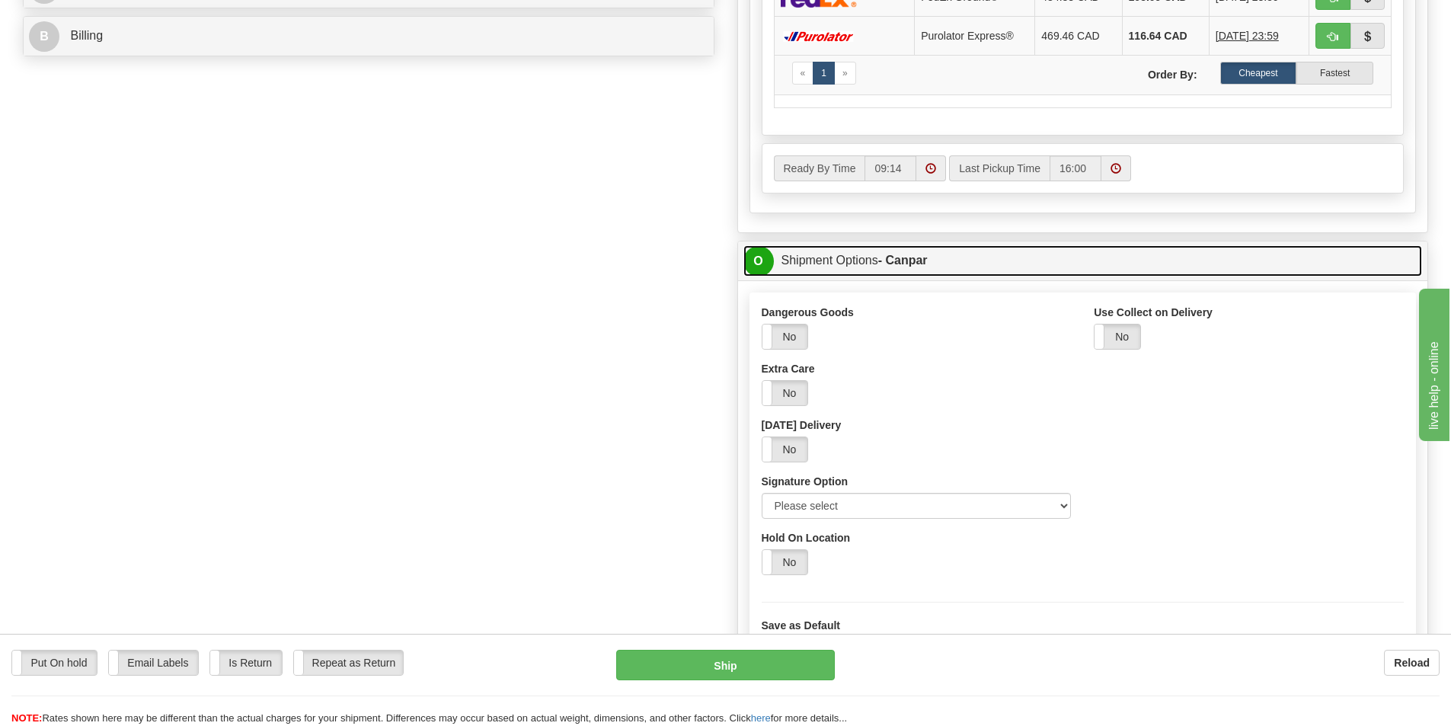
scroll to position [761, 0]
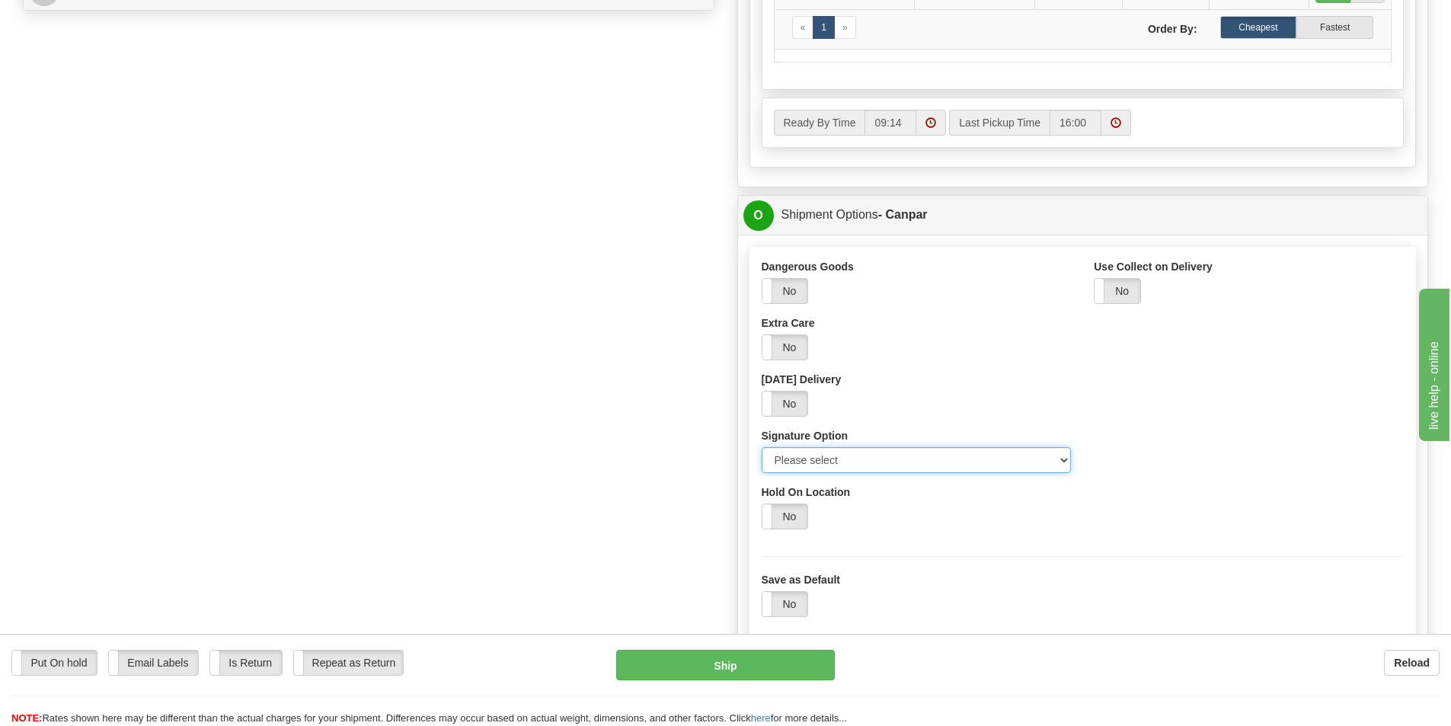
click at [1061, 459] on select "Please select No Signature Required Signature Required Adult Signature" at bounding box center [916, 460] width 310 height 26
select select "2"
click at [761, 447] on select "Please select No Signature Required Signature Required Adult Signature" at bounding box center [916, 460] width 310 height 26
click at [1085, 512] on div "Yes No" at bounding box center [1082, 516] width 643 height 26
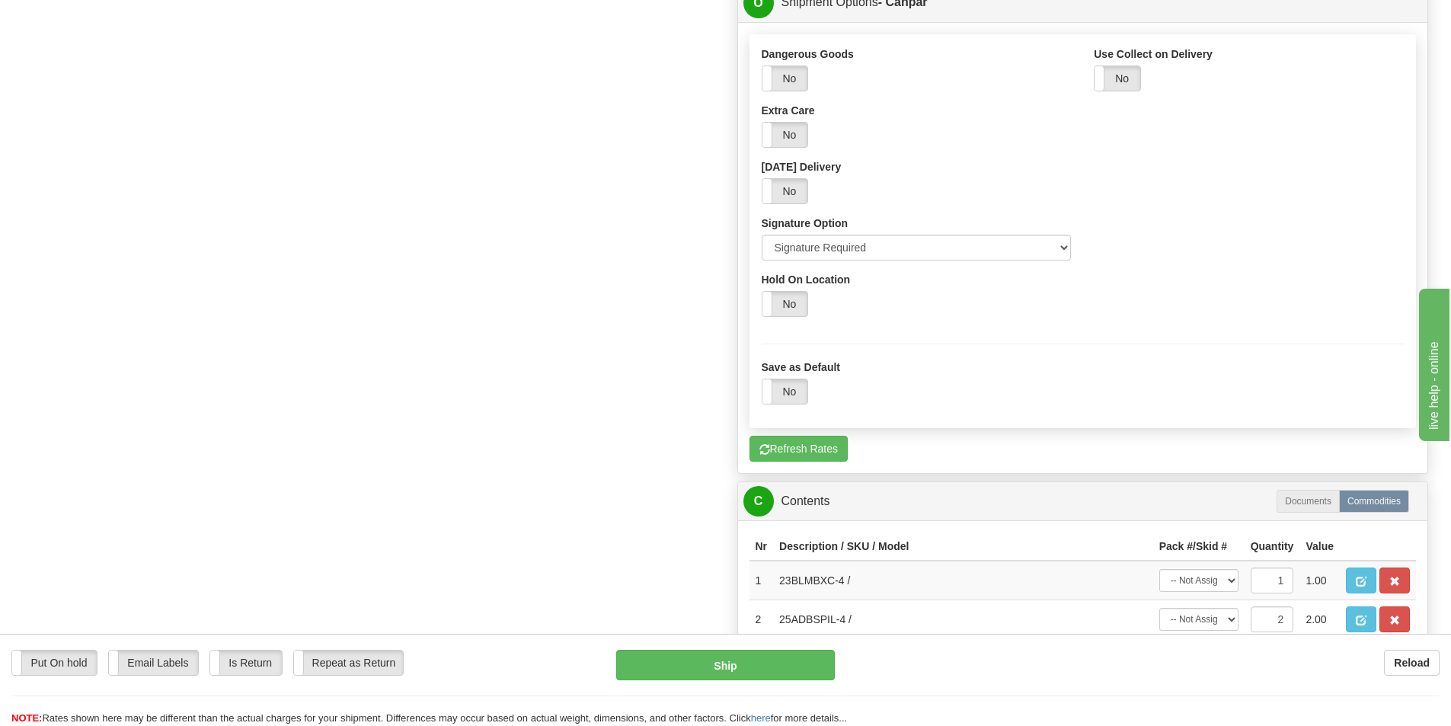
scroll to position [990, 0]
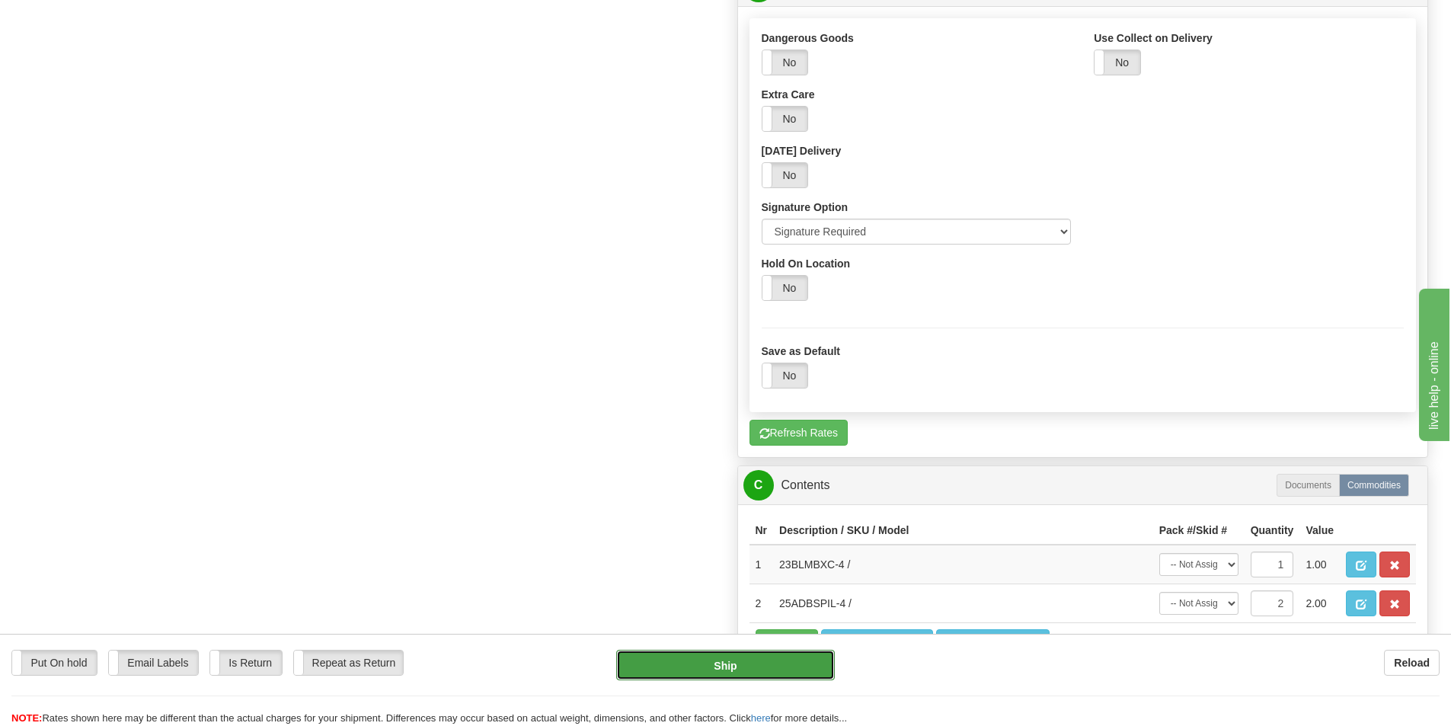
click at [725, 662] on button "Ship" at bounding box center [725, 665] width 219 height 30
type input "1"
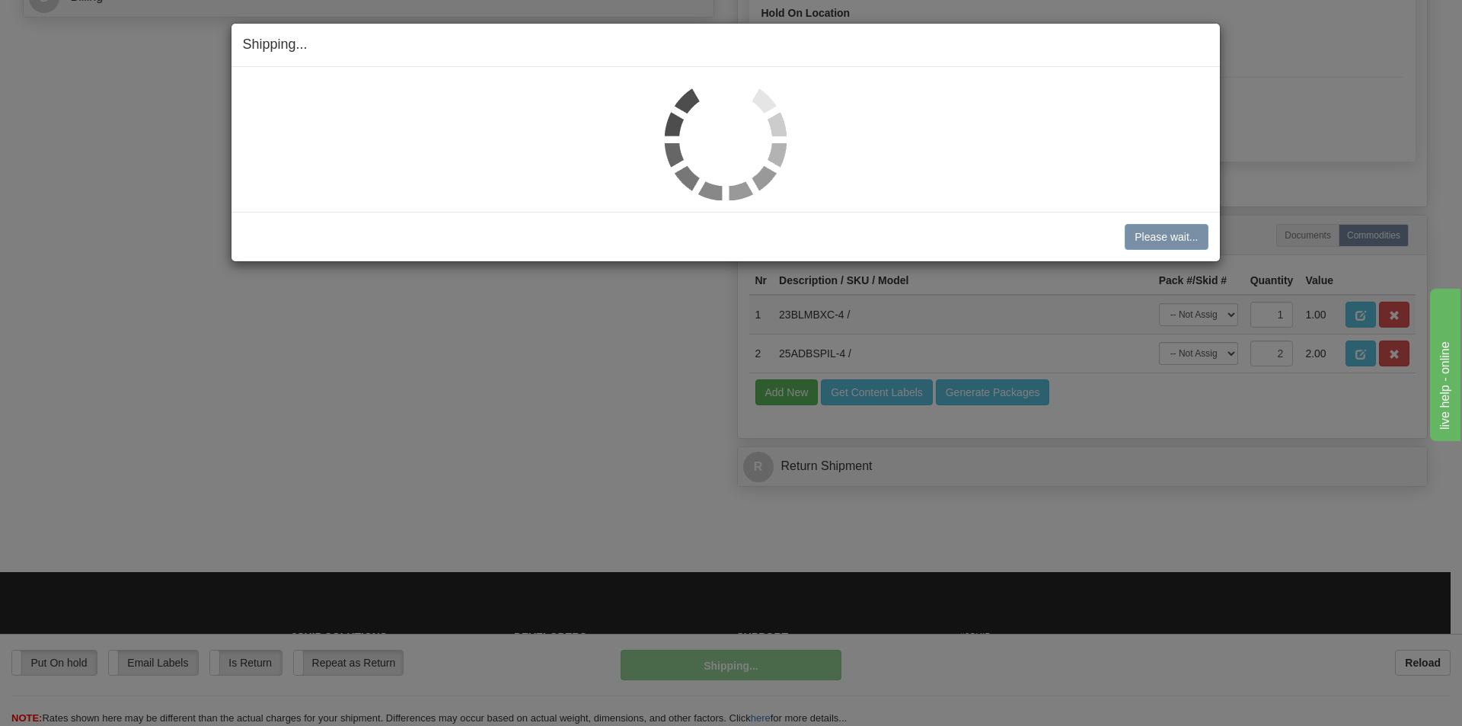
scroll to position [505, 0]
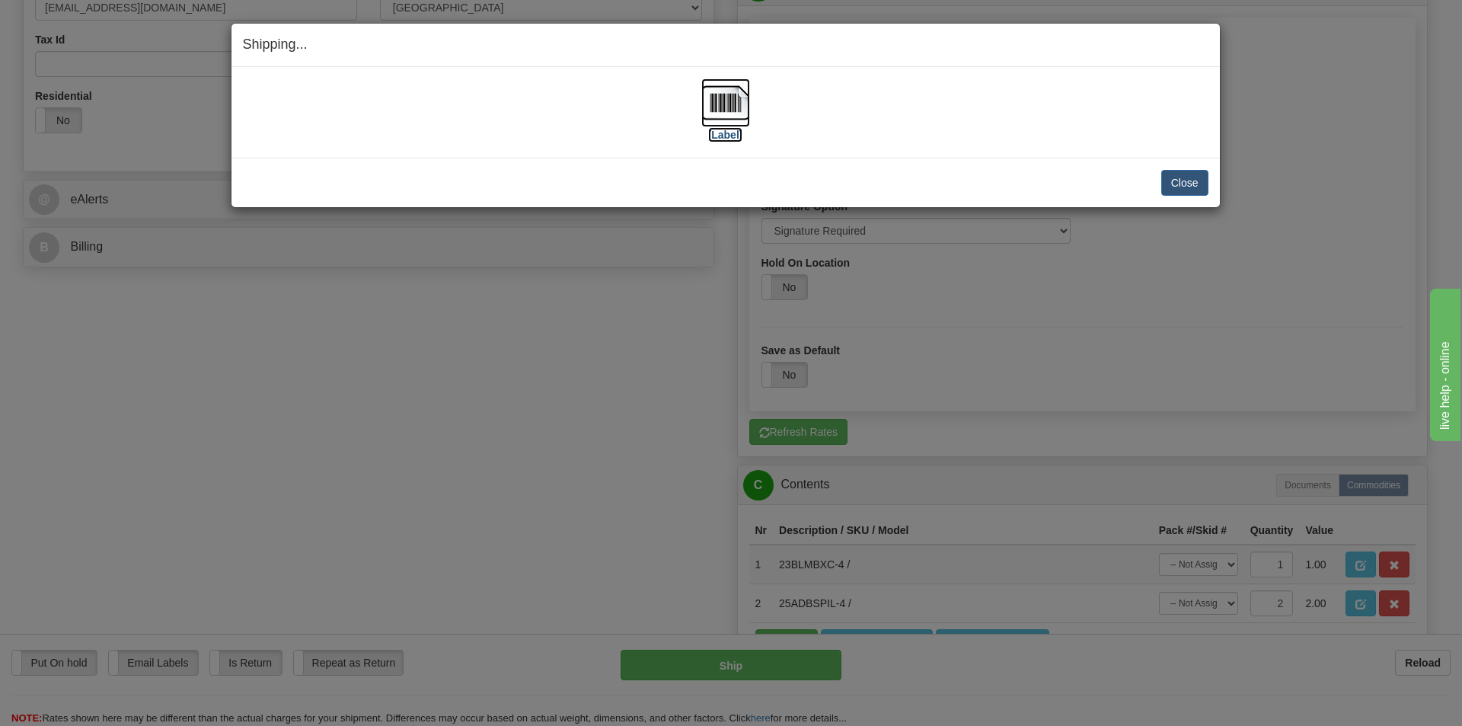
click at [738, 106] on img at bounding box center [725, 102] width 49 height 49
click at [1167, 180] on button "Close" at bounding box center [1184, 183] width 47 height 26
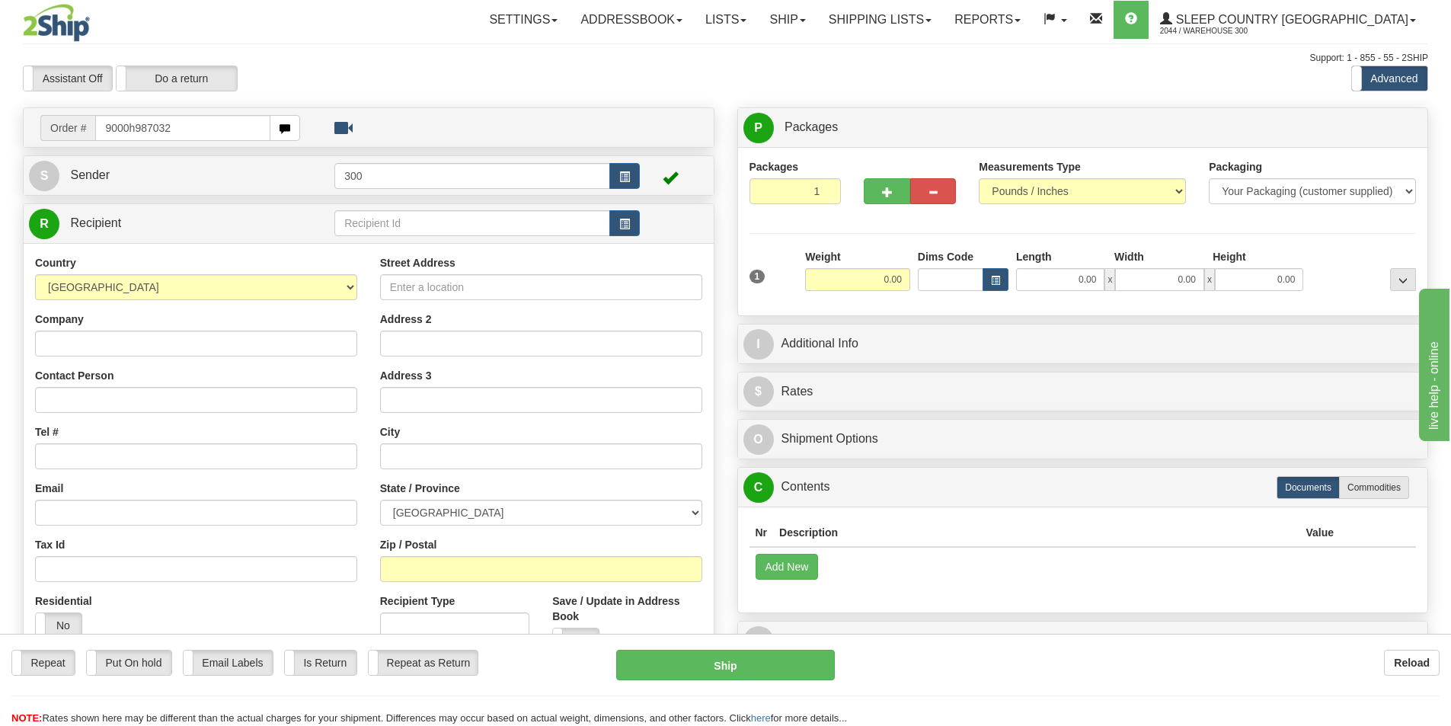
type input "9000h987032"
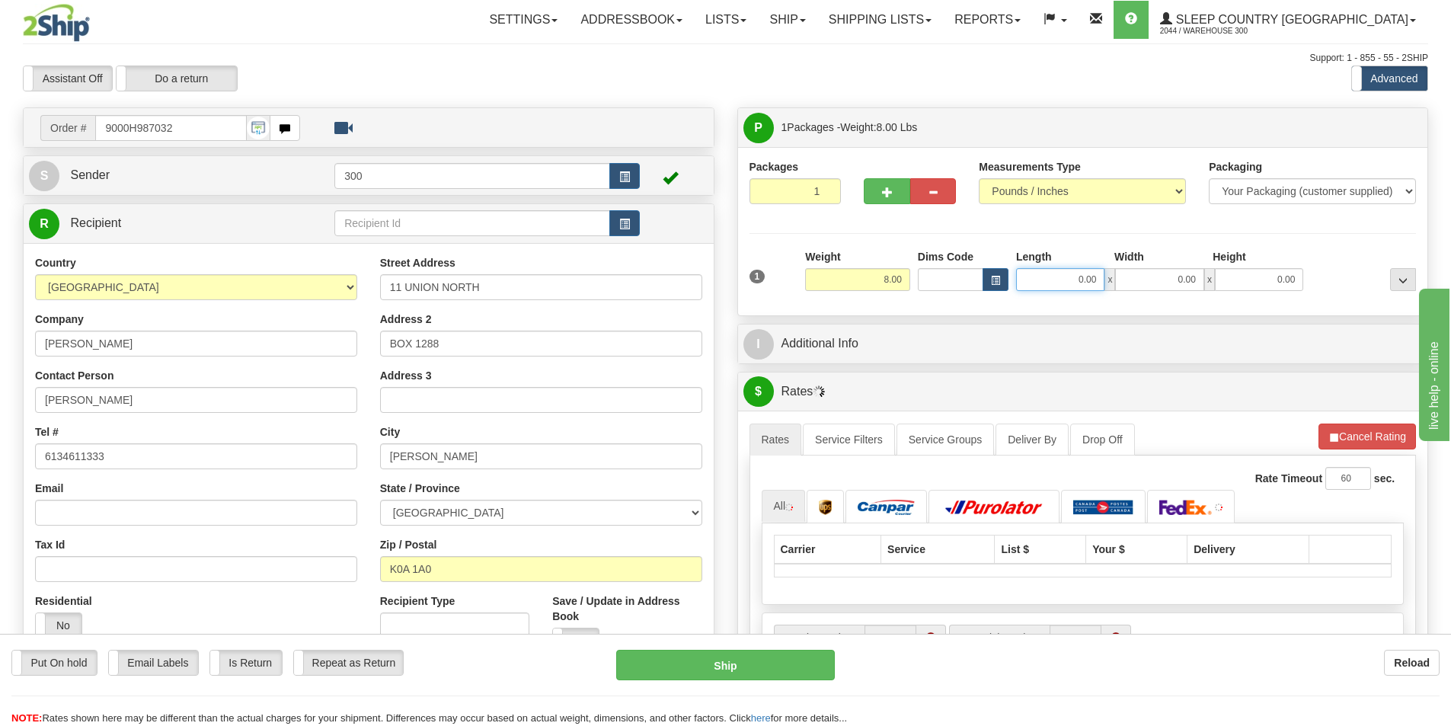
click at [1067, 280] on input "0.00" at bounding box center [1060, 279] width 88 height 23
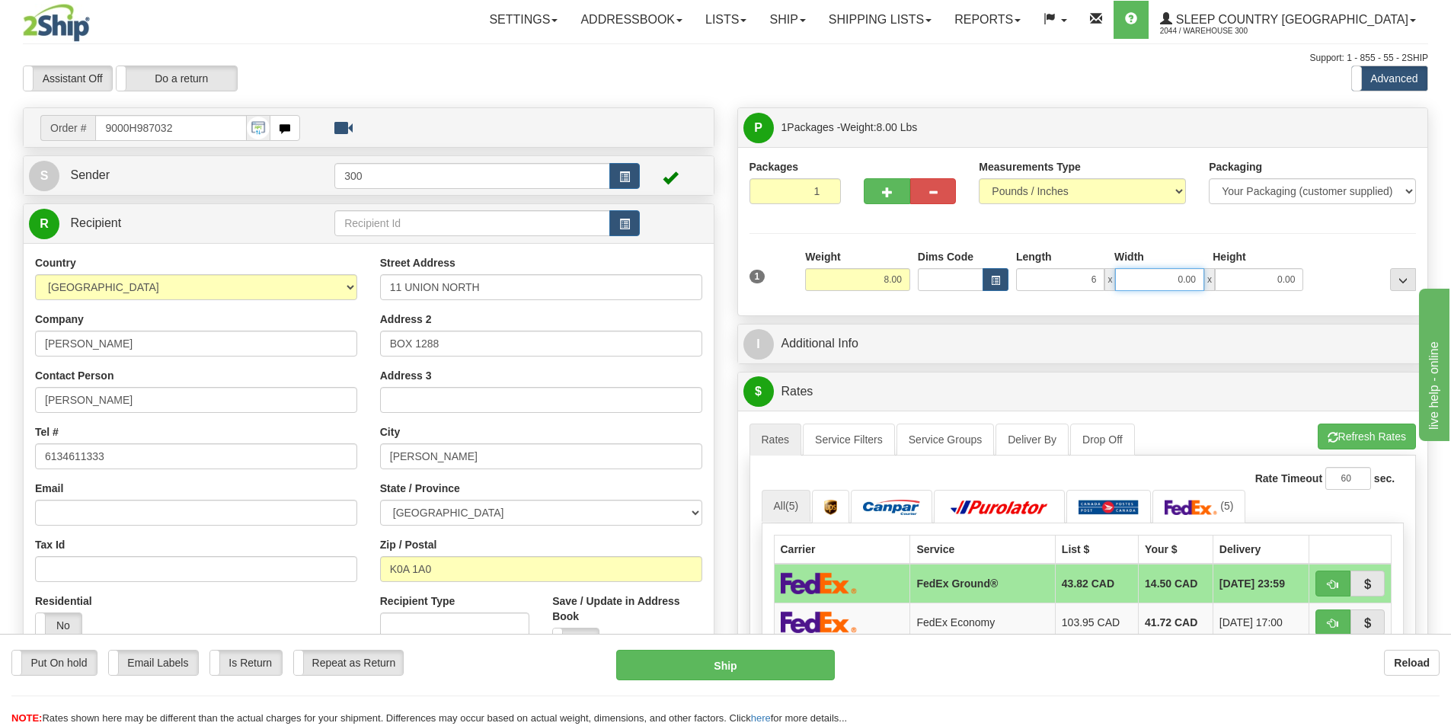
type input "6.00"
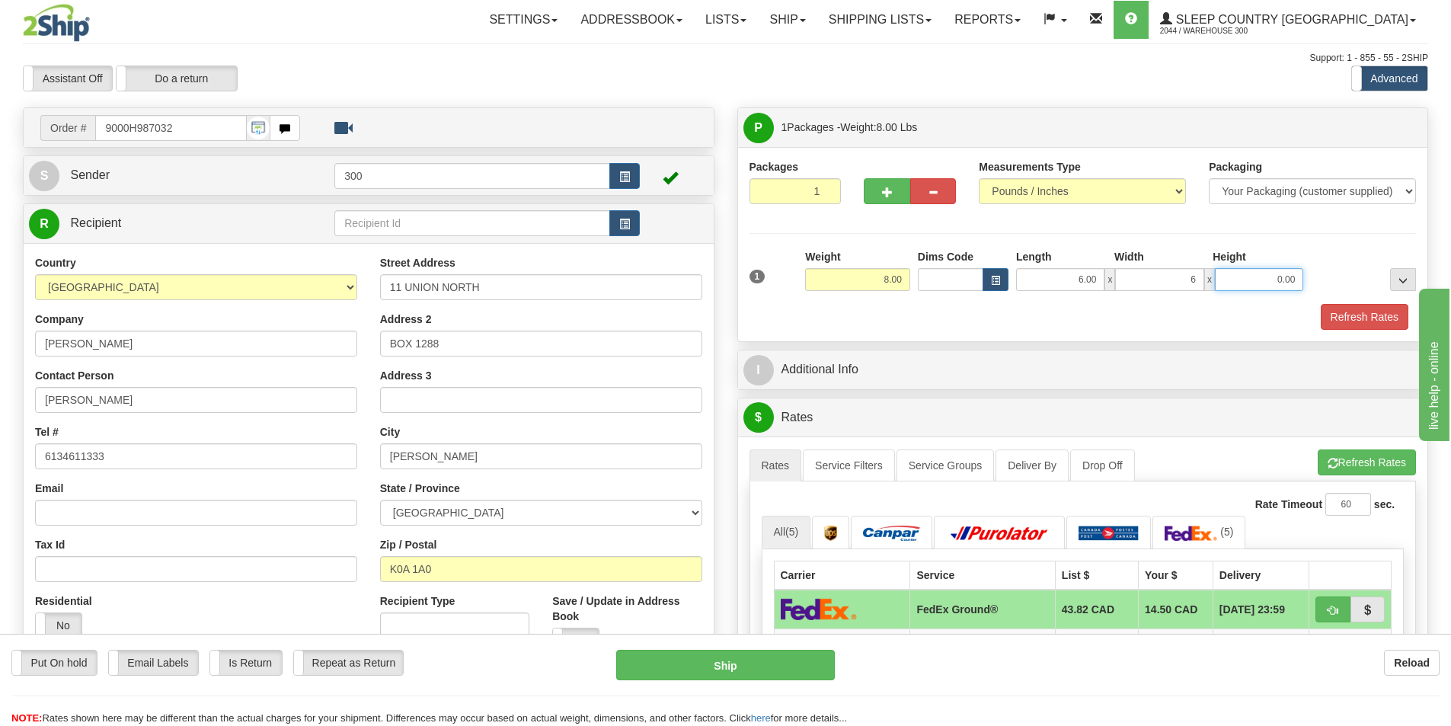
type input "6.00"
type input "10.00"
click at [1383, 315] on button "Refresh Rates" at bounding box center [1364, 317] width 88 height 26
